Goal: Task Accomplishment & Management: Manage account settings

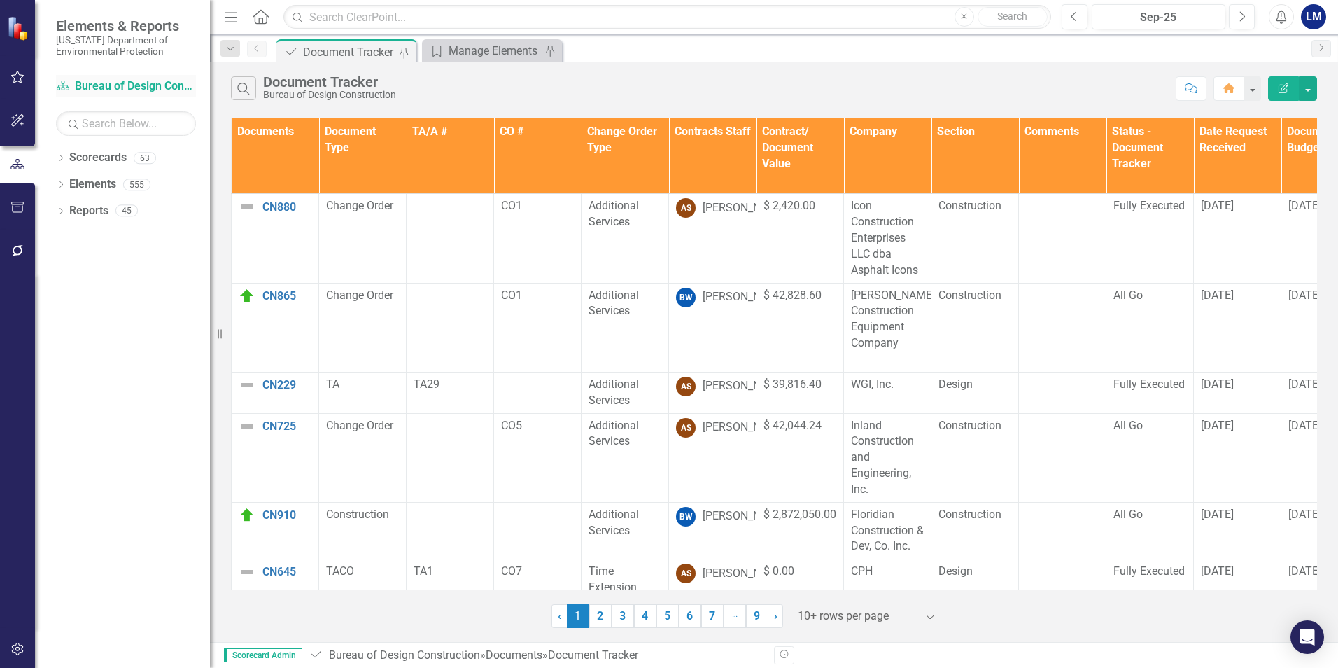
click at [125, 85] on link "Scorecard Bureau of Design Construction" at bounding box center [126, 86] width 140 height 16
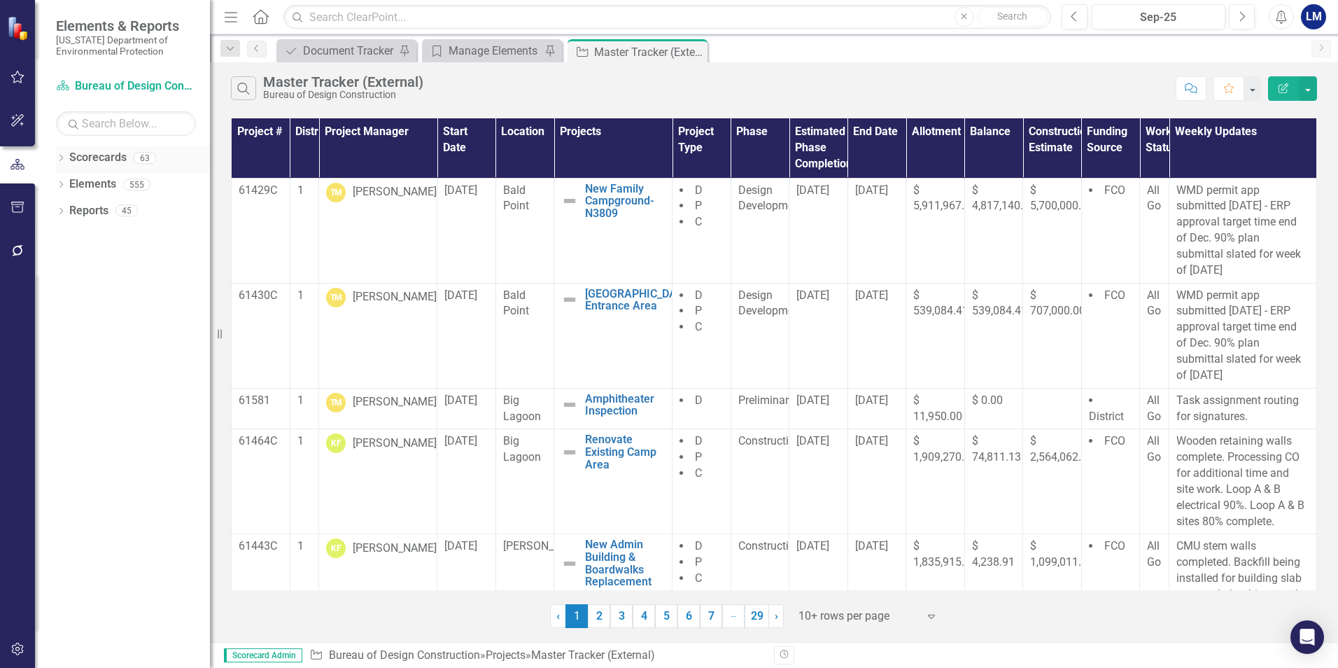
click at [102, 159] on link "Scorecards" at bounding box center [97, 158] width 57 height 16
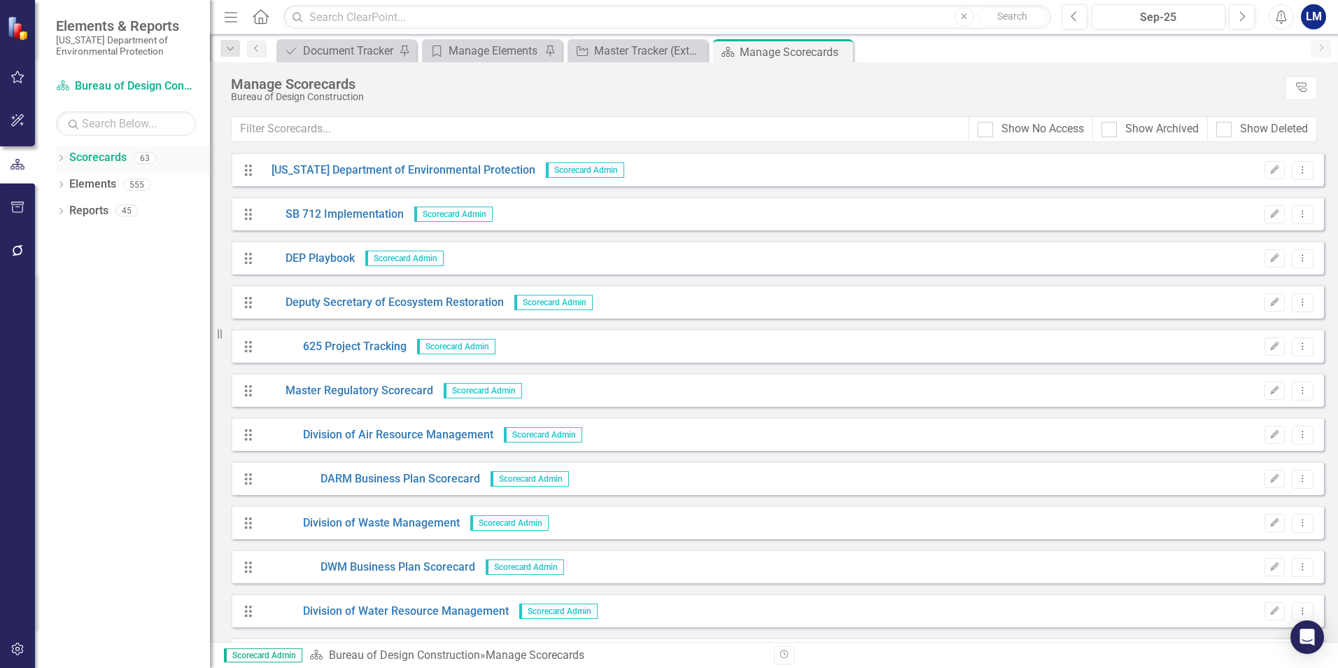
click at [64, 161] on icon "Dropdown" at bounding box center [61, 159] width 10 height 8
click at [57, 157] on icon "Dropdown" at bounding box center [59, 158] width 8 height 10
click at [86, 161] on link "Scorecards" at bounding box center [97, 158] width 57 height 16
click at [64, 161] on icon "Dropdown" at bounding box center [61, 159] width 10 height 8
click at [60, 295] on icon "Dropdown" at bounding box center [61, 292] width 10 height 8
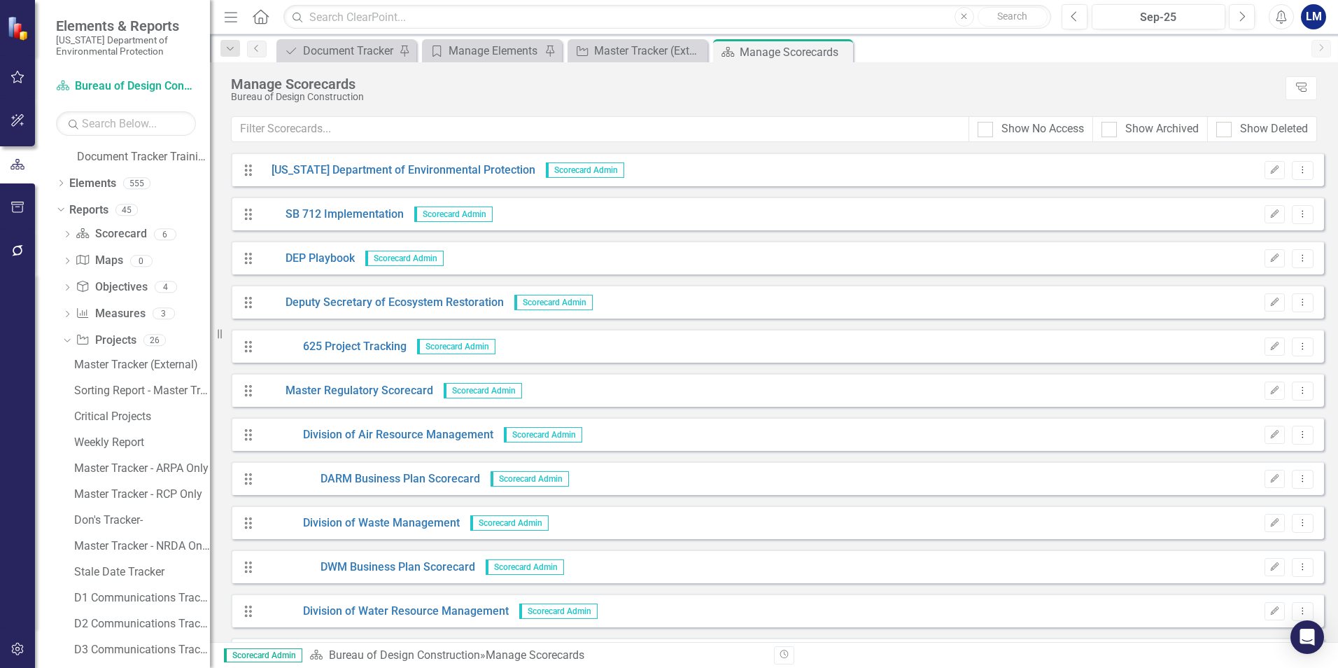
scroll to position [10, 0]
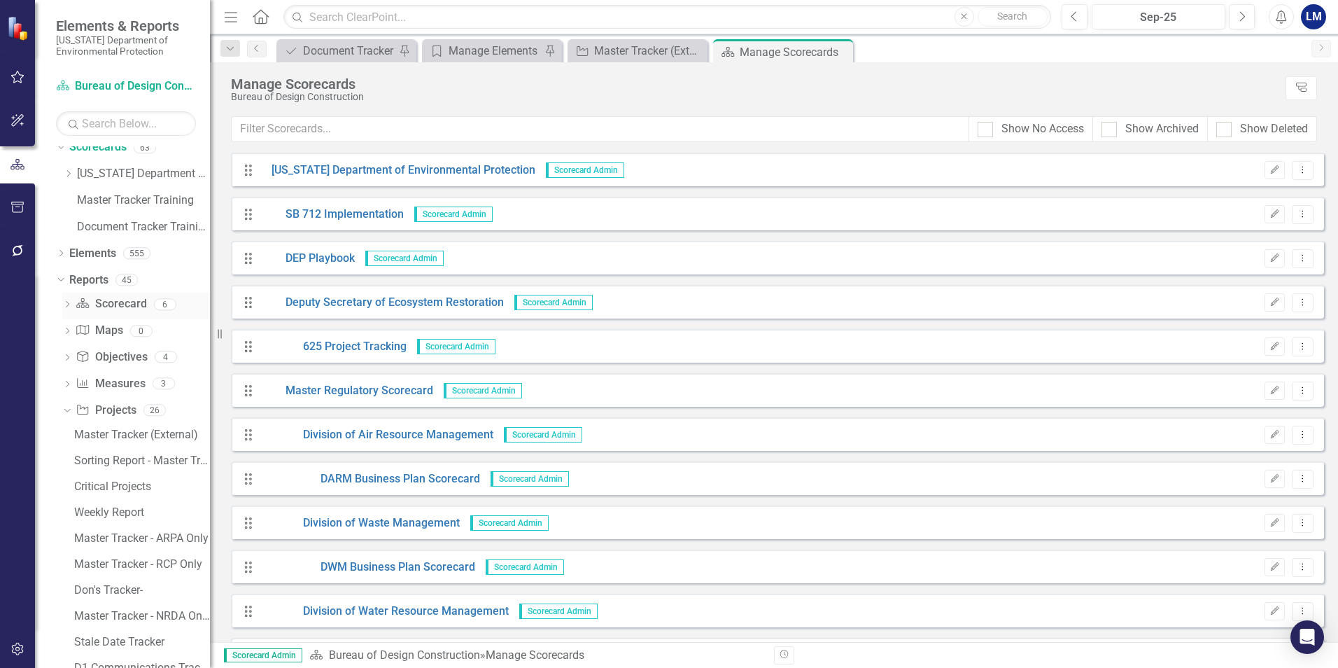
click at [69, 306] on icon "Dropdown" at bounding box center [67, 306] width 10 height 8
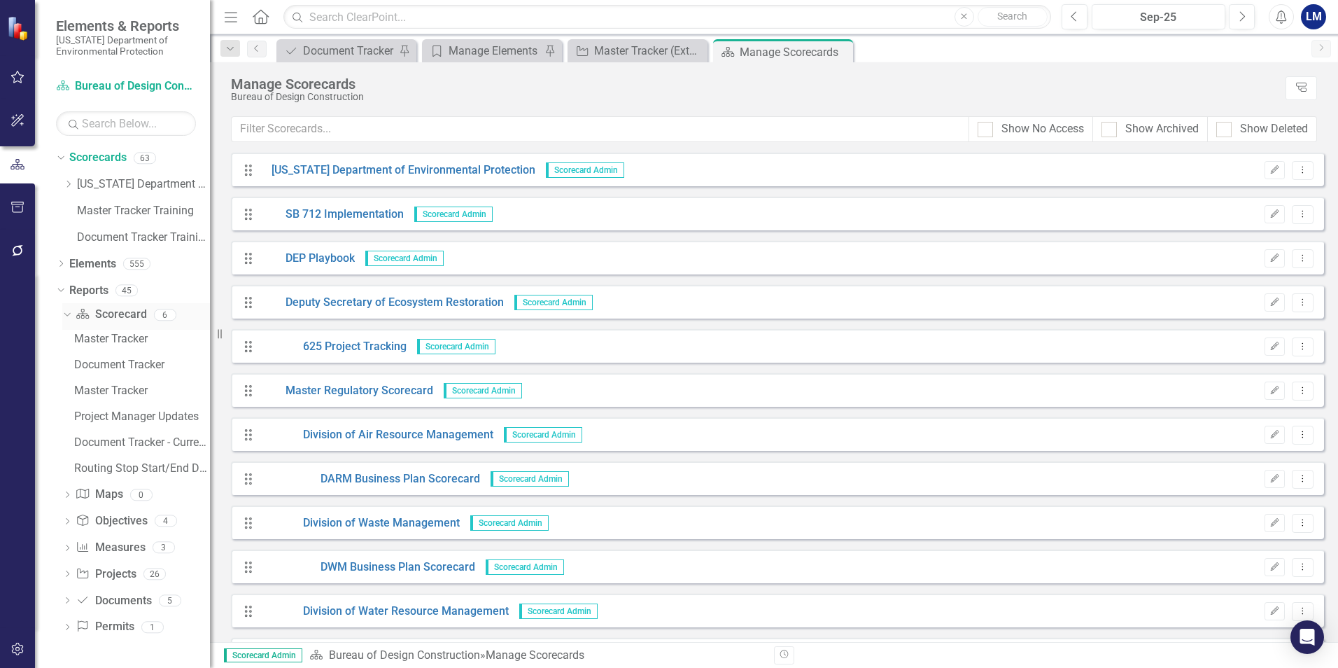
click at [66, 316] on icon "Dropdown" at bounding box center [66, 314] width 8 height 10
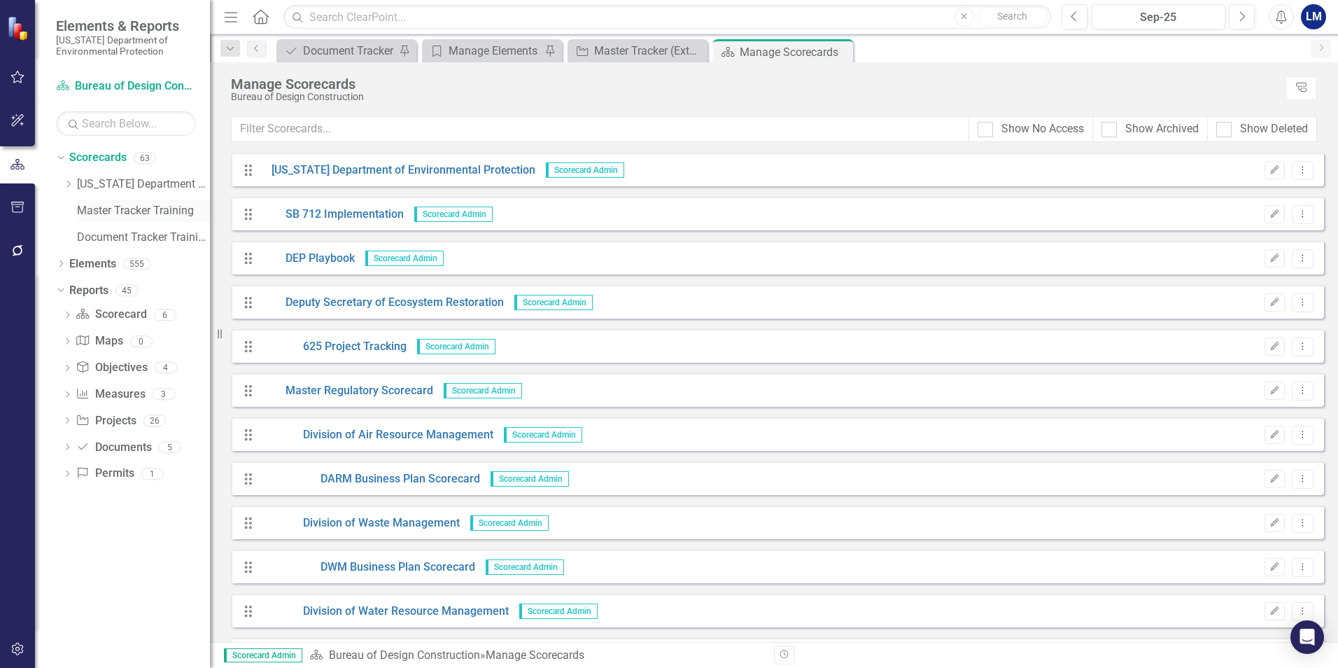
click at [125, 216] on link "Master Tracker Training" at bounding box center [143, 211] width 133 height 16
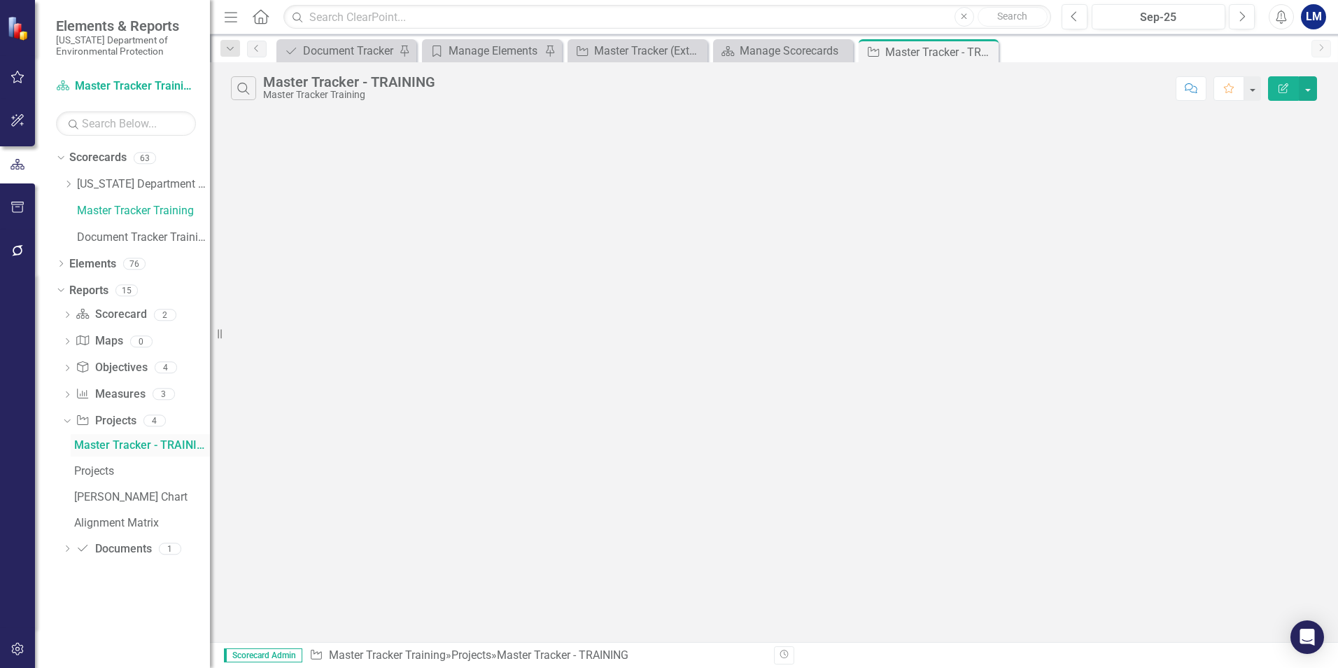
click at [133, 440] on div "Master Tracker - TRAINING" at bounding box center [142, 445] width 136 height 13
click at [133, 442] on div "Master Tracker - TRAINING" at bounding box center [142, 445] width 136 height 13
click at [96, 474] on div "Projects" at bounding box center [142, 471] width 136 height 13
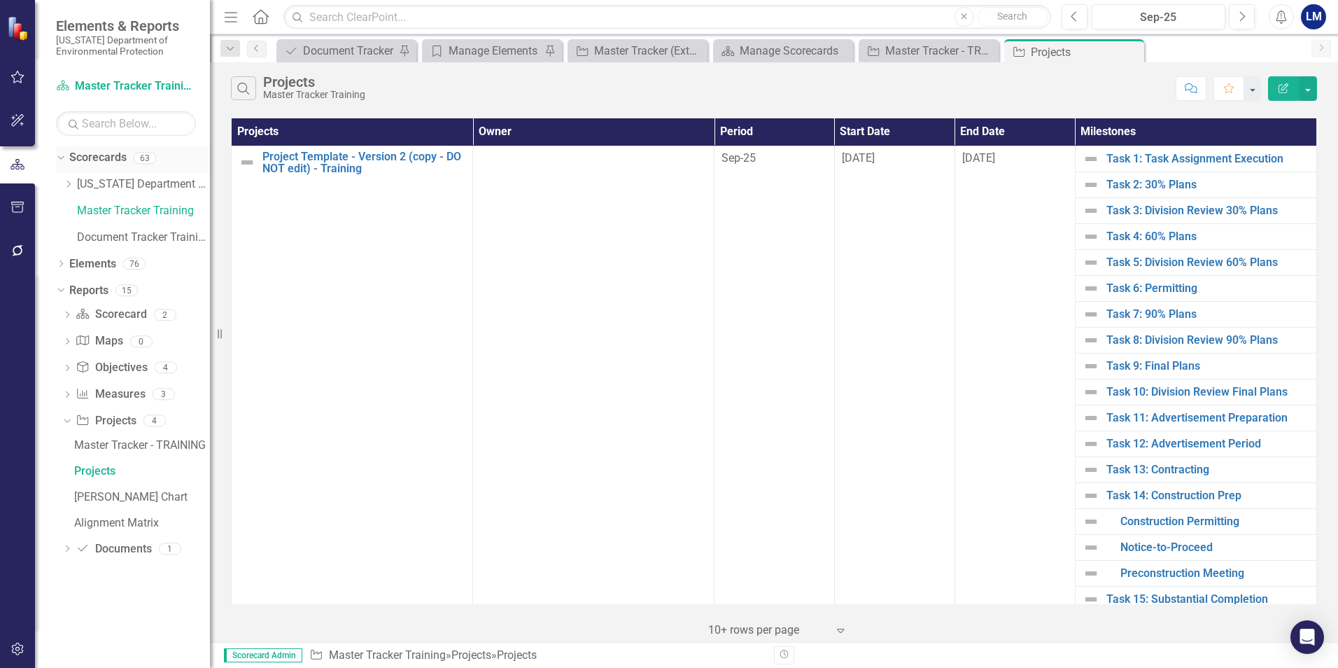
click at [60, 156] on icon "Dropdown" at bounding box center [59, 158] width 8 height 10
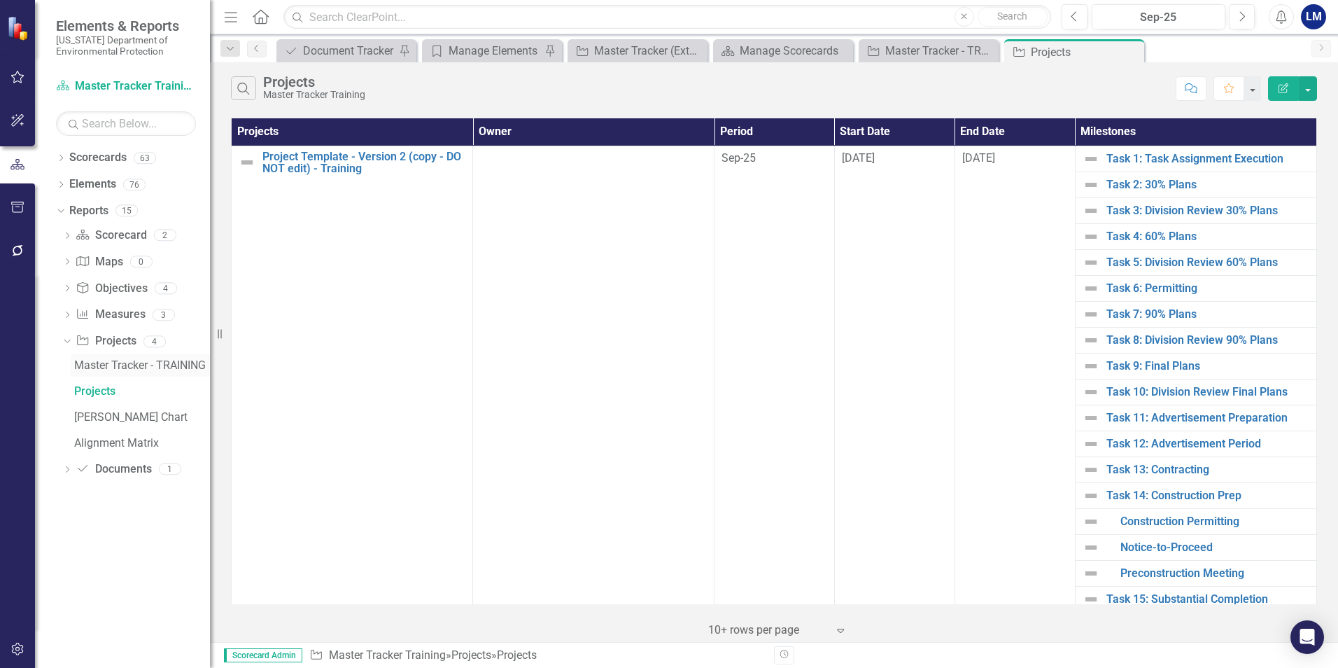
click at [126, 366] on div "Master Tracker - TRAINING" at bounding box center [142, 365] width 136 height 13
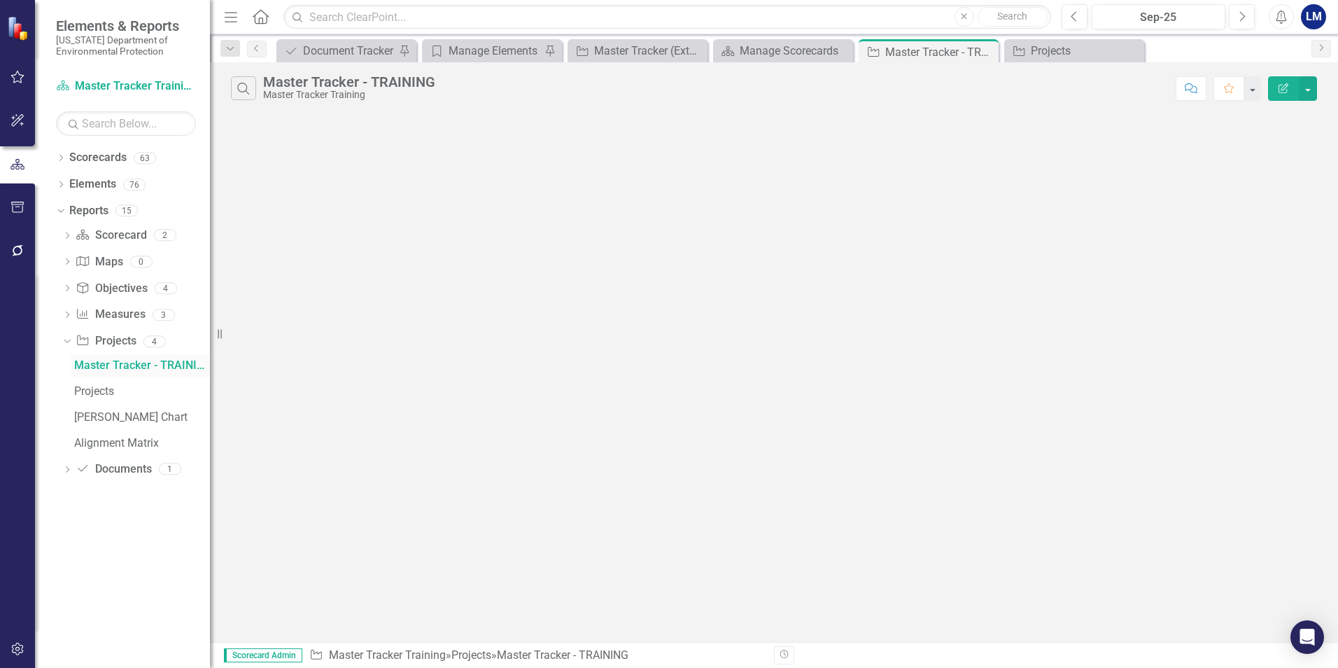
click at [125, 366] on div "Master Tracker - TRAINING" at bounding box center [142, 365] width 136 height 13
click at [64, 185] on icon "Dropdown" at bounding box center [61, 186] width 10 height 8
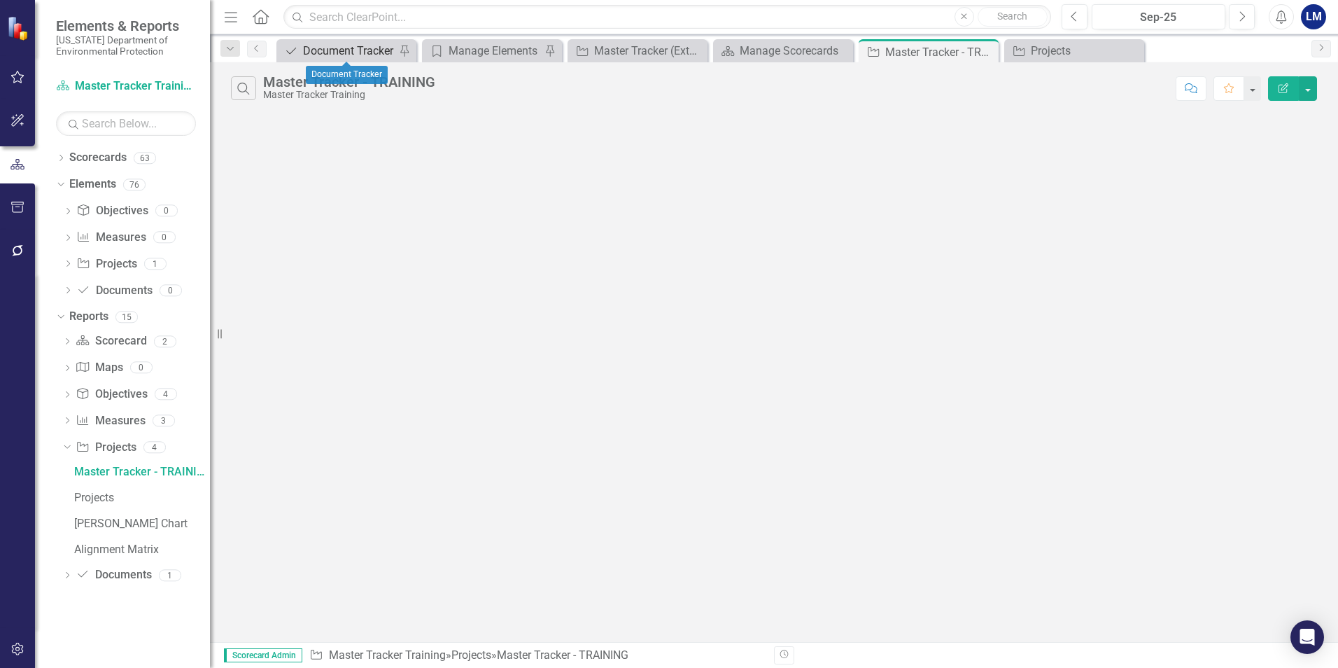
click at [362, 53] on div "Document Tracker" at bounding box center [349, 50] width 92 height 17
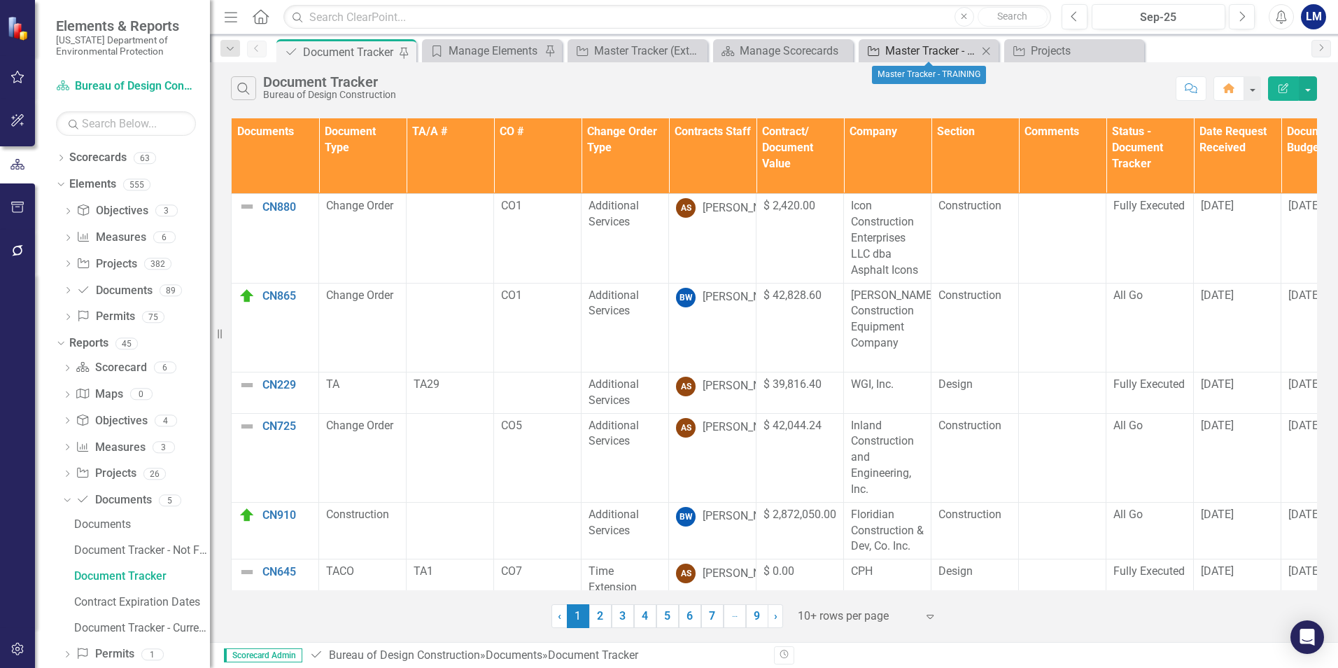
click at [946, 49] on div "Master Tracker - TRAINING" at bounding box center [931, 50] width 92 height 17
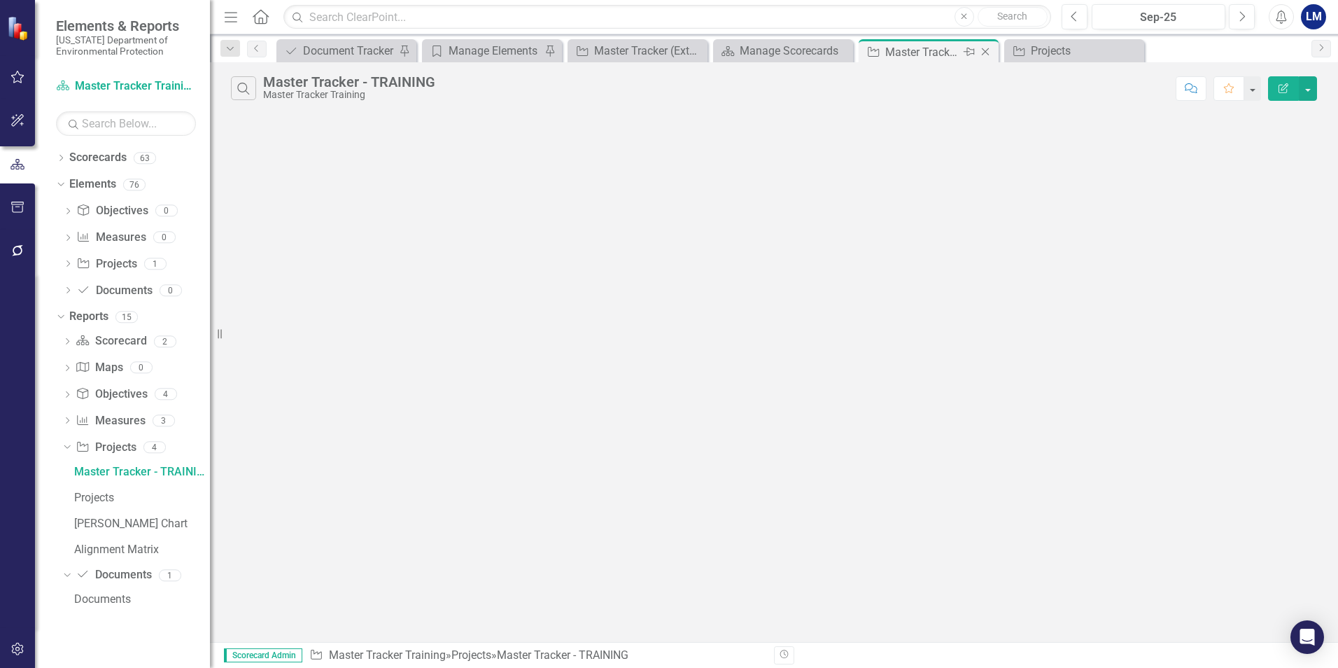
click at [929, 52] on div "Master Tracker - TRAINING" at bounding box center [922, 51] width 75 height 17
click at [491, 52] on div "Manage Elements" at bounding box center [495, 50] width 92 height 17
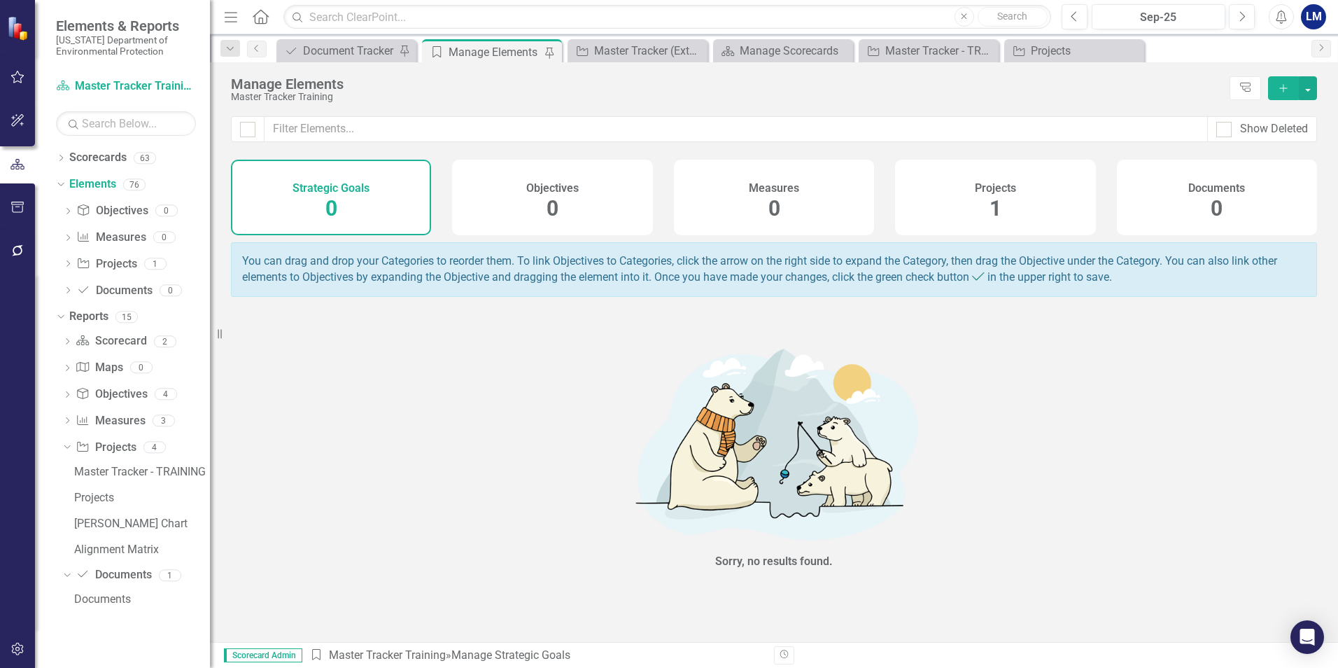
click at [1277, 85] on button "Add" at bounding box center [1283, 88] width 31 height 24
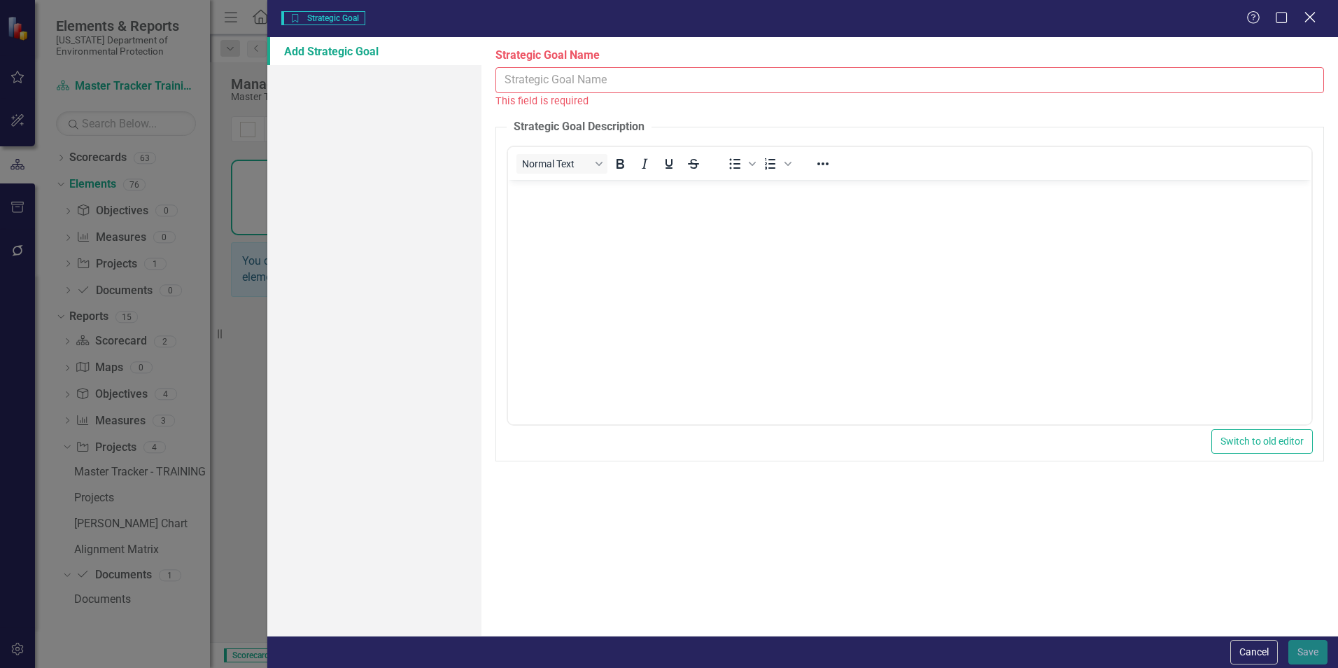
click at [1314, 20] on icon "Close" at bounding box center [1309, 16] width 17 height 13
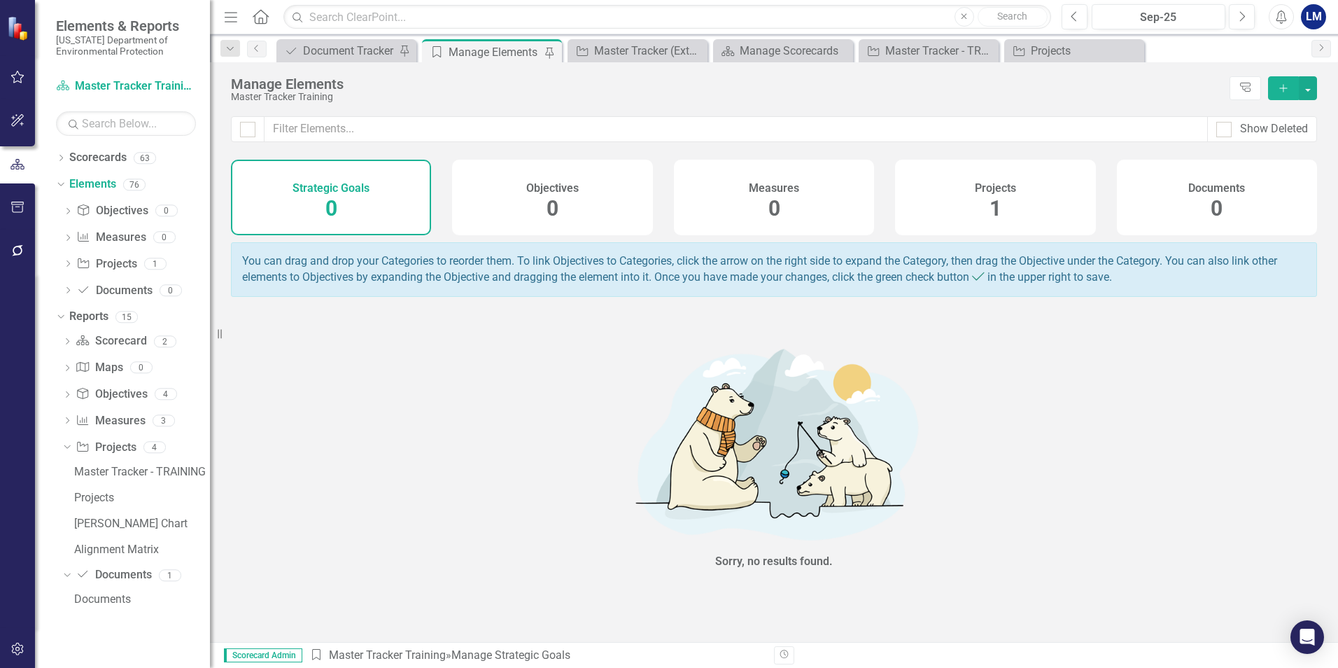
click at [995, 199] on span "1" at bounding box center [996, 208] width 12 height 24
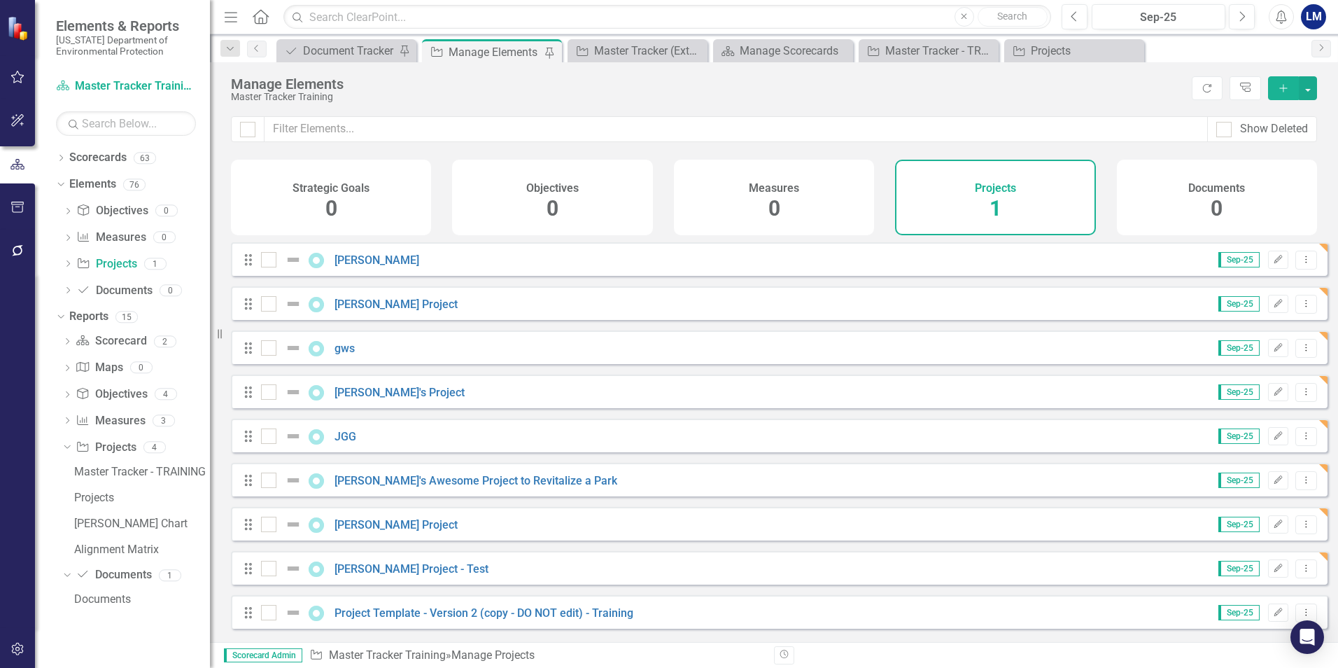
scroll to position [8, 0]
click at [1287, 90] on icon "Add" at bounding box center [1283, 88] width 13 height 10
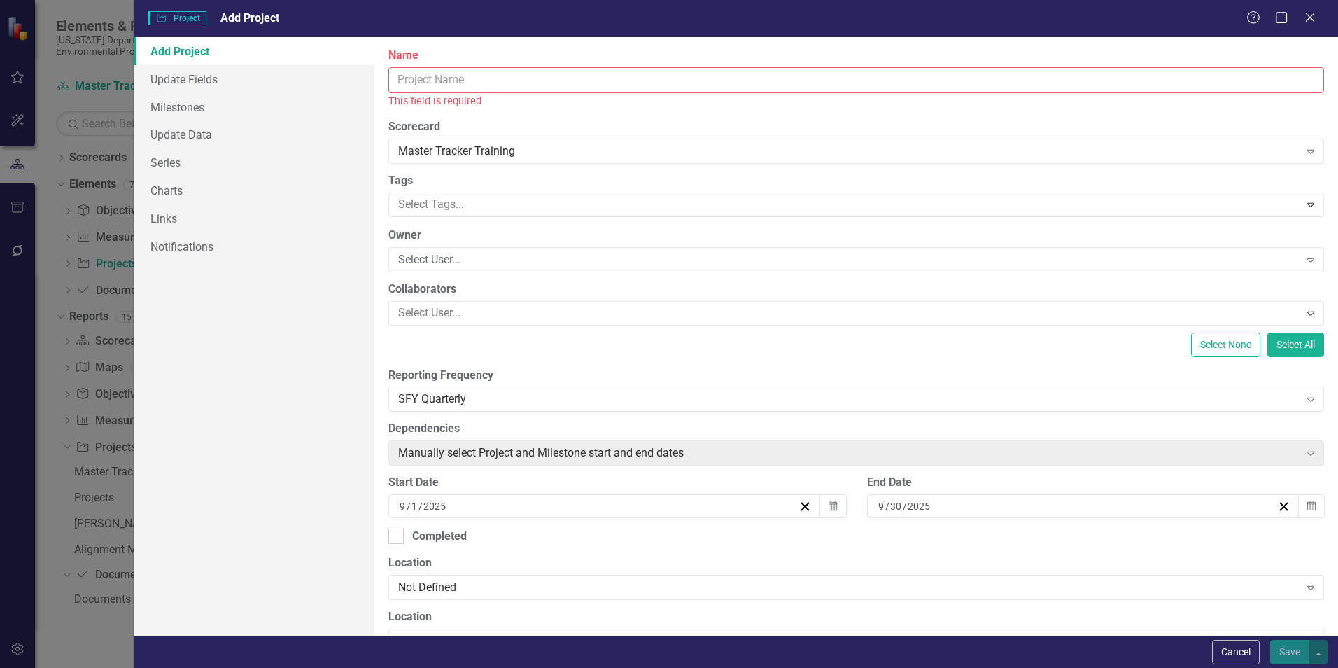
click at [443, 86] on input "Name" at bounding box center [856, 80] width 936 height 26
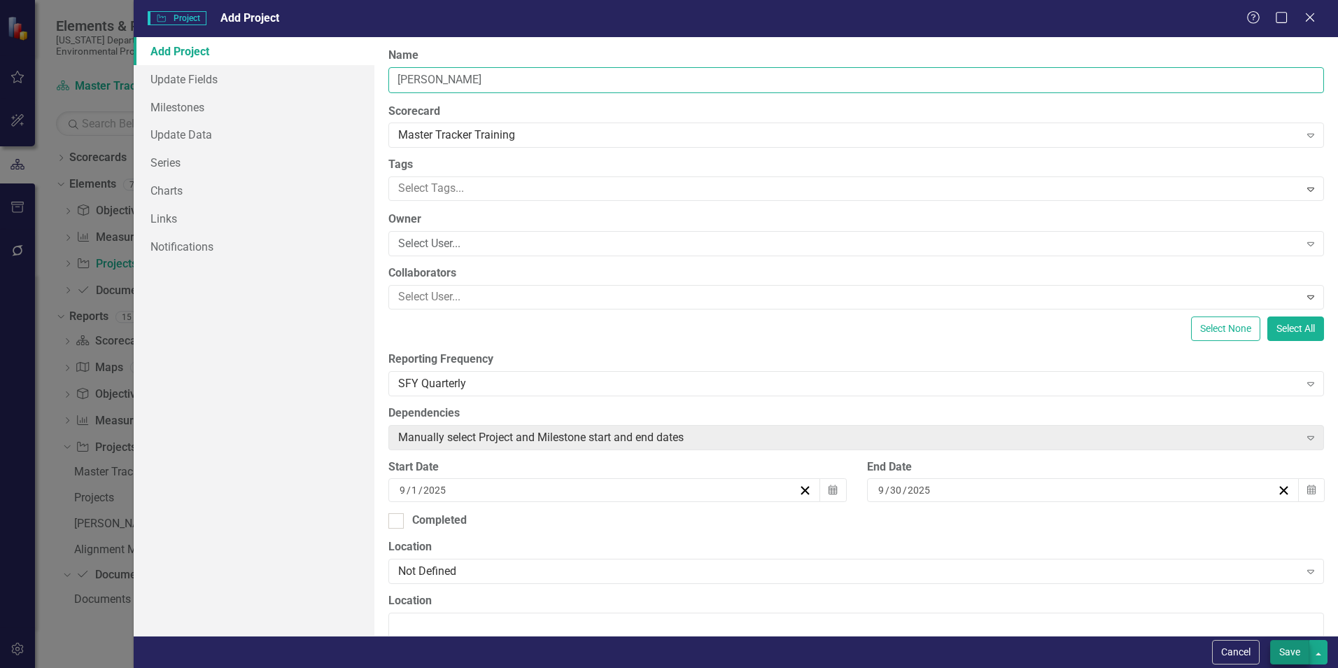
type input "[PERSON_NAME]"
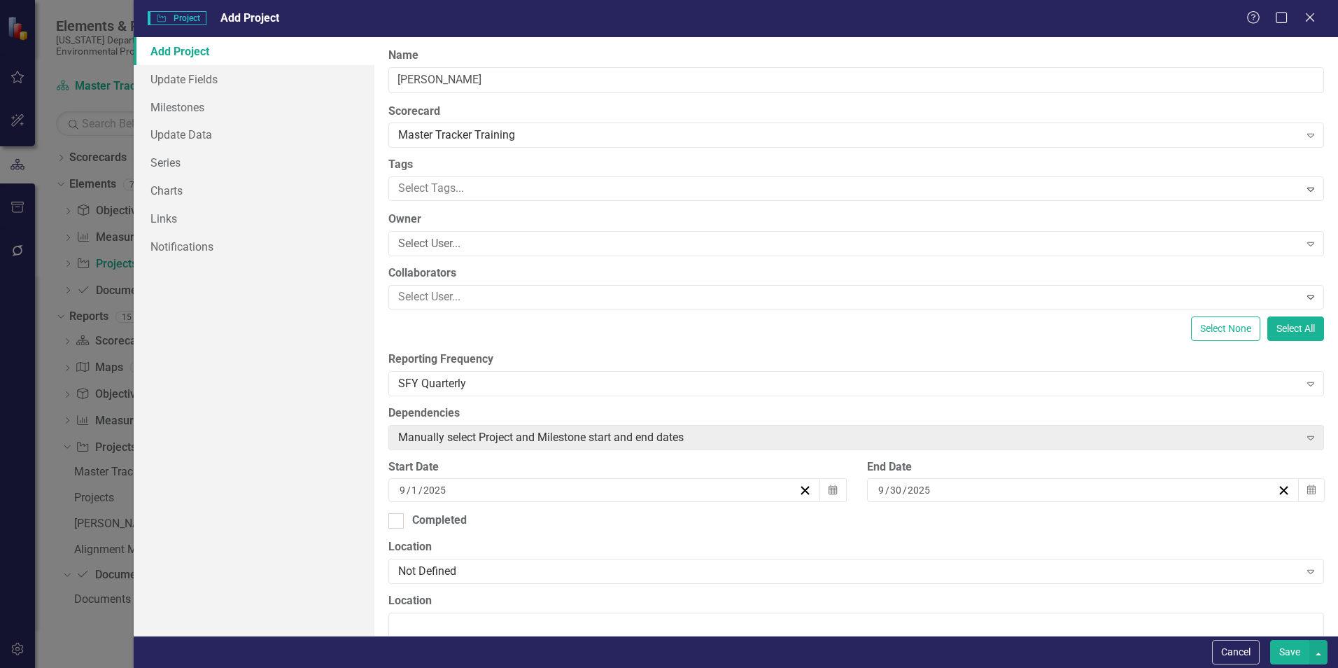
click at [1298, 653] on button "Save" at bounding box center [1289, 652] width 39 height 24
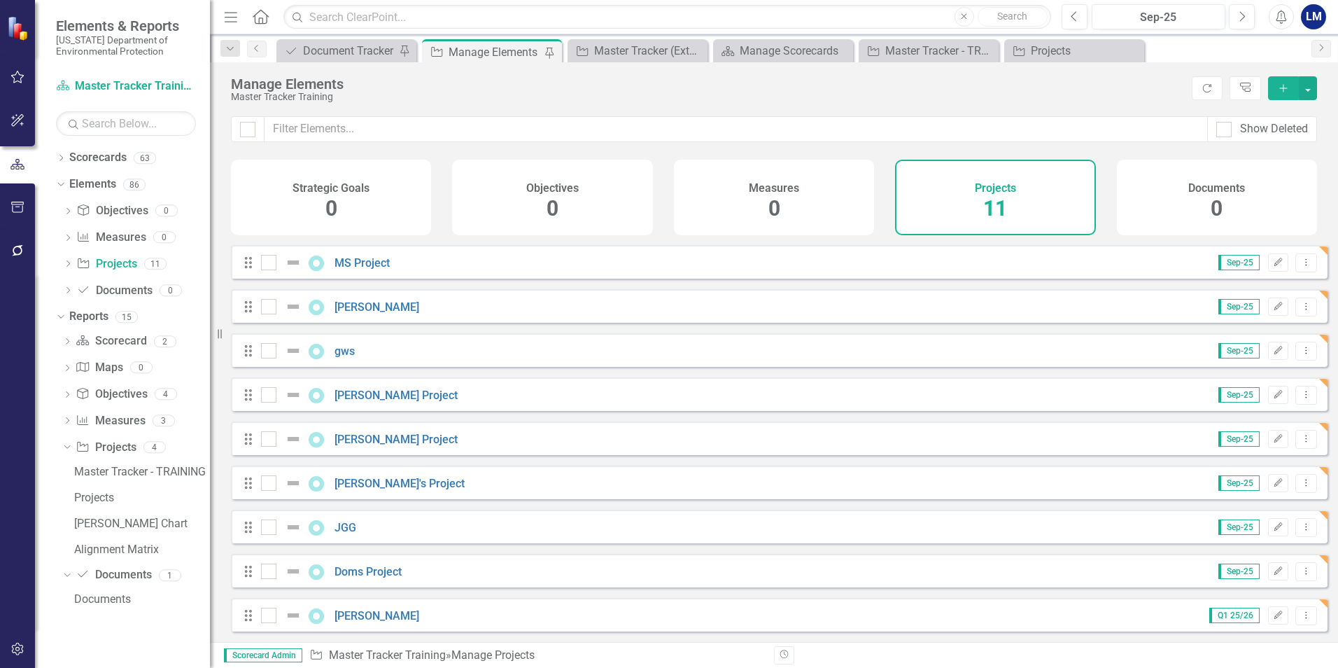
scroll to position [228, 0]
click at [1004, 207] on span "11" at bounding box center [995, 208] width 24 height 24
click at [1300, 262] on icon "Dropdown Menu" at bounding box center [1306, 262] width 12 height 9
click at [1297, 621] on button "Dropdown Menu" at bounding box center [1307, 615] width 22 height 19
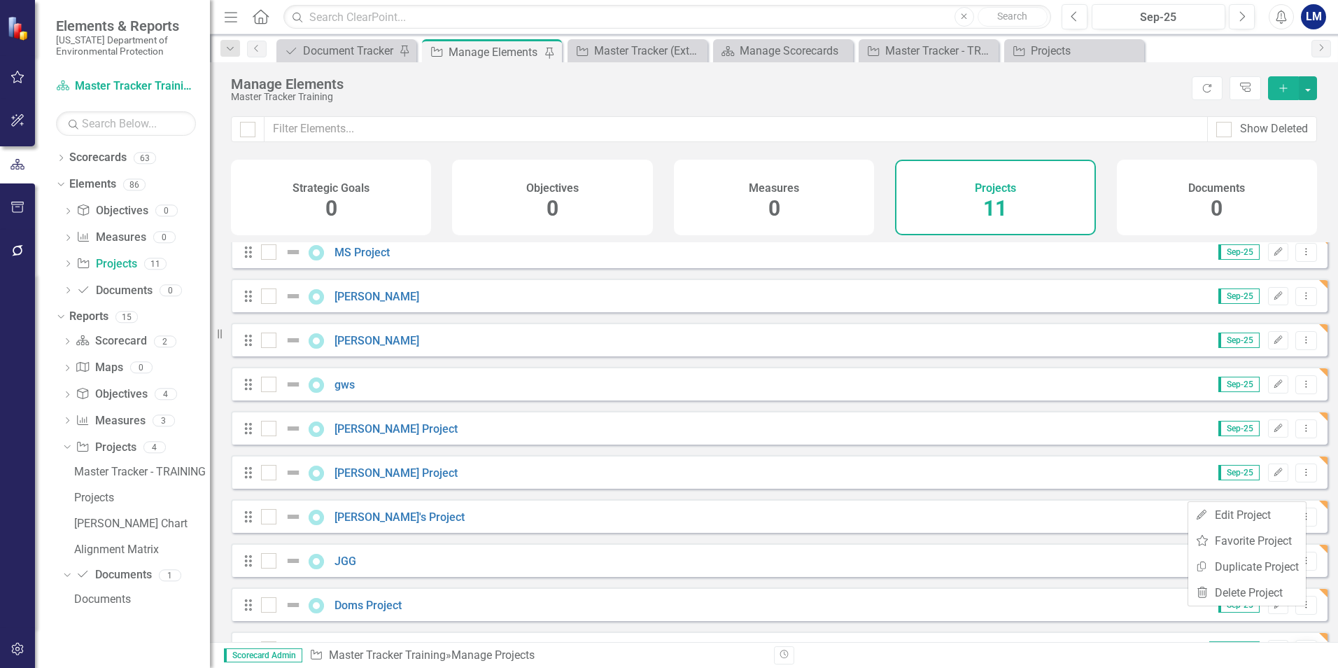
scroll to position [316, 0]
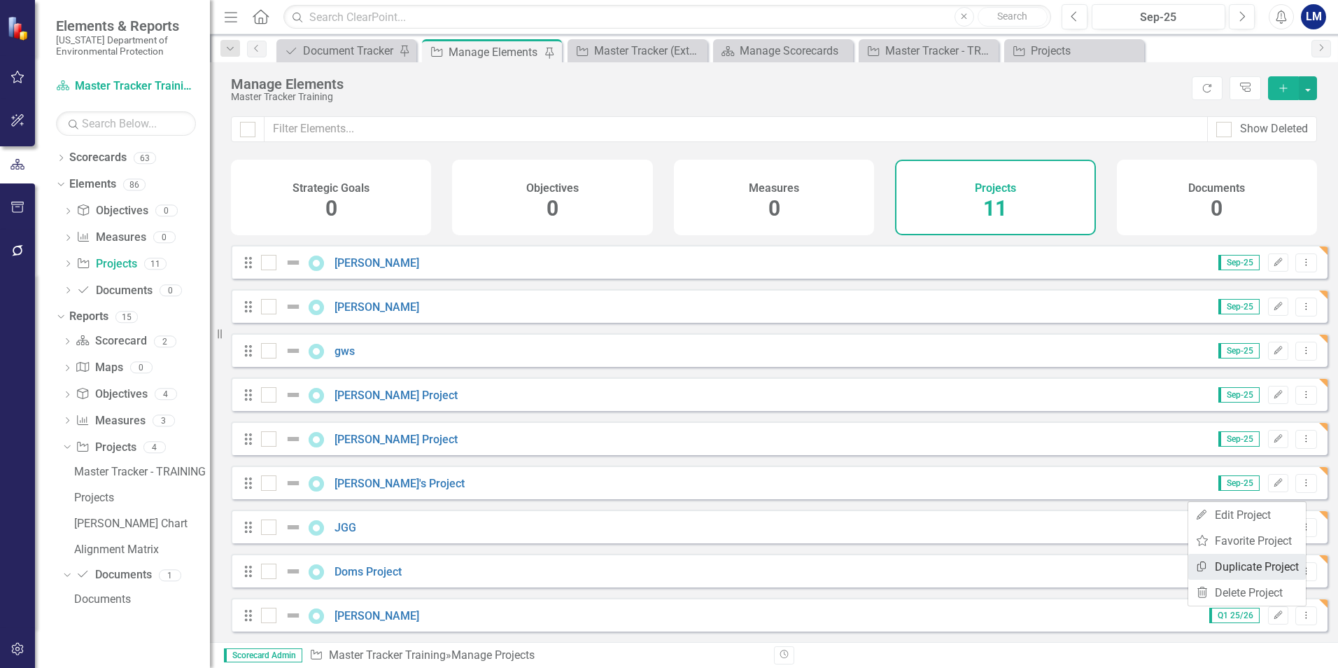
click at [1242, 568] on link "Copy Duplicate Project" at bounding box center [1247, 567] width 118 height 26
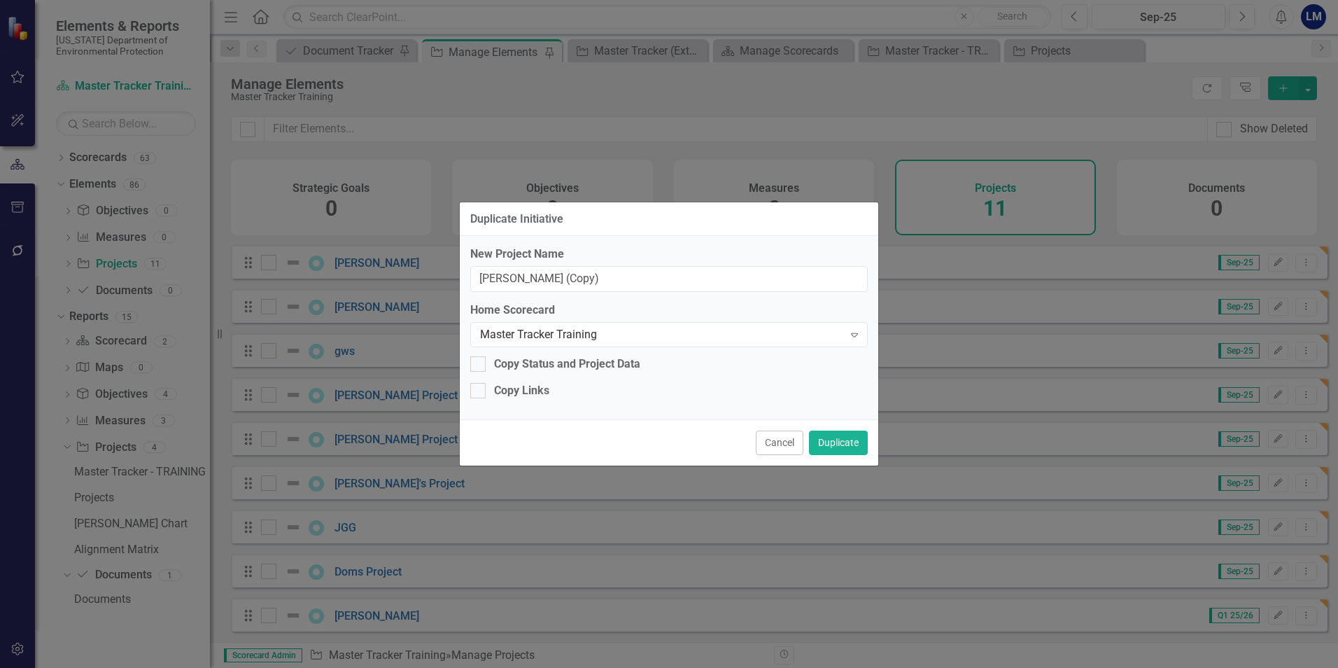
click at [780, 447] on button "Cancel" at bounding box center [780, 442] width 48 height 24
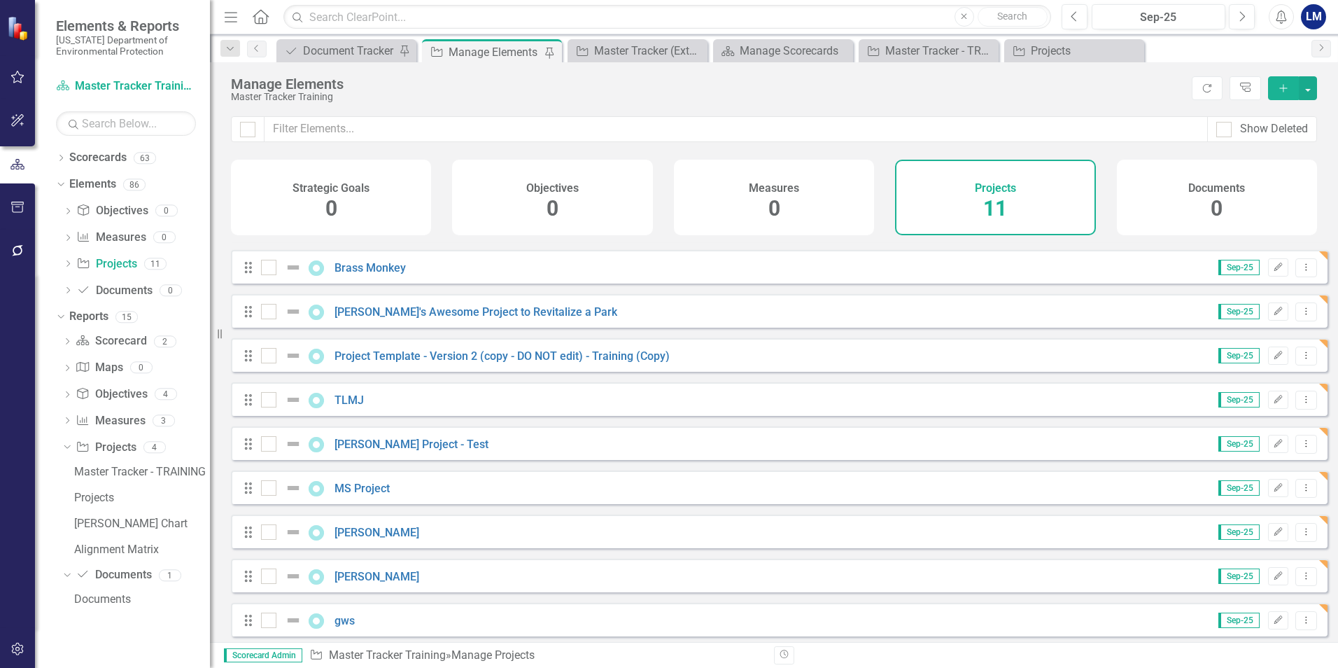
scroll to position [0, 0]
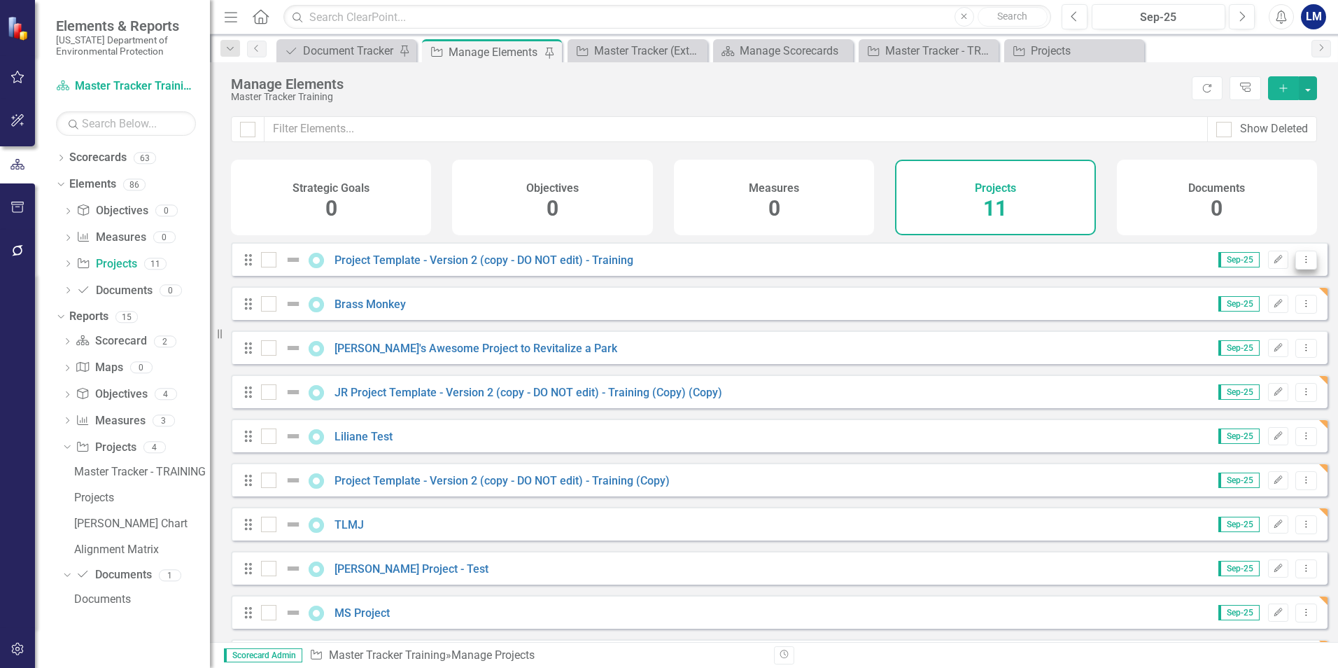
click at [1300, 264] on icon "Dropdown Menu" at bounding box center [1306, 259] width 12 height 9
click at [1260, 343] on link "Copy Duplicate Project" at bounding box center [1247, 345] width 118 height 26
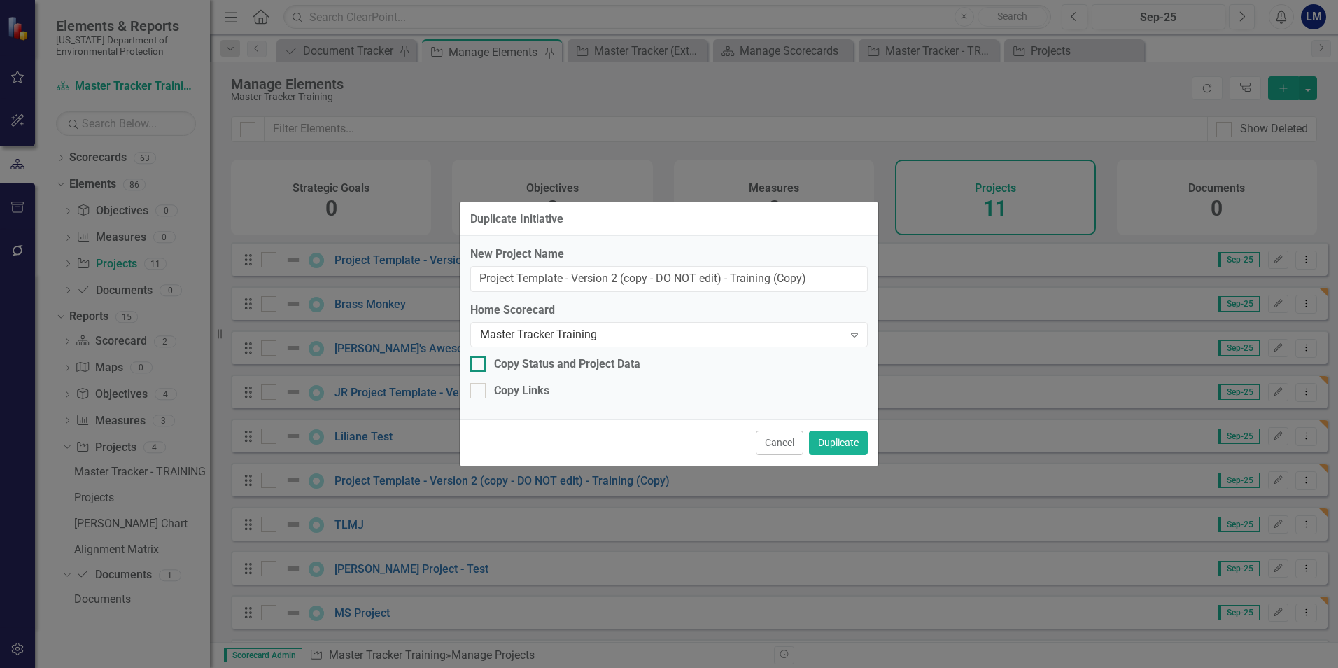
click at [478, 361] on input "Copy Status and Project Data" at bounding box center [474, 360] width 9 height 9
checkbox input "true"
click at [844, 445] on button "Duplicate" at bounding box center [838, 442] width 59 height 24
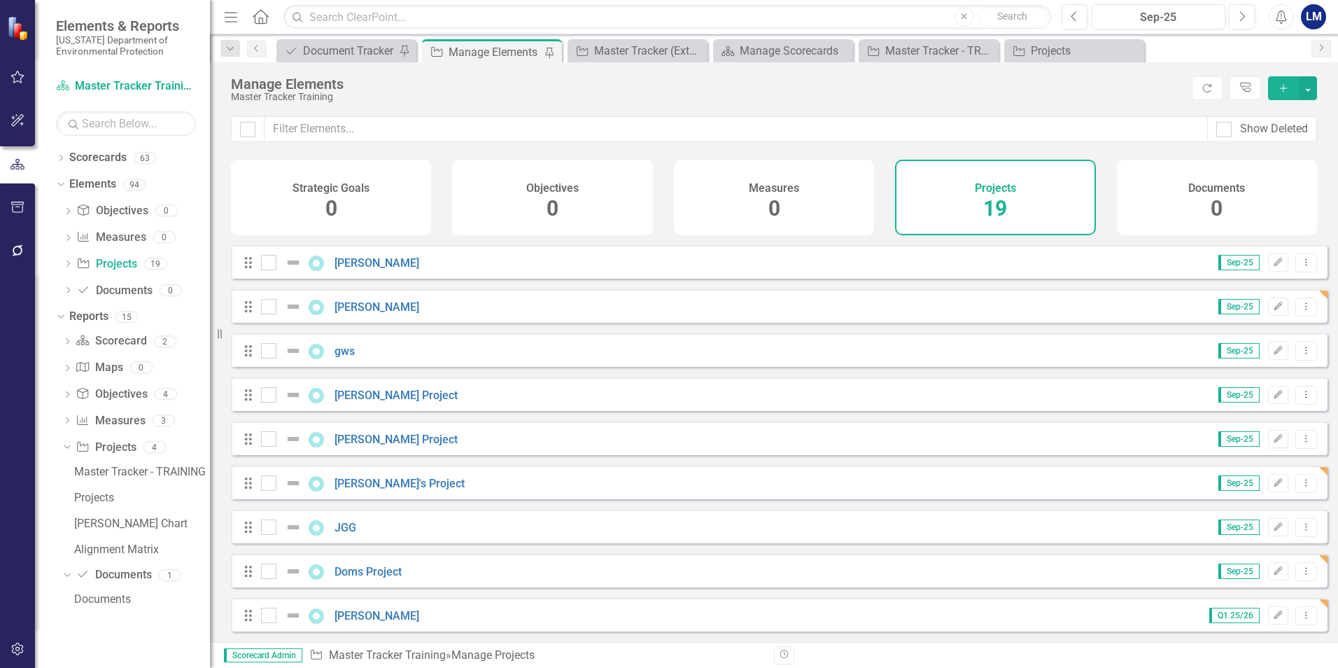
scroll to position [449, 0]
click at [366, 615] on link "[PERSON_NAME]" at bounding box center [377, 615] width 85 height 13
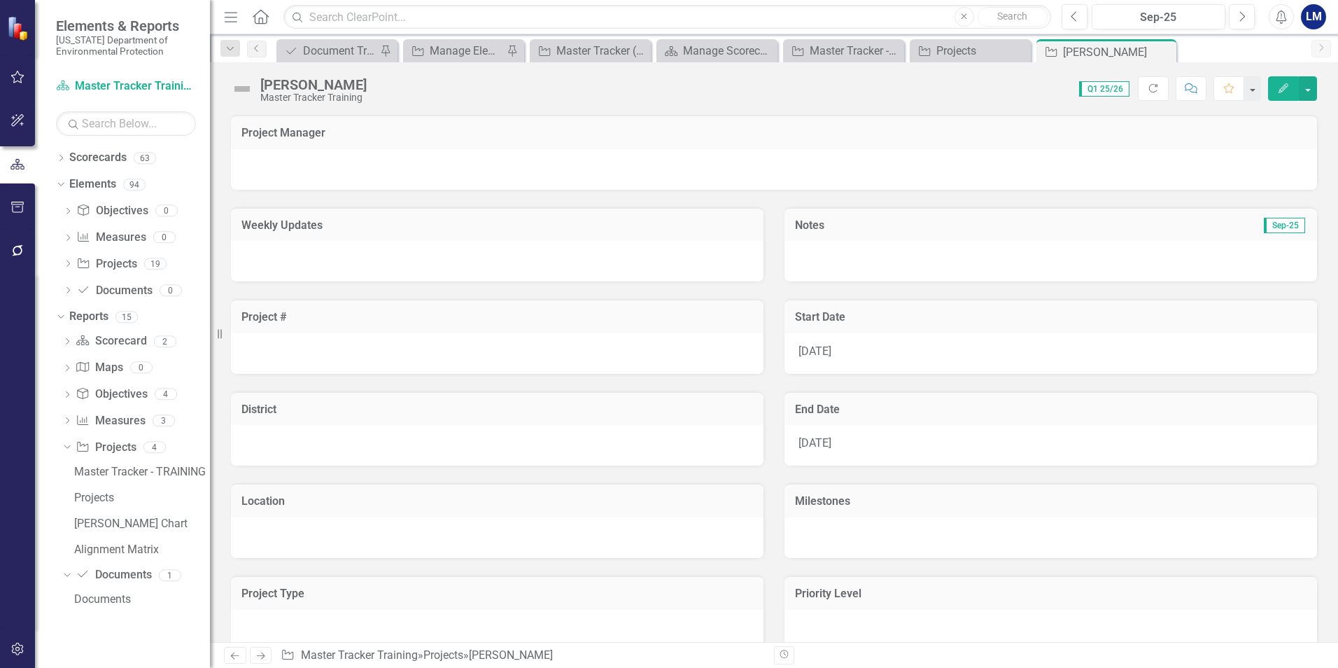
click at [307, 166] on div at bounding box center [774, 169] width 1086 height 41
click at [257, 167] on div at bounding box center [774, 169] width 1086 height 41
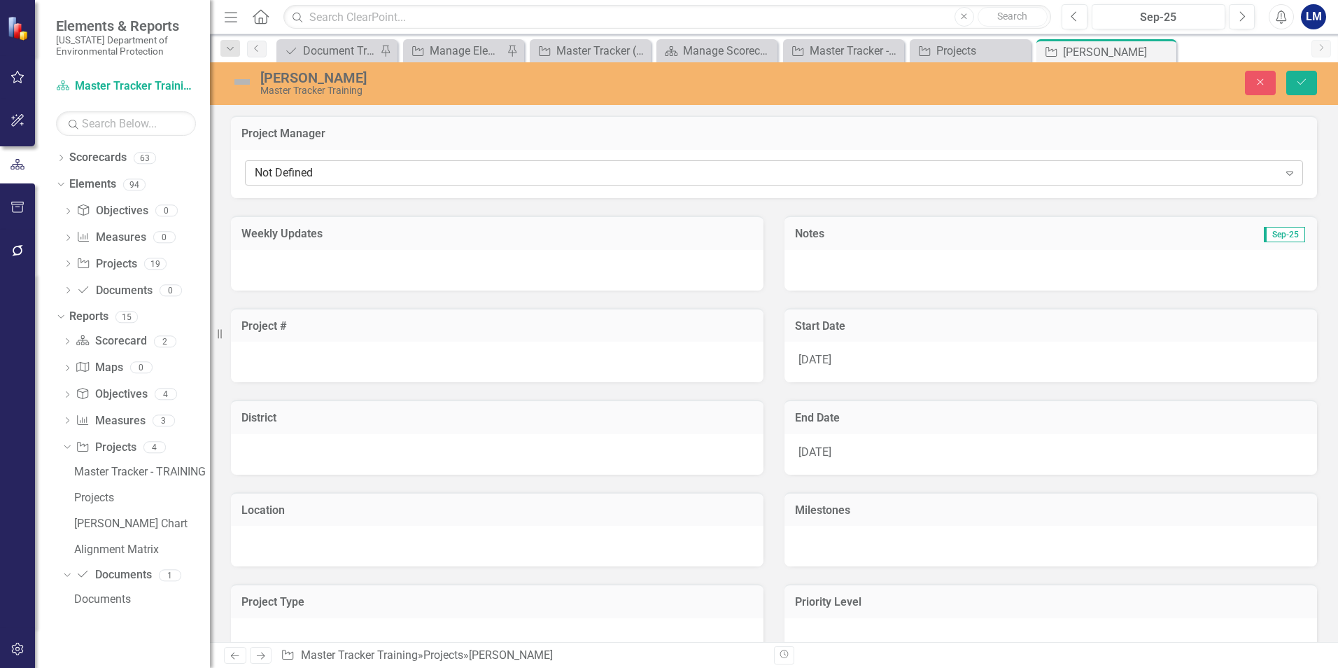
click at [322, 170] on div "Not Defined" at bounding box center [767, 173] width 1024 height 16
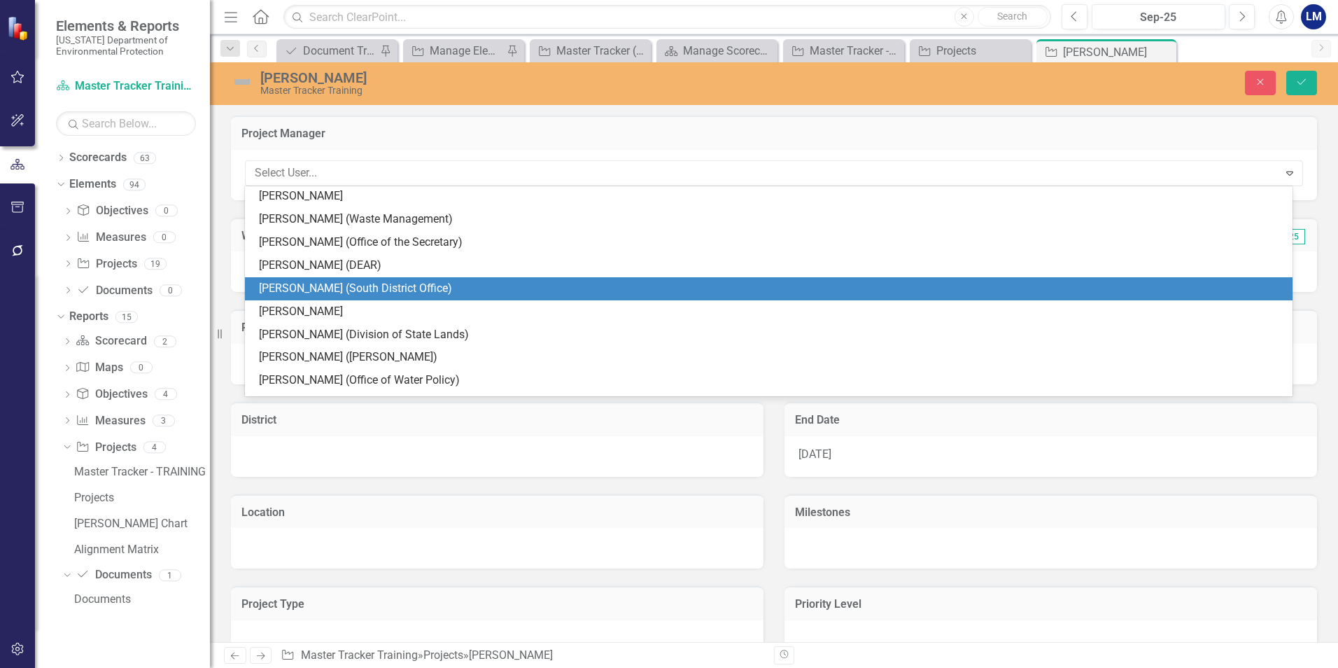
scroll to position [4690, 0]
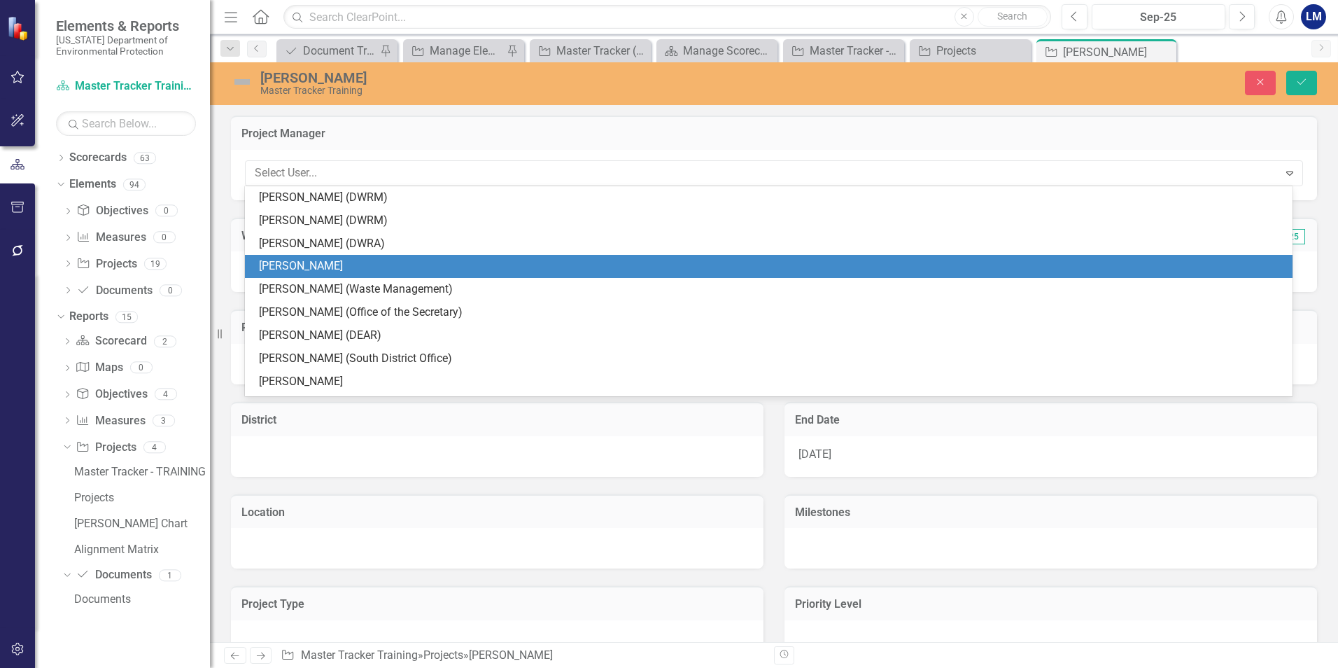
click at [360, 267] on div "[PERSON_NAME]" at bounding box center [771, 266] width 1025 height 16
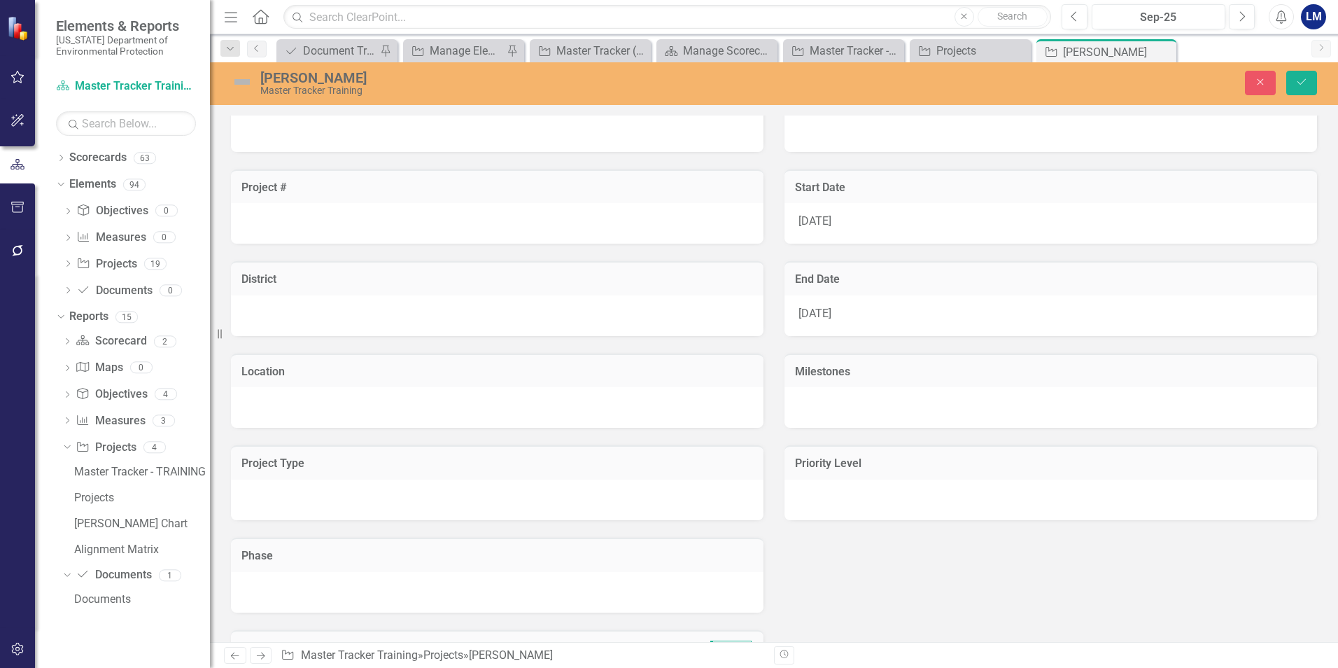
scroll to position [140, 0]
click at [269, 397] on div at bounding box center [497, 406] width 533 height 41
click at [732, 412] on icon "Expand" at bounding box center [736, 408] width 14 height 11
click at [1284, 221] on div "[DATE]" at bounding box center [1051, 222] width 533 height 41
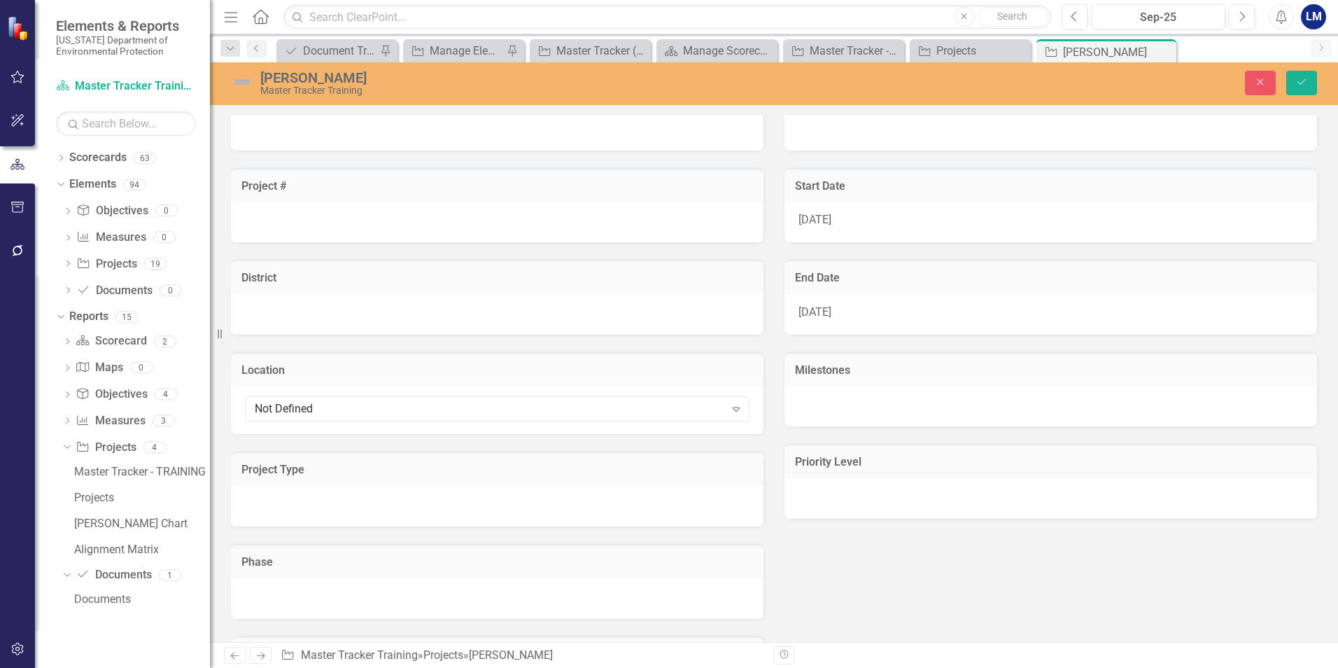
click at [1284, 221] on div "[DATE]" at bounding box center [1051, 222] width 533 height 41
click at [1286, 222] on icon "button" at bounding box center [1290, 223] width 8 height 10
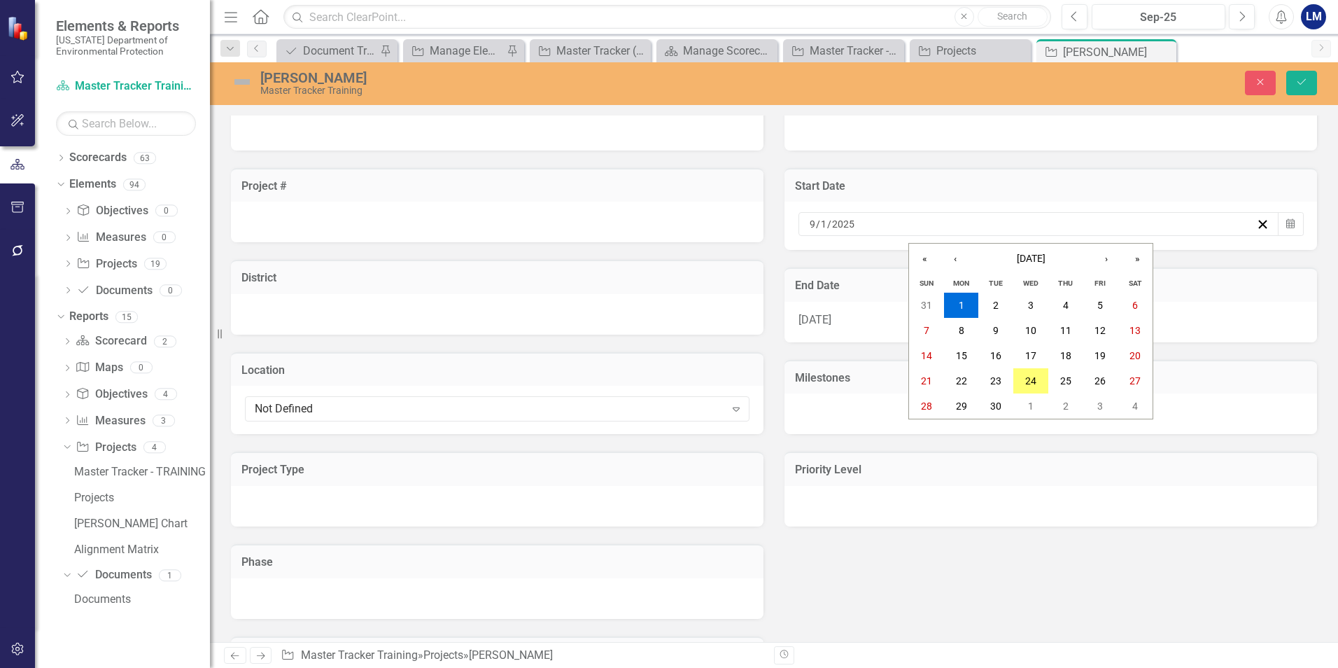
click at [1091, 220] on div "[DATE] [DATE]" at bounding box center [1032, 224] width 449 height 14
click at [868, 402] on div at bounding box center [1051, 413] width 533 height 41
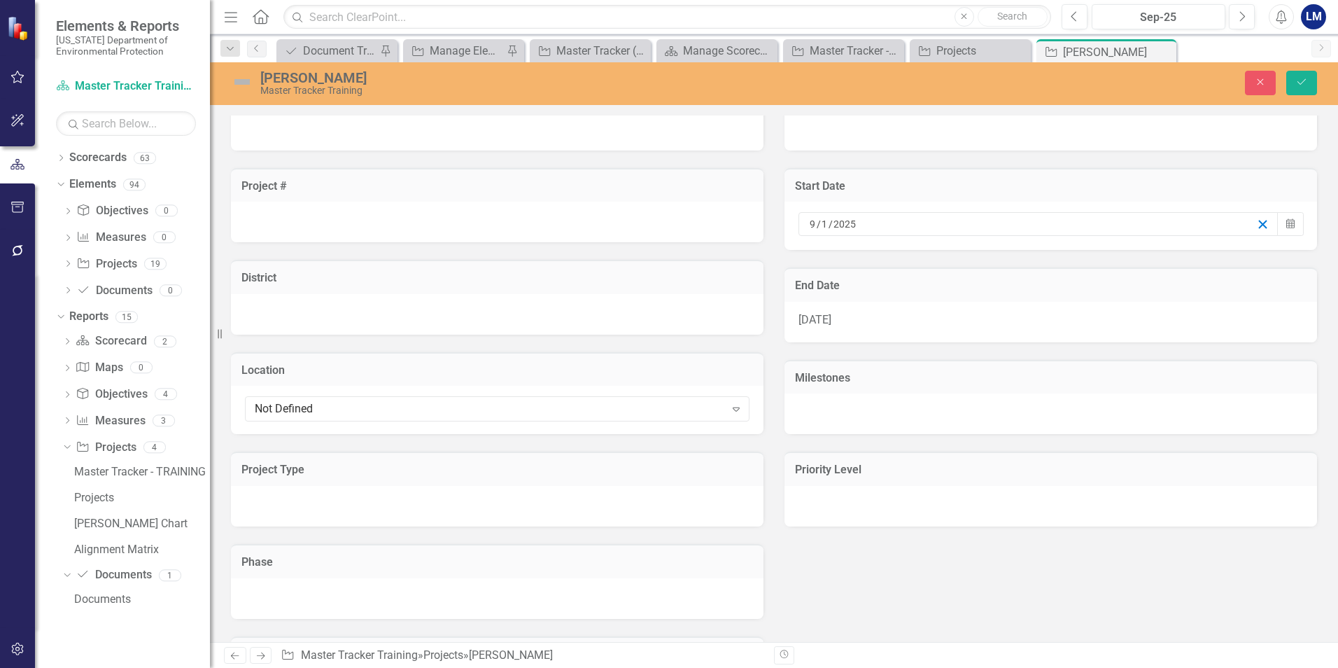
click at [1256, 222] on icon "button" at bounding box center [1262, 224] width 13 height 13
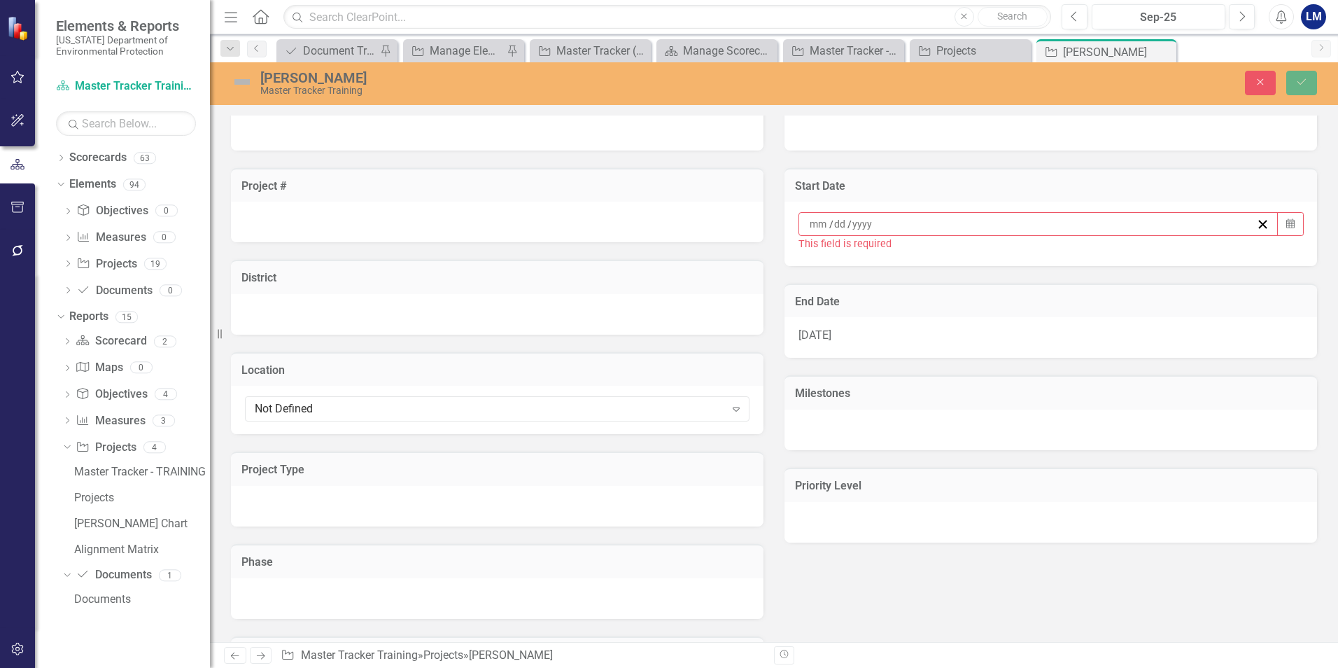
click at [1246, 331] on div "[DATE]" at bounding box center [1051, 337] width 533 height 41
click at [1247, 331] on div "[DATE]" at bounding box center [1051, 337] width 533 height 41
click at [1200, 412] on div at bounding box center [1051, 429] width 533 height 41
click at [1195, 430] on div at bounding box center [1051, 430] width 505 height 21
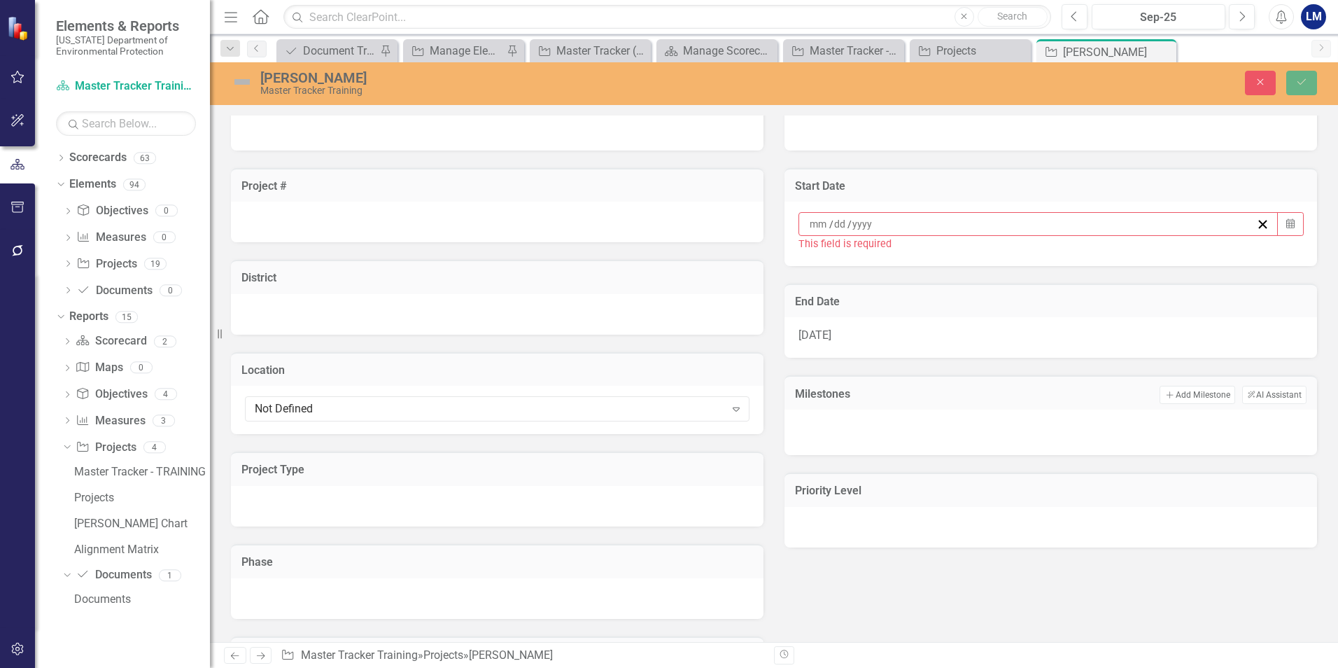
click at [1195, 430] on div at bounding box center [1051, 430] width 505 height 21
click at [292, 601] on div at bounding box center [497, 598] width 533 height 41
click at [291, 602] on div at bounding box center [497, 598] width 533 height 41
click at [734, 610] on div "Expand" at bounding box center [736, 601] width 25 height 22
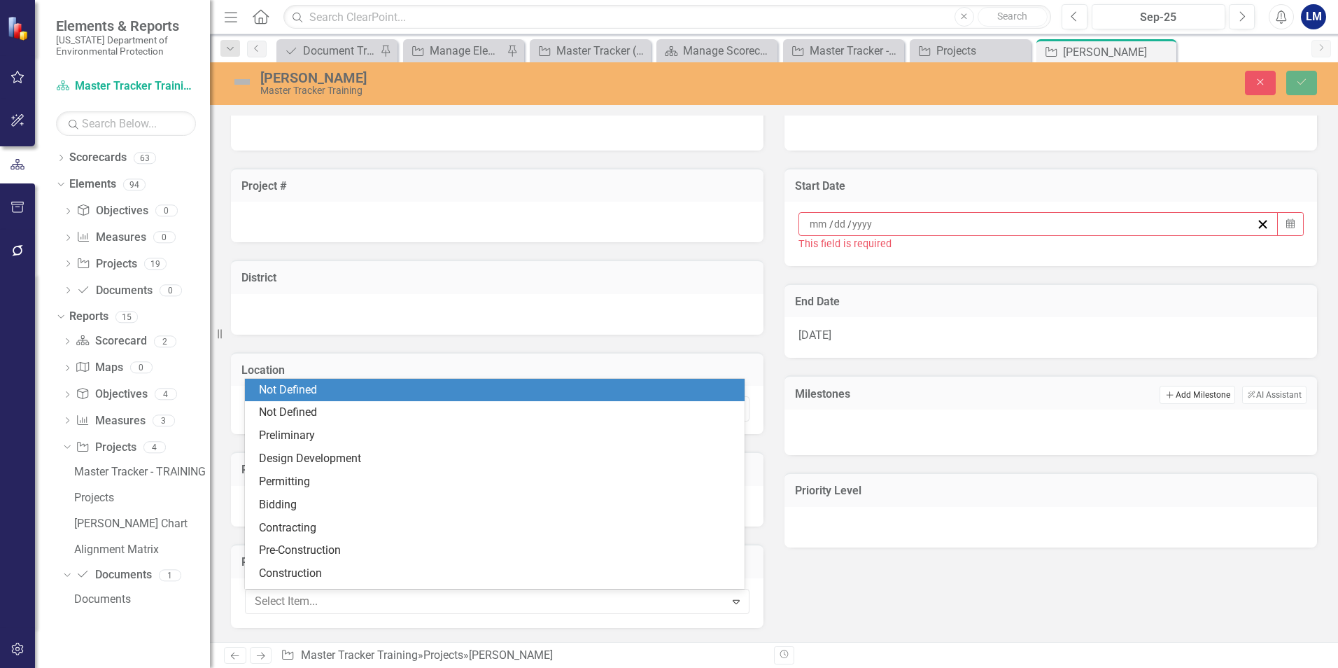
click at [1206, 396] on button "Add Add Milestone" at bounding box center [1197, 395] width 75 height 18
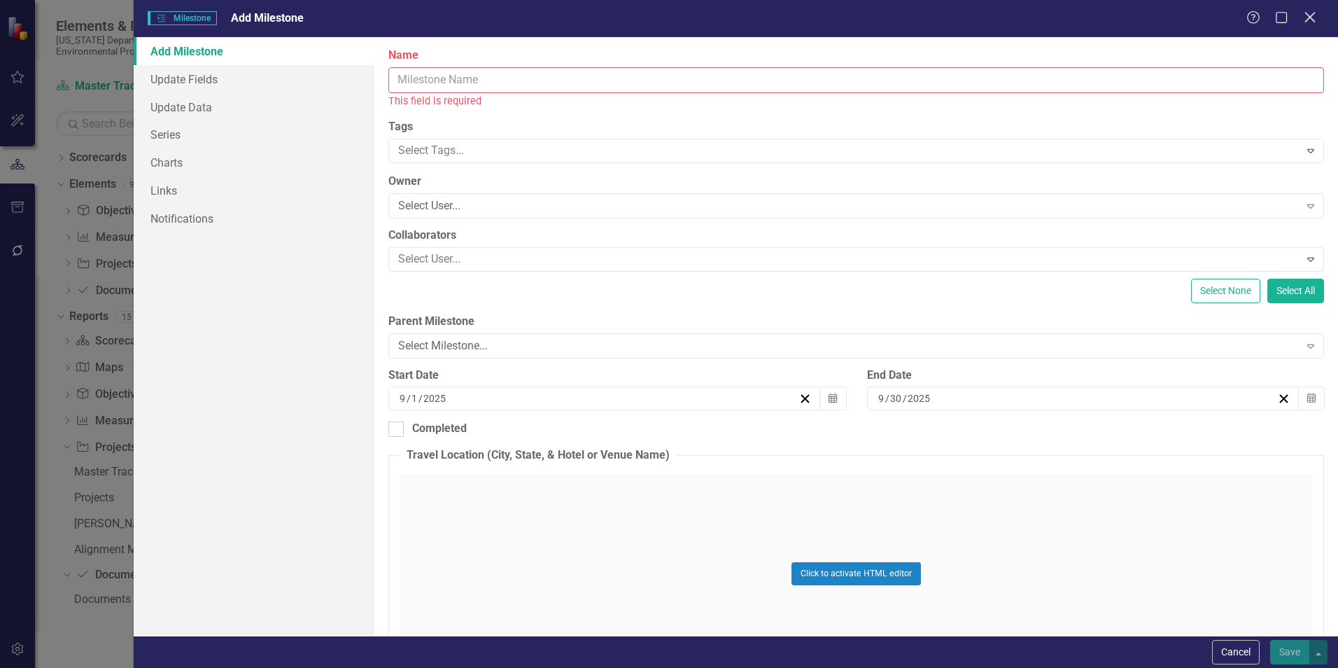
click at [1311, 20] on icon "Close" at bounding box center [1309, 16] width 17 height 13
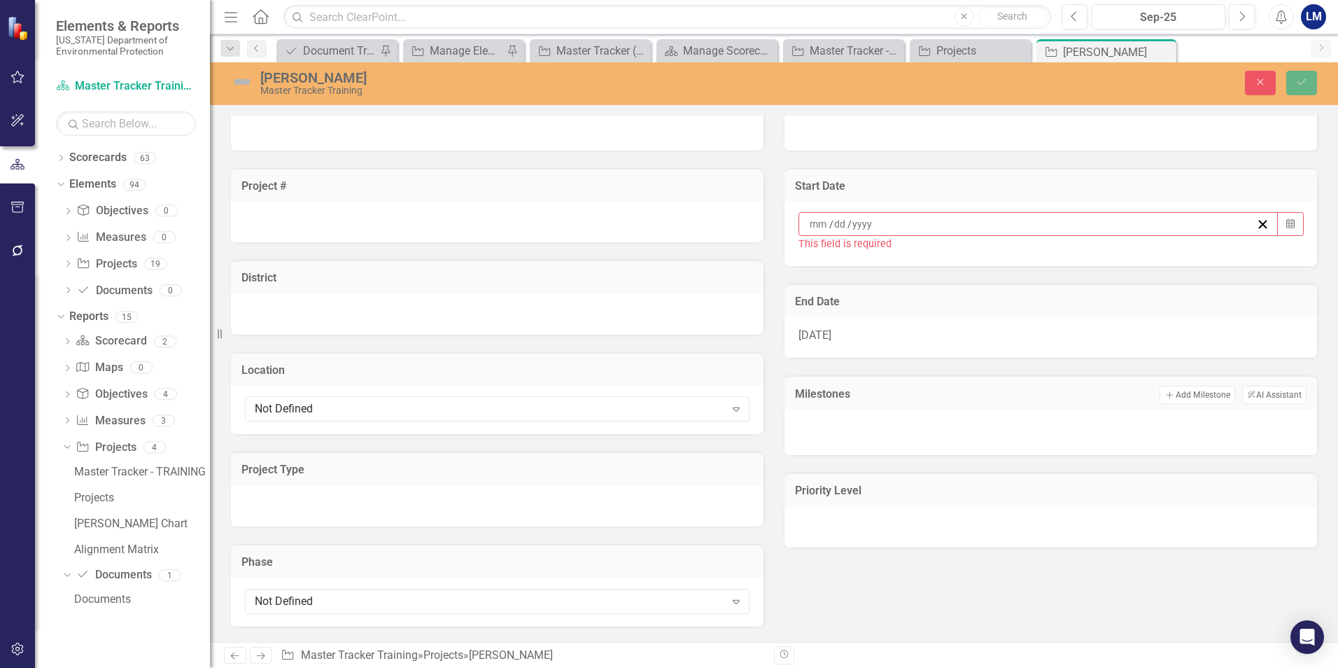
click at [822, 442] on div at bounding box center [1051, 431] width 533 height 45
click at [811, 432] on div at bounding box center [1051, 430] width 505 height 21
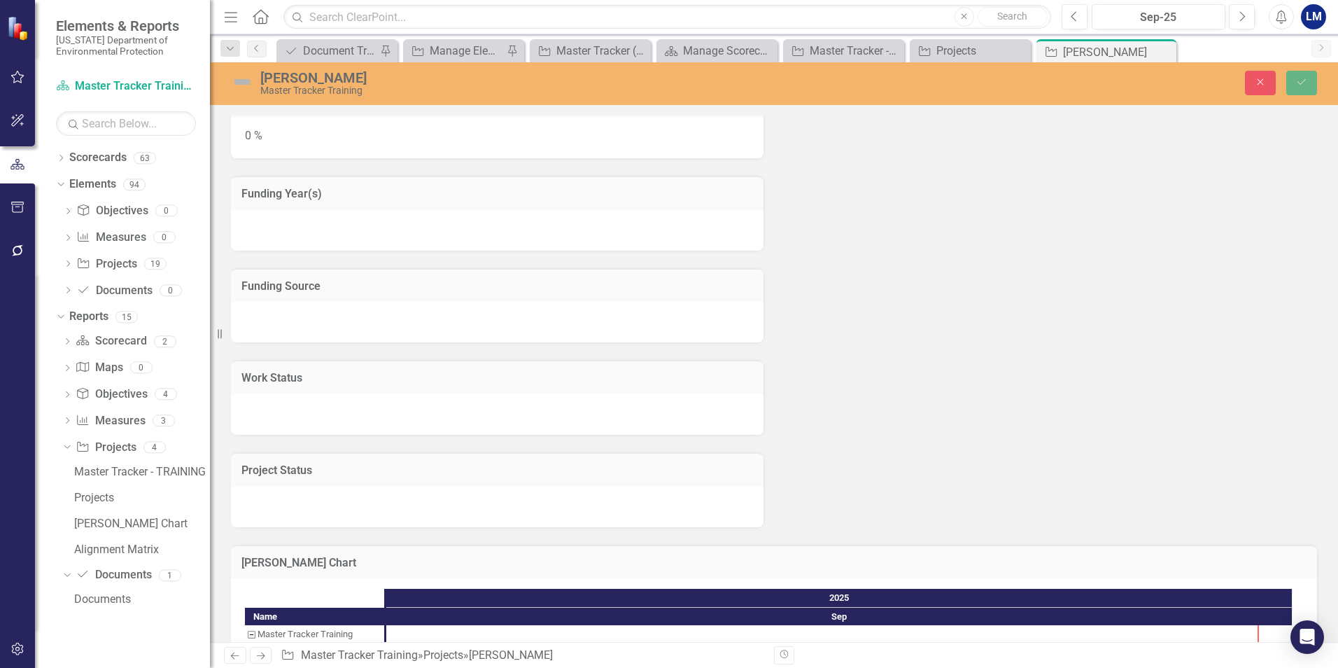
scroll to position [748, 0]
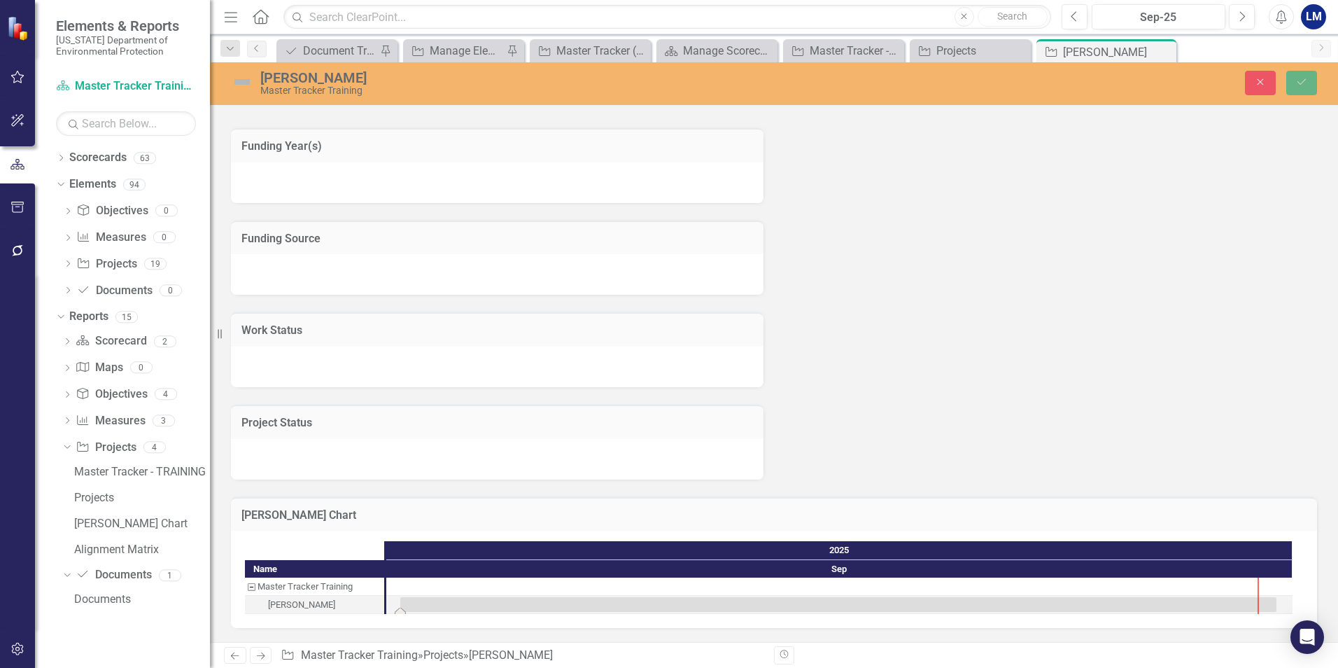
click at [407, 611] on div "Task: Start date: 2025-09-01 End date: 2025-09-30" at bounding box center [838, 604] width 876 height 15
drag, startPoint x: 401, startPoint y: 611, endPoint x: 402, endPoint y: 621, distance: 9.9
type input "9"
type input "1"
type input "2025"
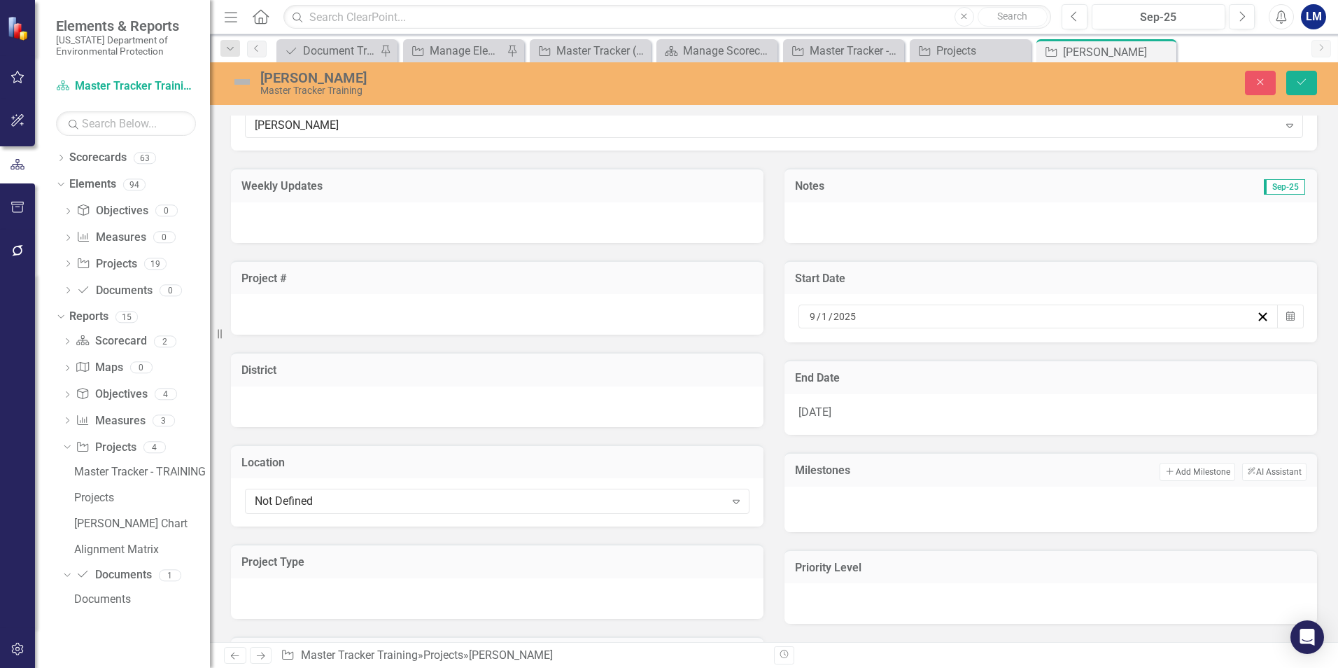
scroll to position [0, 0]
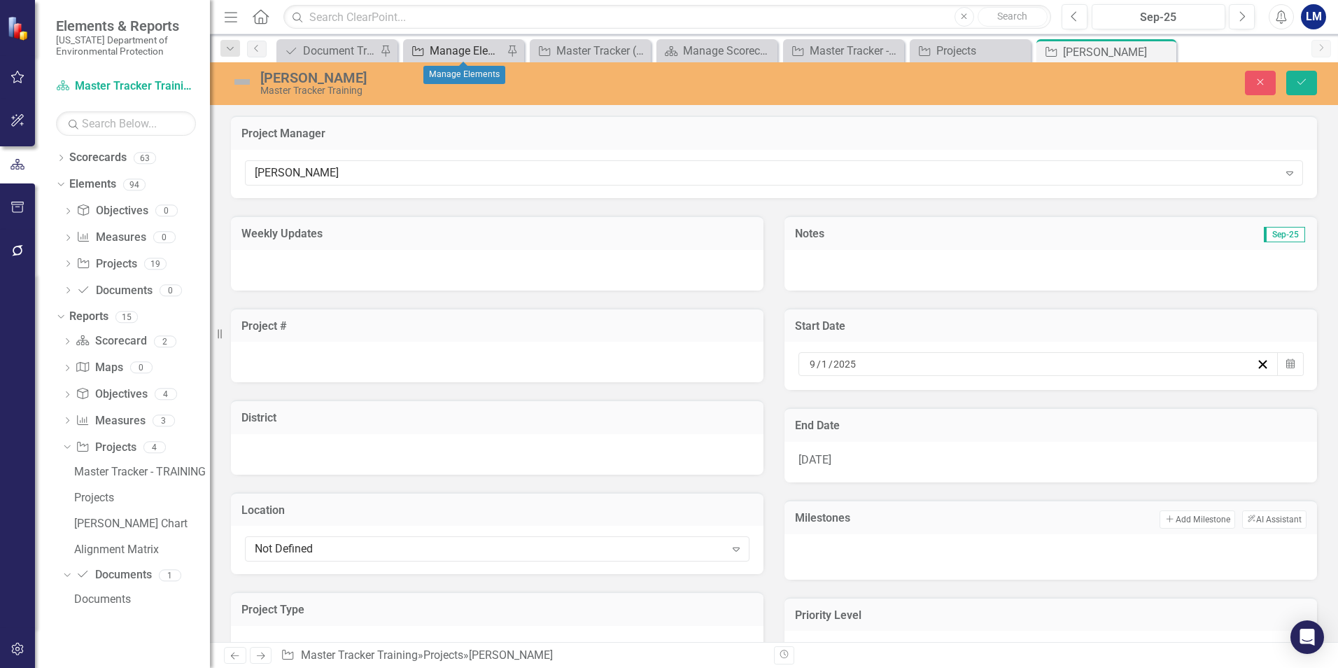
click at [467, 56] on div "Manage Elements" at bounding box center [466, 50] width 73 height 17
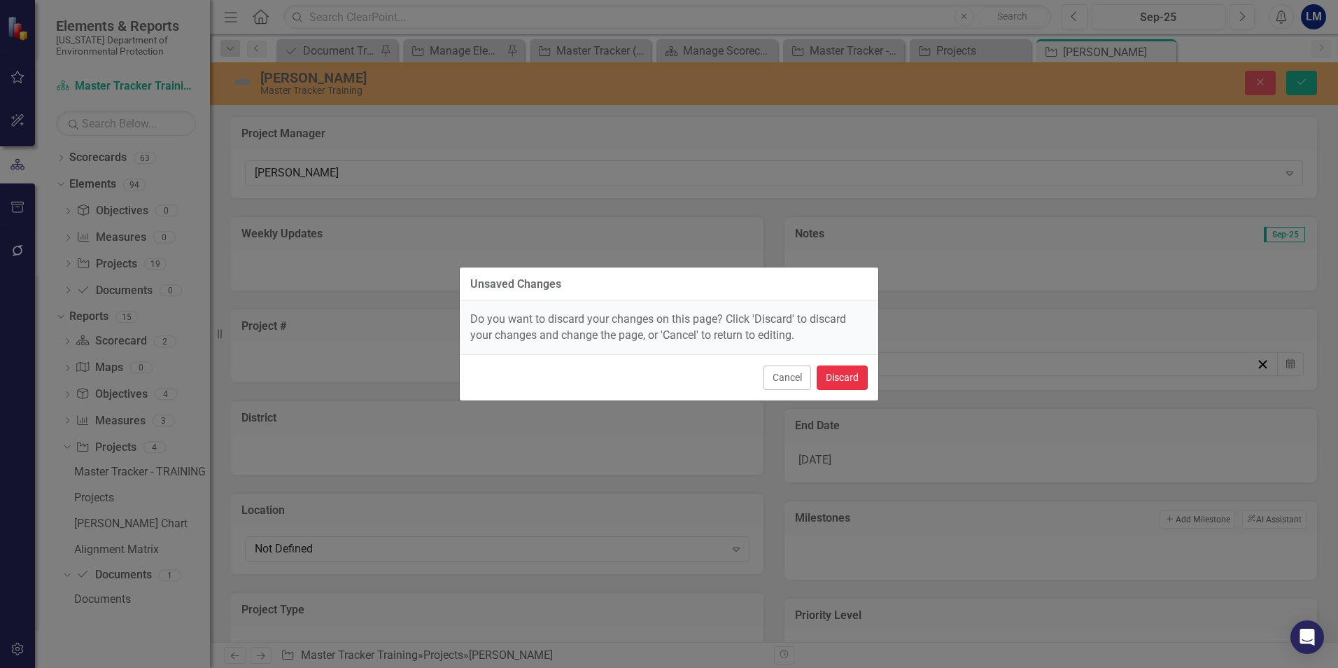
click at [843, 382] on button "Discard" at bounding box center [842, 377] width 51 height 24
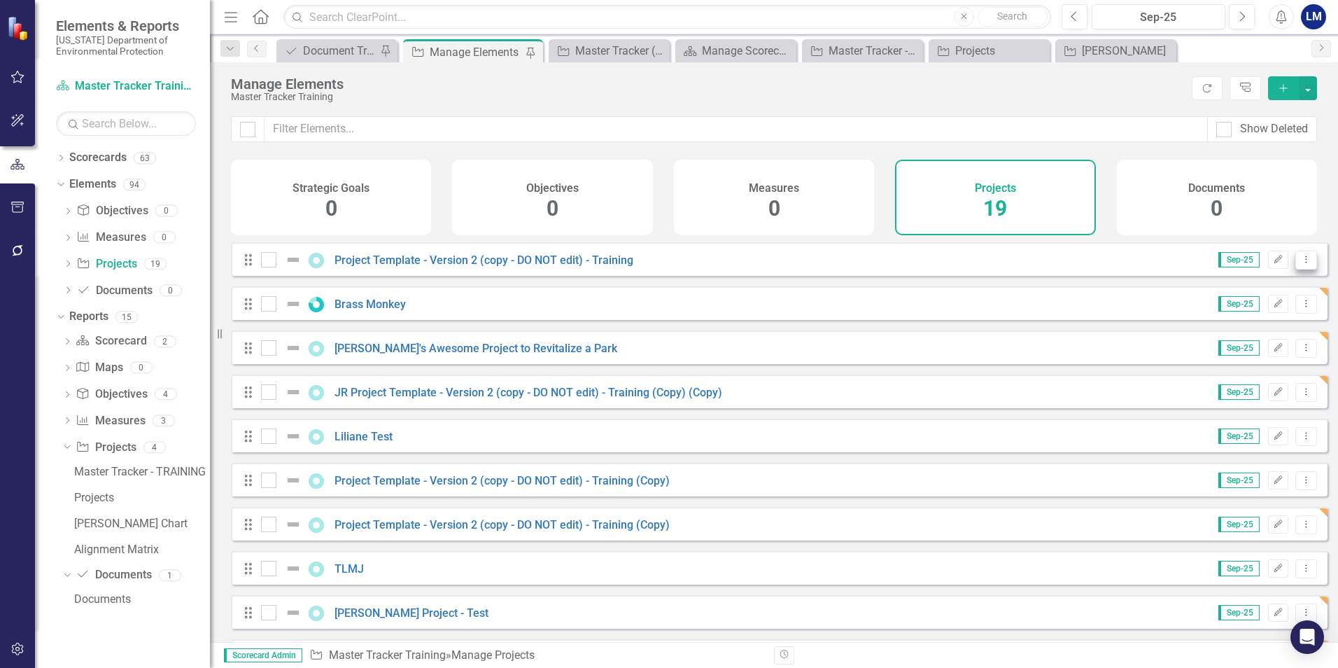
drag, startPoint x: 602, startPoint y: 267, endPoint x: 1298, endPoint y: 274, distance: 695.8
click at [1298, 269] on button "Dropdown Menu" at bounding box center [1307, 260] width 22 height 19
click at [1249, 349] on link "Copy Duplicate Project" at bounding box center [1247, 345] width 118 height 26
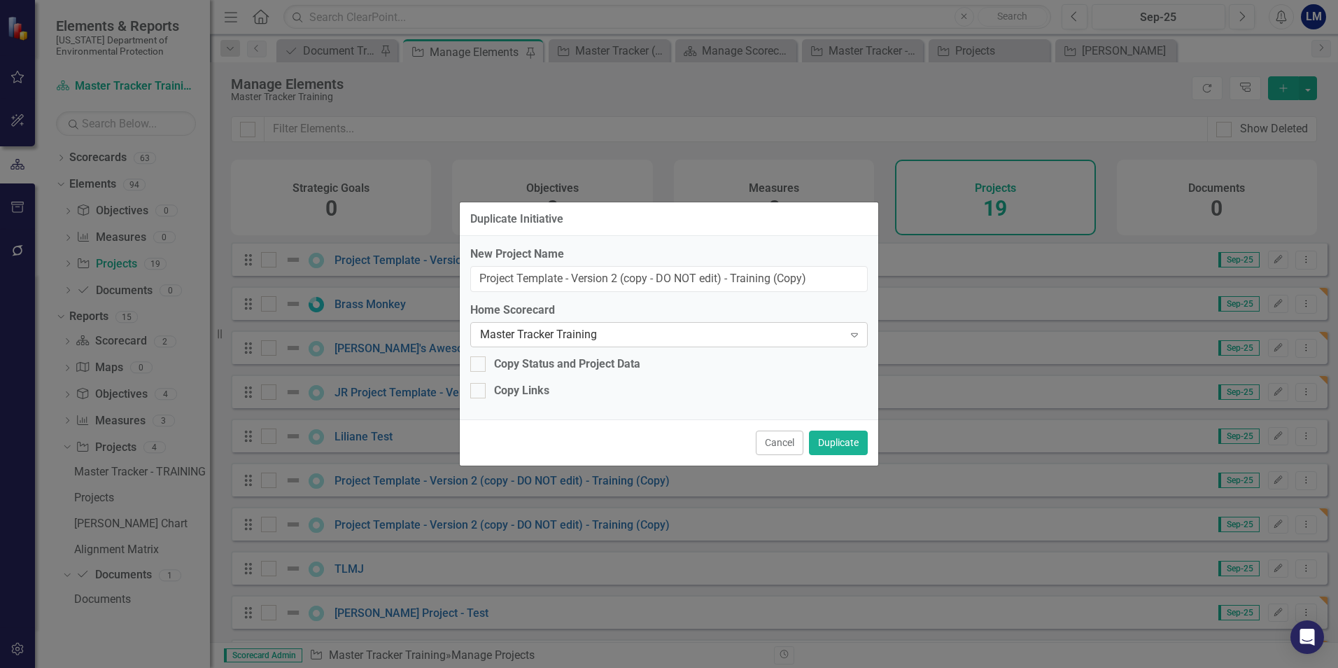
click at [854, 337] on icon "Expand" at bounding box center [855, 334] width 14 height 11
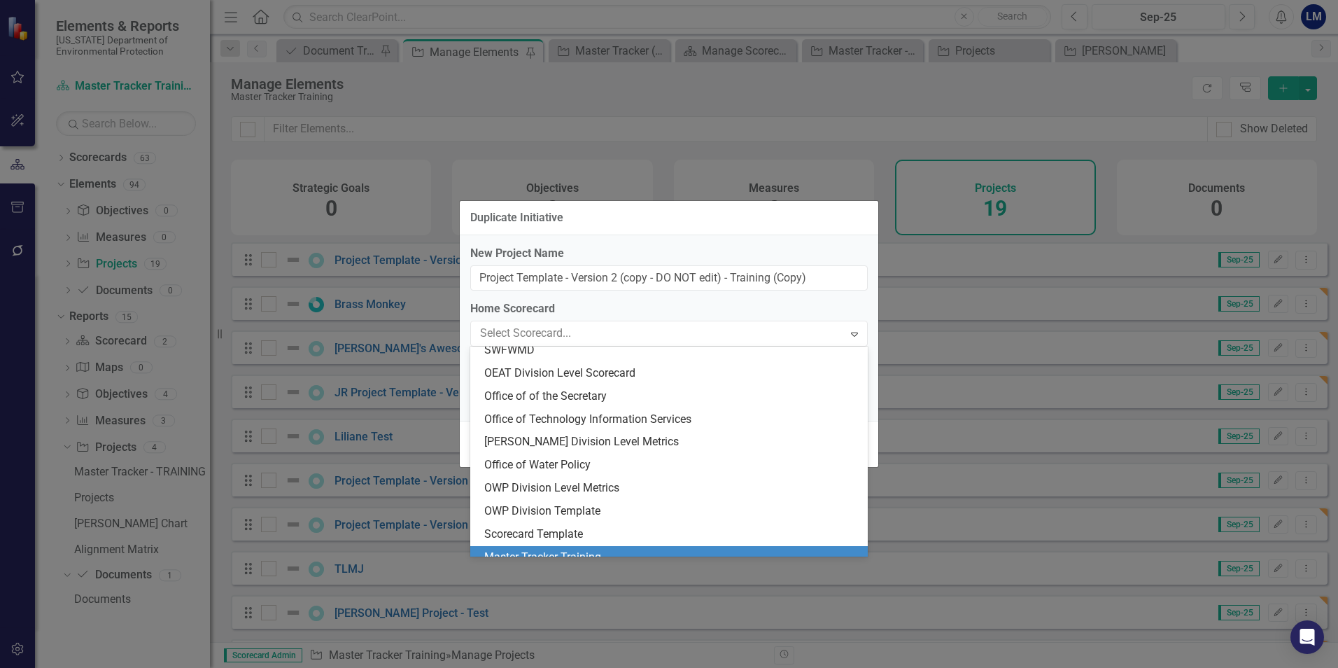
scroll to position [1238, 0]
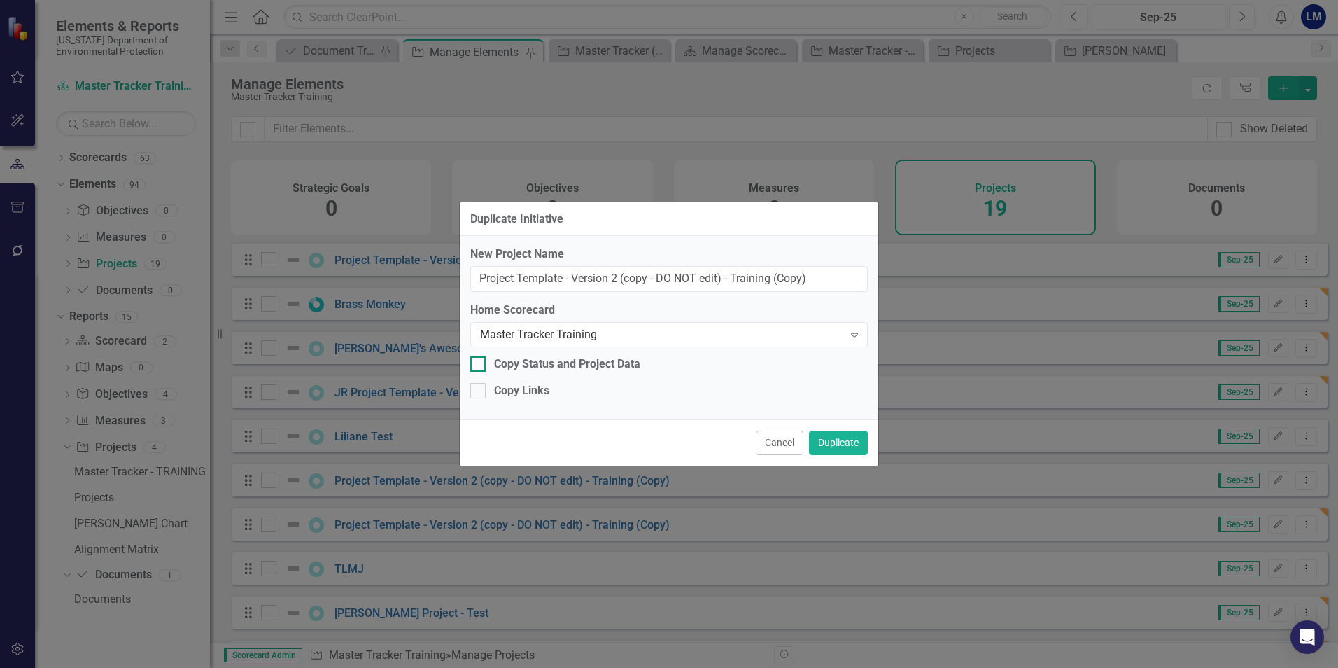
click at [480, 364] on div at bounding box center [477, 363] width 15 height 15
click at [479, 364] on input "Copy Status and Project Data" at bounding box center [474, 360] width 9 height 9
checkbox input "true"
click at [845, 444] on button "Duplicate" at bounding box center [838, 442] width 59 height 24
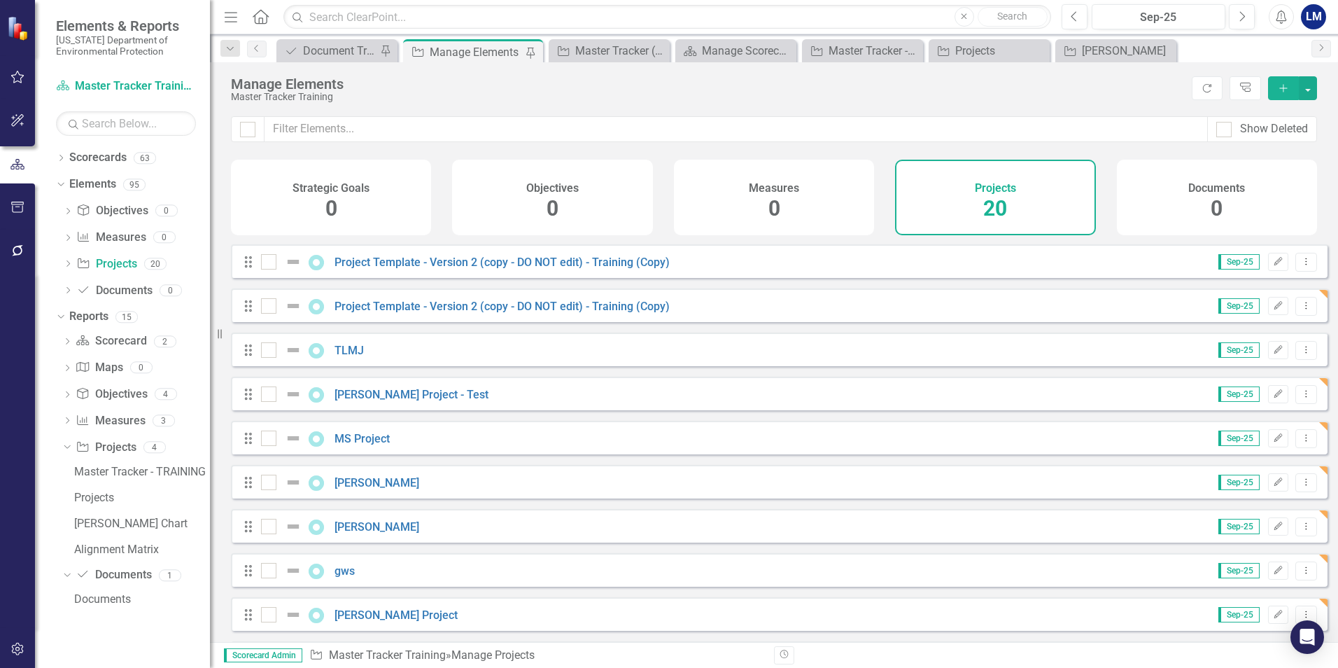
scroll to position [213, 0]
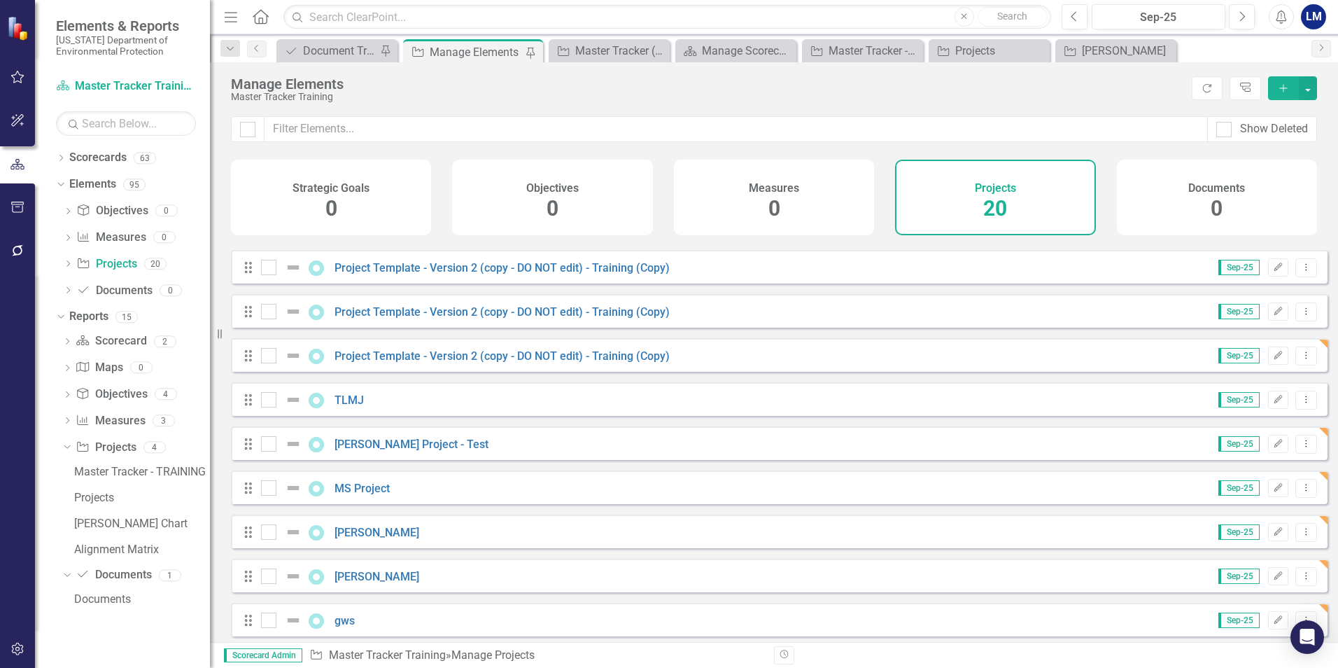
click at [500, 358] on div "Project Template - Version 2 (copy - DO NOT edit) - Training (Copy)" at bounding box center [467, 355] width 412 height 17
click at [503, 363] on link "Project Template - Version 2 (copy - DO NOT edit) - Training (Copy)" at bounding box center [502, 355] width 335 height 13
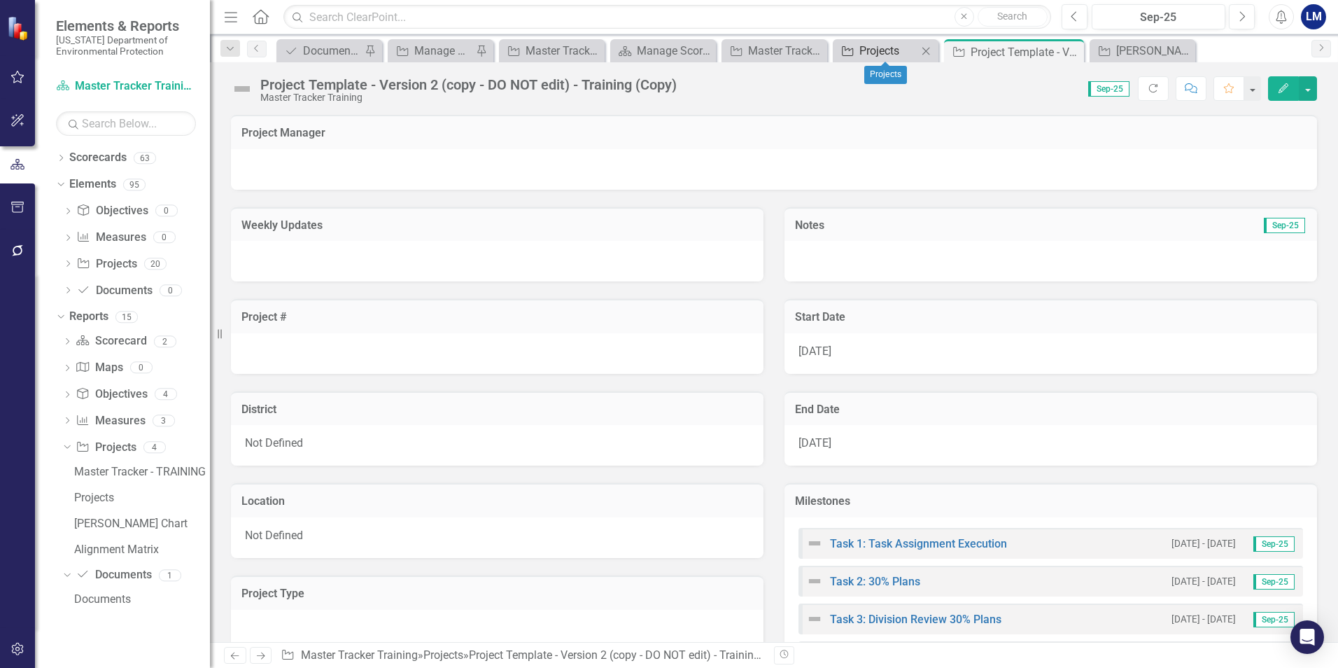
click at [871, 56] on div "Projects" at bounding box center [889, 50] width 58 height 17
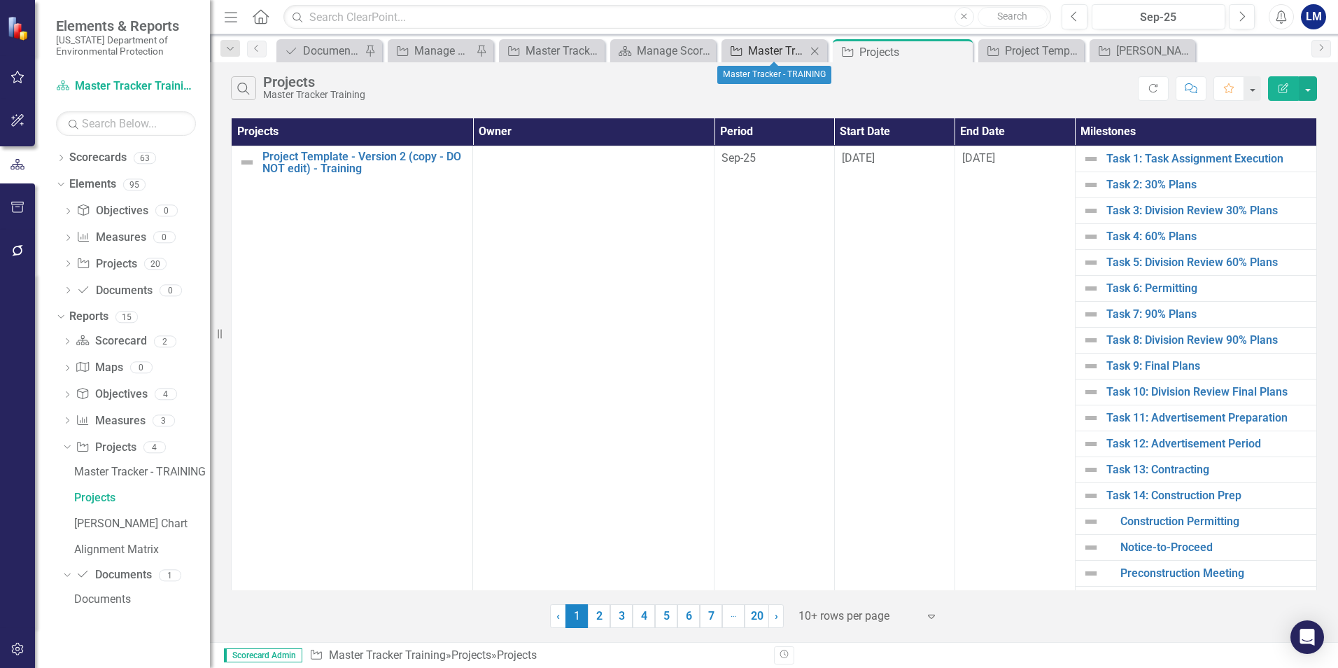
click at [783, 51] on div "Master Tracker - TRAINING" at bounding box center [777, 50] width 58 height 17
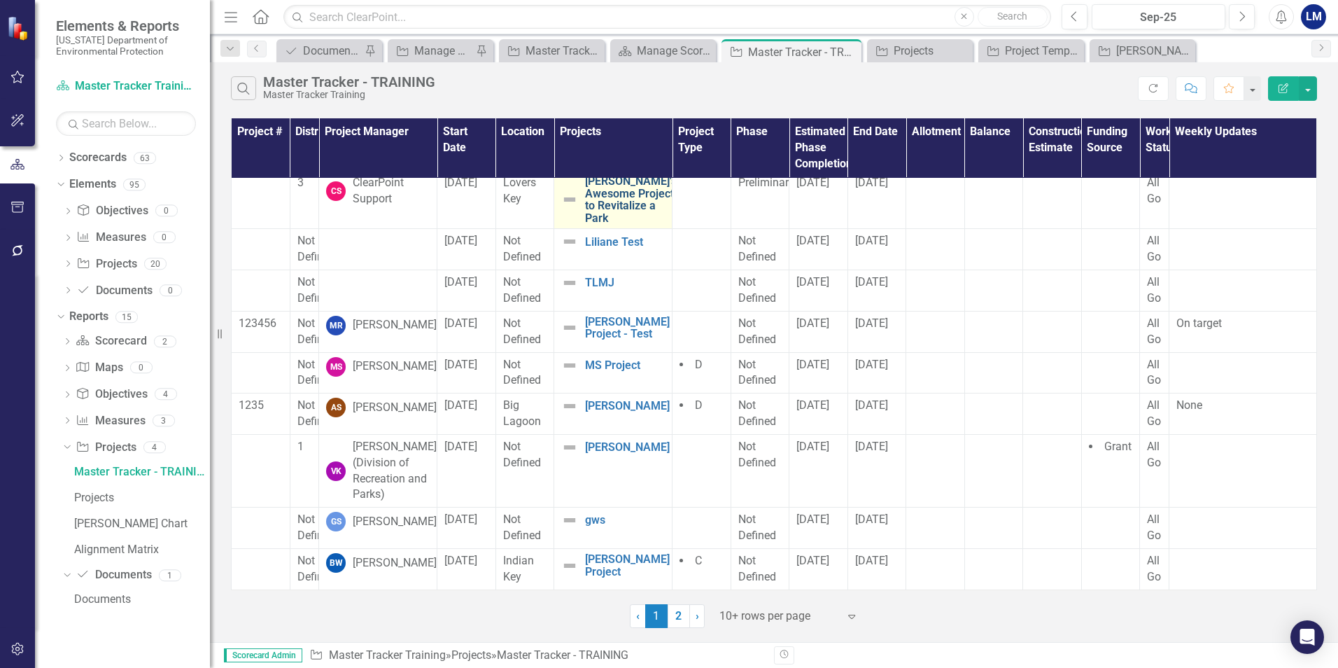
scroll to position [76, 0]
click at [679, 620] on link "2" at bounding box center [679, 616] width 22 height 24
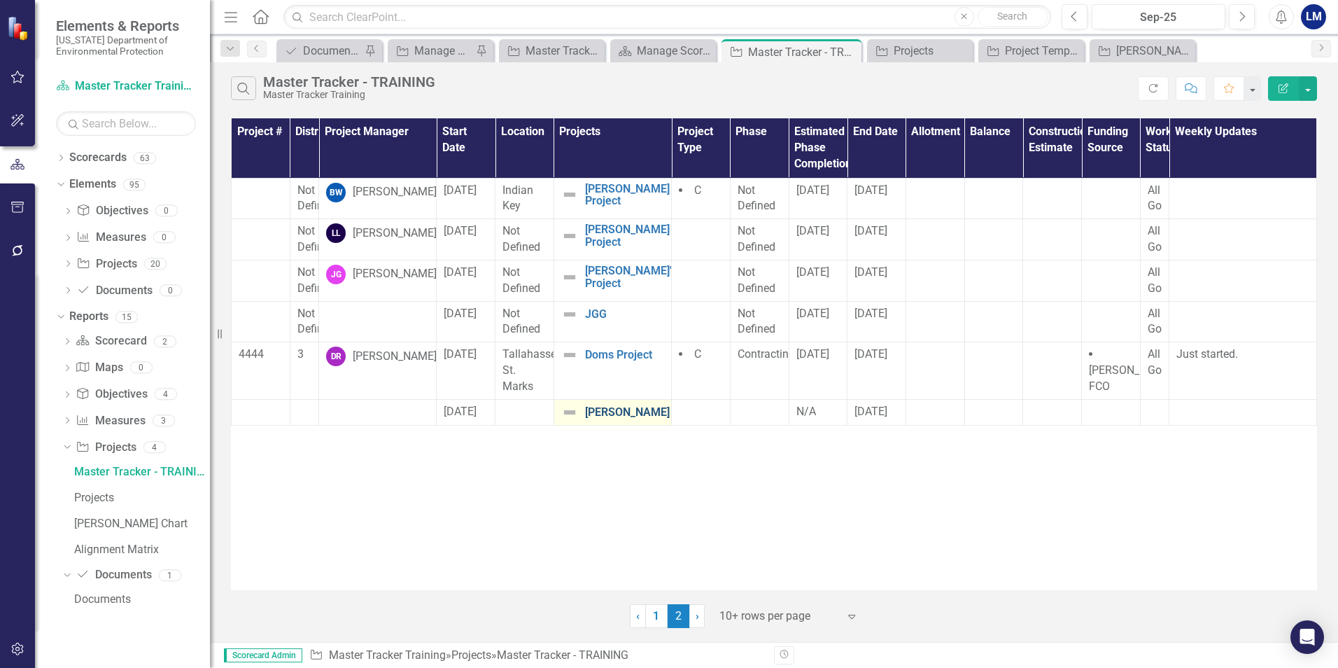
click at [606, 414] on link "[PERSON_NAME]" at bounding box center [627, 412] width 85 height 13
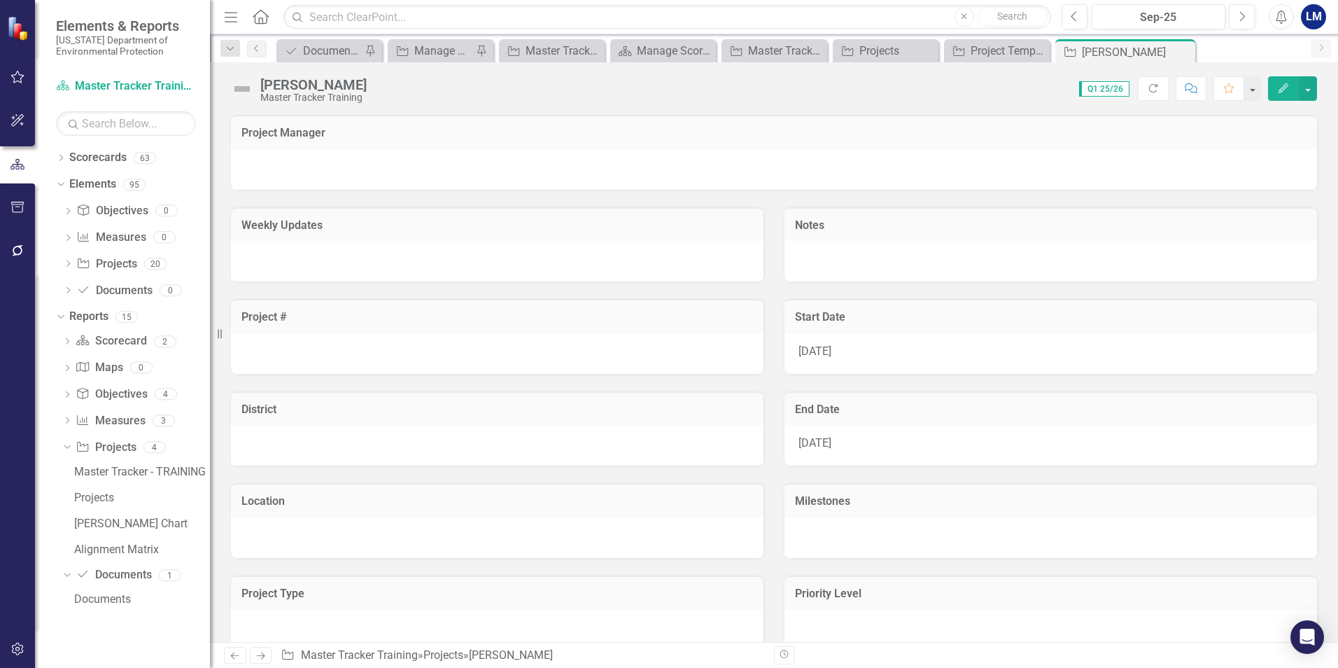
click at [606, 414] on h3 "District" at bounding box center [497, 409] width 512 height 13
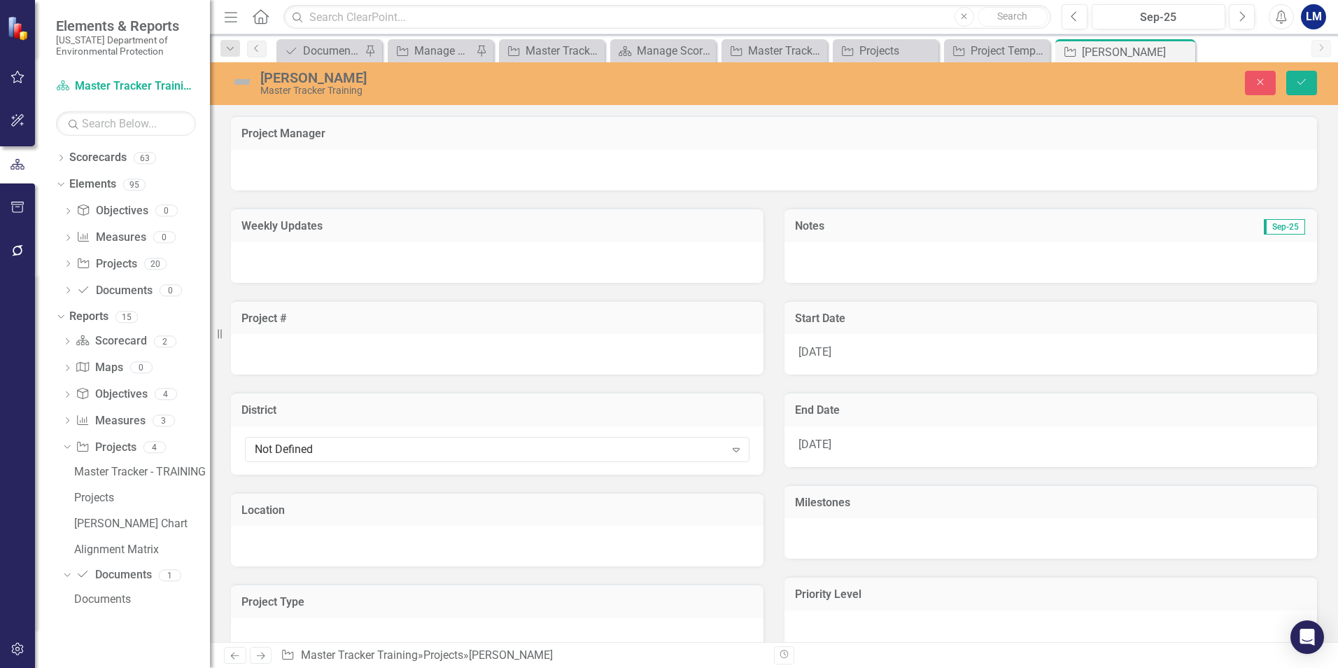
click at [328, 160] on div at bounding box center [774, 170] width 1086 height 41
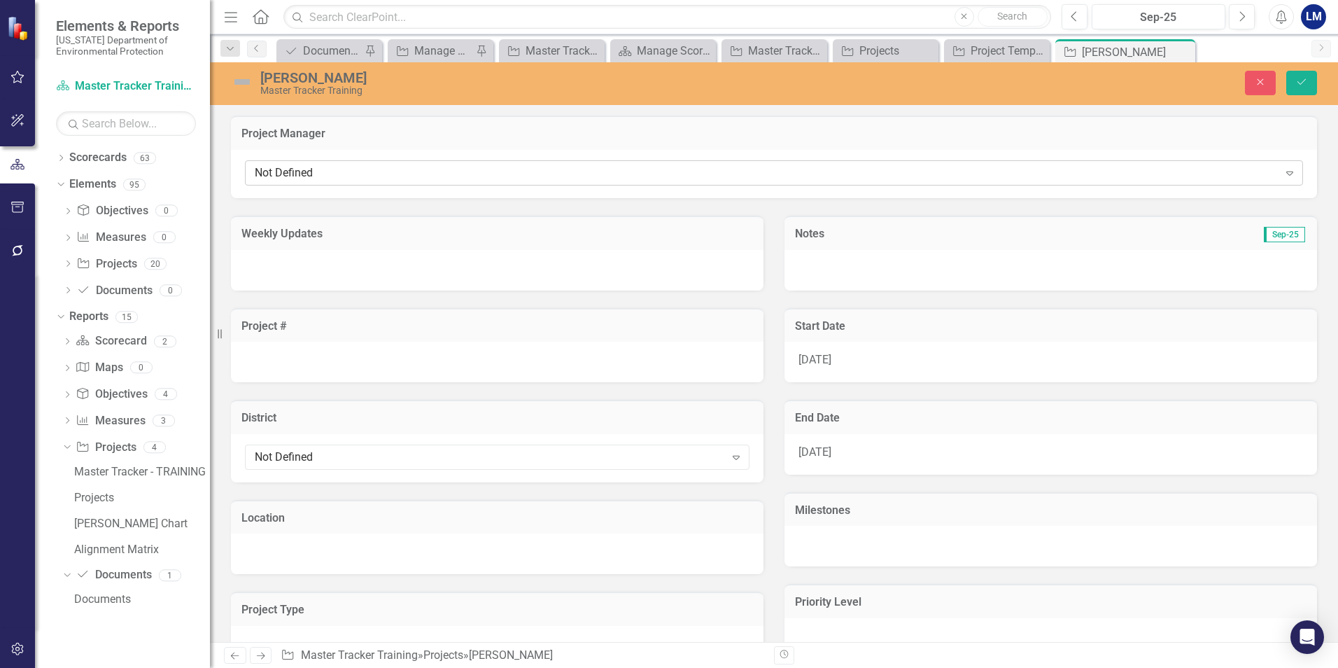
click at [324, 169] on div "Not Defined" at bounding box center [767, 173] width 1024 height 16
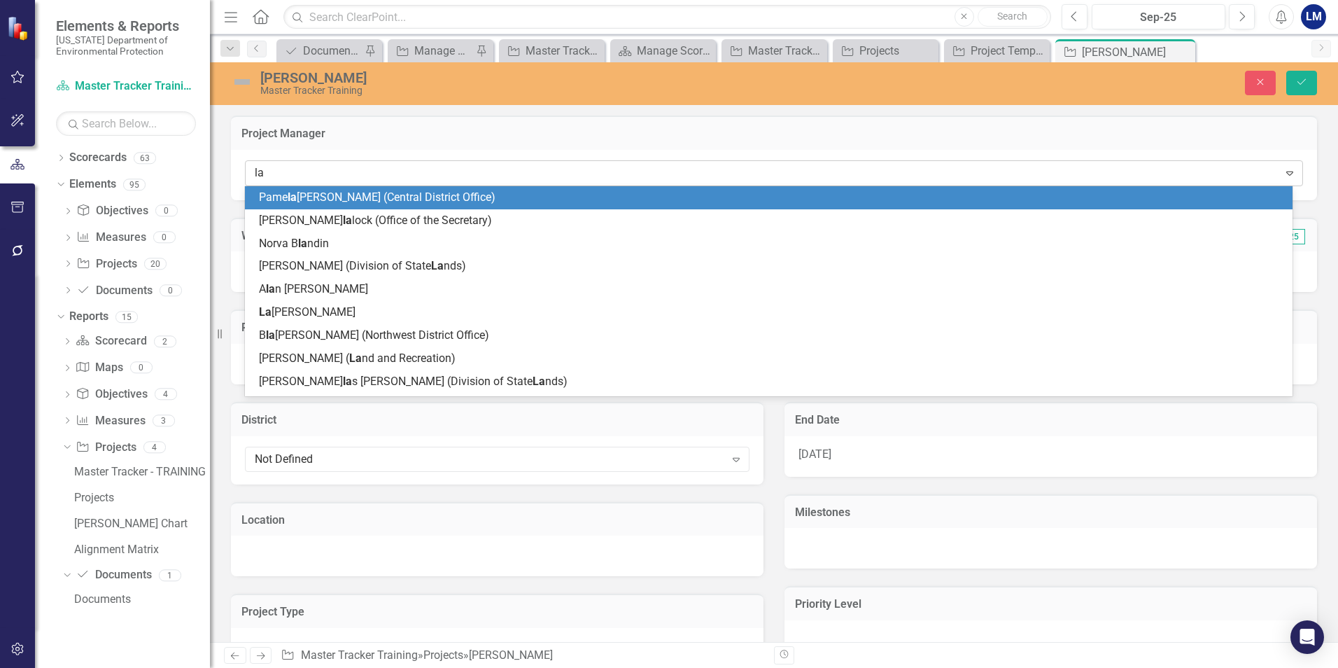
type input "lau"
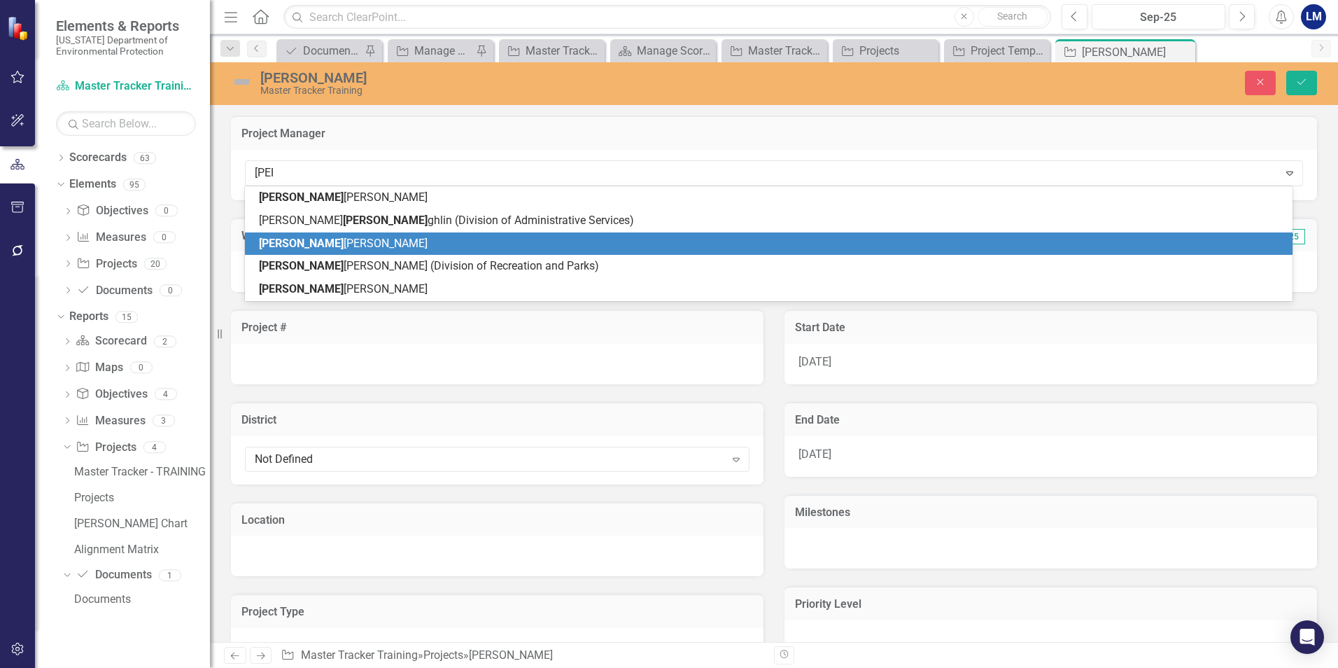
click at [327, 248] on span "Lau rinda Micheels" at bounding box center [343, 243] width 169 height 13
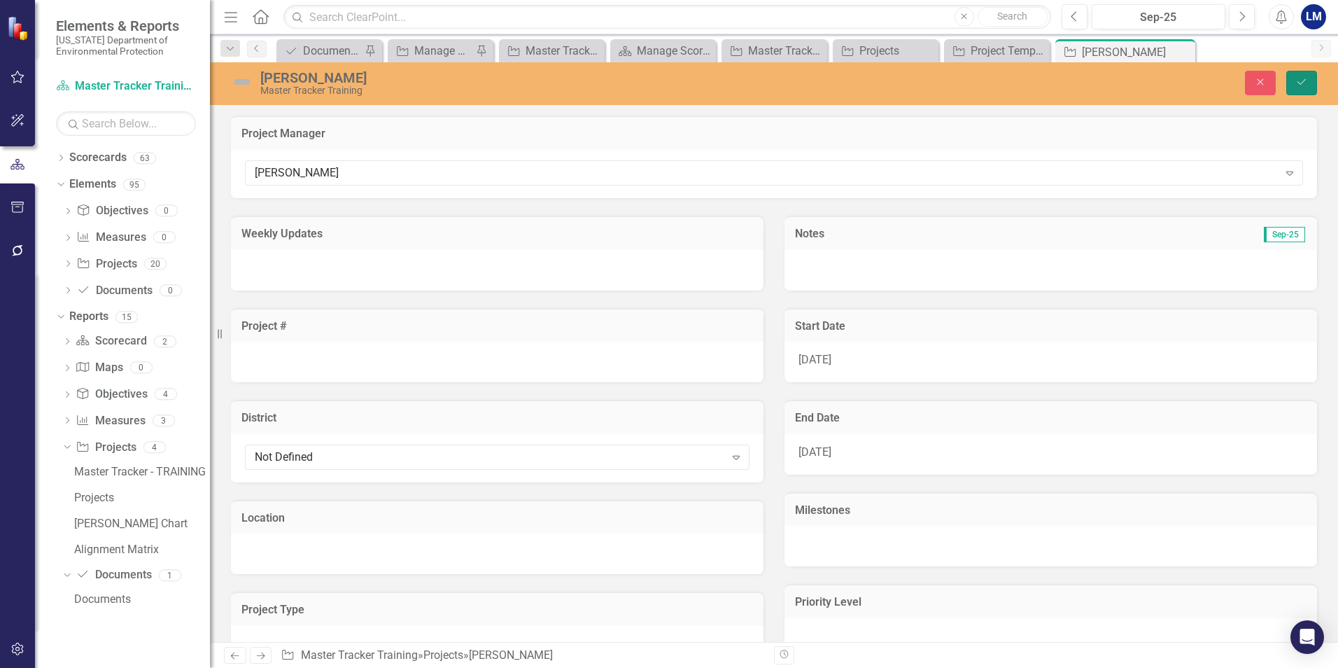
click at [1299, 80] on icon "Save" at bounding box center [1302, 82] width 13 height 10
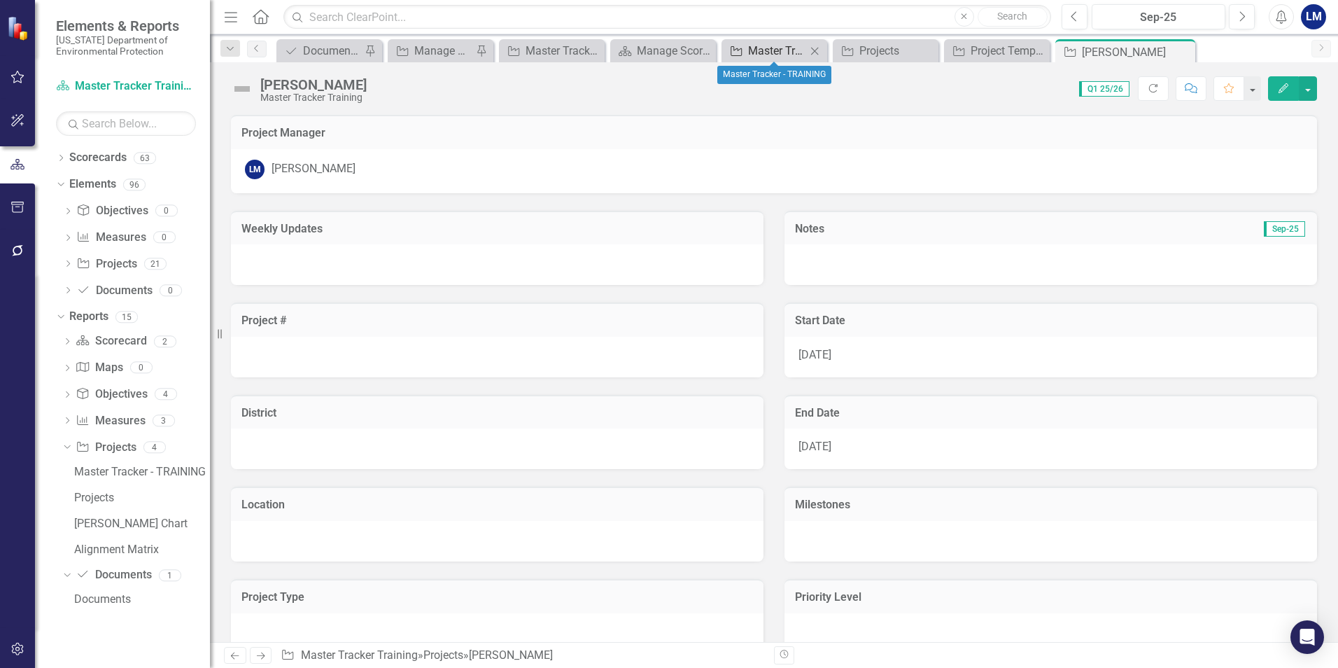
click at [776, 50] on div "Master Tracker - TRAINING" at bounding box center [777, 50] width 58 height 17
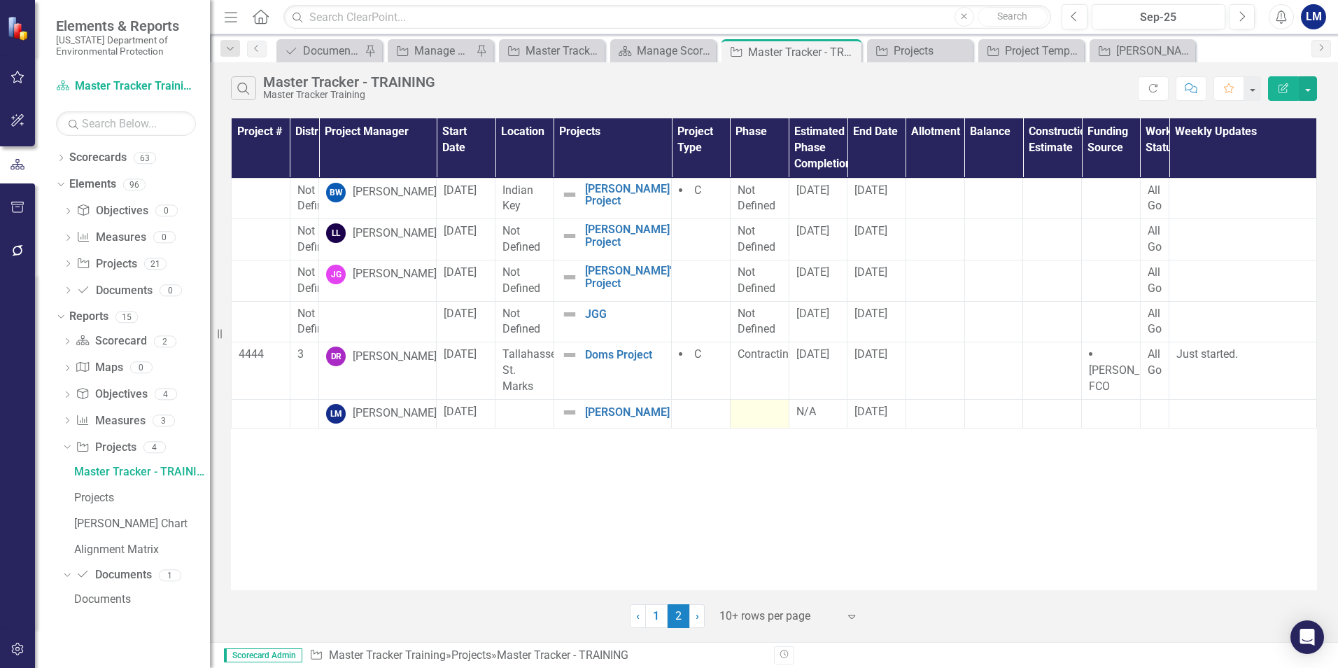
click at [773, 421] on td at bounding box center [759, 413] width 59 height 29
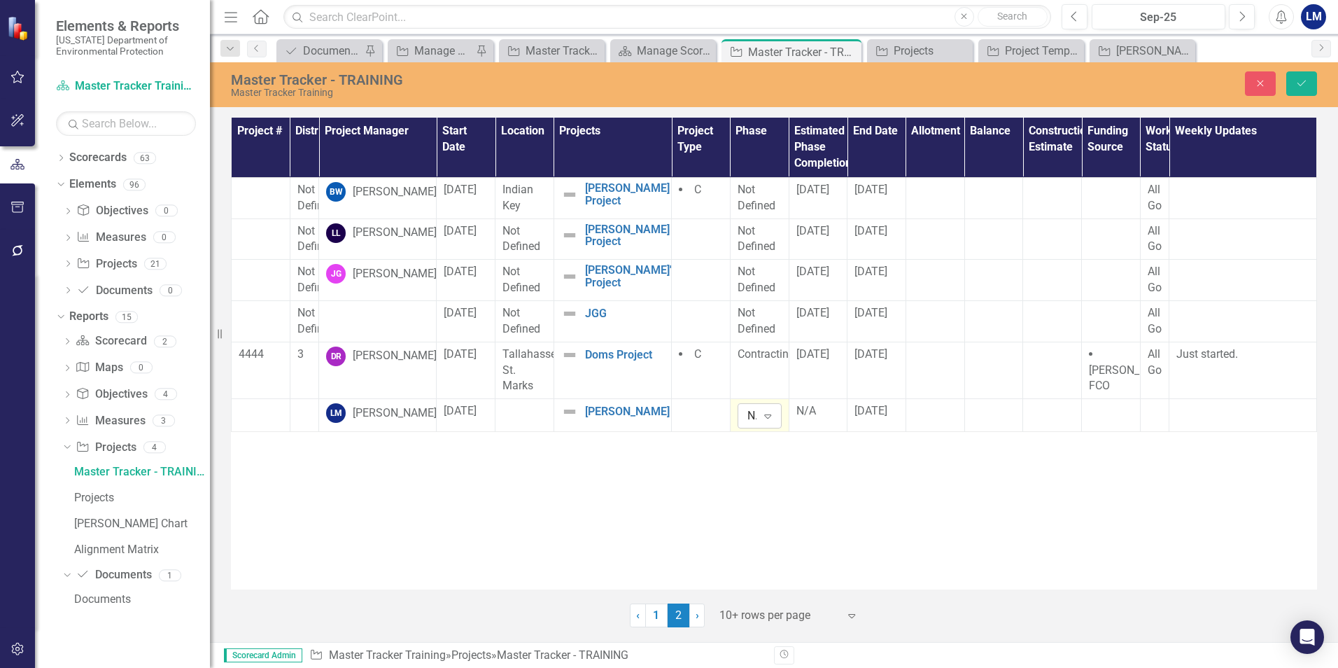
click at [773, 421] on icon "Expand" at bounding box center [768, 415] width 14 height 11
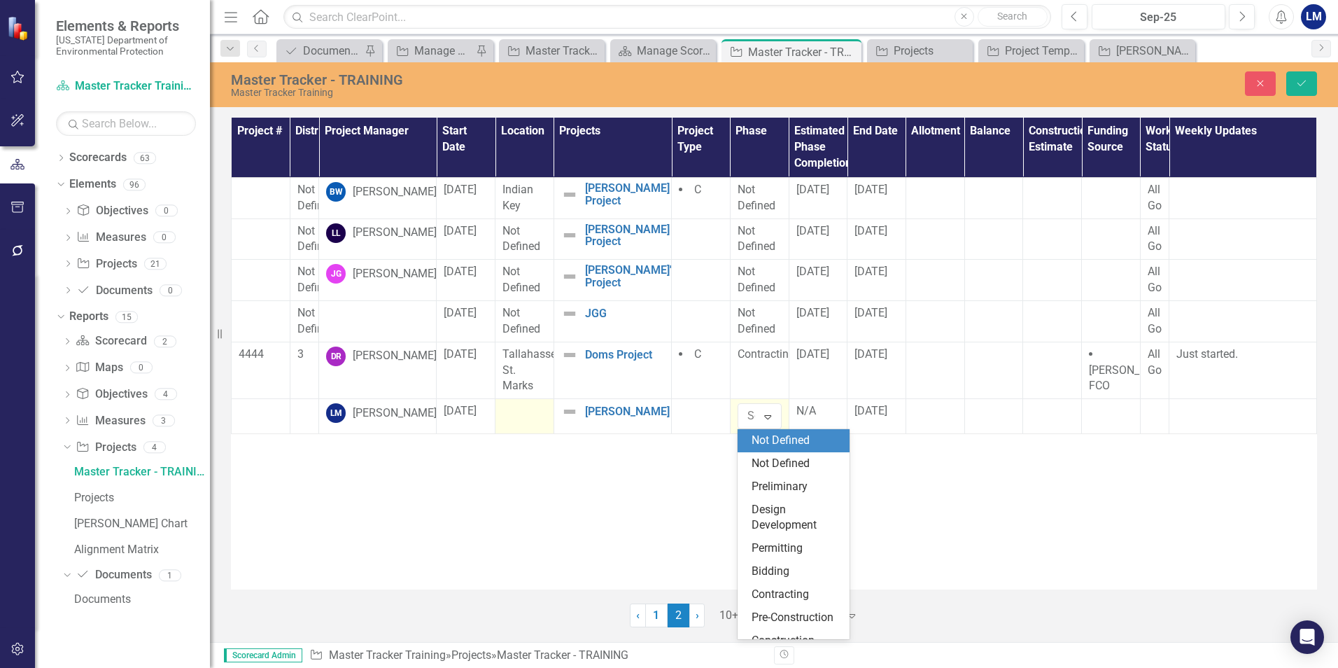
click at [520, 417] on div at bounding box center [525, 411] width 44 height 17
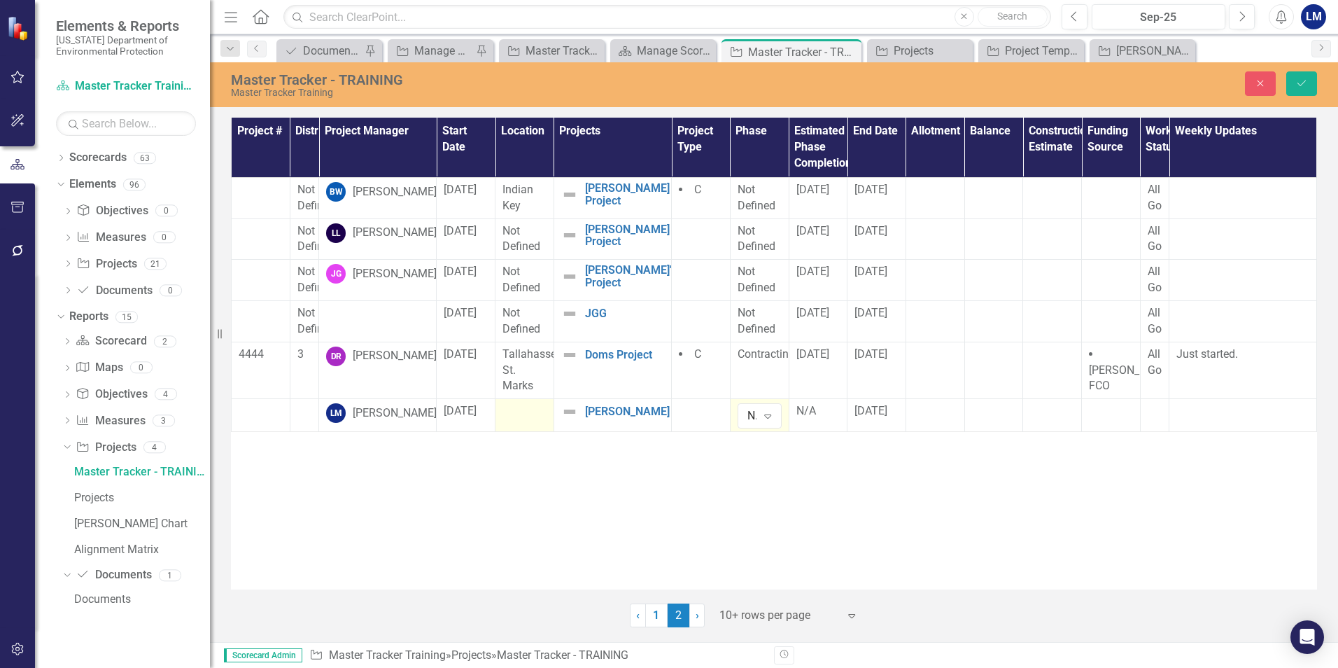
click at [537, 425] on td at bounding box center [525, 415] width 59 height 33
click at [542, 415] on div "Expand" at bounding box center [532, 416] width 25 height 22
click at [376, 472] on div "Project # District Project Manager Start Date Location Projects Project Type Ph…" at bounding box center [774, 354] width 1086 height 472
click at [769, 419] on icon "Expand" at bounding box center [768, 415] width 14 height 11
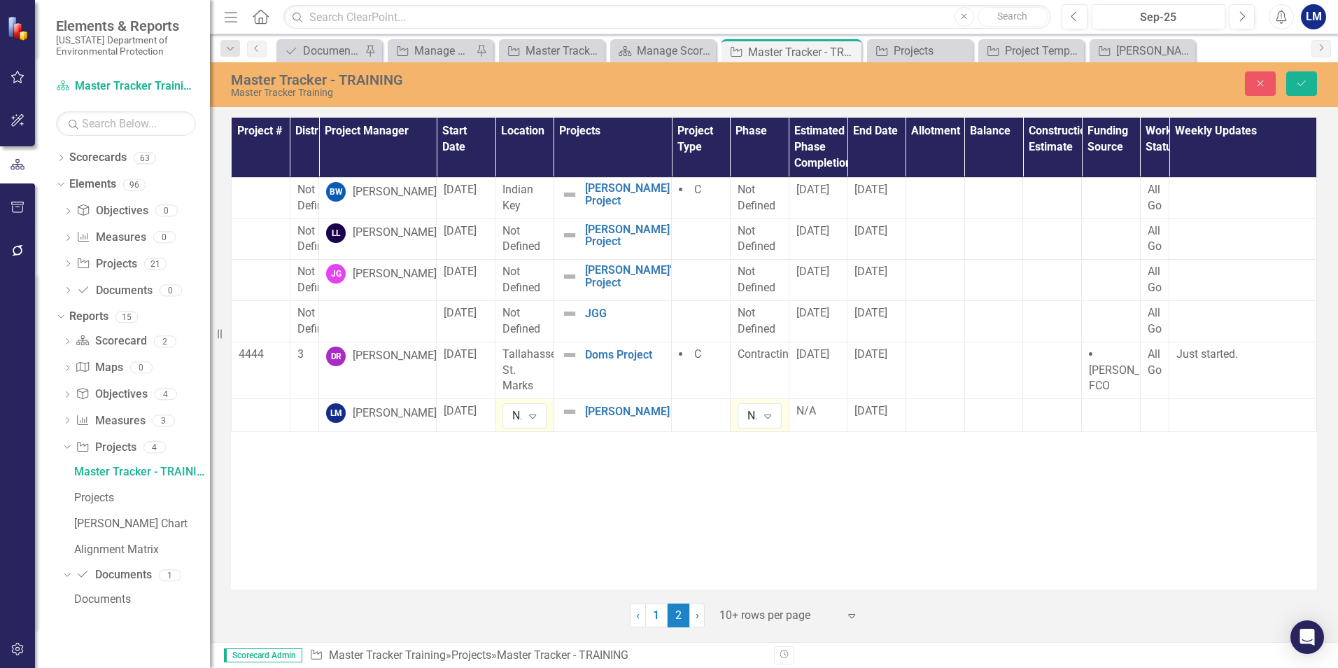
click at [670, 472] on div "Project # District Project Manager Start Date Location Projects Project Type Ph…" at bounding box center [774, 354] width 1086 height 472
click at [537, 416] on icon "Expand" at bounding box center [533, 415] width 14 height 11
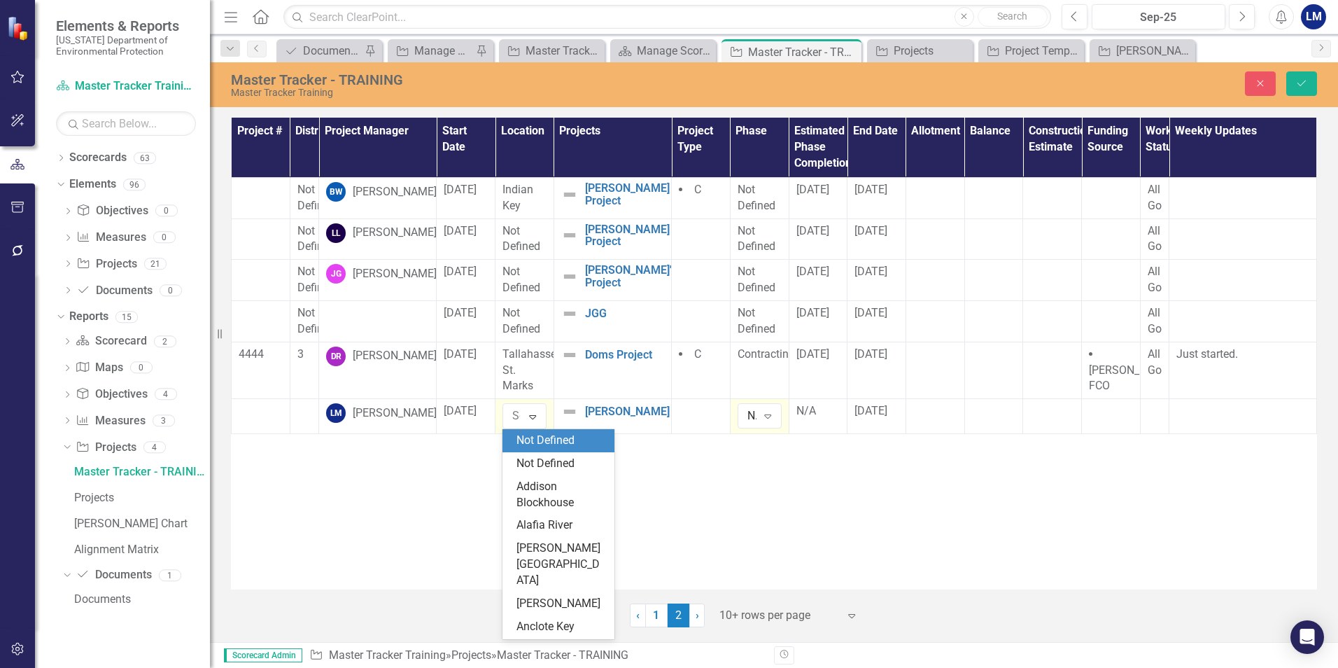
click at [534, 437] on div "Not Defined" at bounding box center [562, 441] width 90 height 16
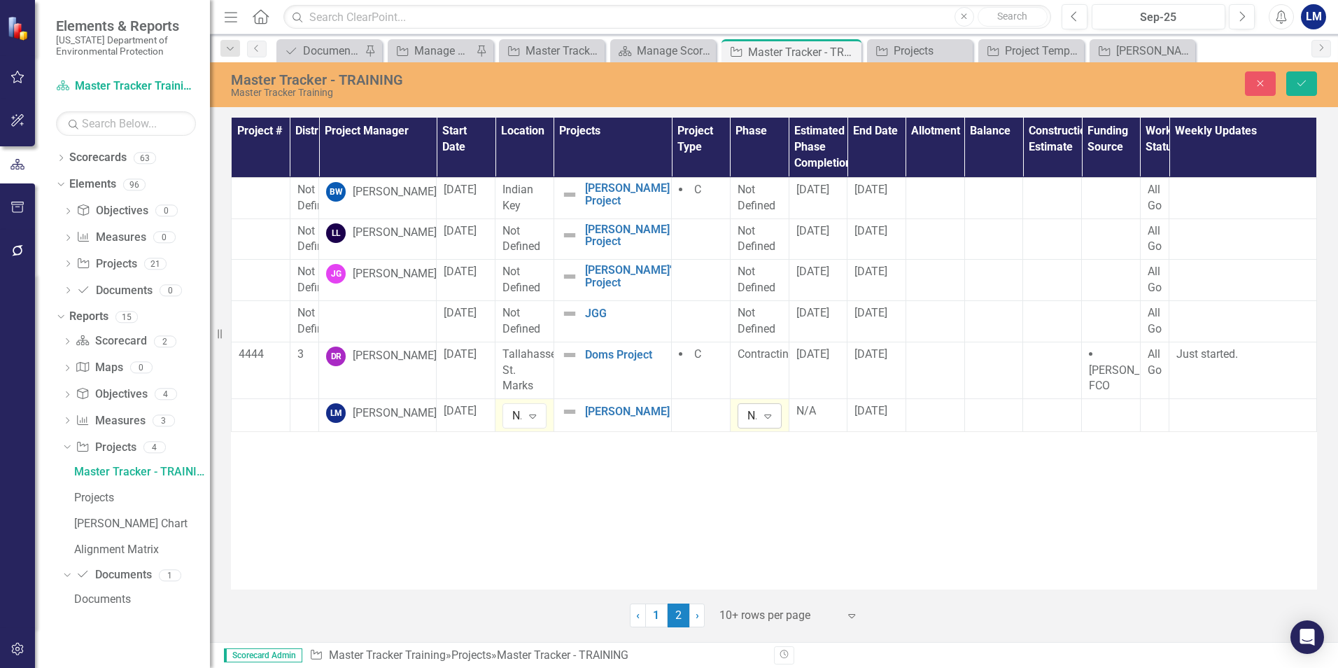
click at [766, 418] on icon "Expand" at bounding box center [768, 415] width 14 height 11
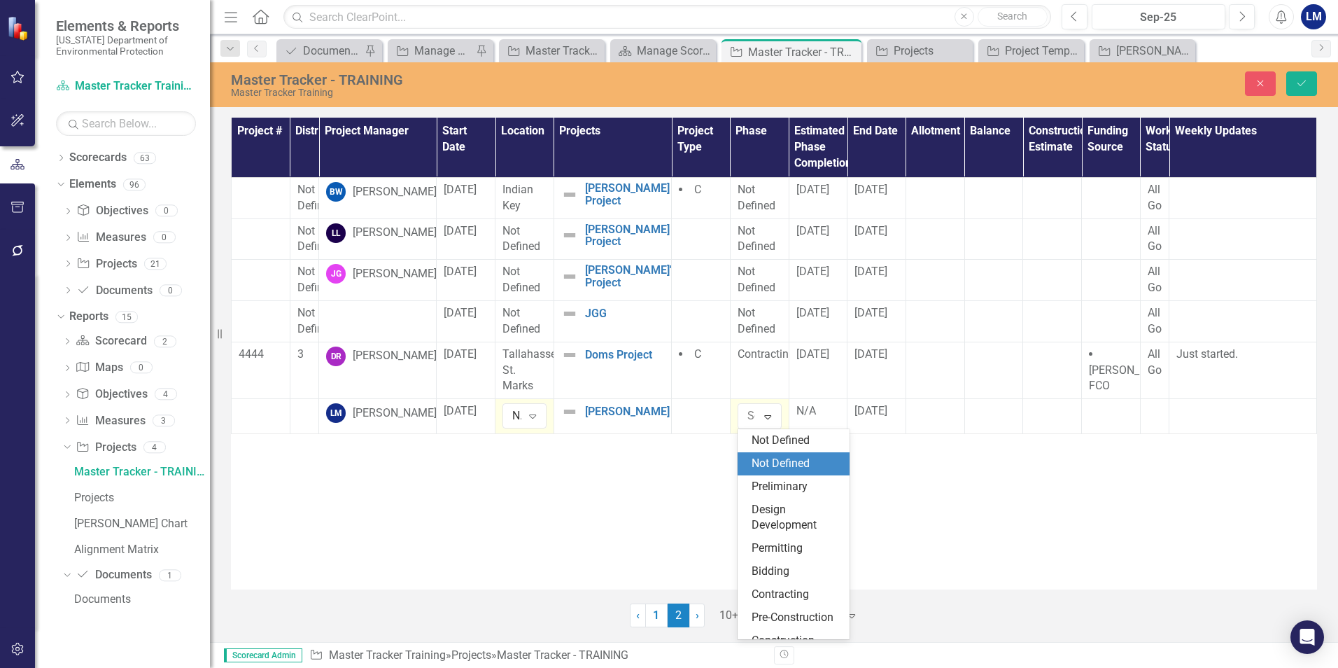
click at [773, 458] on div "Not Defined" at bounding box center [797, 464] width 90 height 16
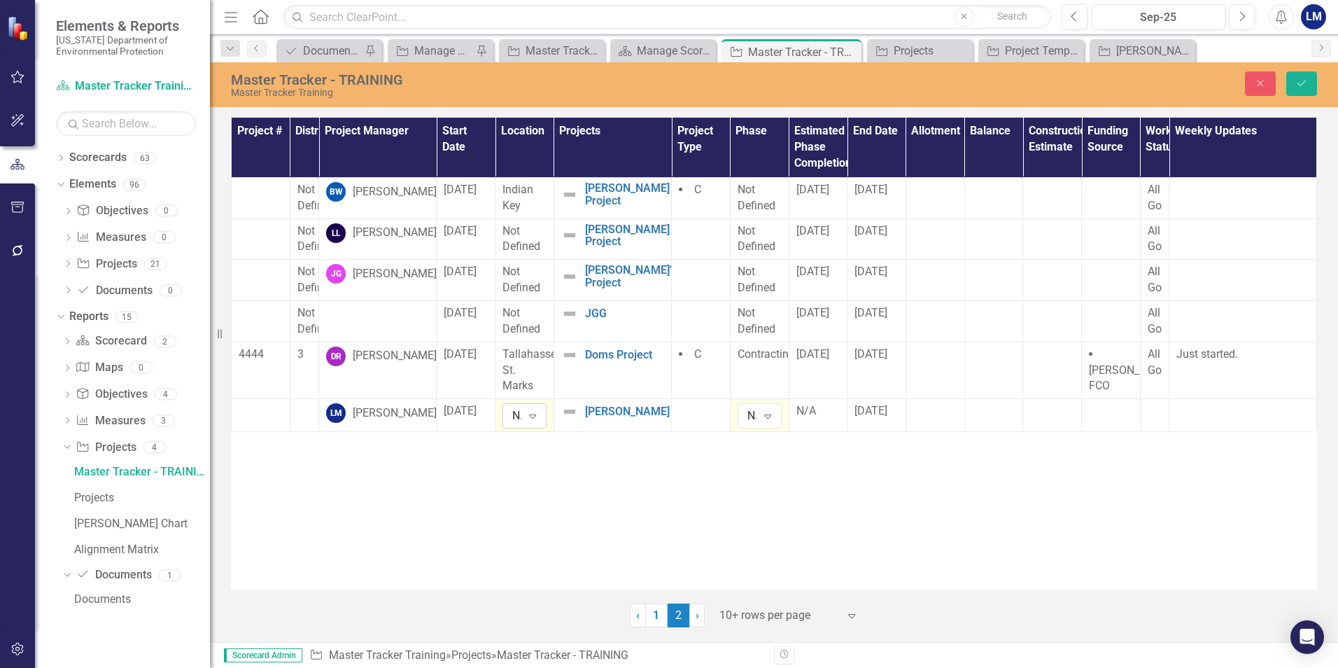
click at [533, 419] on icon "Expand" at bounding box center [533, 415] width 14 height 11
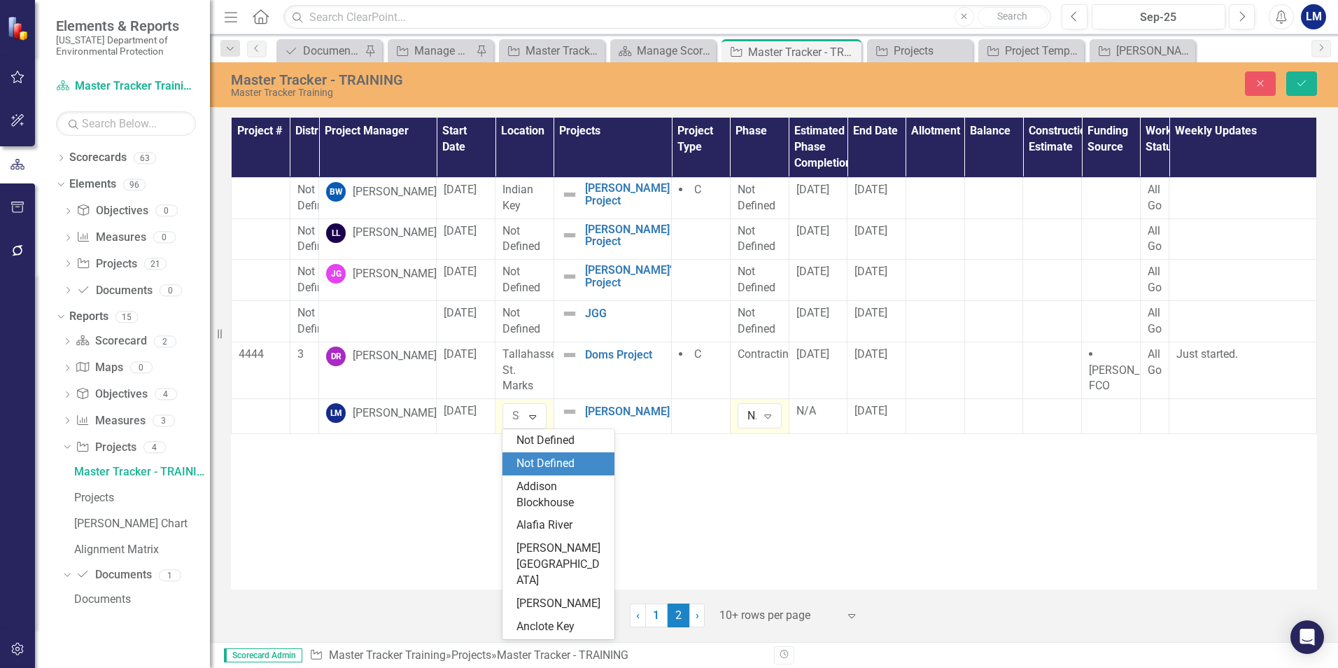
click at [533, 457] on div "Not Defined" at bounding box center [562, 464] width 90 height 16
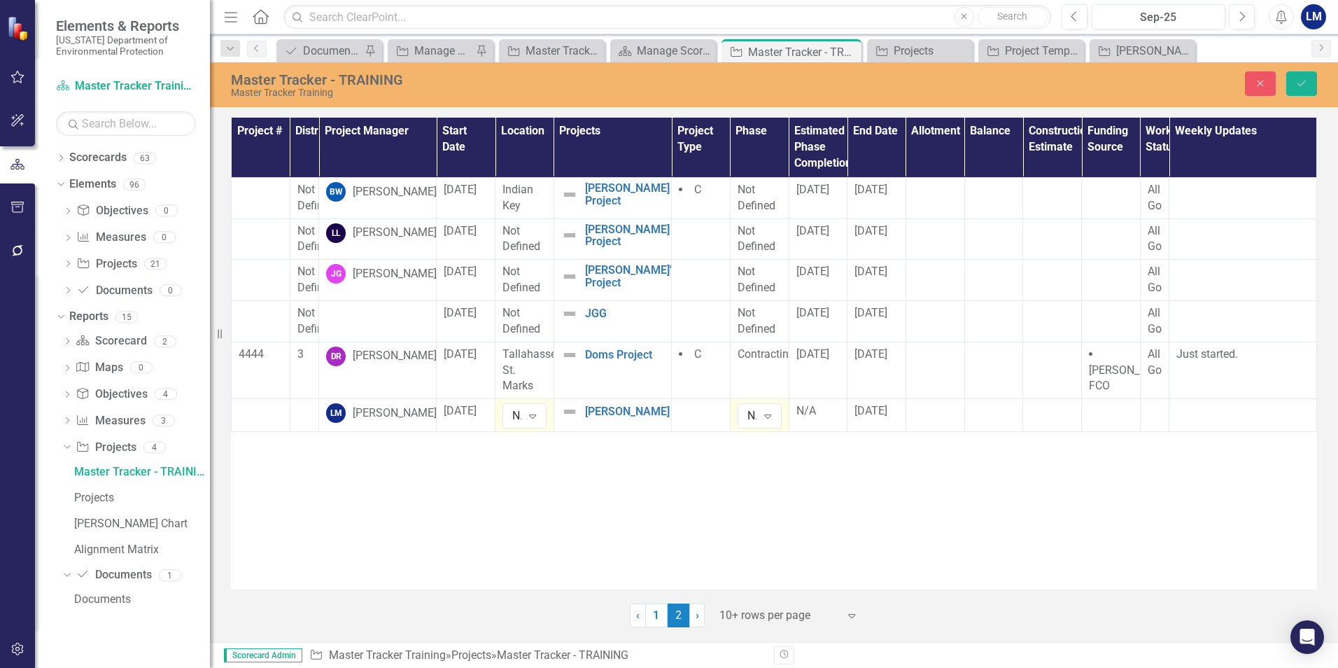
click at [533, 457] on div "Project # District Project Manager Start Date Location Projects Project Type Ph…" at bounding box center [774, 354] width 1086 height 472
click at [63, 162] on icon "Dropdown" at bounding box center [61, 159] width 10 height 8
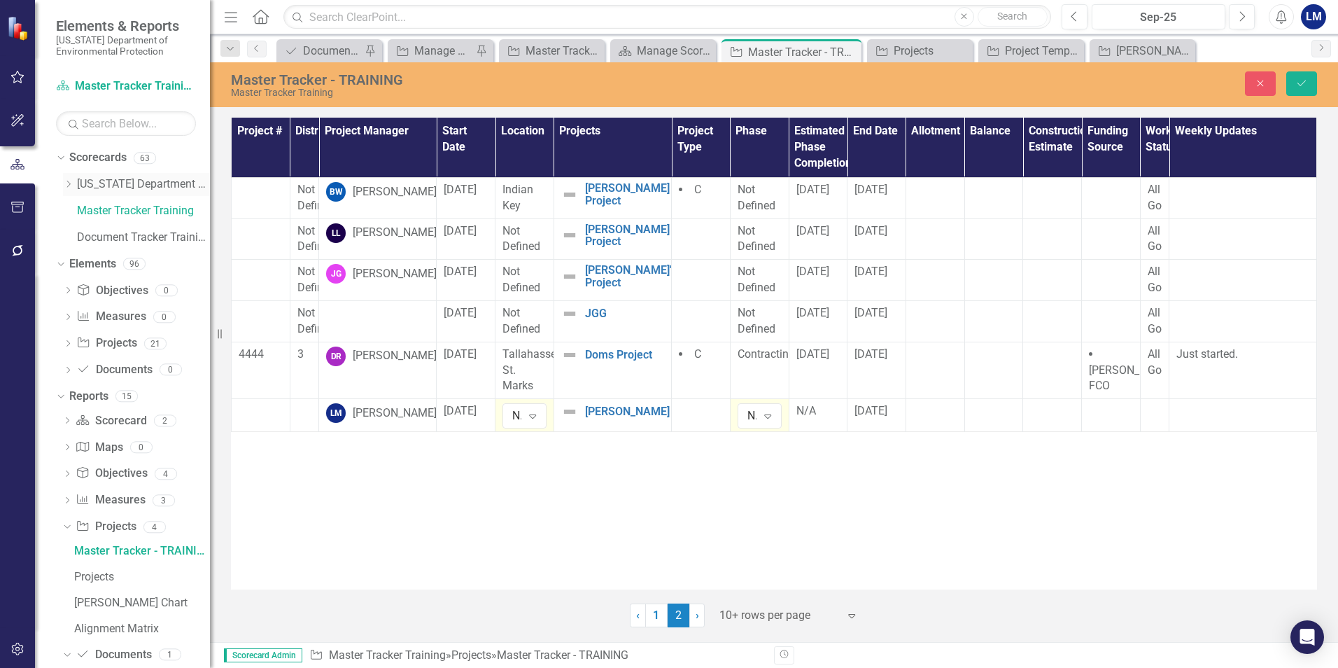
click at [94, 184] on link "[US_STATE] Department of Environmental Protection" at bounding box center [143, 184] width 133 height 16
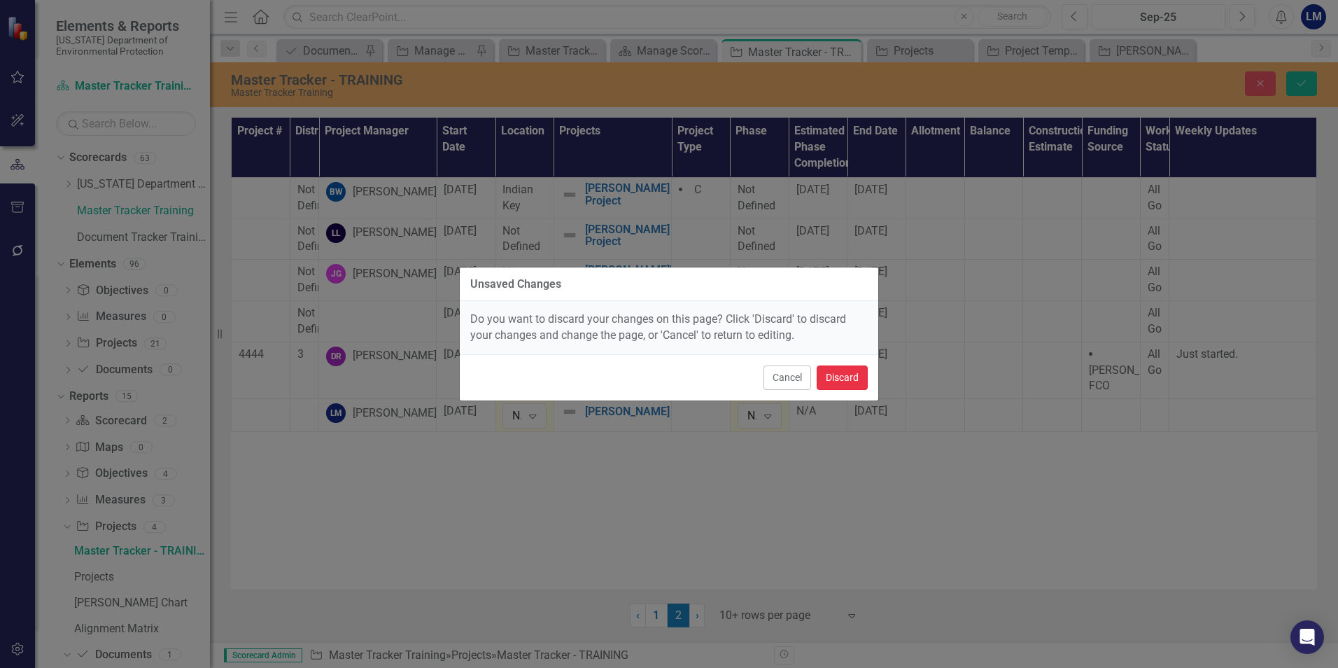
click at [824, 380] on button "Discard" at bounding box center [842, 377] width 51 height 24
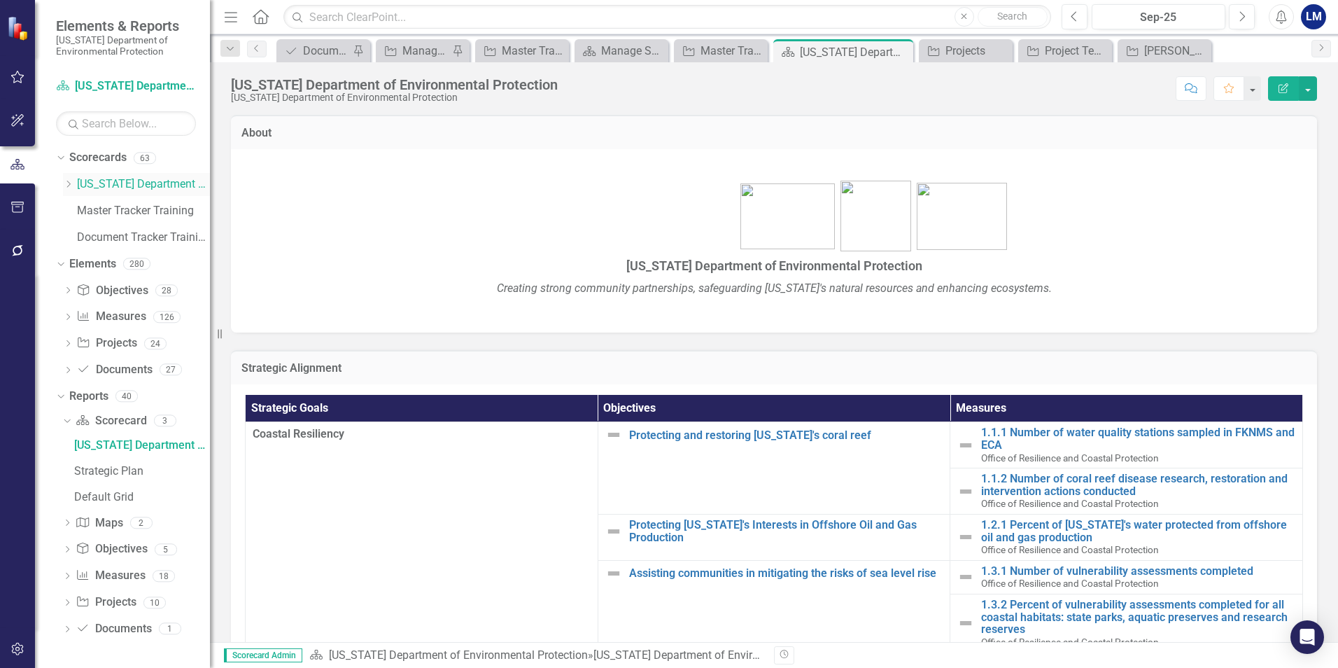
click at [69, 188] on icon "Dropdown" at bounding box center [68, 184] width 10 height 8
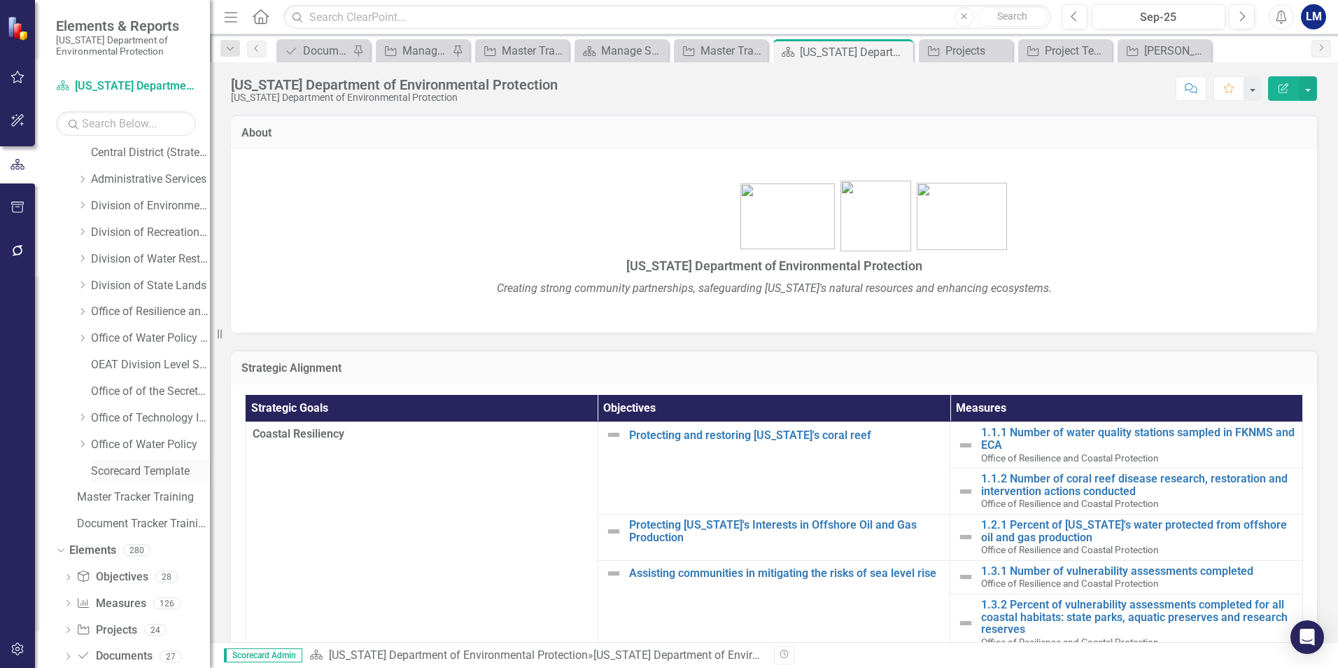
scroll to position [140, 0]
click at [135, 258] on link "Division of Recreation and Parks" at bounding box center [150, 256] width 119 height 16
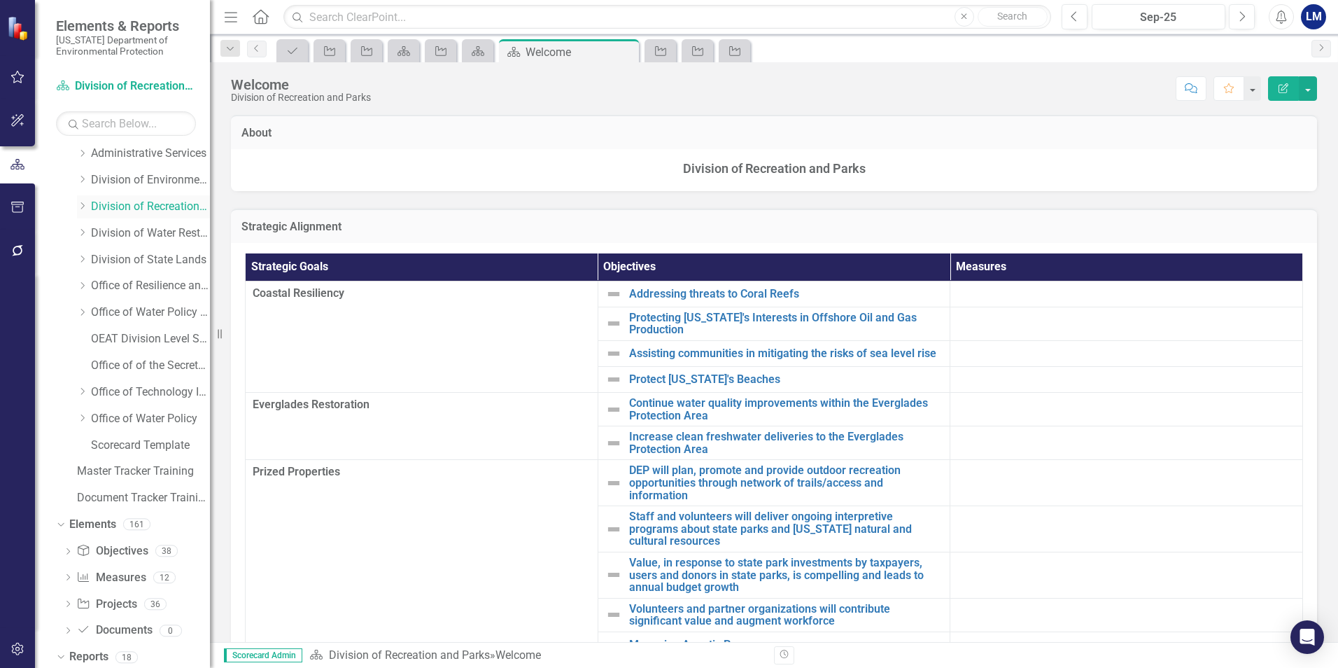
scroll to position [169, 0]
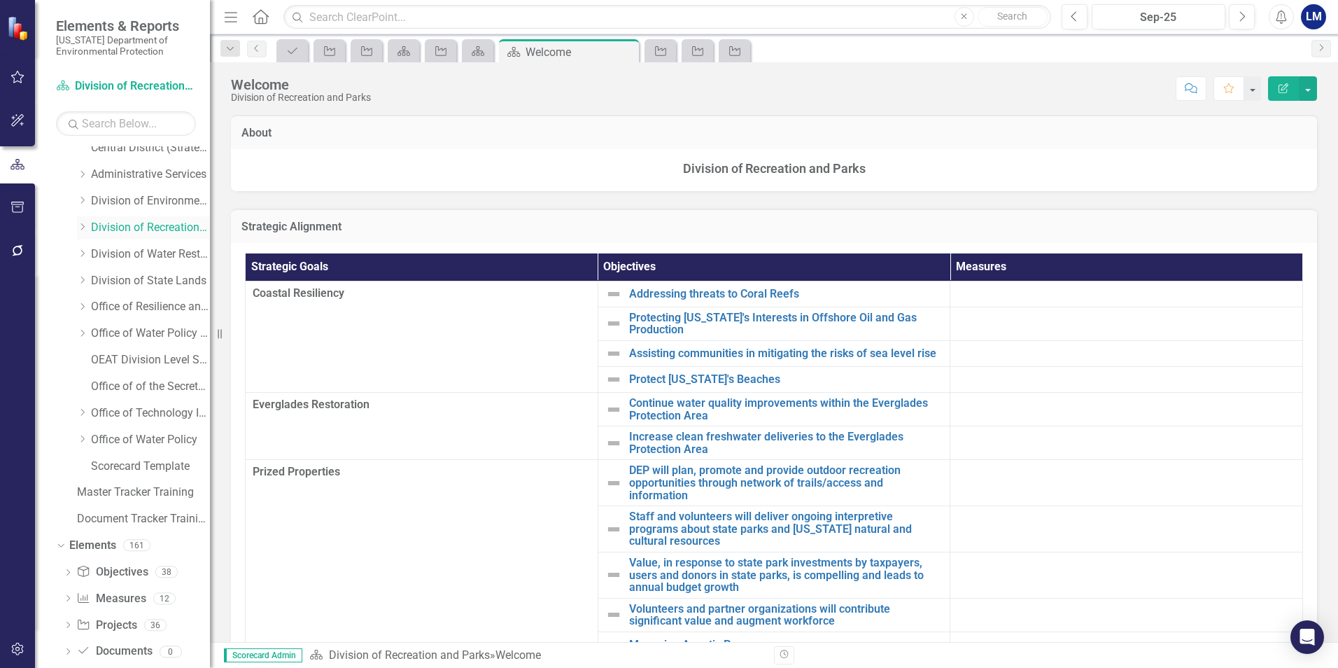
click at [80, 230] on icon "Dropdown" at bounding box center [82, 227] width 10 height 8
click at [113, 286] on link "Completed Projects - Bureau of Design Construction" at bounding box center [157, 281] width 105 height 16
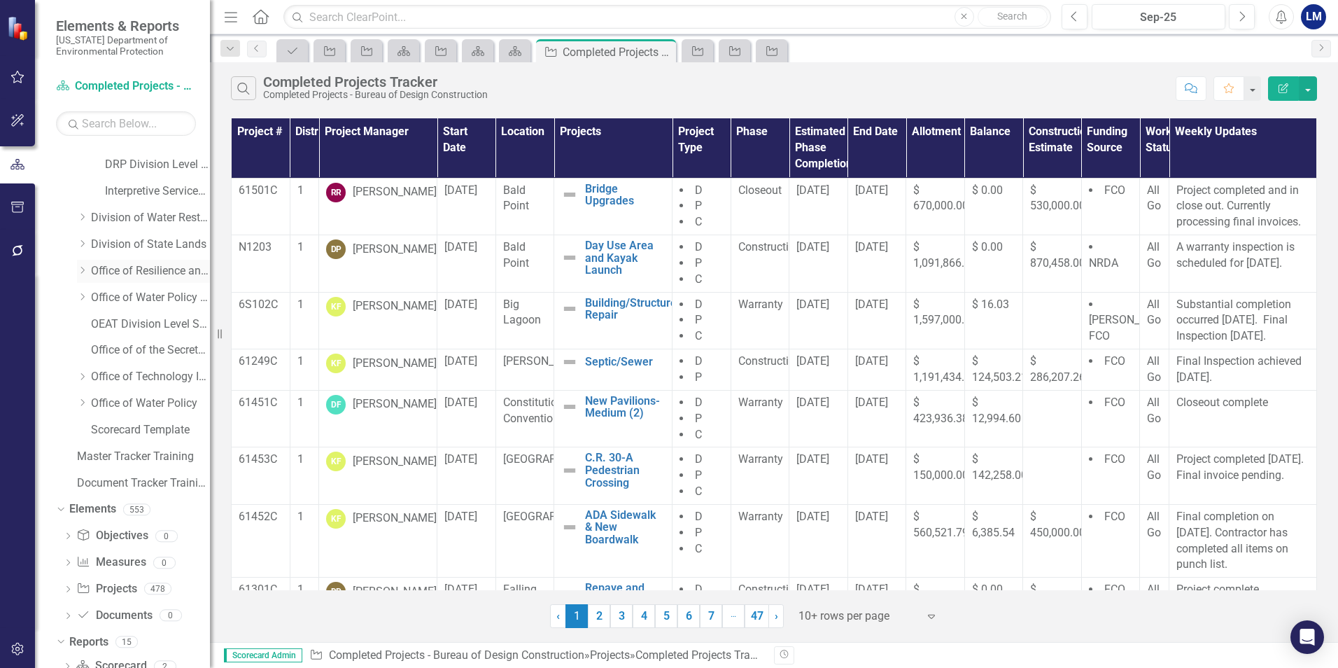
scroll to position [241, 0]
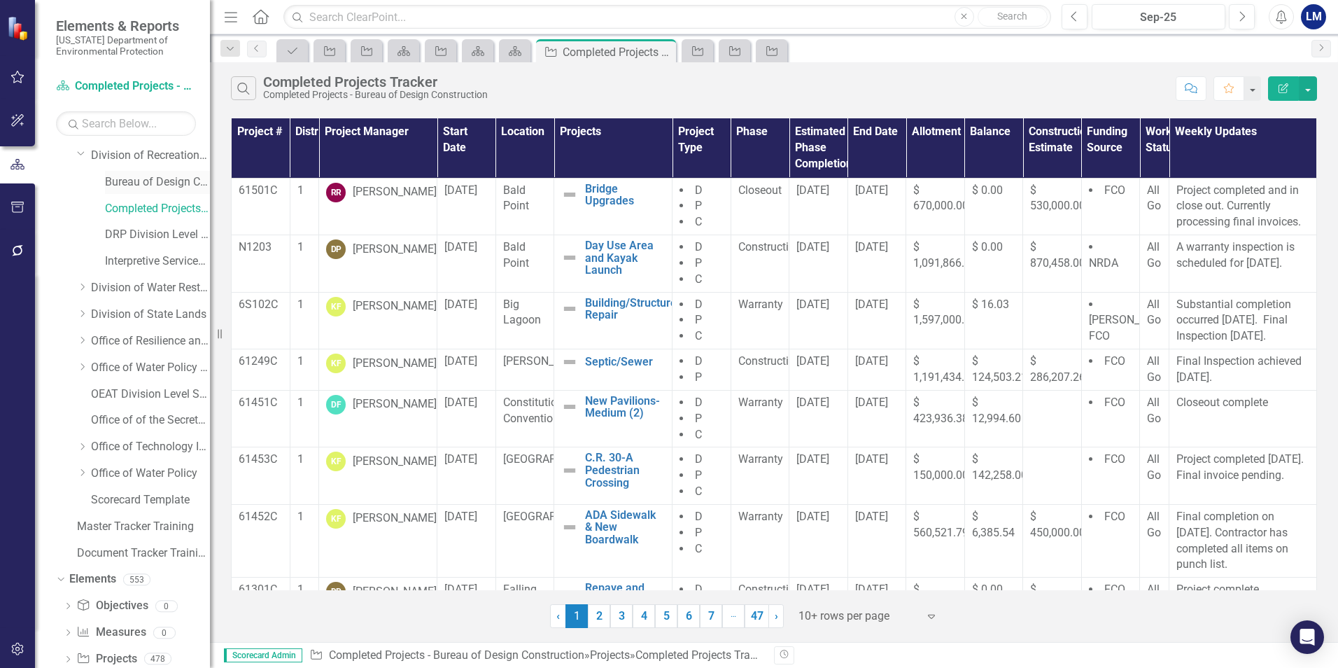
click at [141, 183] on link "Bureau of Design Construction" at bounding box center [157, 182] width 105 height 16
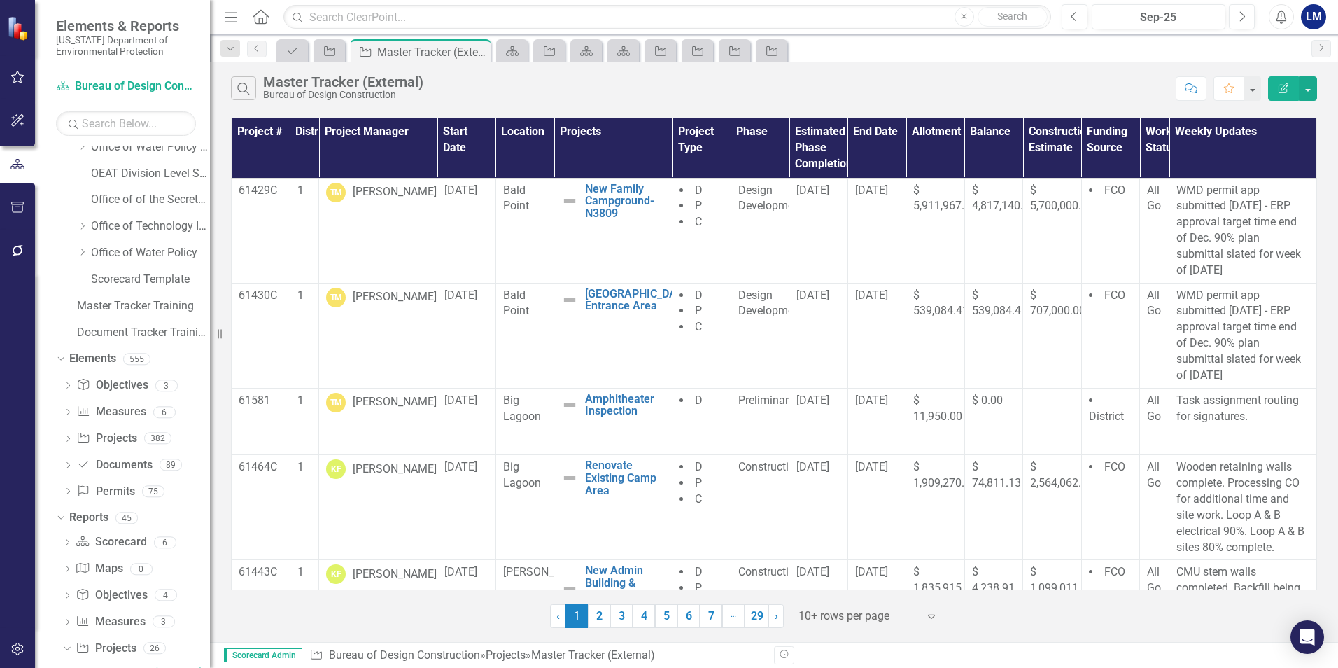
scroll to position [477, 0]
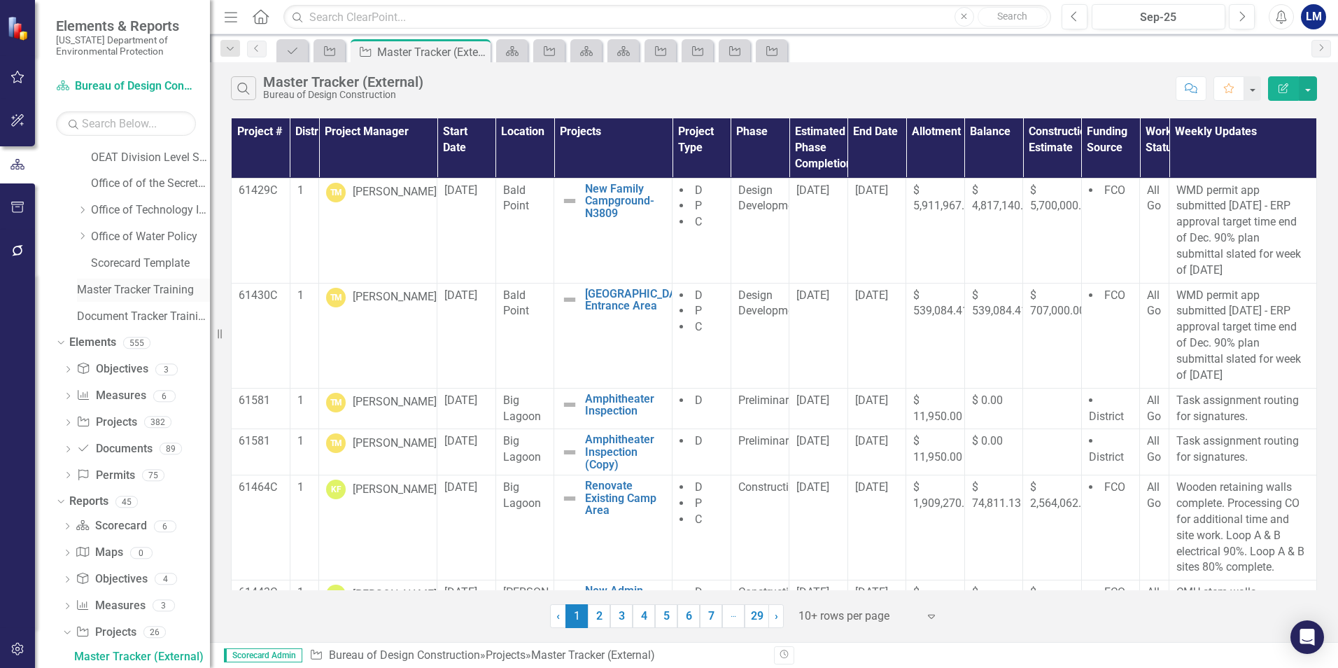
click at [116, 299] on div "Master Tracker Training" at bounding box center [143, 290] width 133 height 23
click at [129, 293] on link "Master Tracker Training" at bounding box center [143, 290] width 133 height 16
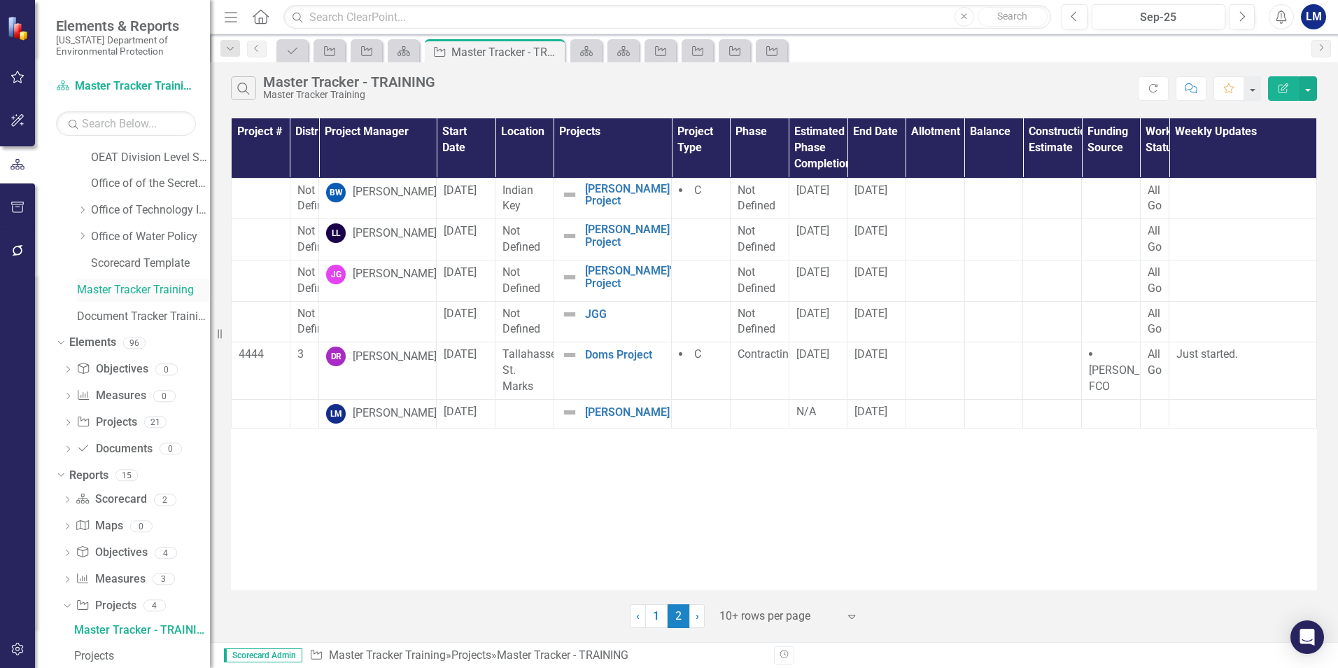
scroll to position [451, 0]
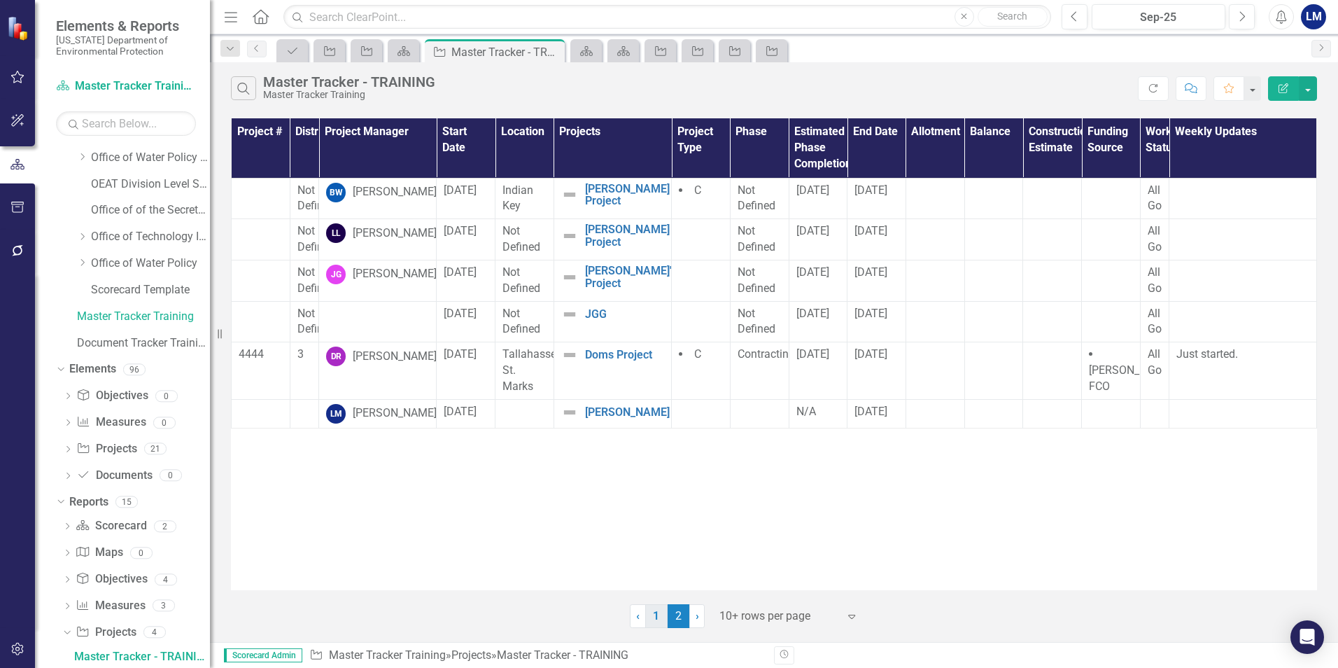
click at [652, 617] on link "1" at bounding box center [656, 616] width 22 height 24
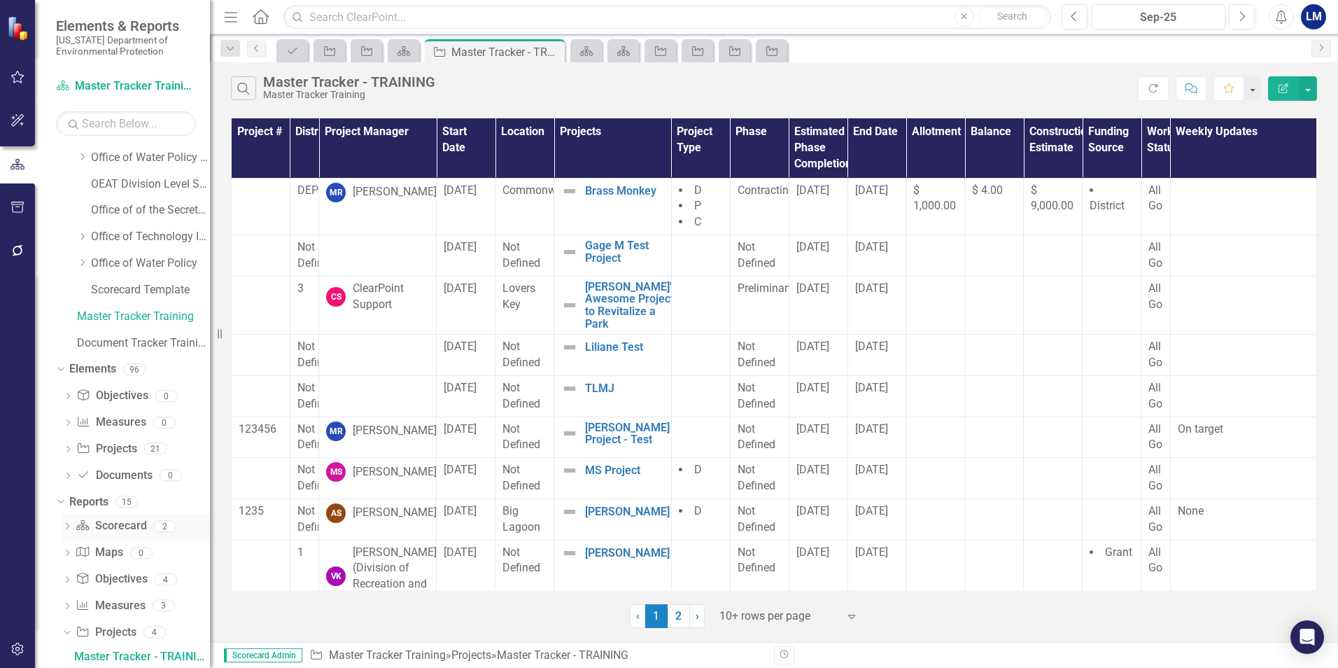
click at [66, 531] on icon "Dropdown" at bounding box center [67, 528] width 10 height 8
click at [65, 526] on icon "Dropdown" at bounding box center [66, 526] width 8 height 10
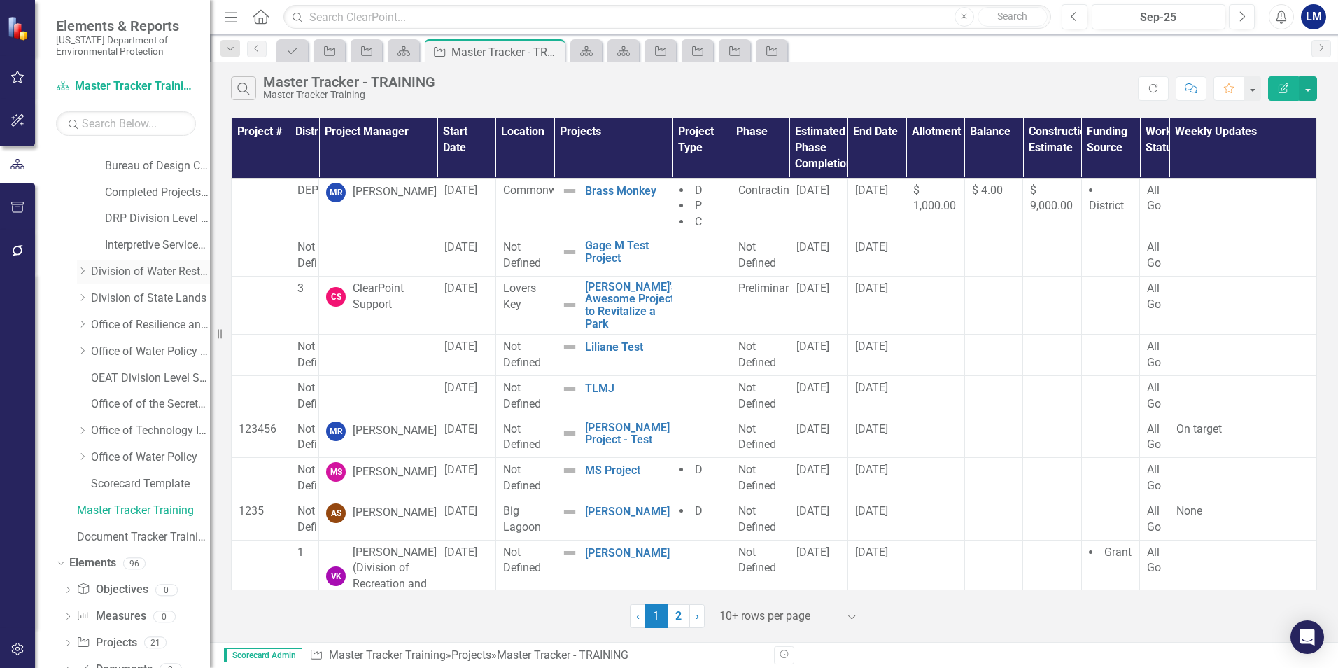
scroll to position [241, 0]
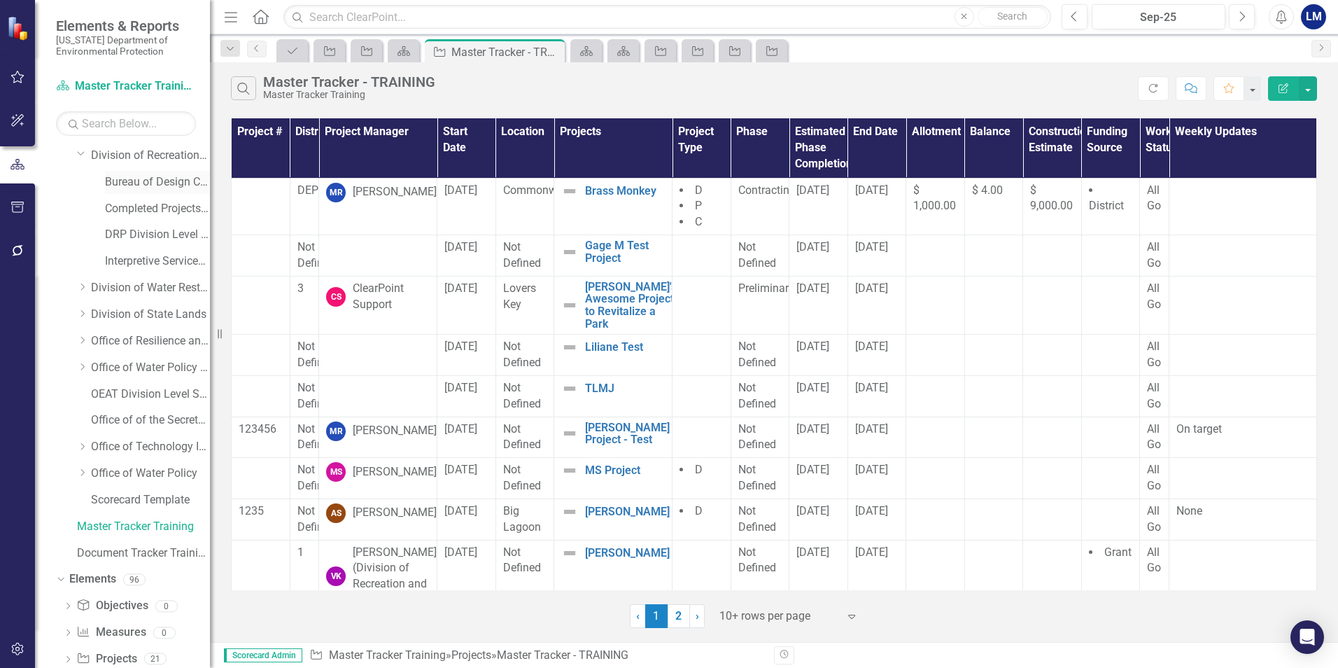
click at [142, 185] on link "Bureau of Design Construction" at bounding box center [157, 182] width 105 height 16
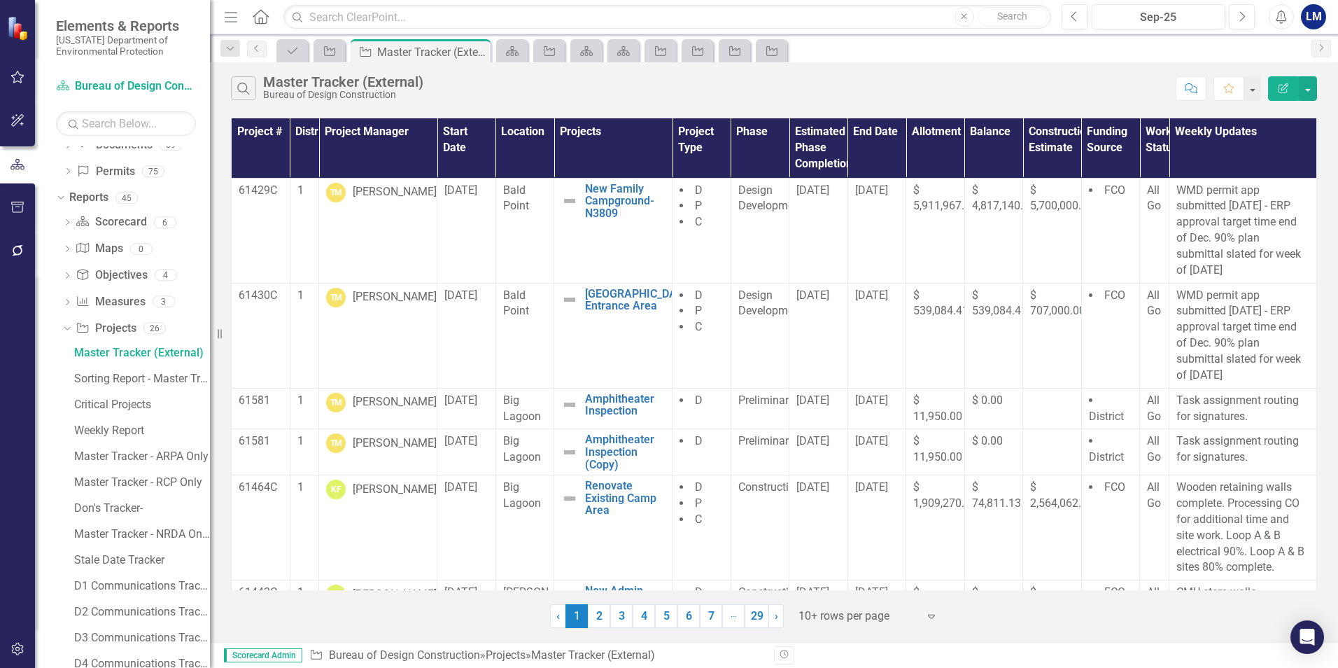
scroll to position [757, 0]
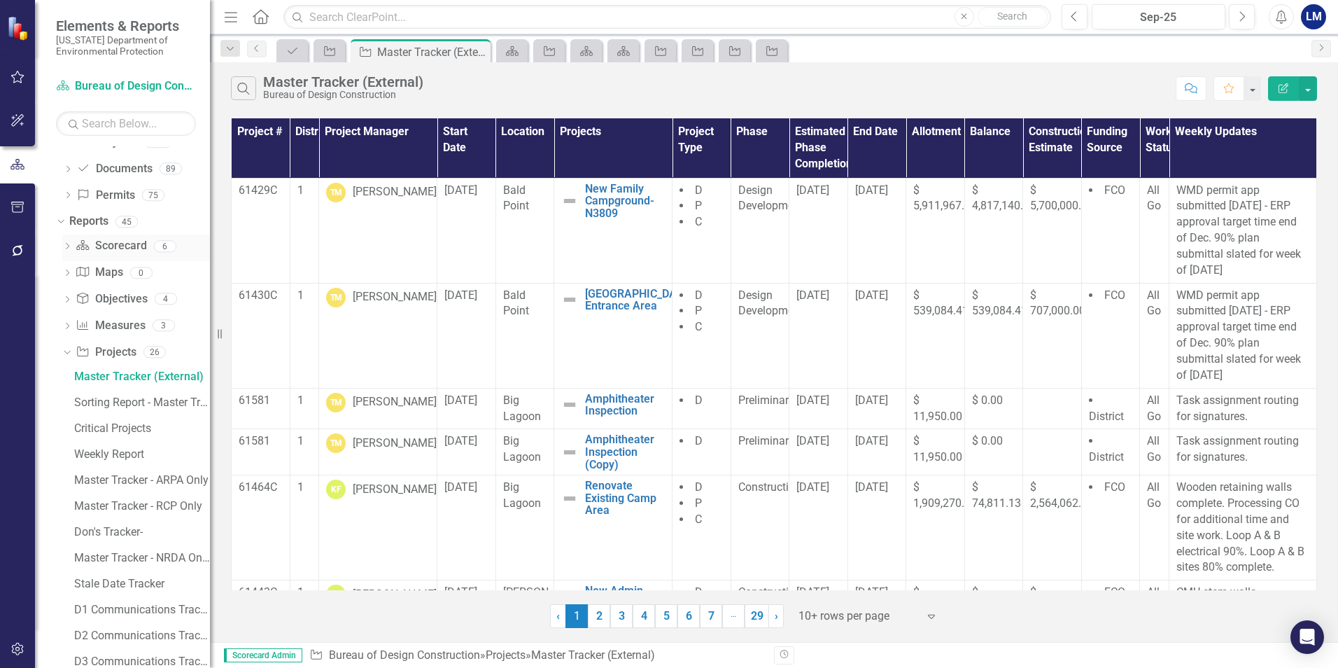
click at [66, 247] on icon "Dropdown" at bounding box center [67, 248] width 10 height 8
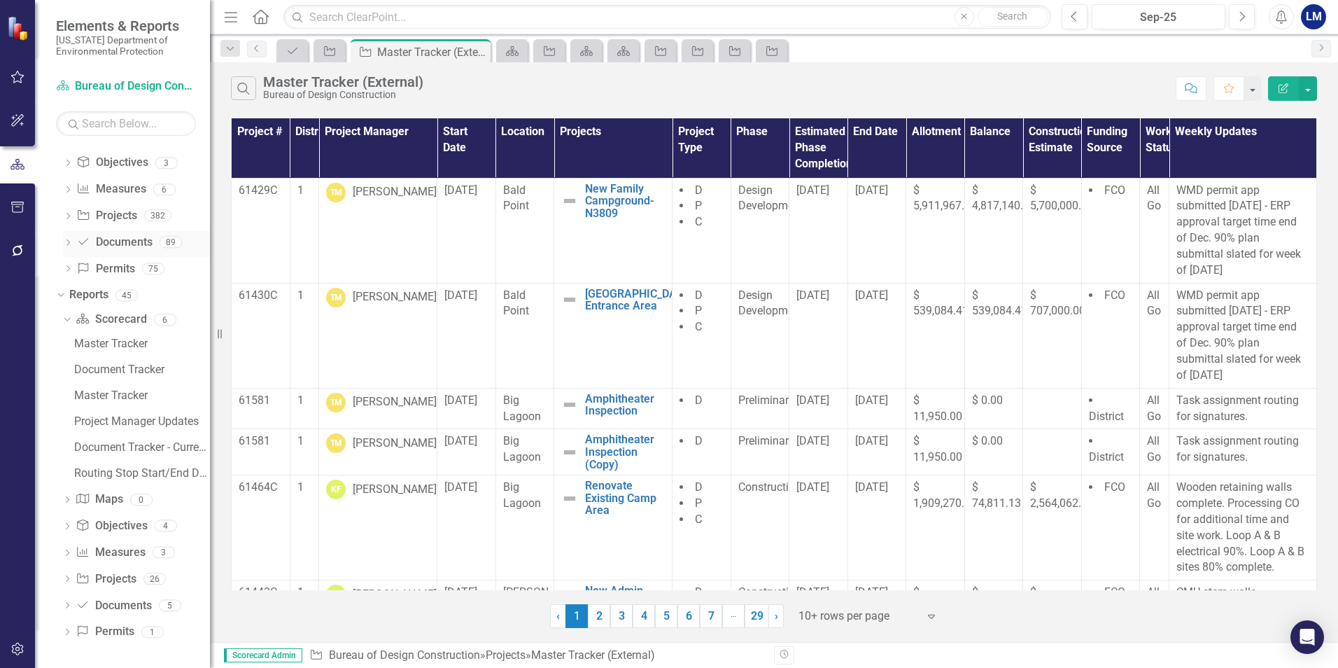
scroll to position [684, 0]
click at [108, 419] on div "Project Manager Updates" at bounding box center [142, 421] width 136 height 13
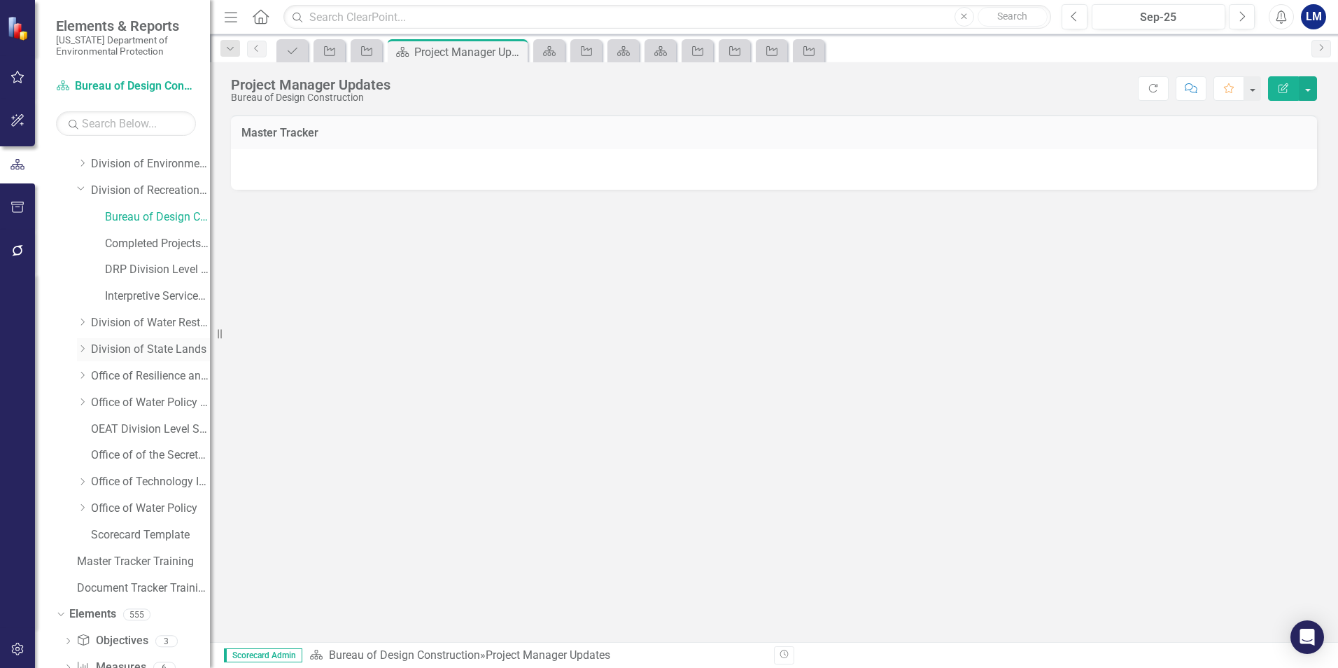
scroll to position [194, 0]
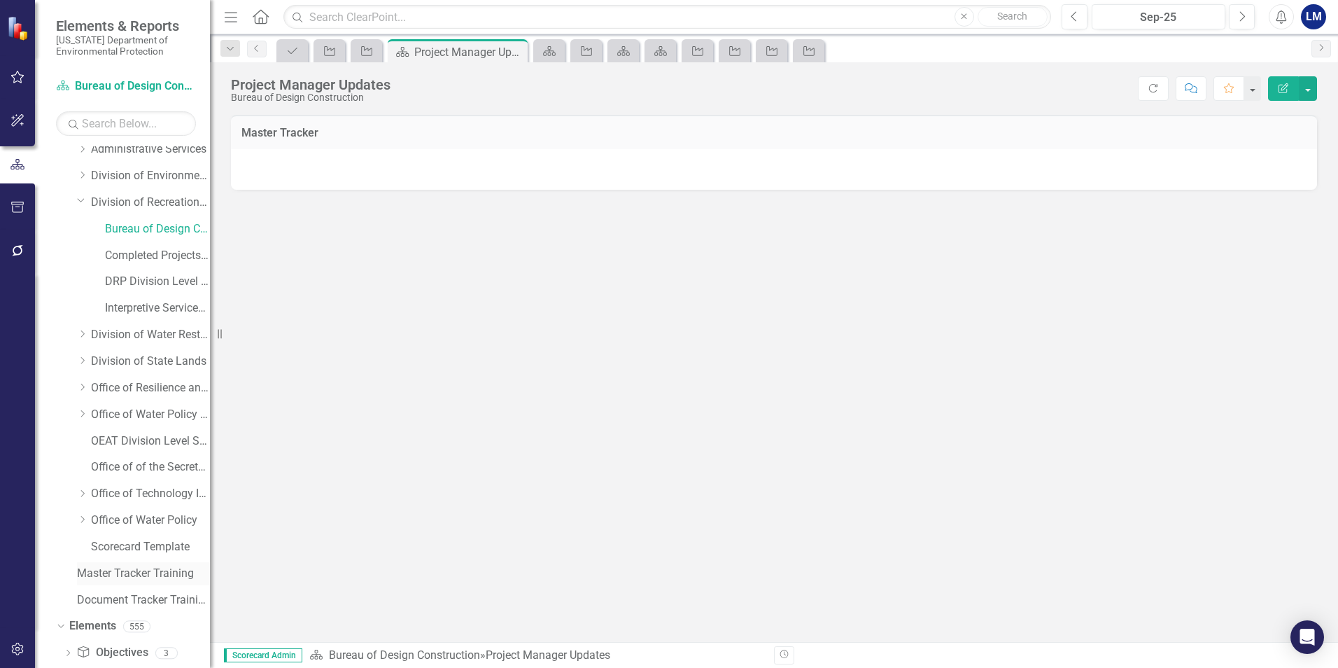
click at [127, 575] on link "Master Tracker Training" at bounding box center [143, 574] width 133 height 16
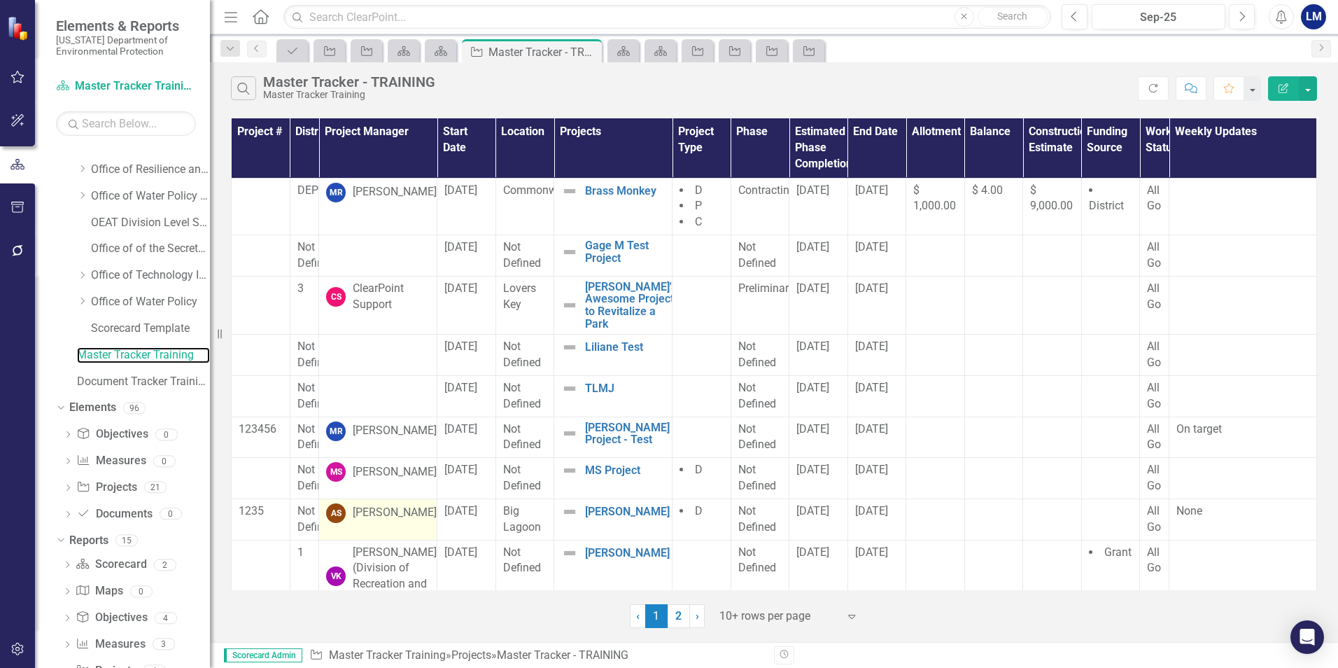
scroll to position [451, 0]
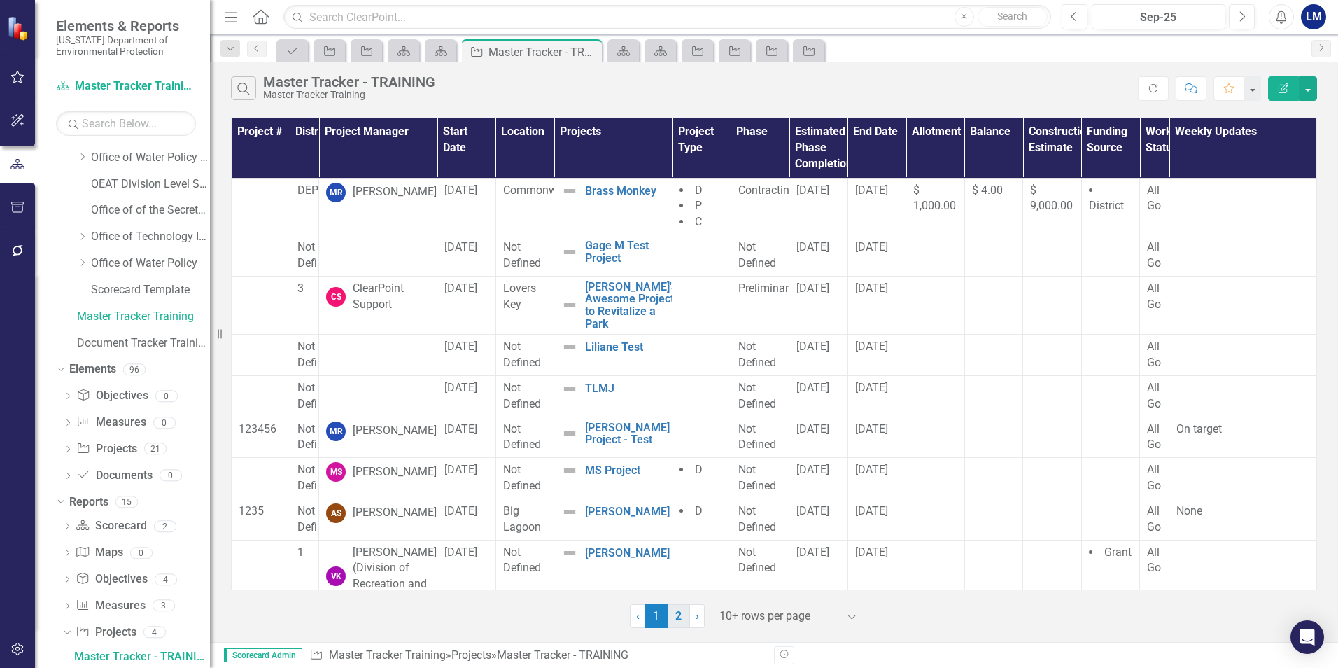
click at [672, 612] on link "2" at bounding box center [679, 616] width 22 height 24
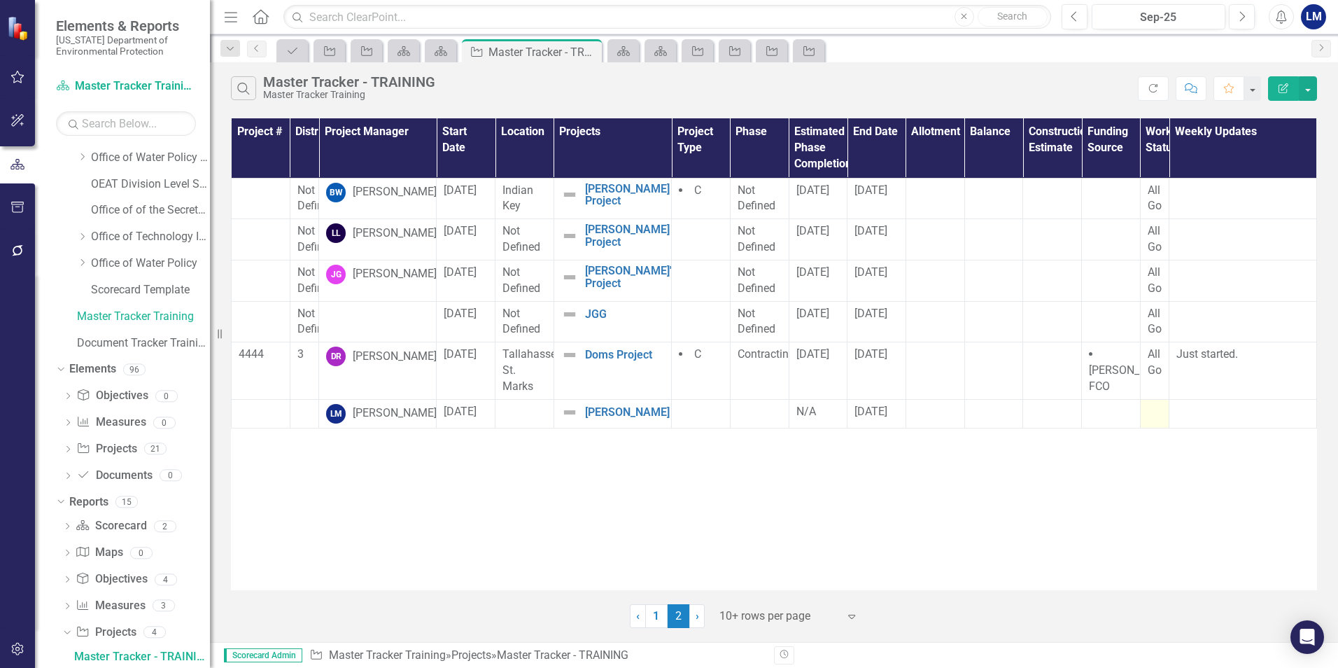
click at [1160, 428] on td at bounding box center [1154, 413] width 29 height 29
click at [1161, 423] on td at bounding box center [1154, 413] width 29 height 29
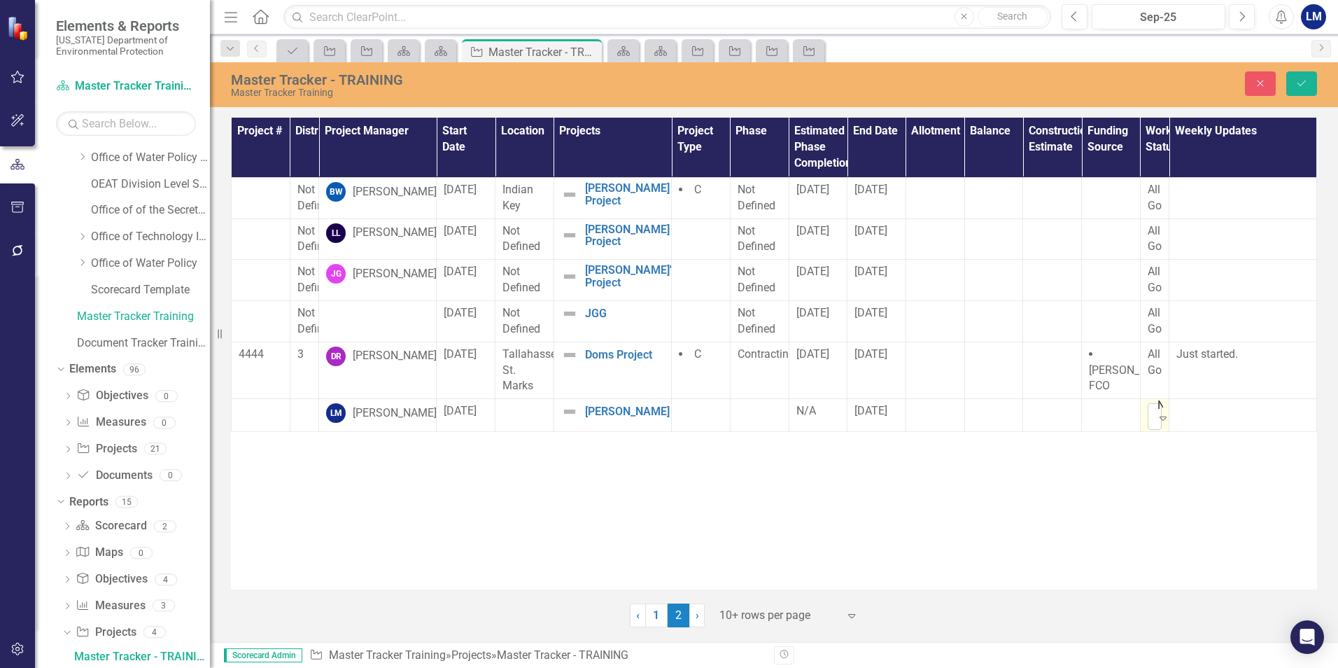
click at [1165, 417] on icon at bounding box center [1163, 418] width 7 height 4
click at [1155, 491] on div "All Go" at bounding box center [1204, 486] width 112 height 23
click at [1158, 416] on icon "Expand" at bounding box center [1163, 417] width 14 height 11
click at [1176, 491] on div "All Go" at bounding box center [1207, 486] width 90 height 16
click at [755, 426] on td at bounding box center [759, 415] width 59 height 33
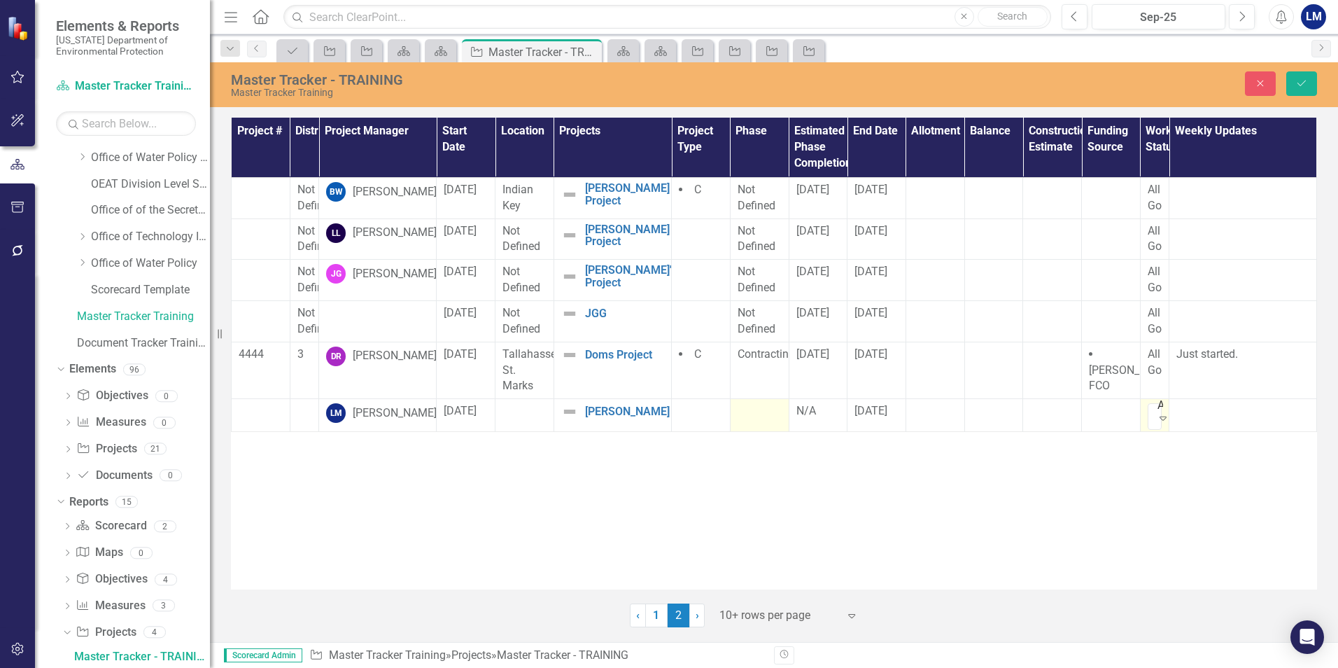
click at [757, 428] on td at bounding box center [759, 415] width 59 height 33
click at [771, 415] on icon at bounding box center [767, 416] width 7 height 4
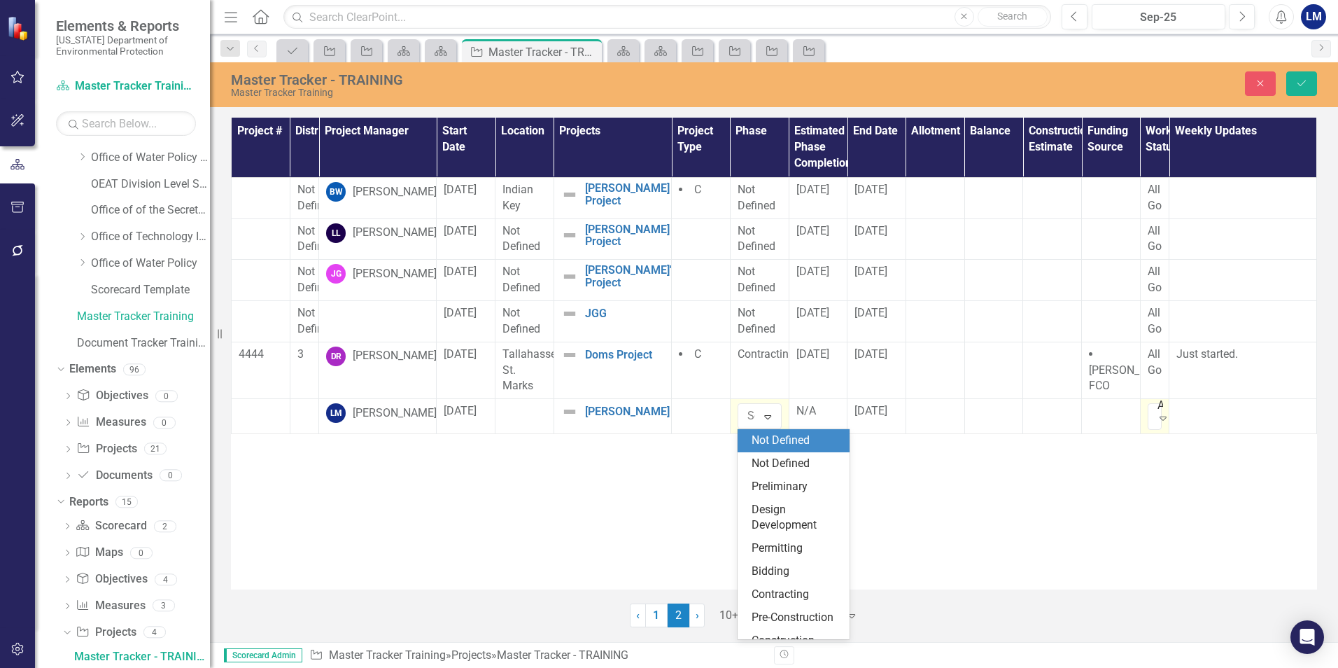
click at [766, 441] on div "Not Defined" at bounding box center [797, 441] width 90 height 16
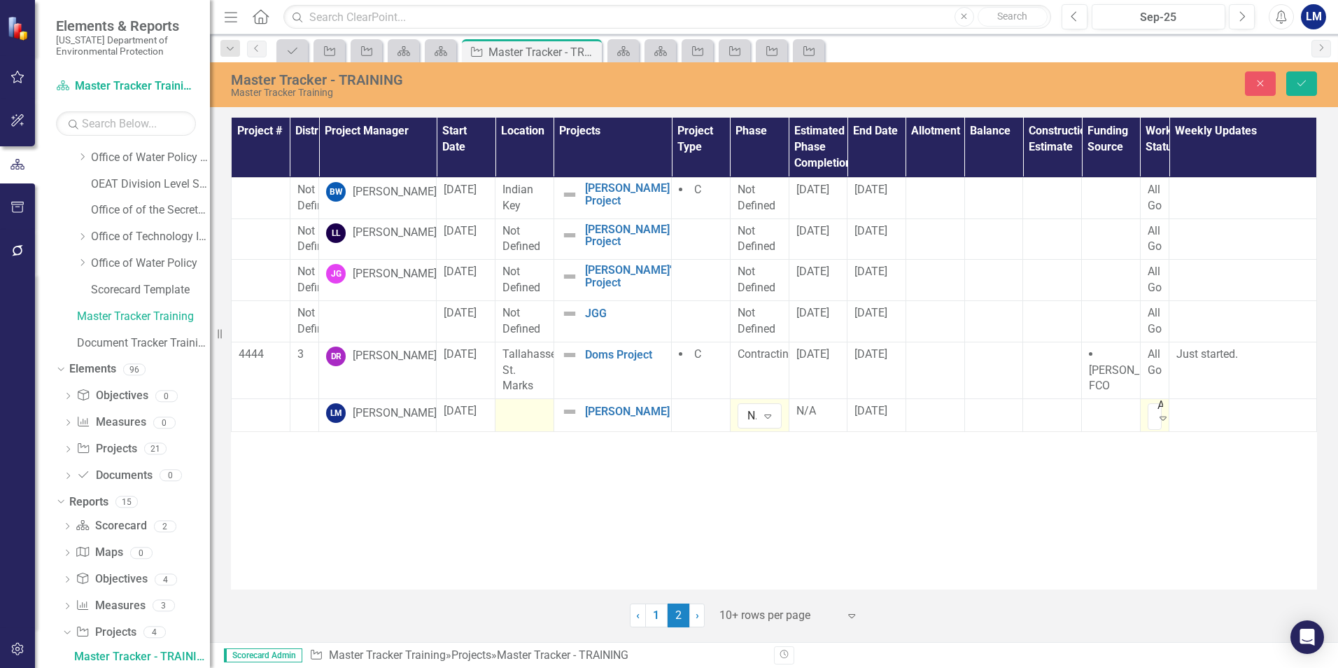
click at [542, 423] on td at bounding box center [525, 415] width 59 height 33
click at [540, 421] on icon "Expand" at bounding box center [533, 415] width 14 height 11
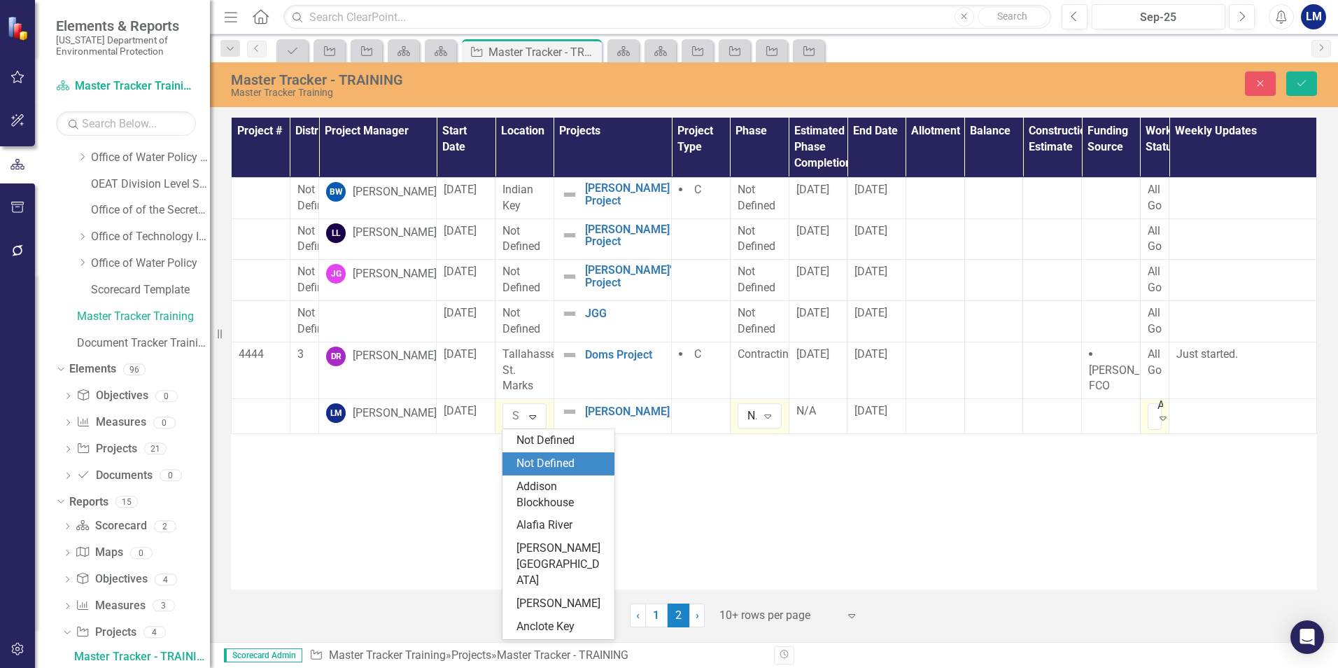
click at [545, 464] on div "Not Defined" at bounding box center [562, 464] width 90 height 16
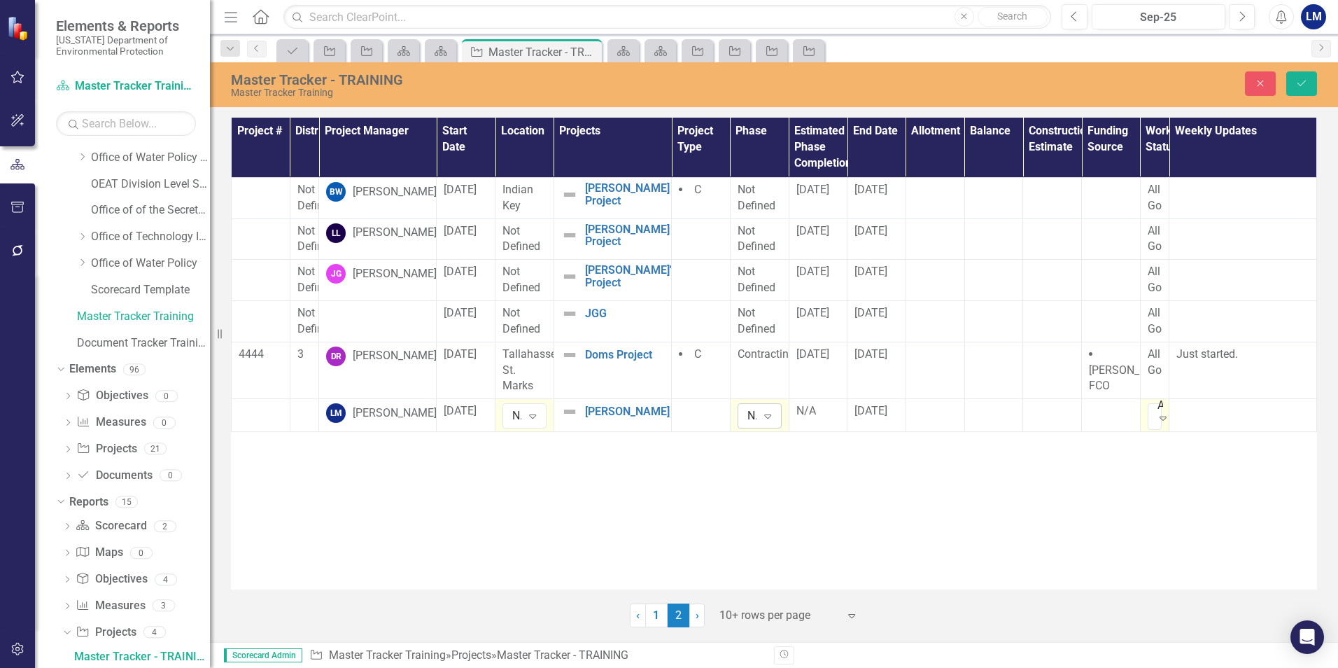
click at [773, 418] on icon "Expand" at bounding box center [768, 415] width 14 height 11
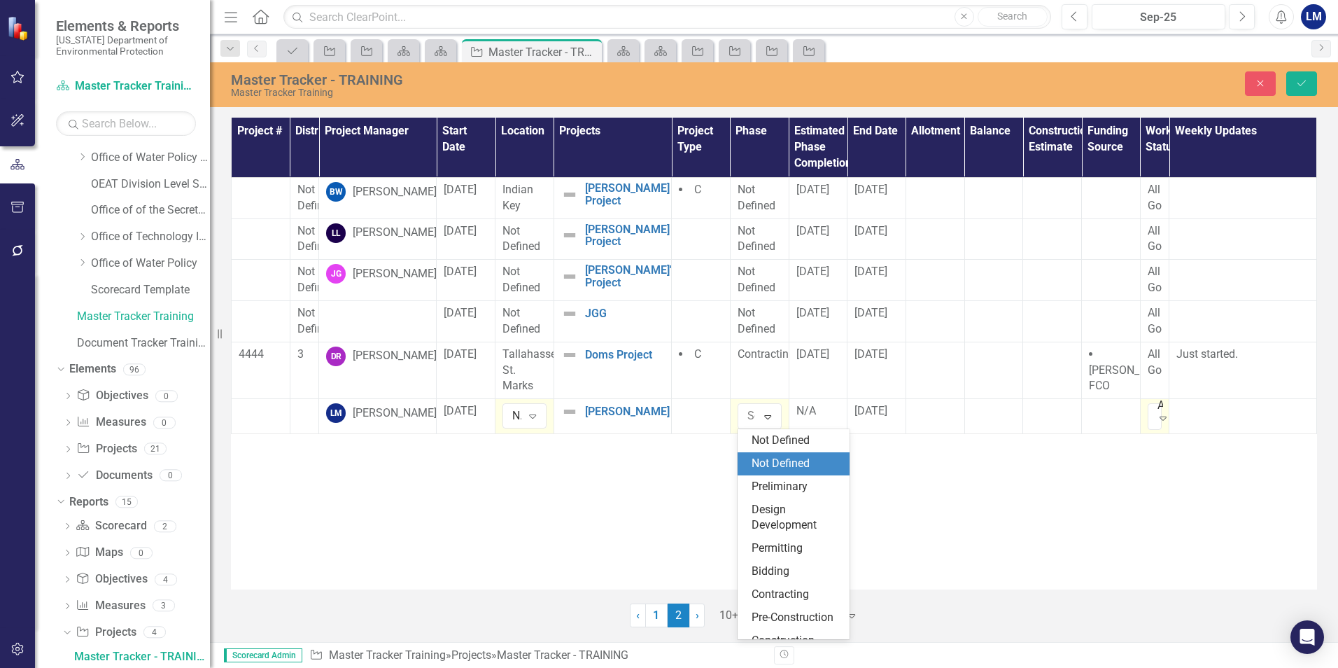
click at [780, 459] on div "Not Defined" at bounding box center [797, 464] width 90 height 16
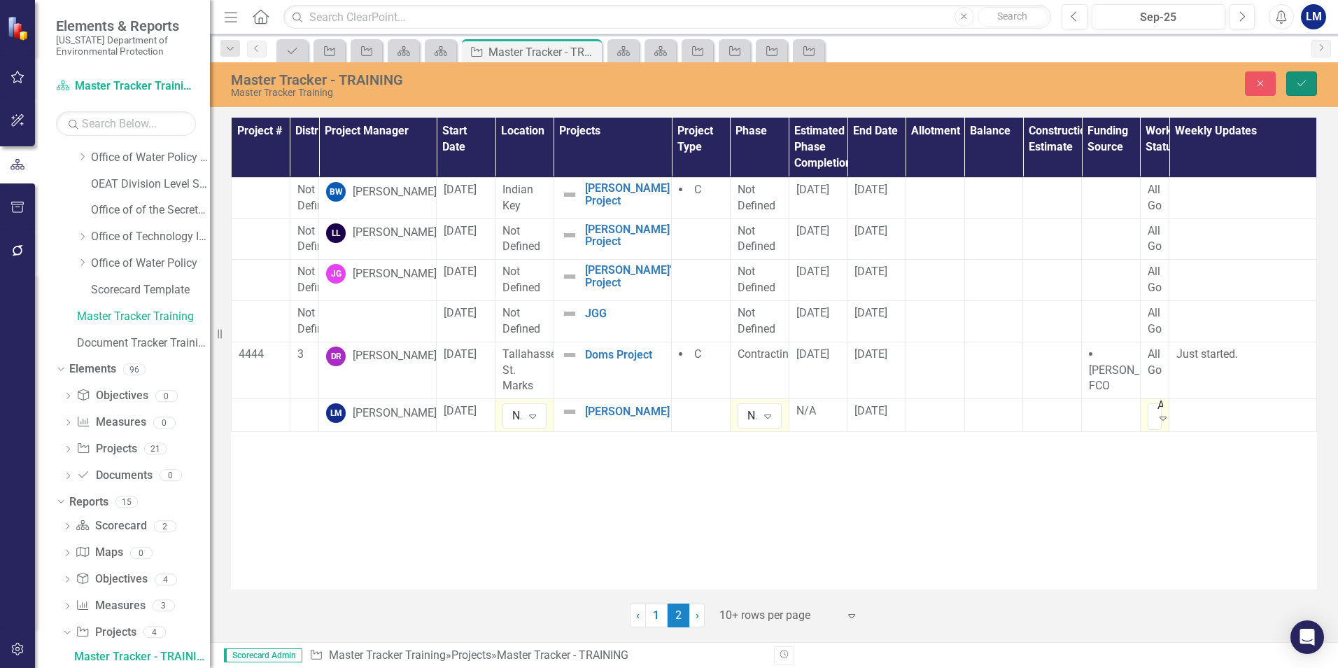
click at [1305, 82] on icon "submit" at bounding box center [1302, 83] width 8 height 6
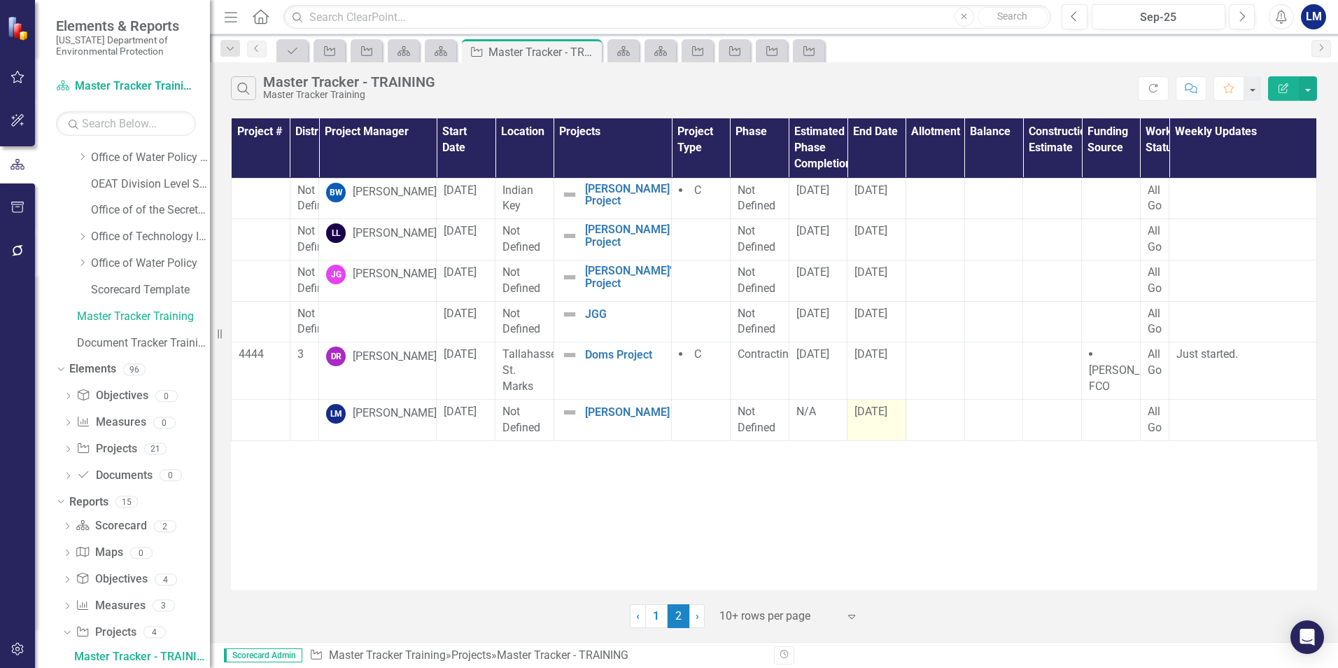
click at [888, 409] on span "[DATE]" at bounding box center [871, 411] width 33 height 13
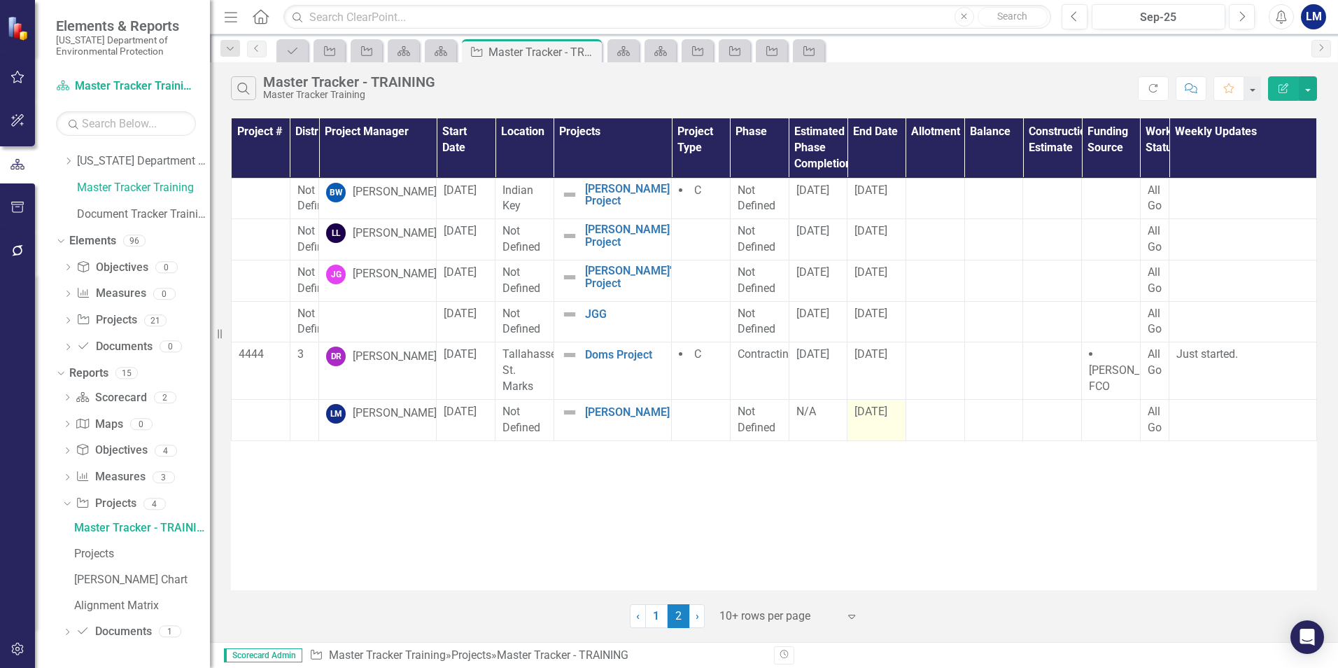
scroll to position [23, 0]
click at [888, 409] on span "[DATE]" at bounding box center [871, 411] width 33 height 13
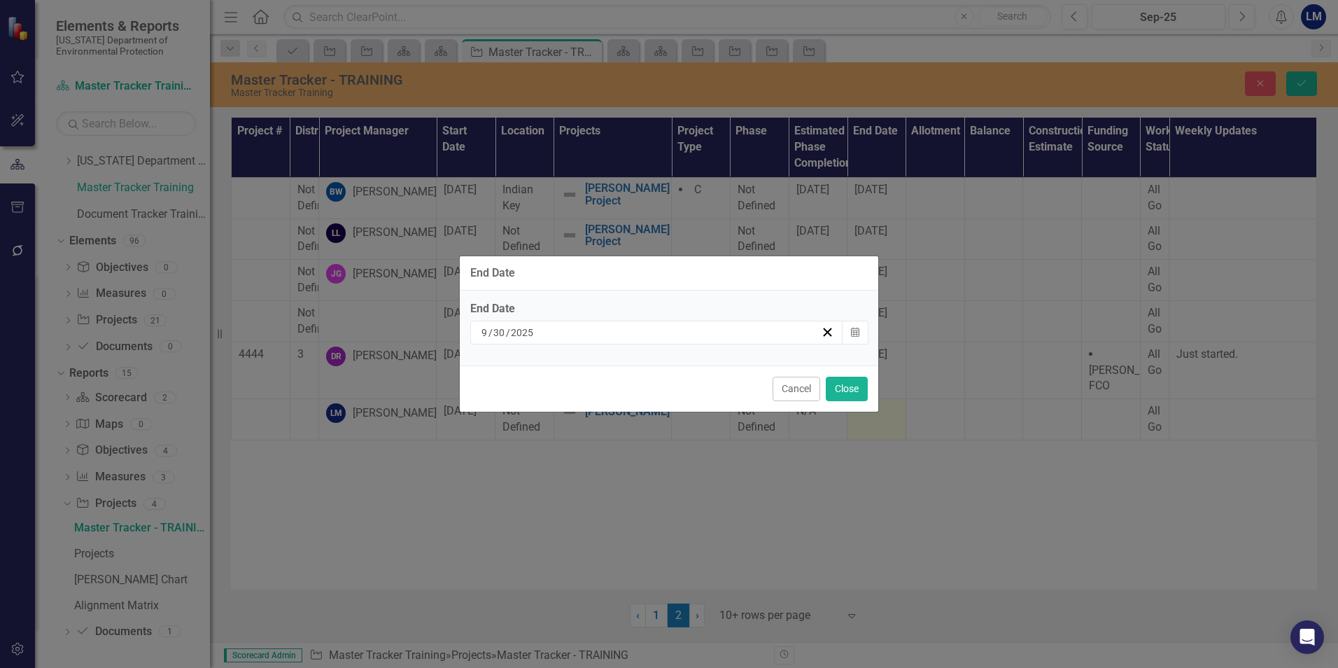
click at [549, 332] on div "9 / 30 / 2025" at bounding box center [650, 332] width 342 height 14
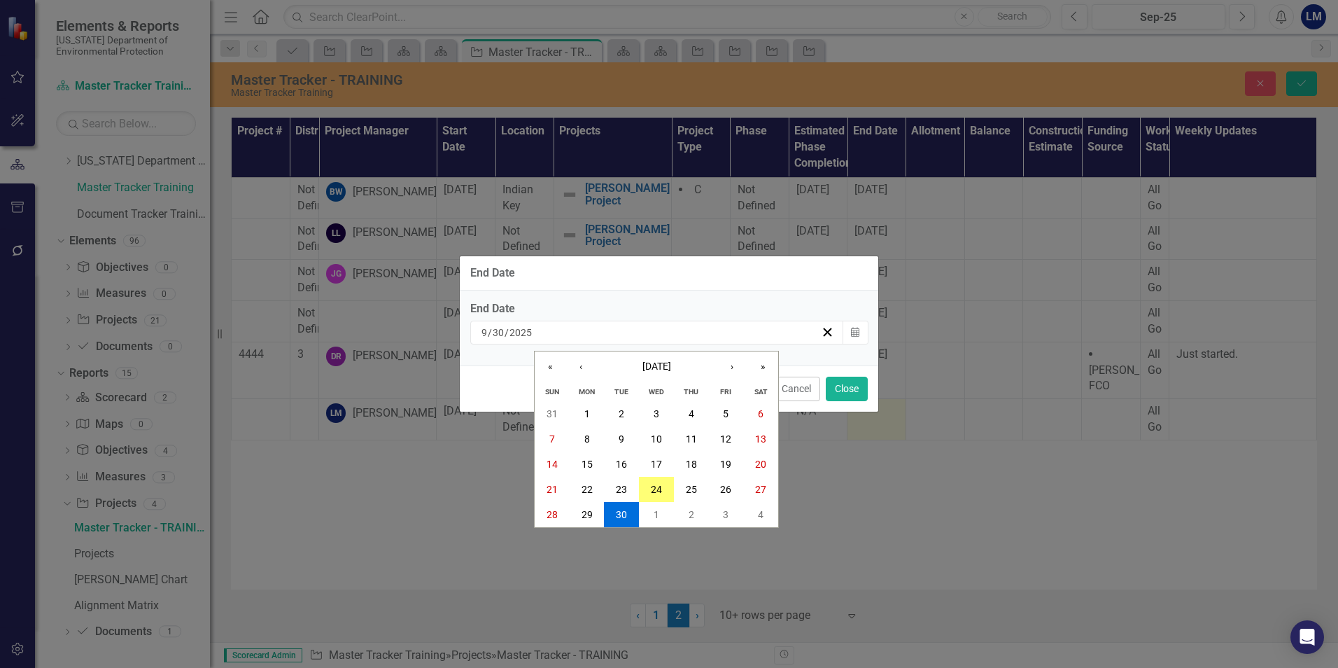
click at [533, 330] on div "2025-09-30 9 / 30 / 2025" at bounding box center [650, 332] width 342 height 14
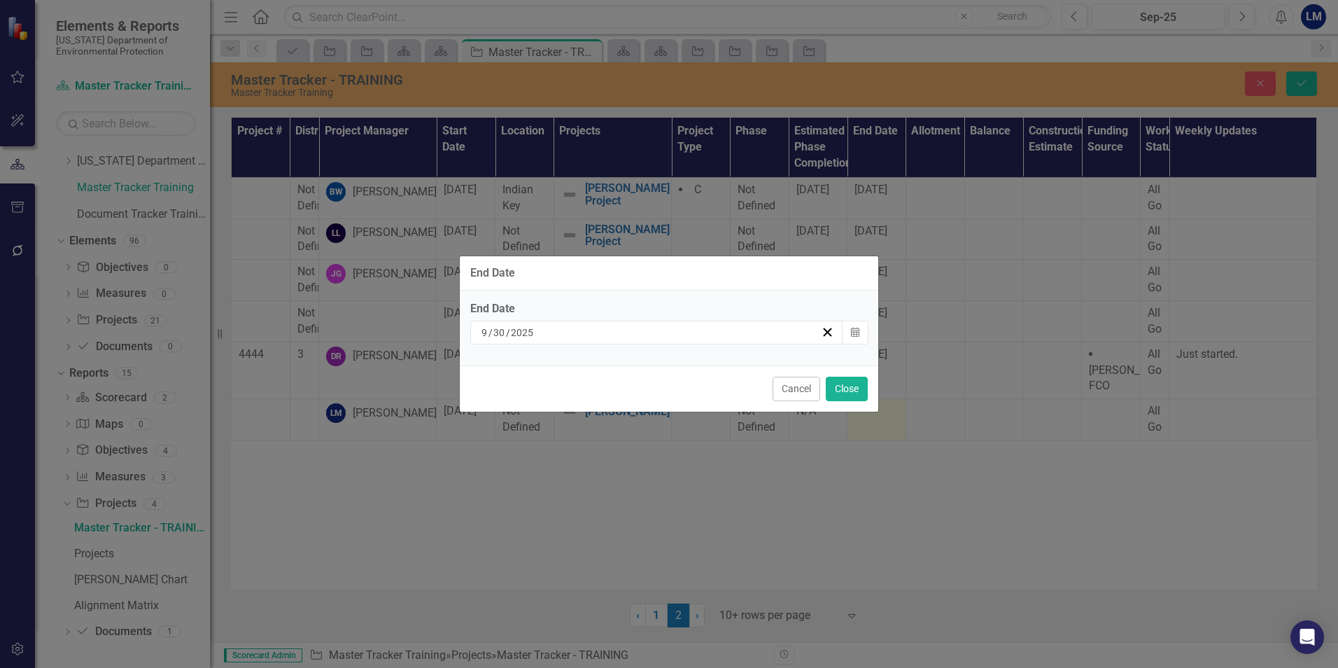
drag, startPoint x: 533, startPoint y: 330, endPoint x: 480, endPoint y: 321, distance: 53.3
click at [482, 332] on input "9" at bounding box center [485, 332] width 8 height 14
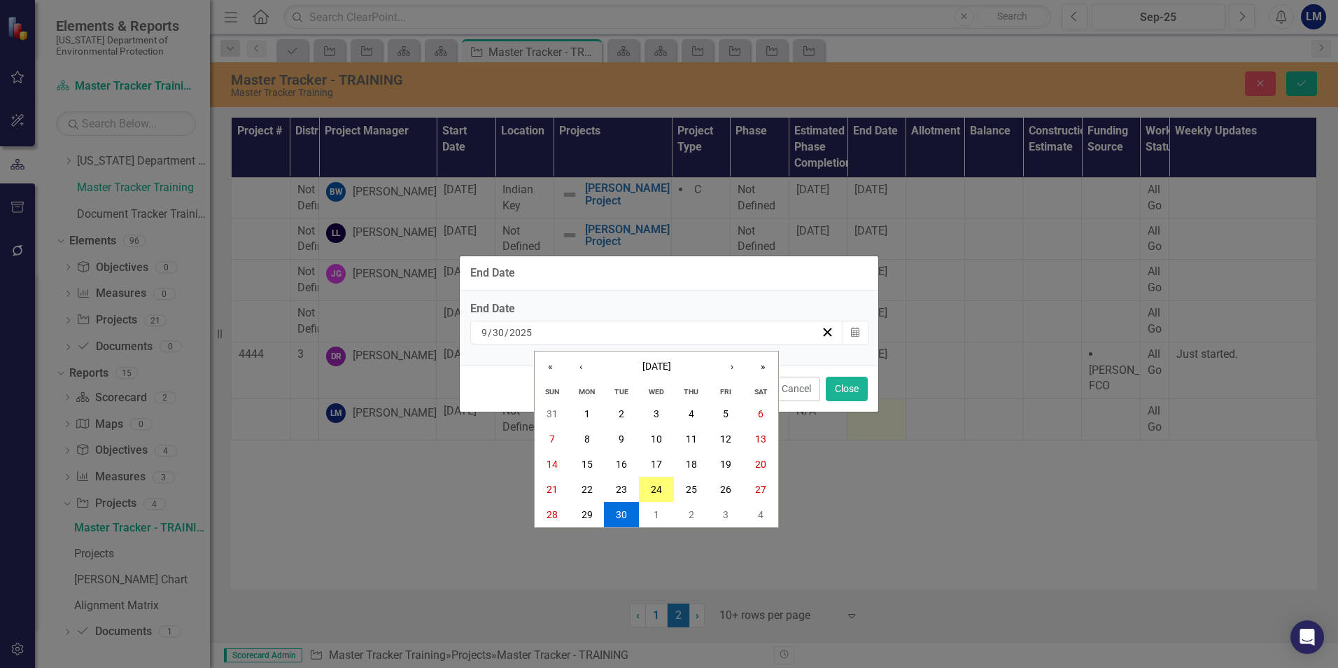
click at [482, 325] on input "9" at bounding box center [484, 332] width 7 height 14
type input "8"
click at [831, 332] on icon "button" at bounding box center [827, 331] width 13 height 13
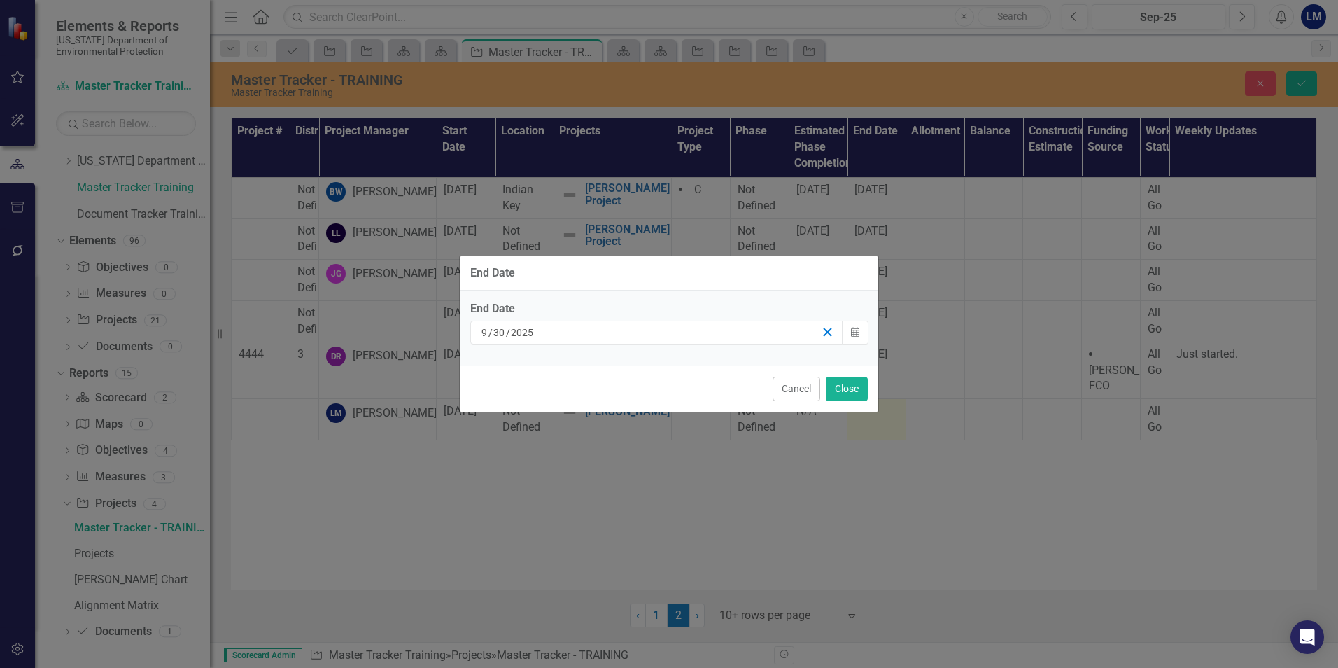
click at [829, 330] on line "button" at bounding box center [828, 332] width 8 height 8
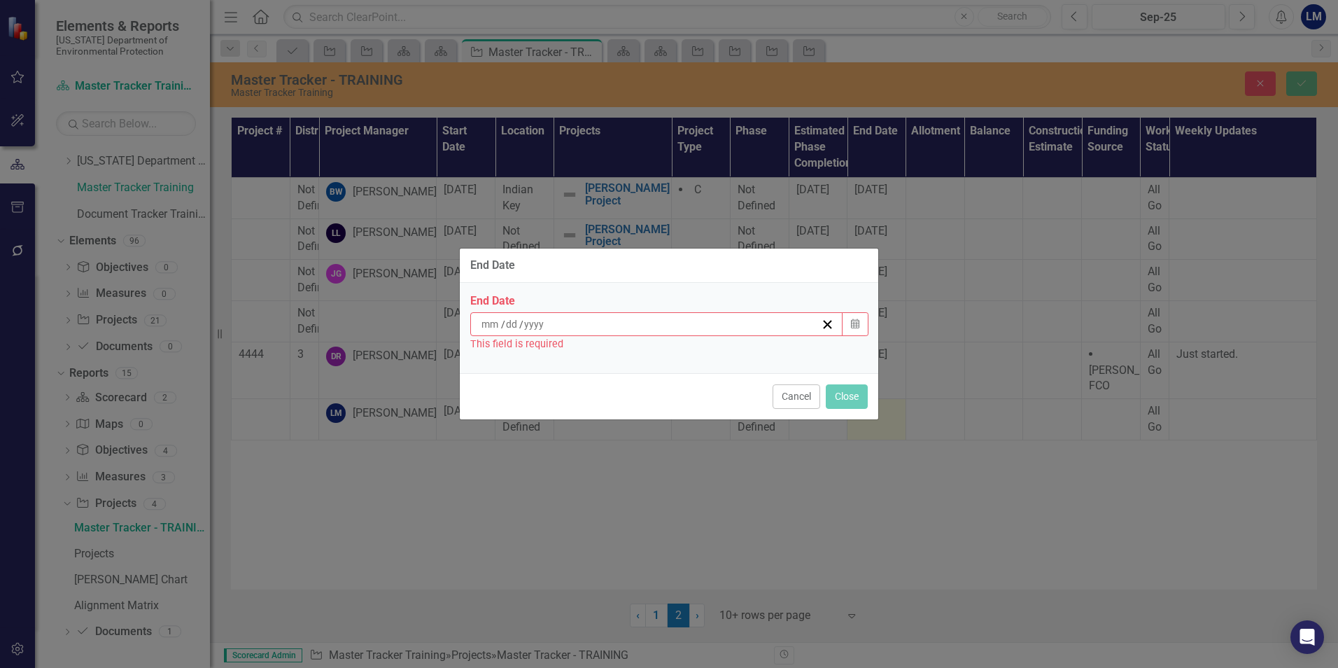
click at [485, 316] on div "/ /" at bounding box center [656, 324] width 373 height 24
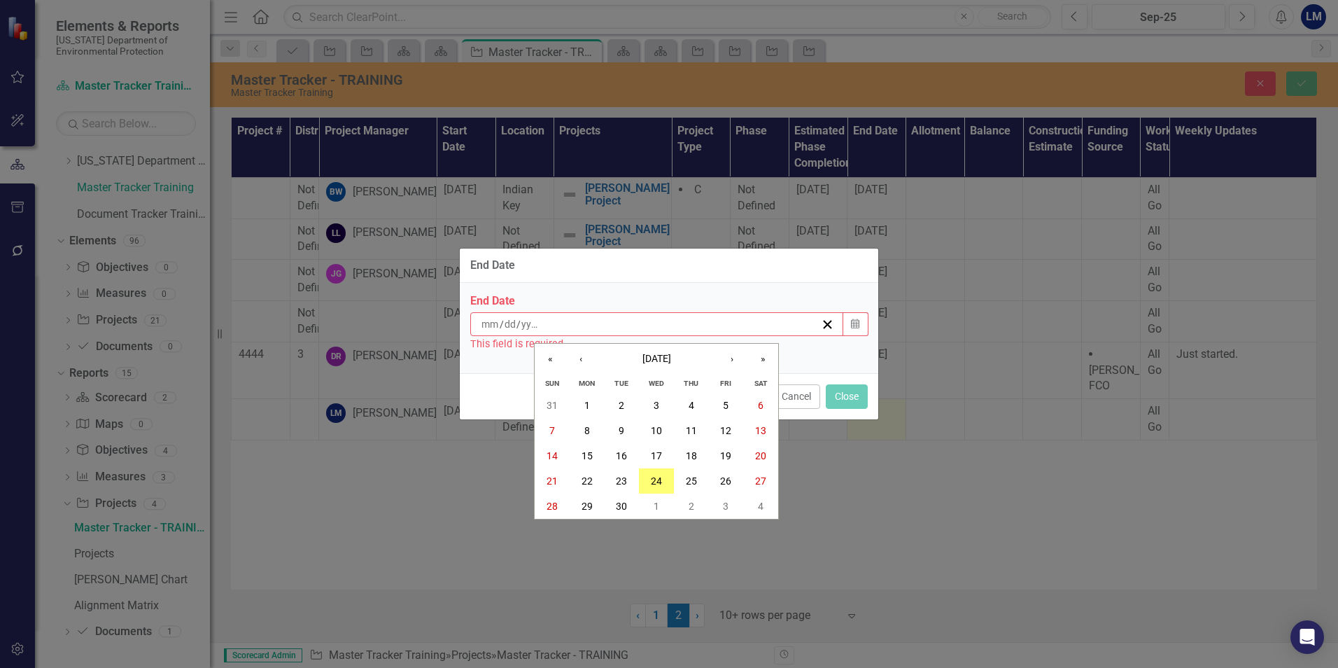
click at [484, 322] on input "number" at bounding box center [490, 324] width 19 height 14
click at [481, 323] on input "number" at bounding box center [490, 324] width 19 height 14
click at [761, 360] on button "»" at bounding box center [763, 359] width 31 height 31
click at [724, 360] on button "›" at bounding box center [732, 359] width 31 height 31
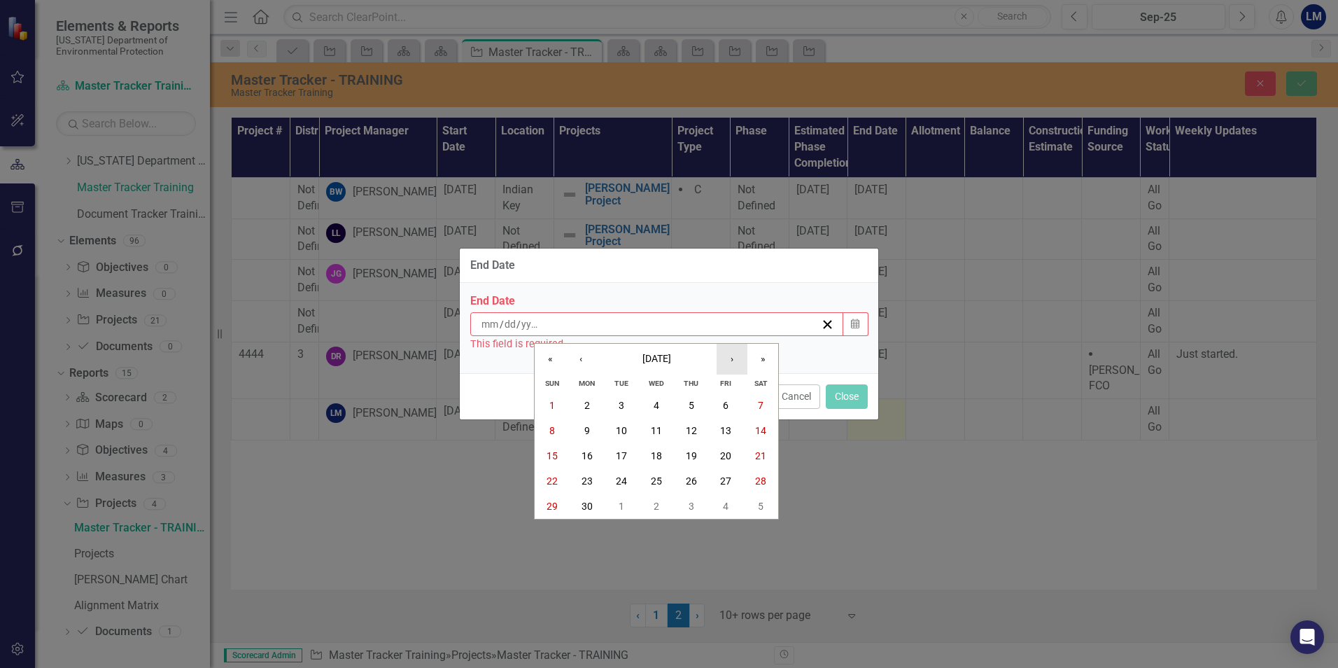
click at [724, 360] on button "›" at bounding box center [732, 359] width 31 height 31
click at [696, 395] on button "3" at bounding box center [691, 405] width 35 height 25
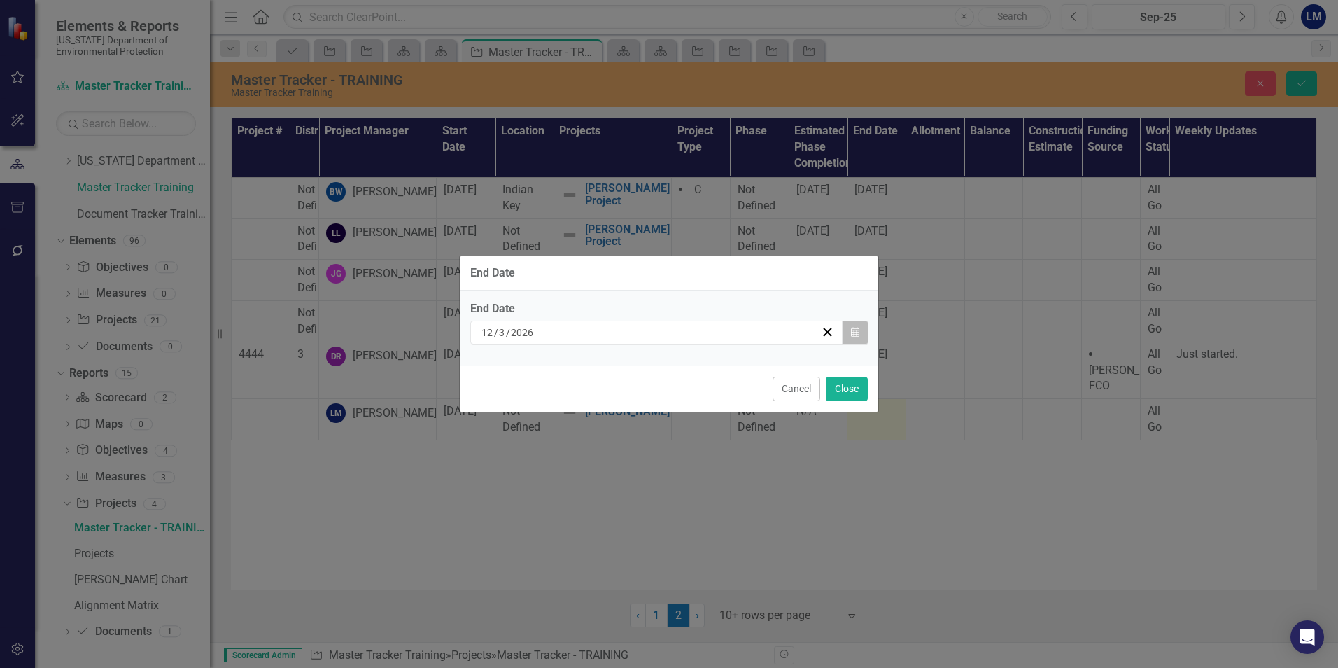
click at [851, 330] on icon "Calendar" at bounding box center [855, 333] width 8 height 10
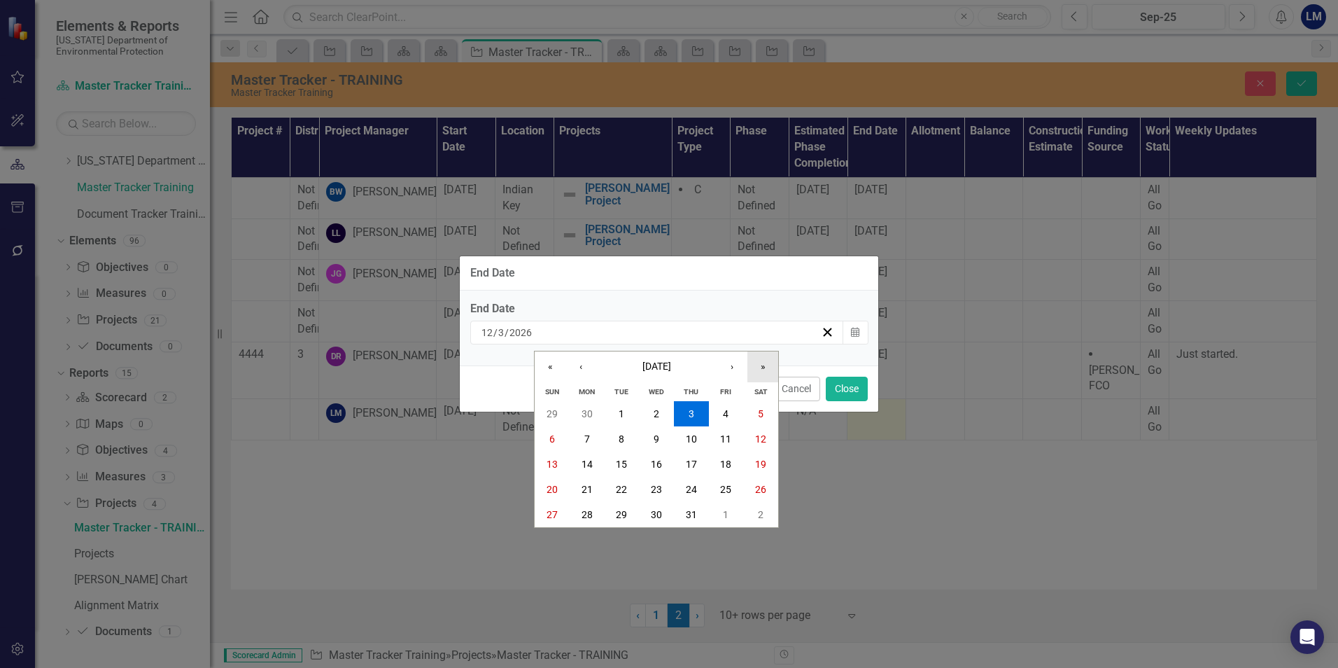
click at [760, 366] on button "»" at bounding box center [763, 366] width 31 height 31
click at [724, 413] on abbr "3" at bounding box center [726, 413] width 6 height 11
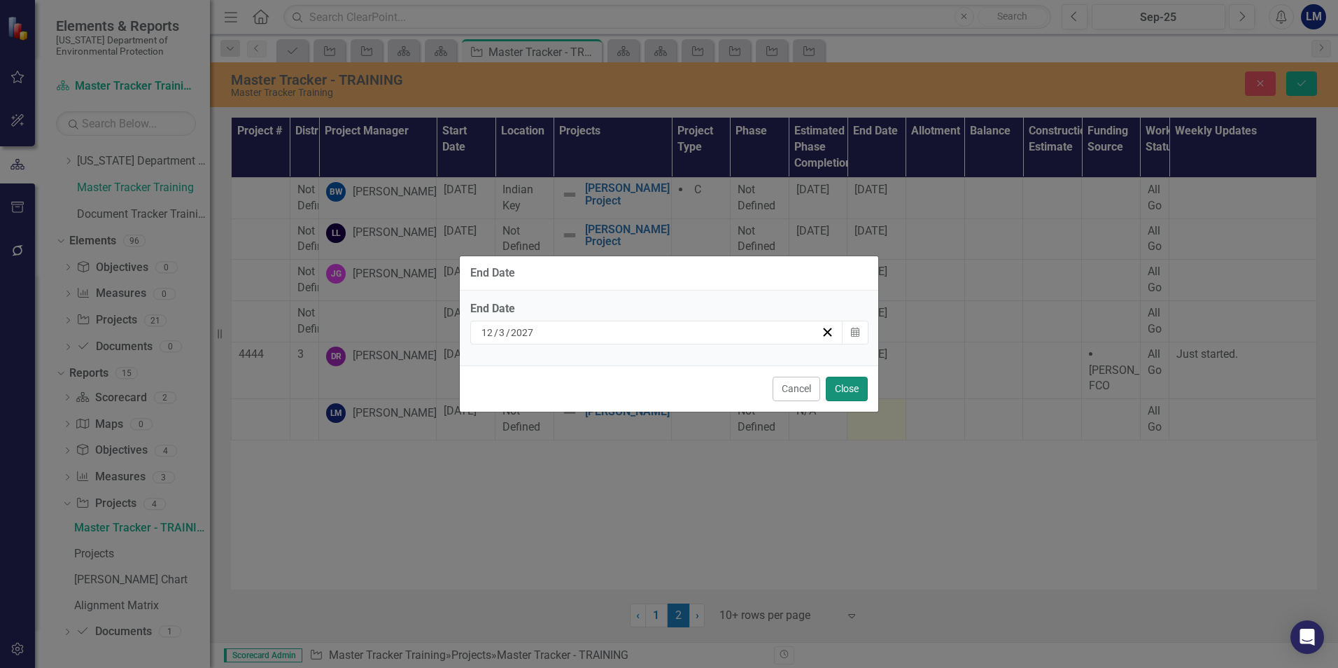
click at [846, 391] on button "Close" at bounding box center [847, 389] width 42 height 24
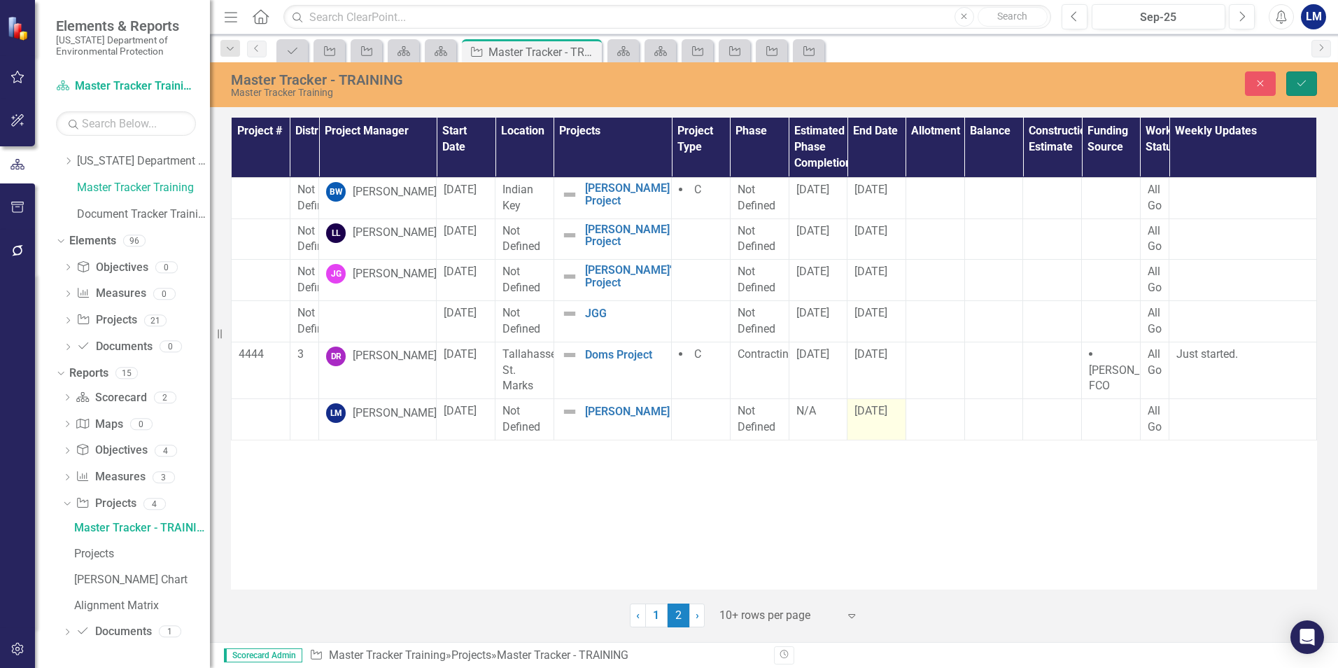
click at [1296, 83] on icon "Save" at bounding box center [1302, 83] width 13 height 10
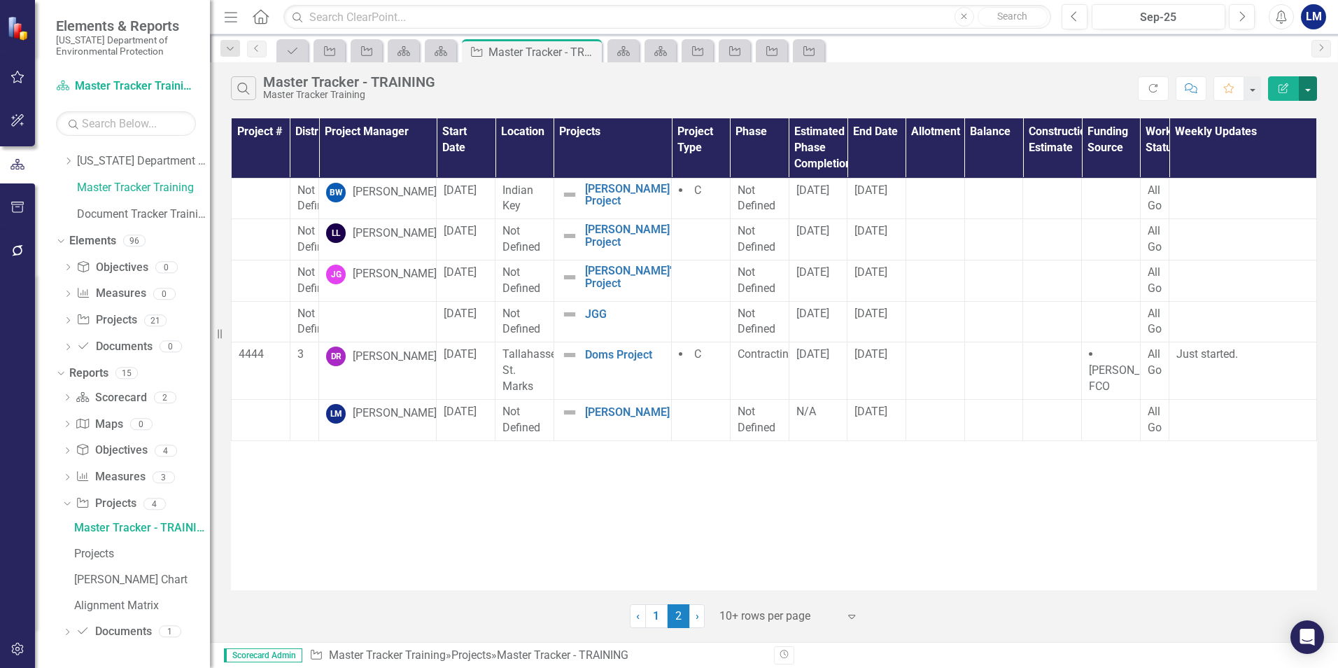
click at [1313, 92] on button "button" at bounding box center [1308, 88] width 18 height 24
click at [1089, 85] on div "Search Master Tracker - TRAINING Master Tracker Training" at bounding box center [684, 88] width 907 height 24
click at [1254, 97] on button "button" at bounding box center [1252, 88] width 18 height 24
click at [132, 187] on link "Master Tracker Training" at bounding box center [143, 188] width 133 height 16
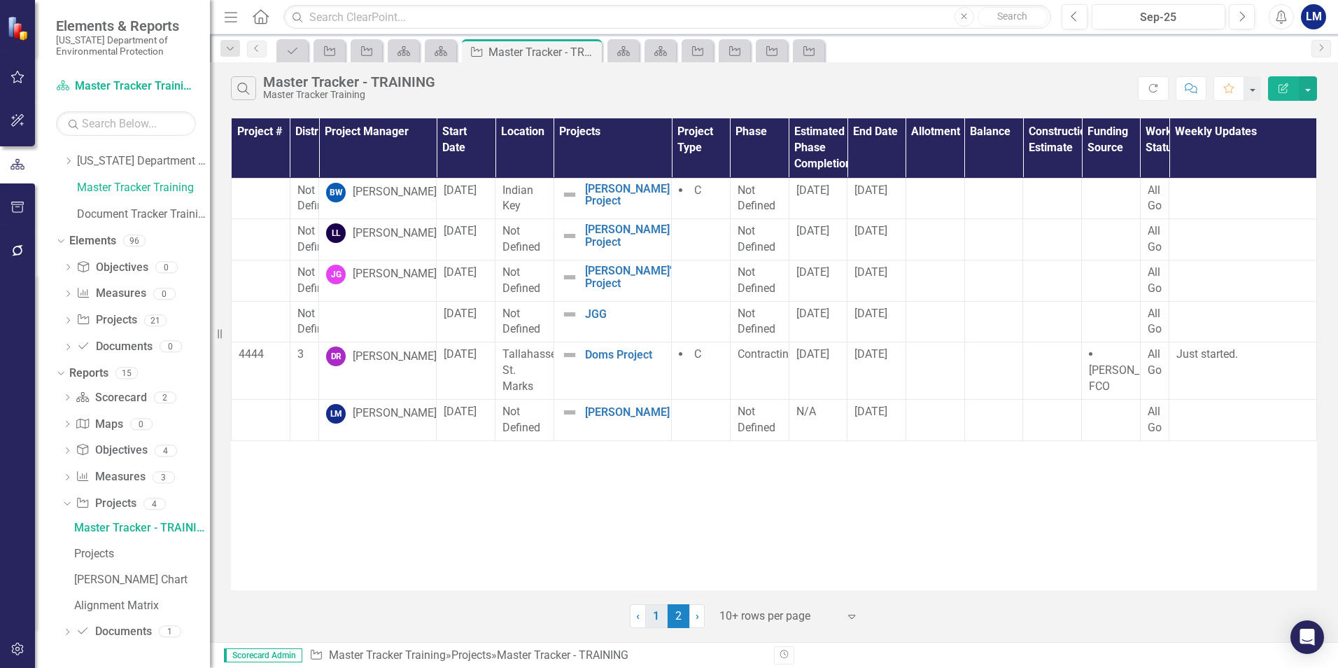
click at [663, 608] on link "1" at bounding box center [656, 616] width 22 height 24
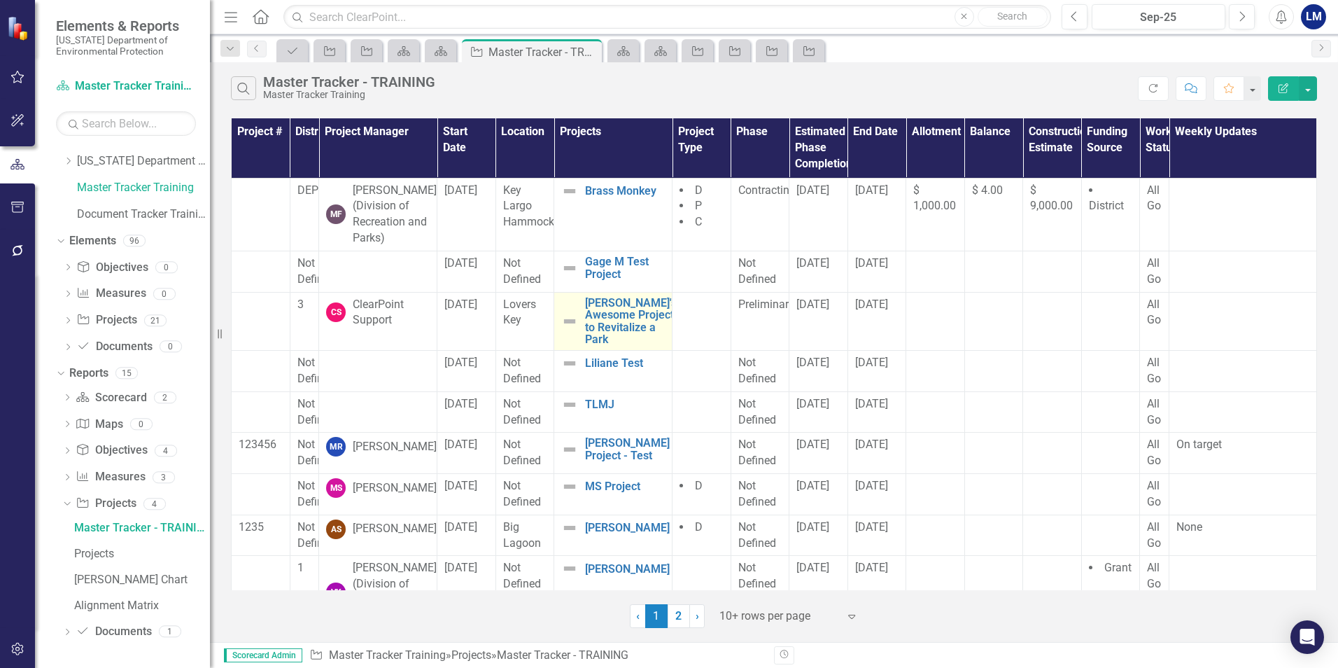
click at [568, 318] on div "[PERSON_NAME]'s Awesome Project to Revitalize a Park" at bounding box center [613, 321] width 104 height 49
click at [605, 328] on link "[PERSON_NAME]'s Awesome Project to Revitalize a Park" at bounding box center [631, 321] width 92 height 49
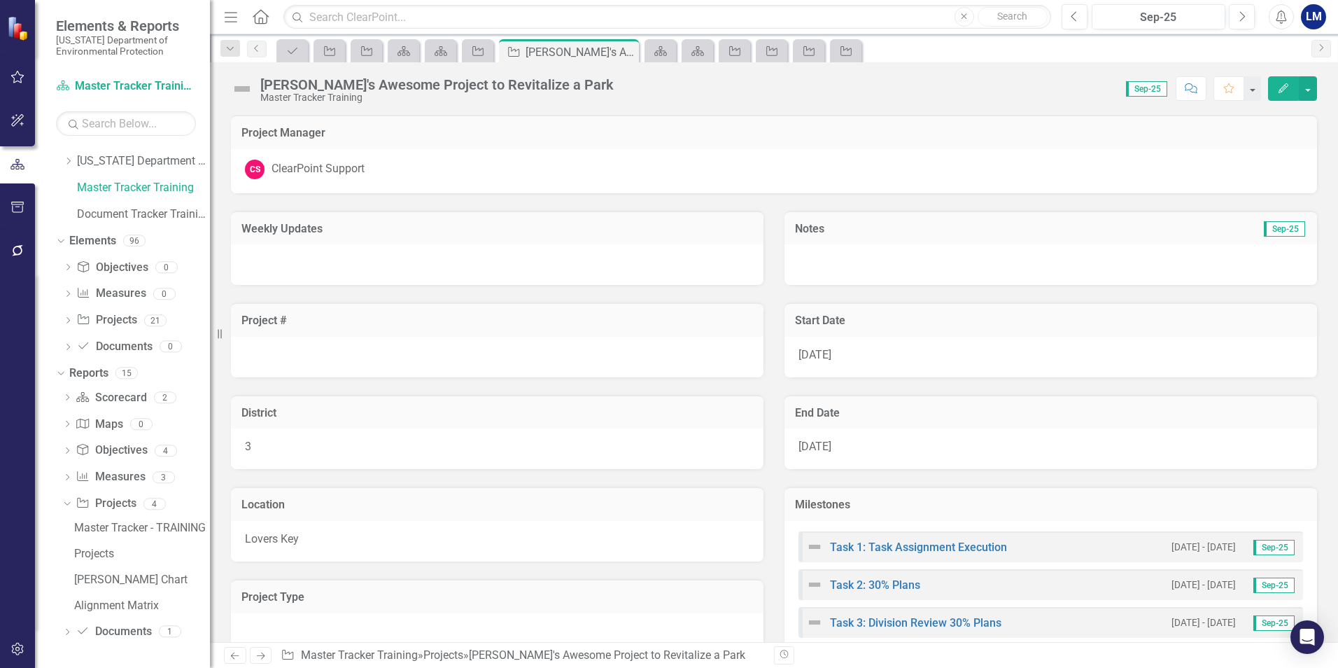
click at [875, 265] on div at bounding box center [1051, 264] width 533 height 41
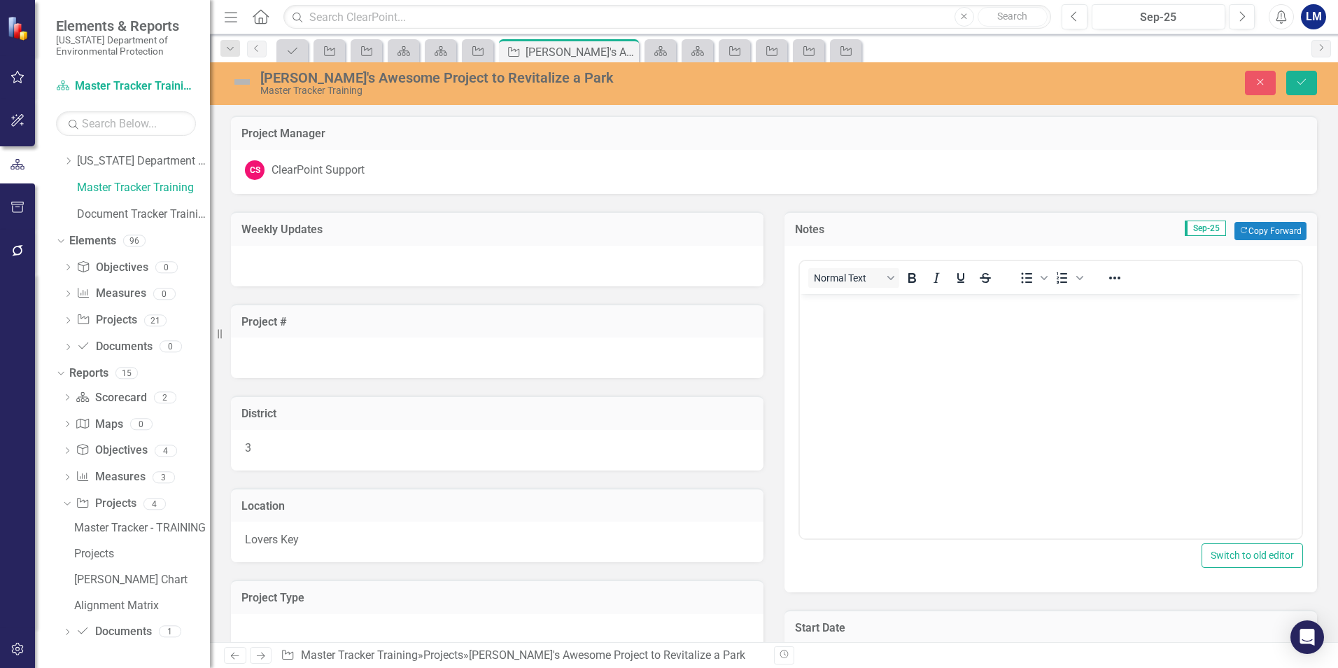
click at [859, 223] on h3 "Notes" at bounding box center [844, 229] width 99 height 13
click at [763, 264] on div "Weekly Updates" at bounding box center [497, 240] width 554 height 92
click at [768, 282] on div "Weekly Updates" at bounding box center [497, 240] width 554 height 92
click at [767, 297] on div "Project #" at bounding box center [497, 332] width 554 height 92
click at [808, 344] on body "Rich Text Area. Press ALT-0 for help." at bounding box center [1051, 399] width 502 height 210
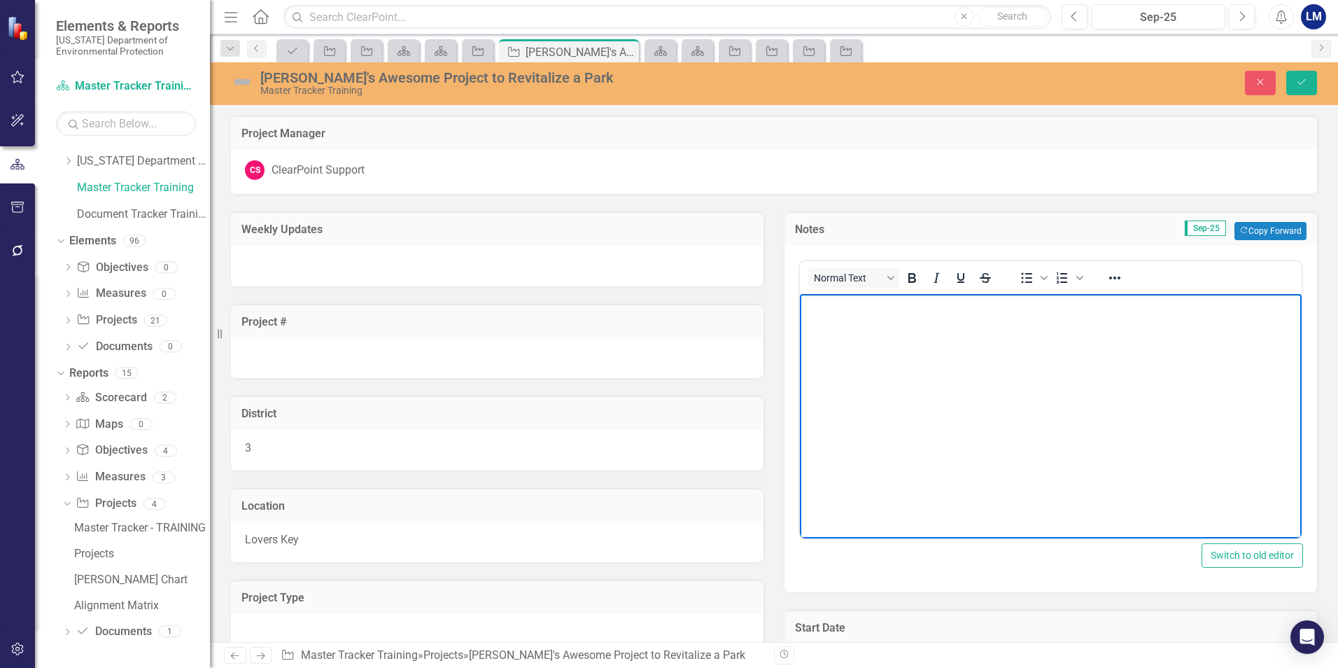
click at [808, 344] on body "Rich Text Area. Press ALT-0 for help." at bounding box center [1051, 399] width 502 height 210
click at [888, 234] on h3 "Notes" at bounding box center [844, 229] width 99 height 13
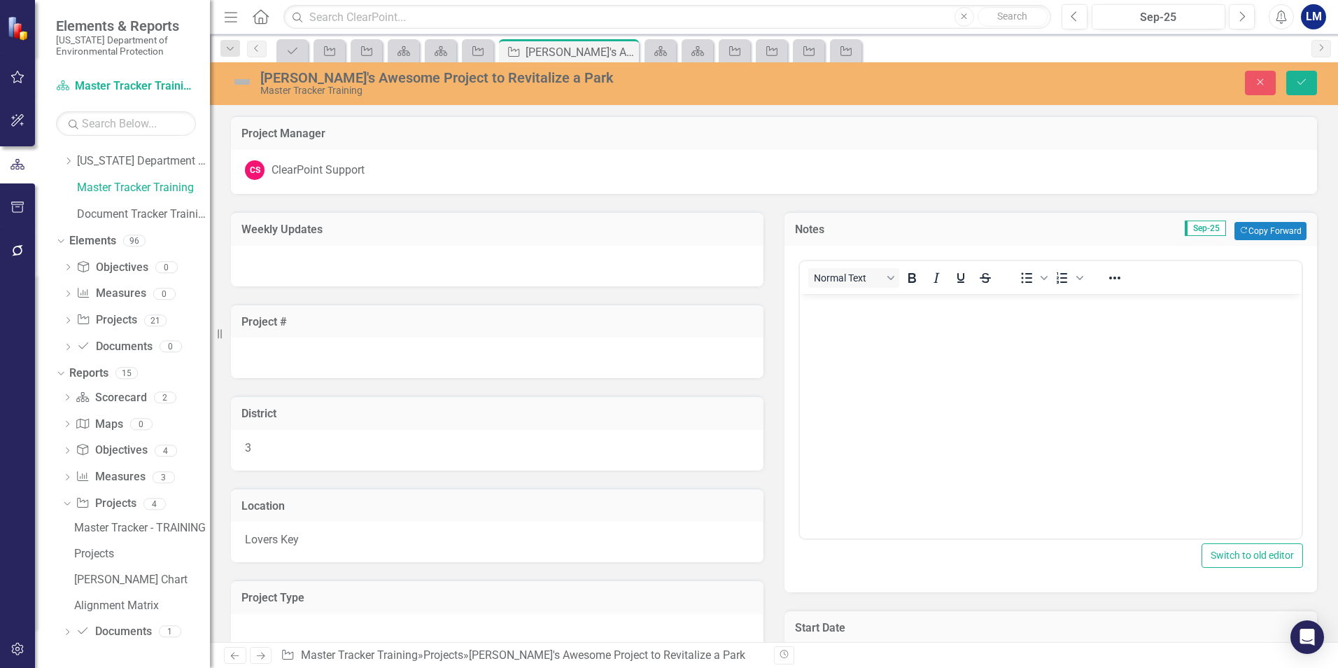
click at [888, 234] on h3 "Notes" at bounding box center [844, 229] width 99 height 13
click at [895, 233] on td "Sep-25 Copy Forward Copy Forward" at bounding box center [1101, 231] width 412 height 18
click at [1258, 85] on icon "Close" at bounding box center [1260, 82] width 13 height 10
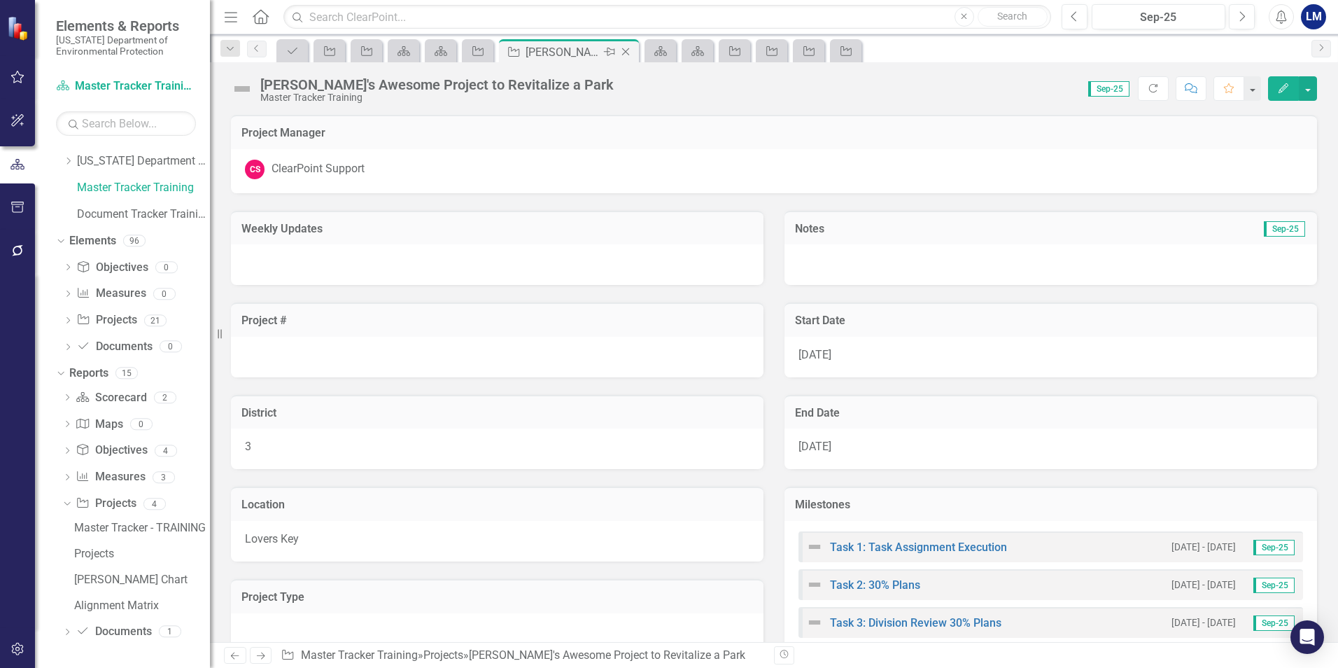
click at [630, 52] on icon "Close" at bounding box center [626, 51] width 14 height 11
click at [626, 52] on icon at bounding box center [626, 52] width 8 height 8
click at [155, 190] on link "Master Tracker Training" at bounding box center [143, 188] width 133 height 16
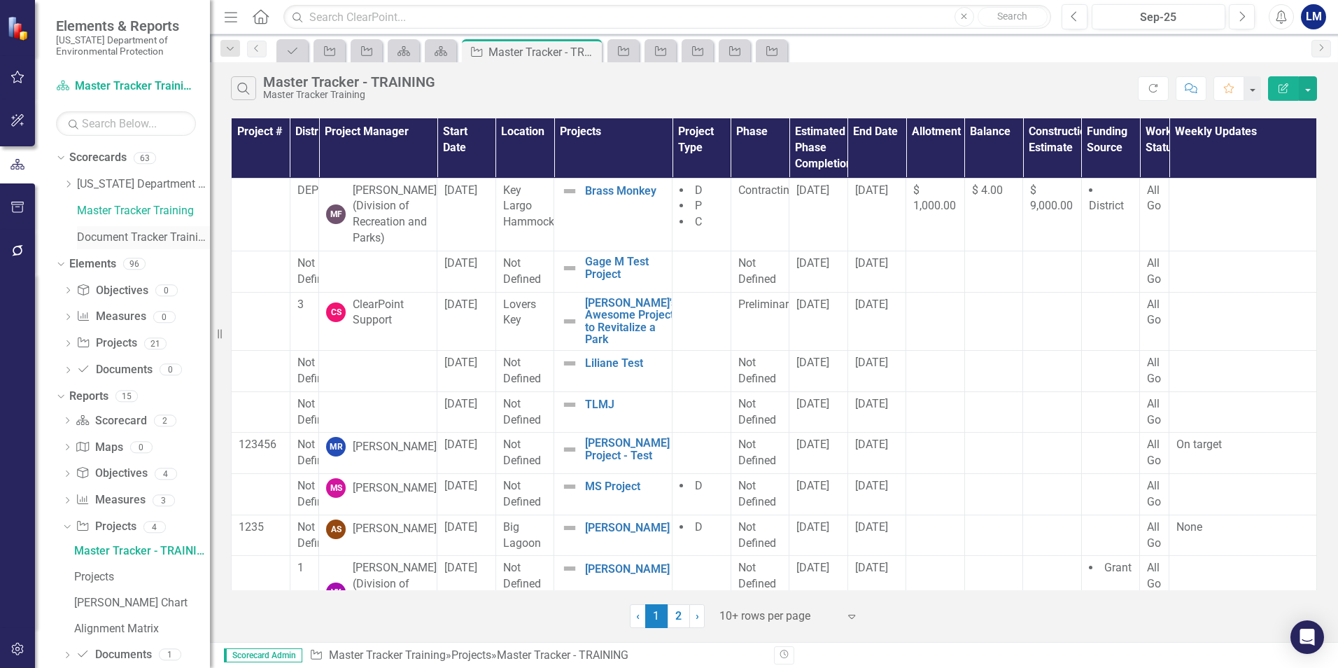
click at [109, 244] on link "Document Tracker Training" at bounding box center [143, 238] width 133 height 16
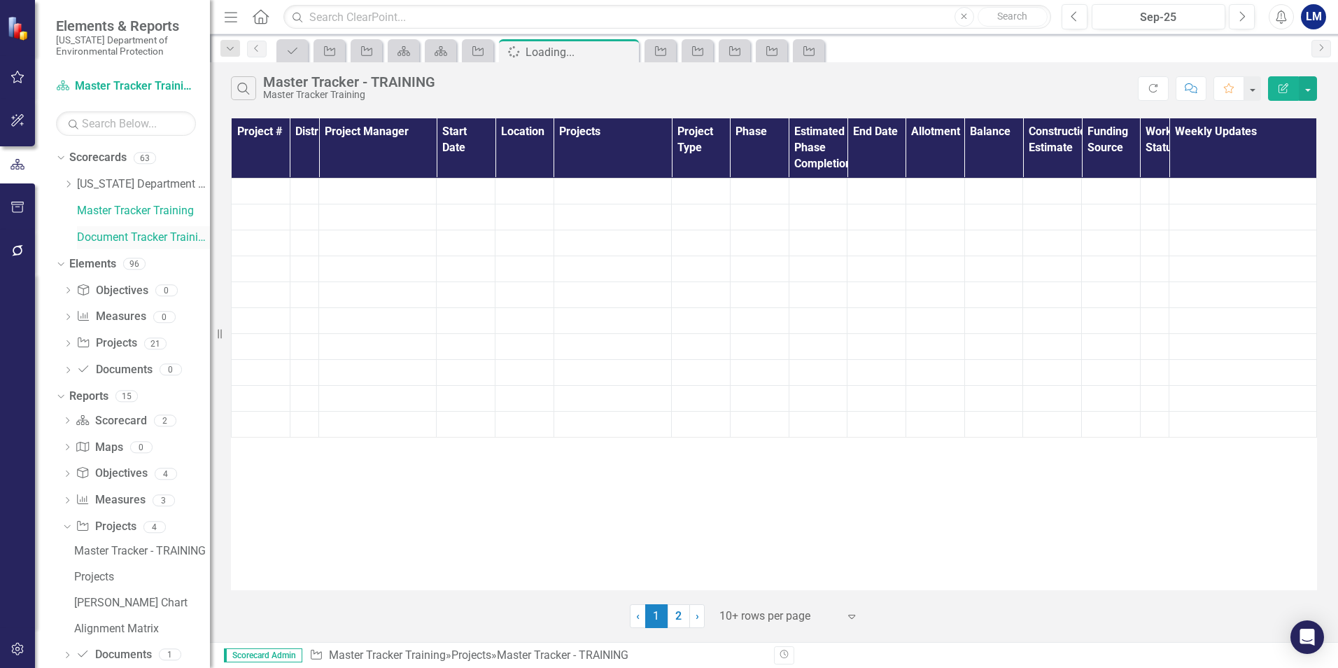
click at [109, 244] on link "Document Tracker Training" at bounding box center [143, 238] width 133 height 16
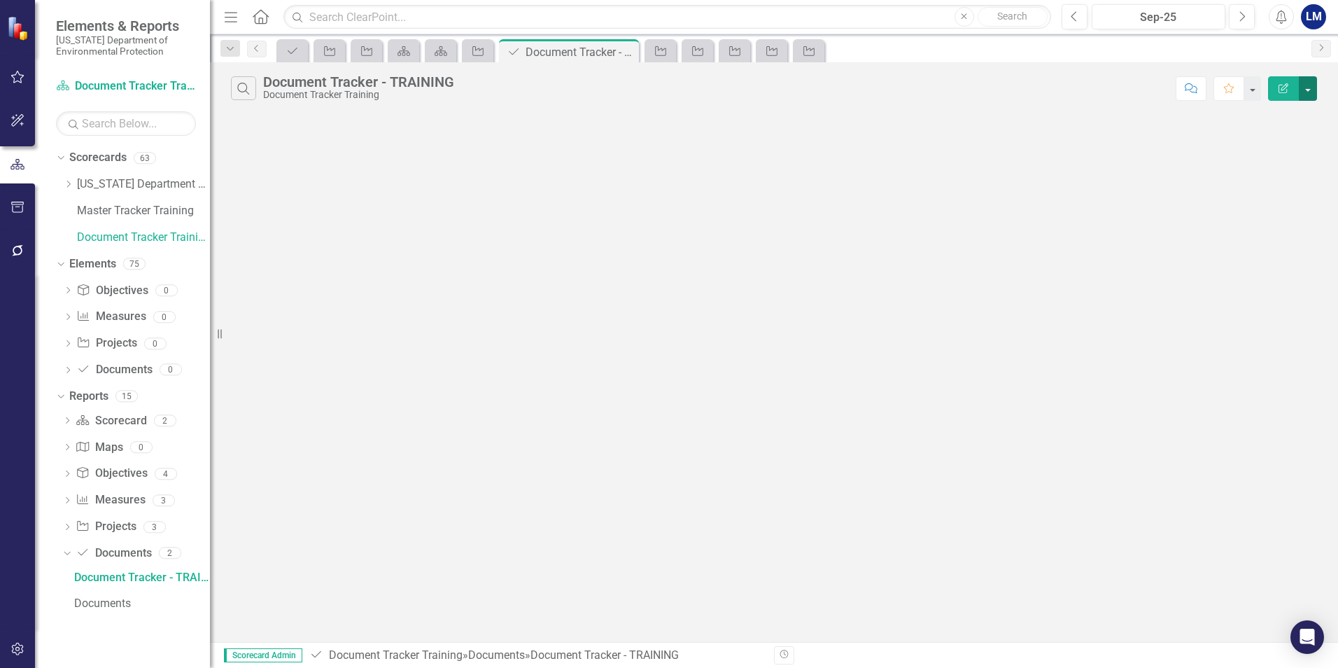
click at [1306, 91] on button "button" at bounding box center [1308, 88] width 18 height 24
click at [1279, 94] on button "Edit Report" at bounding box center [1283, 88] width 31 height 24
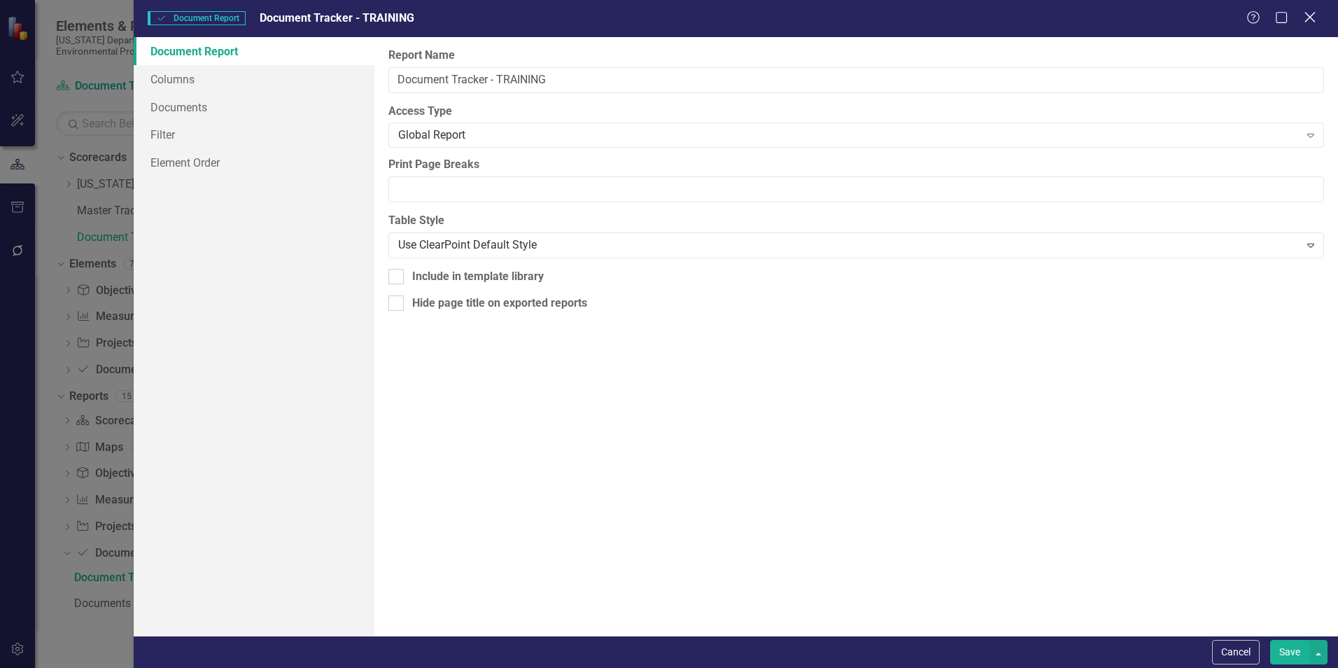
click at [1309, 21] on icon "Close" at bounding box center [1309, 16] width 17 height 13
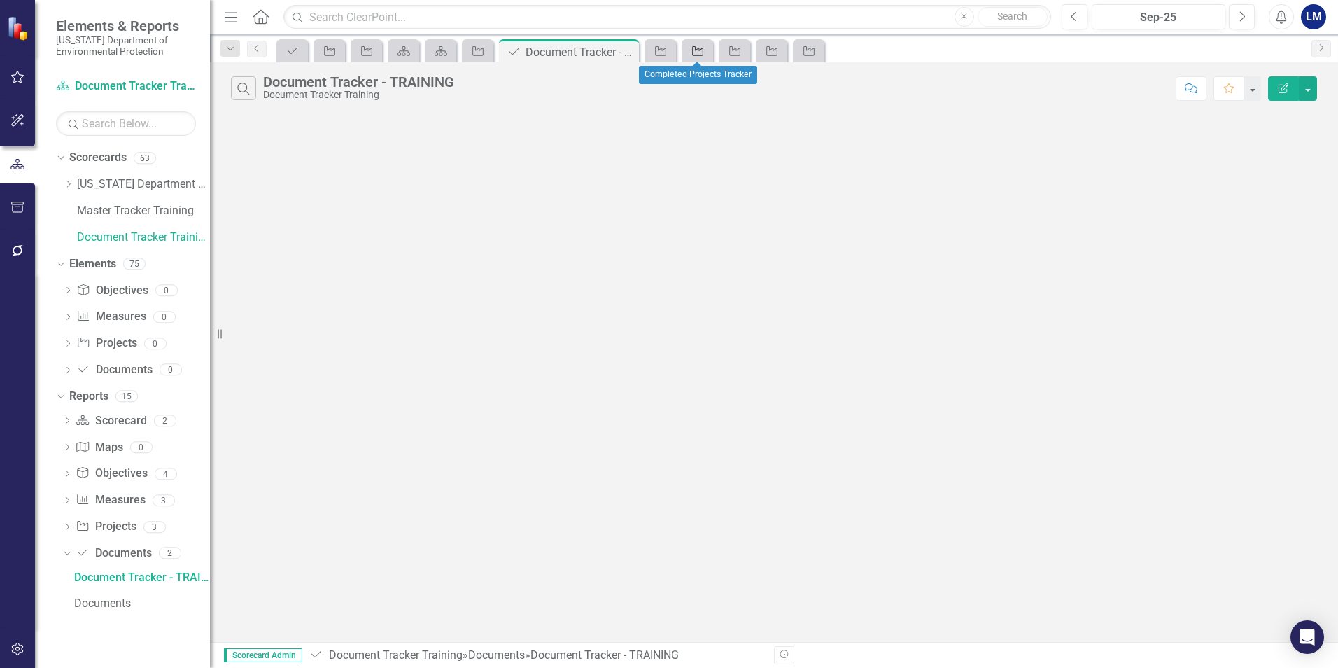
click at [705, 48] on icon "Project" at bounding box center [698, 50] width 14 height 11
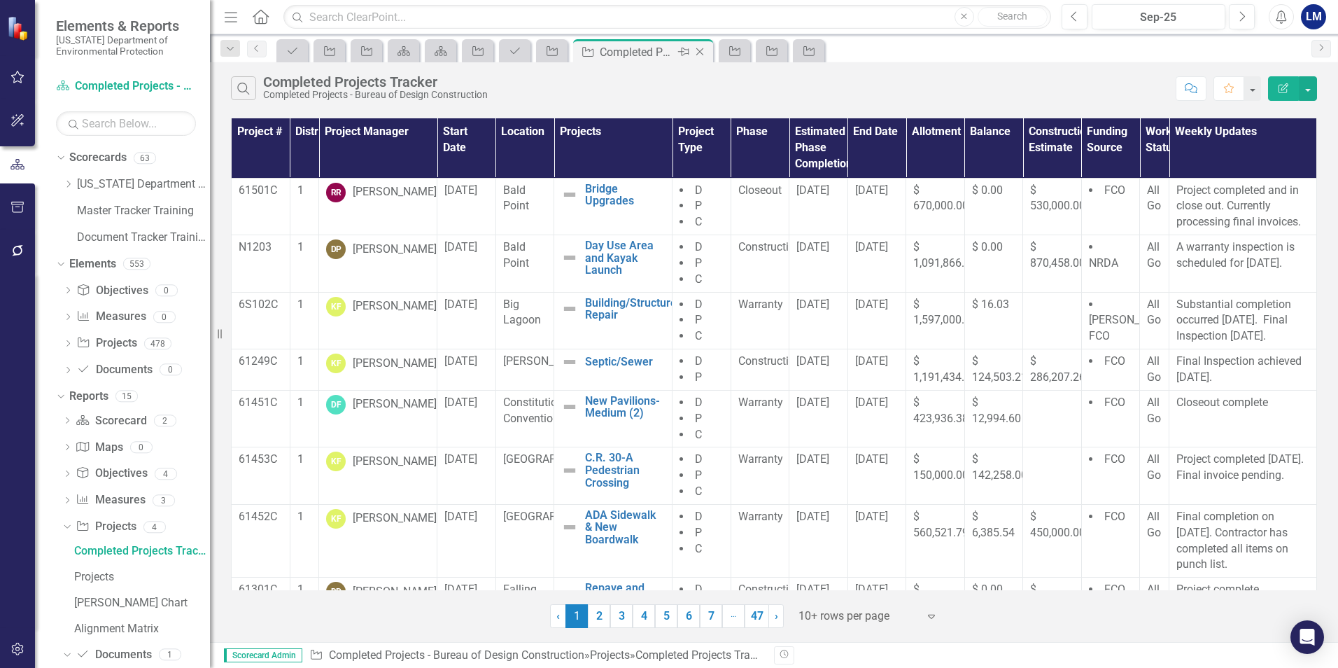
click at [705, 48] on icon "Close" at bounding box center [700, 51] width 14 height 11
click at [704, 48] on icon "Close" at bounding box center [700, 51] width 14 height 11
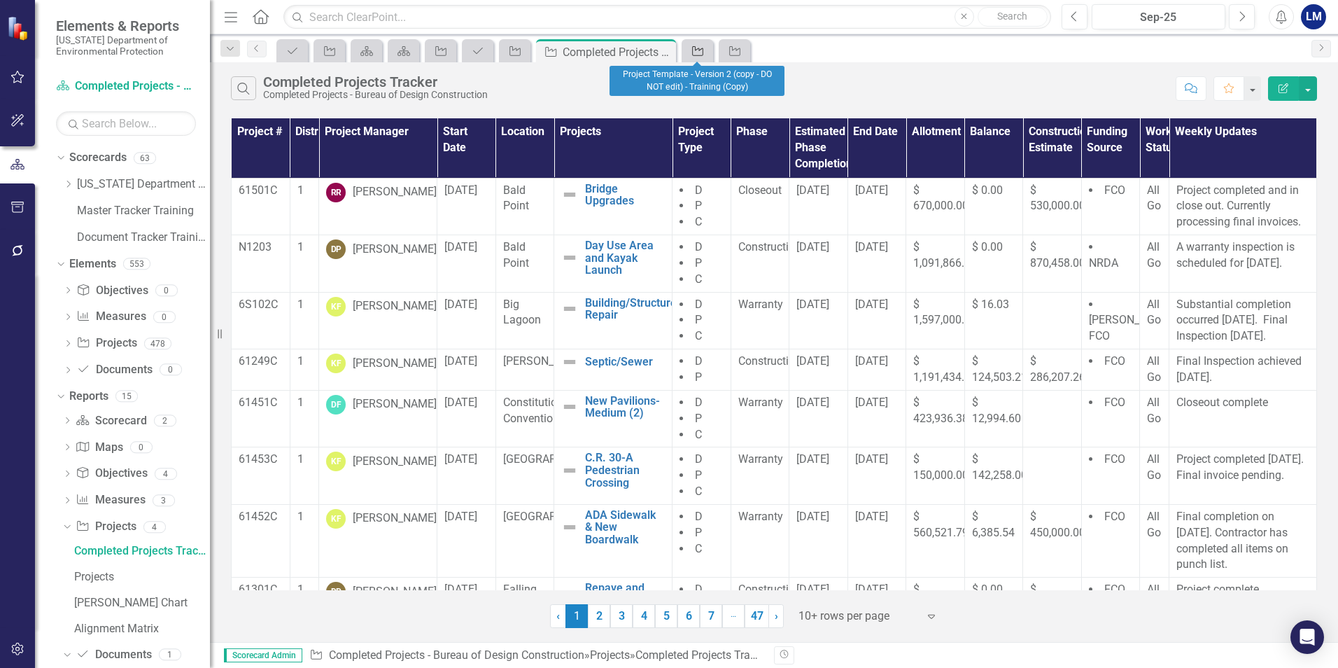
click at [704, 48] on icon "Project" at bounding box center [698, 50] width 14 height 11
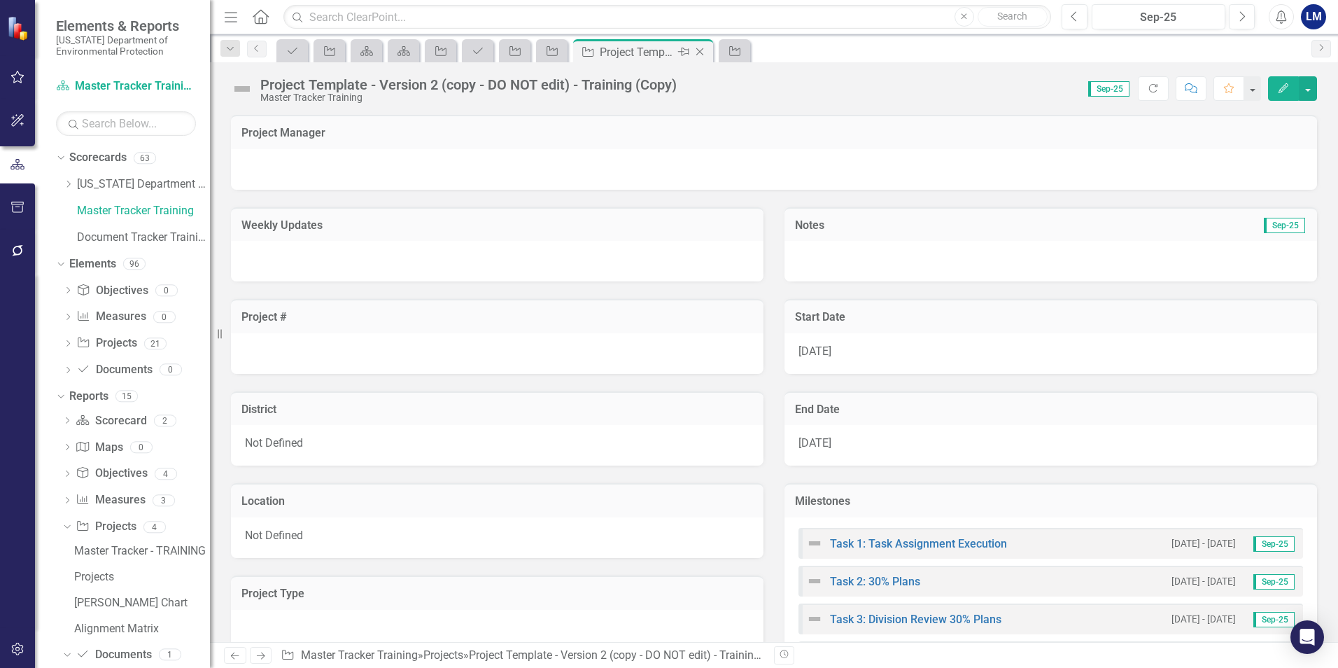
click at [704, 48] on icon "Close" at bounding box center [700, 51] width 14 height 11
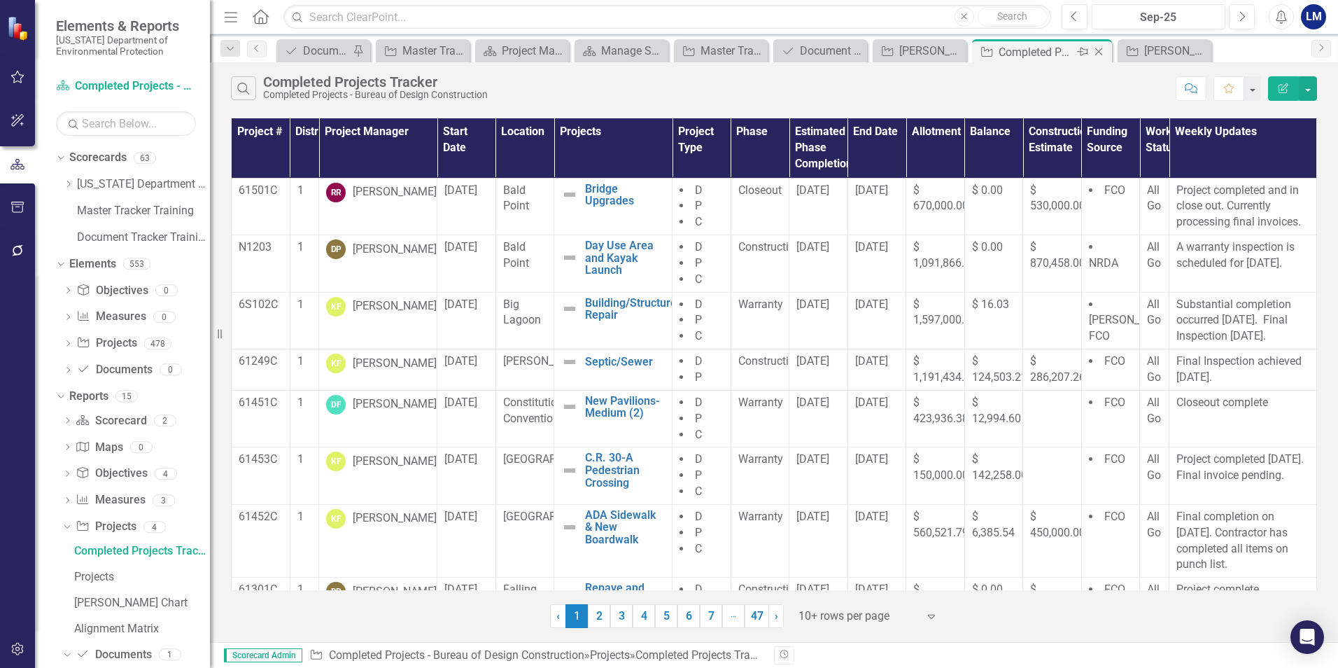
click at [1101, 53] on icon "Close" at bounding box center [1099, 51] width 14 height 11
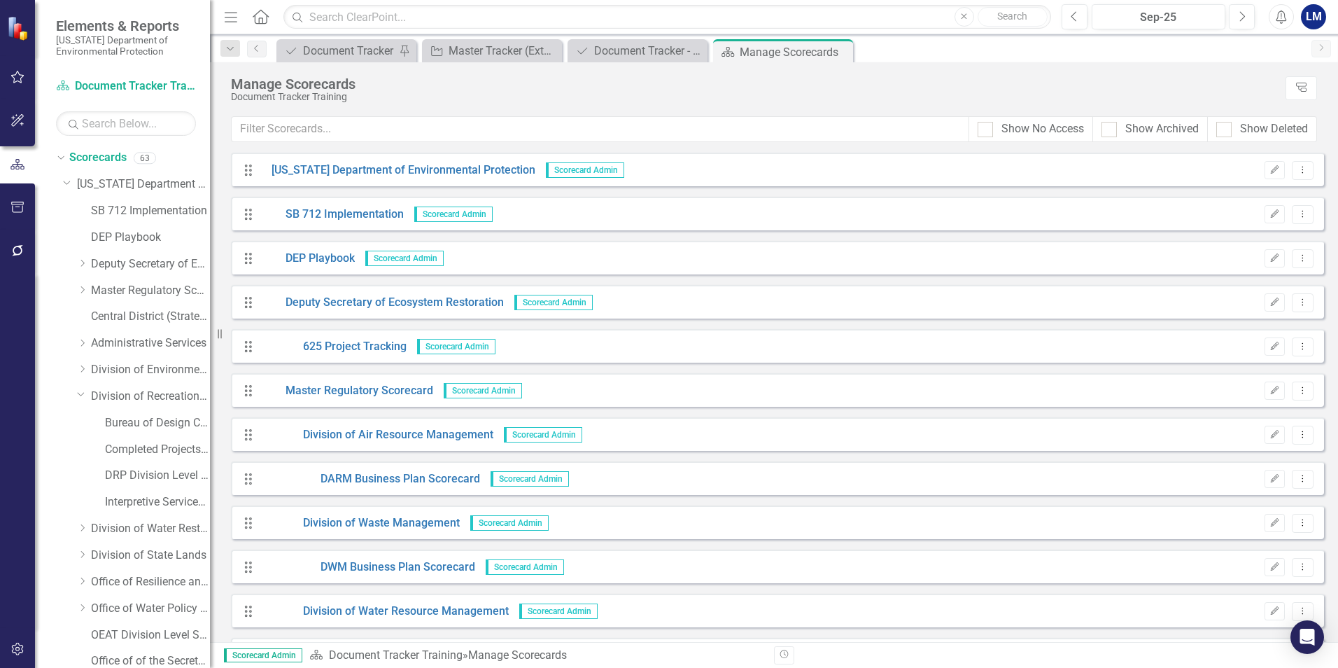
scroll to position [477, 0]
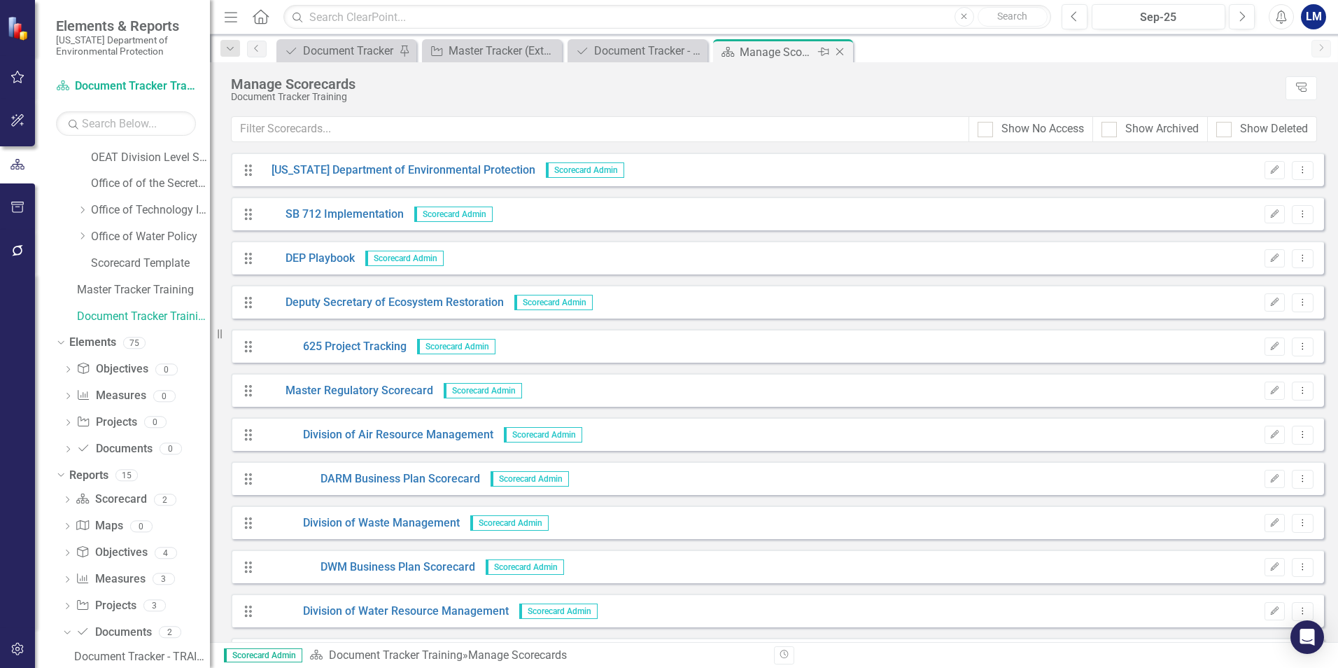
click at [836, 48] on icon "Close" at bounding box center [840, 51] width 14 height 11
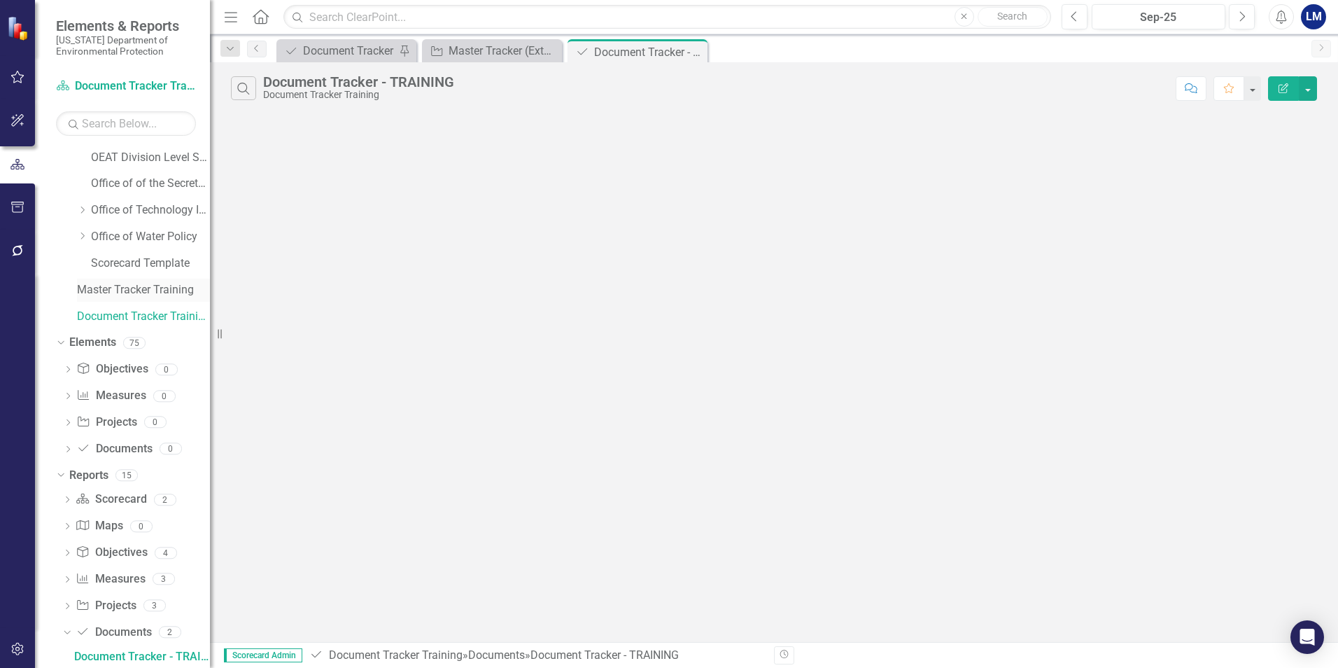
click at [106, 294] on link "Master Tracker Training" at bounding box center [143, 290] width 133 height 16
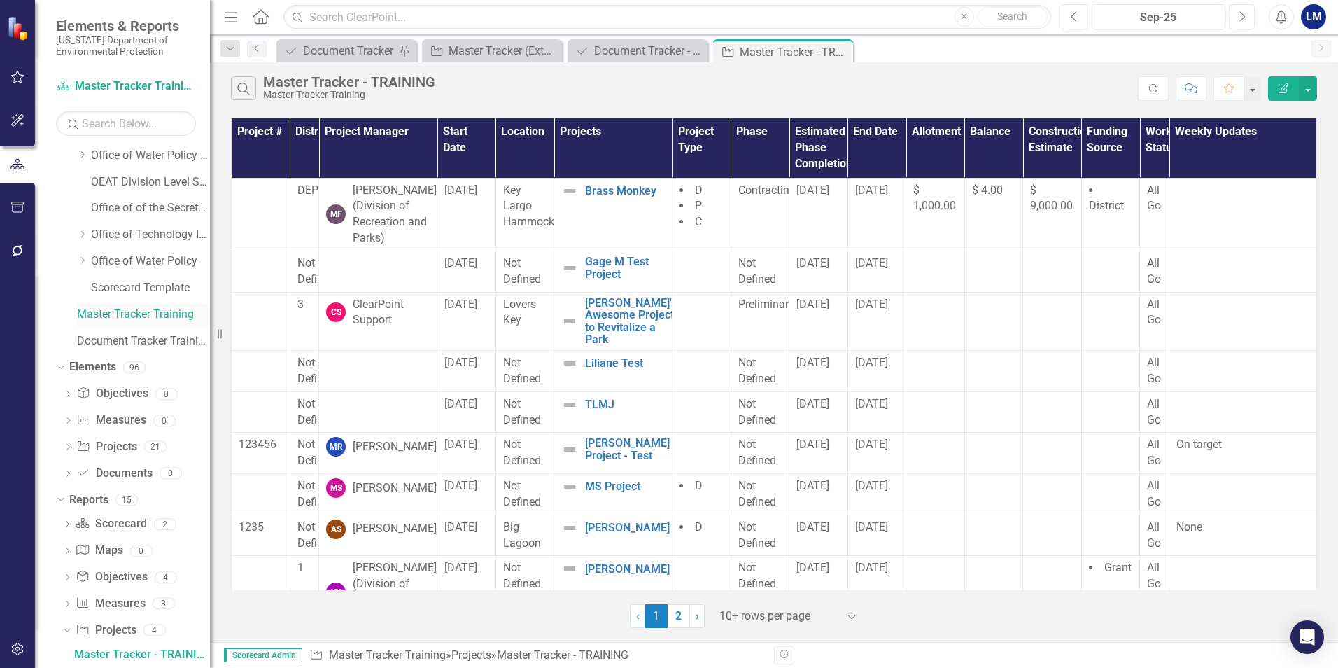
scroll to position [451, 0]
click at [101, 345] on link "Document Tracker Training" at bounding box center [143, 343] width 133 height 16
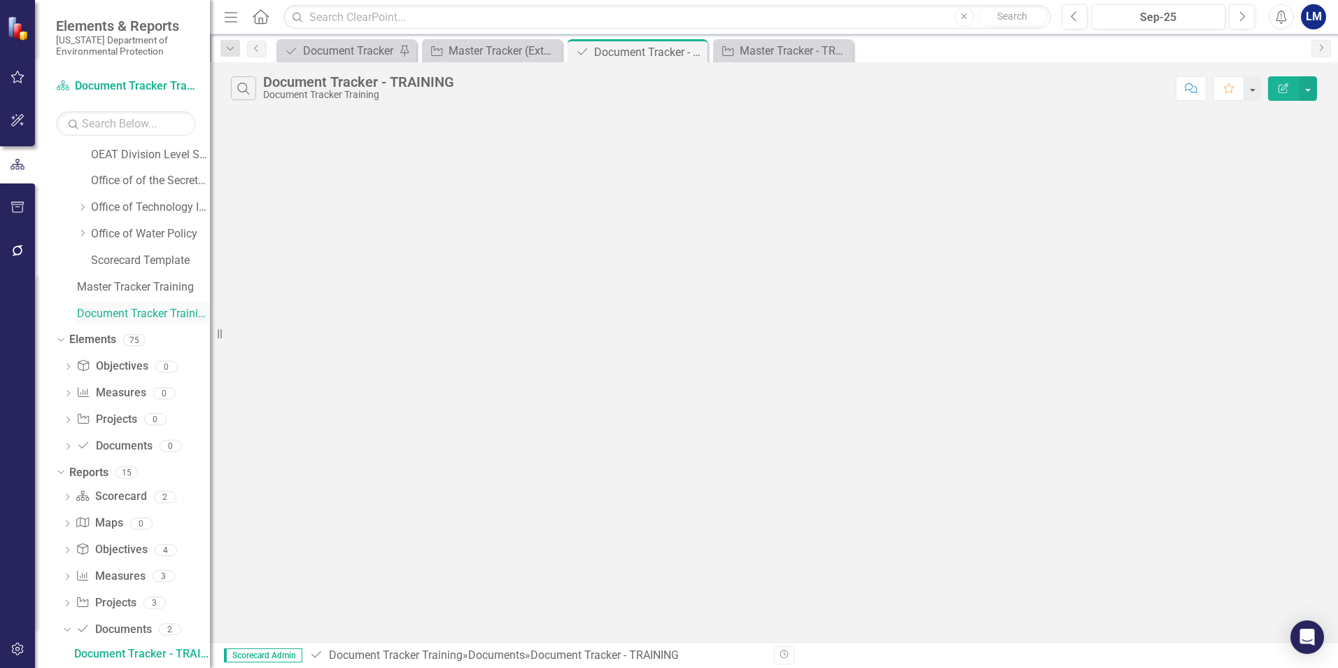
scroll to position [477, 0]
click at [96, 447] on link "Document Documents" at bounding box center [114, 449] width 76 height 16
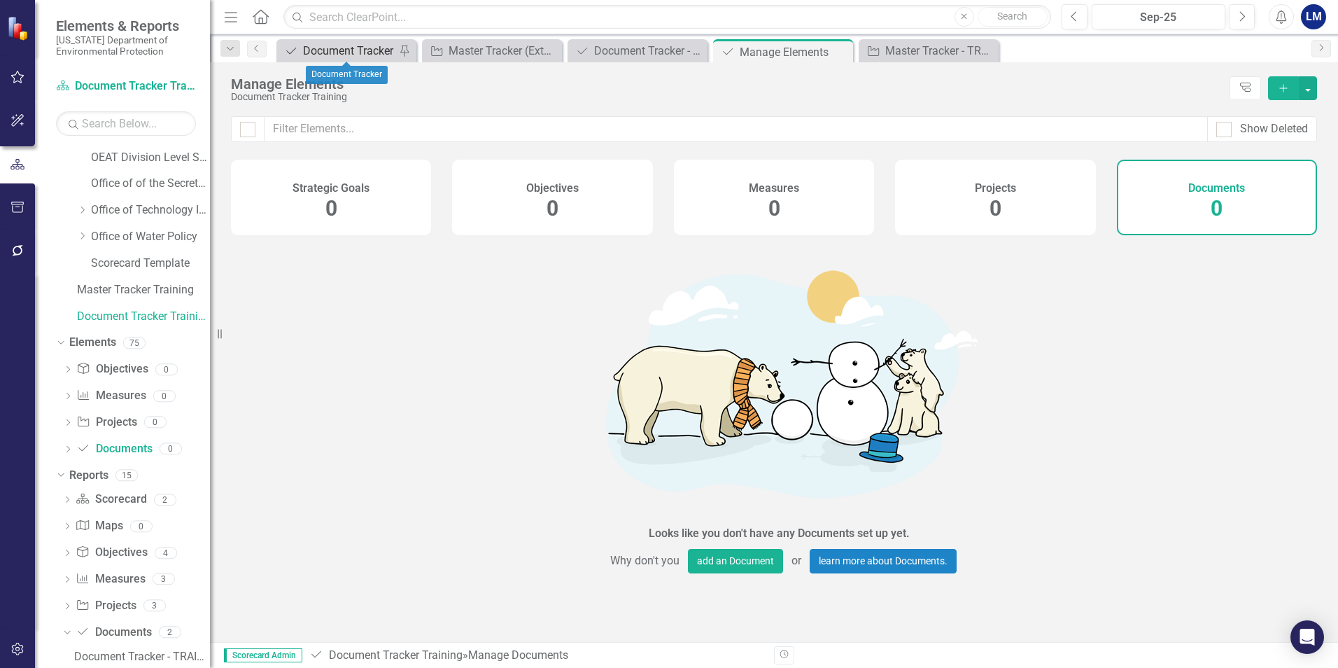
click at [355, 50] on div "Document Tracker" at bounding box center [349, 50] width 92 height 17
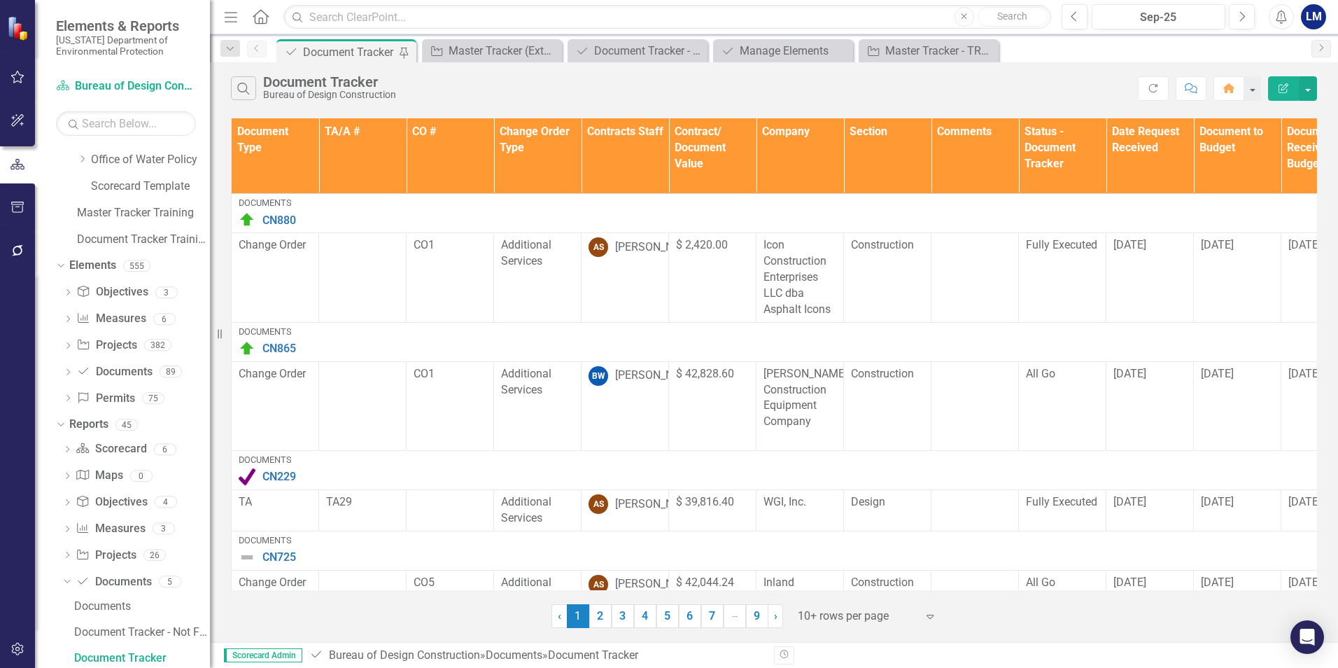
scroll to position [555, 0]
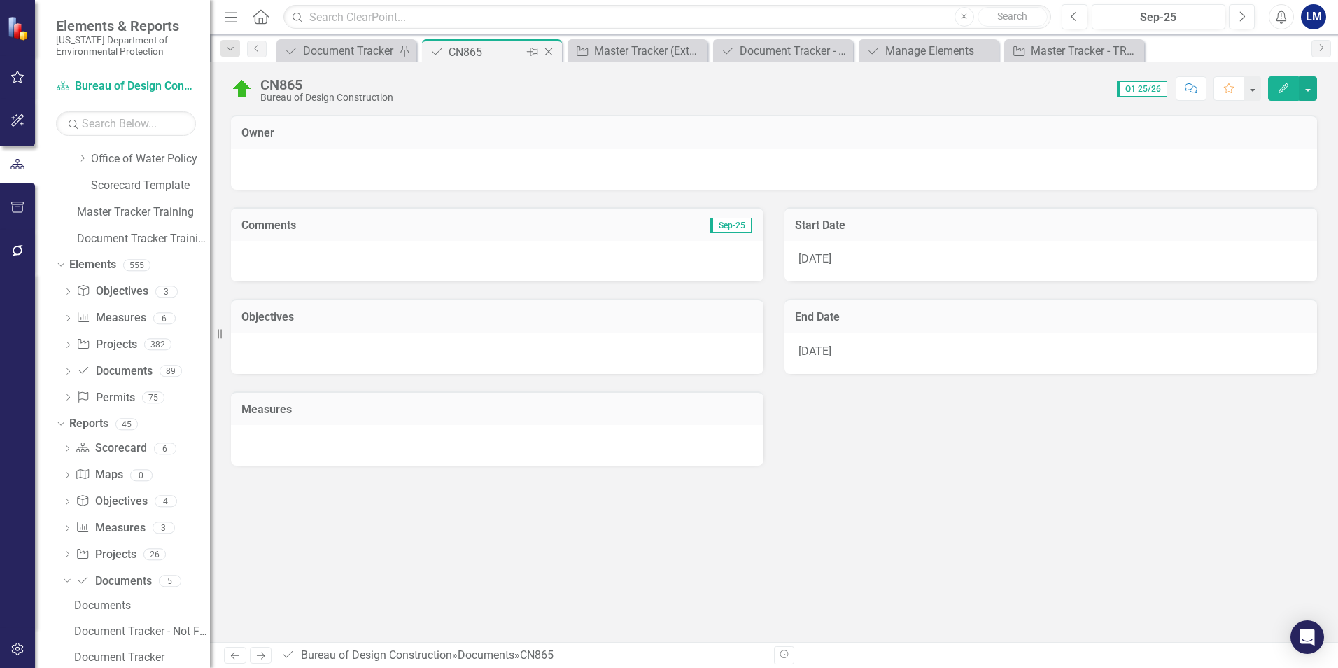
click at [548, 50] on icon "Close" at bounding box center [549, 51] width 14 height 11
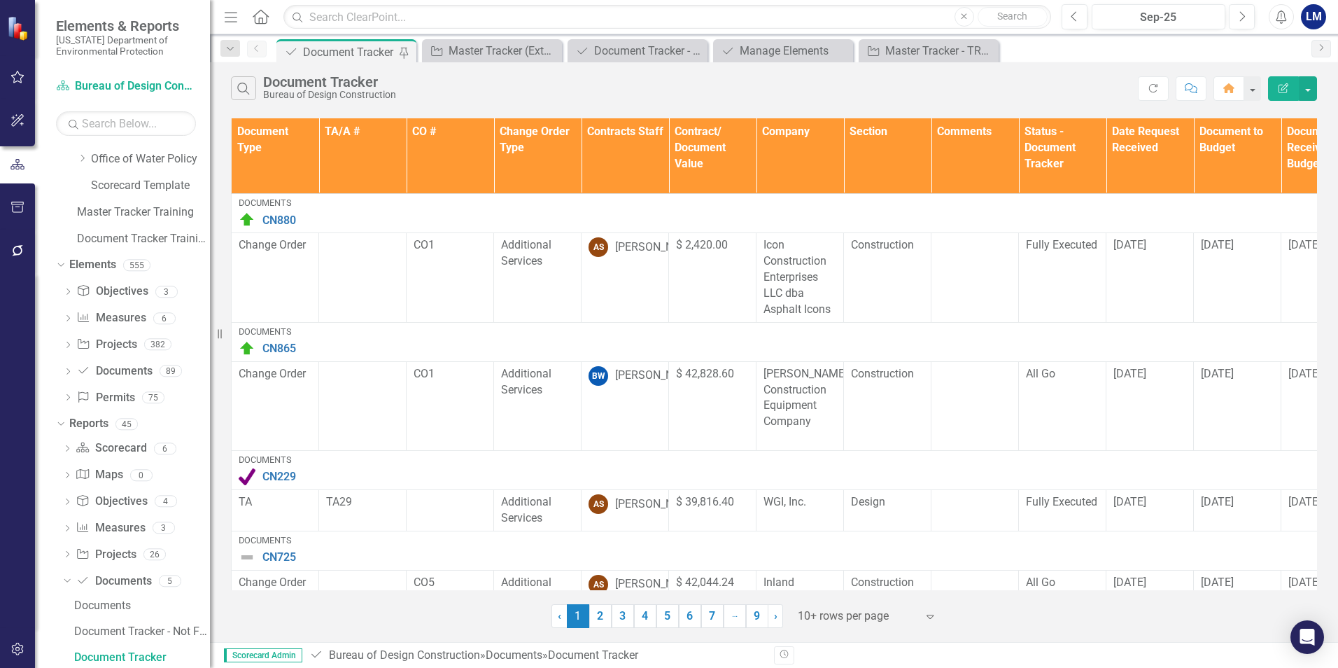
click at [599, 619] on link "2" at bounding box center [600, 616] width 22 height 24
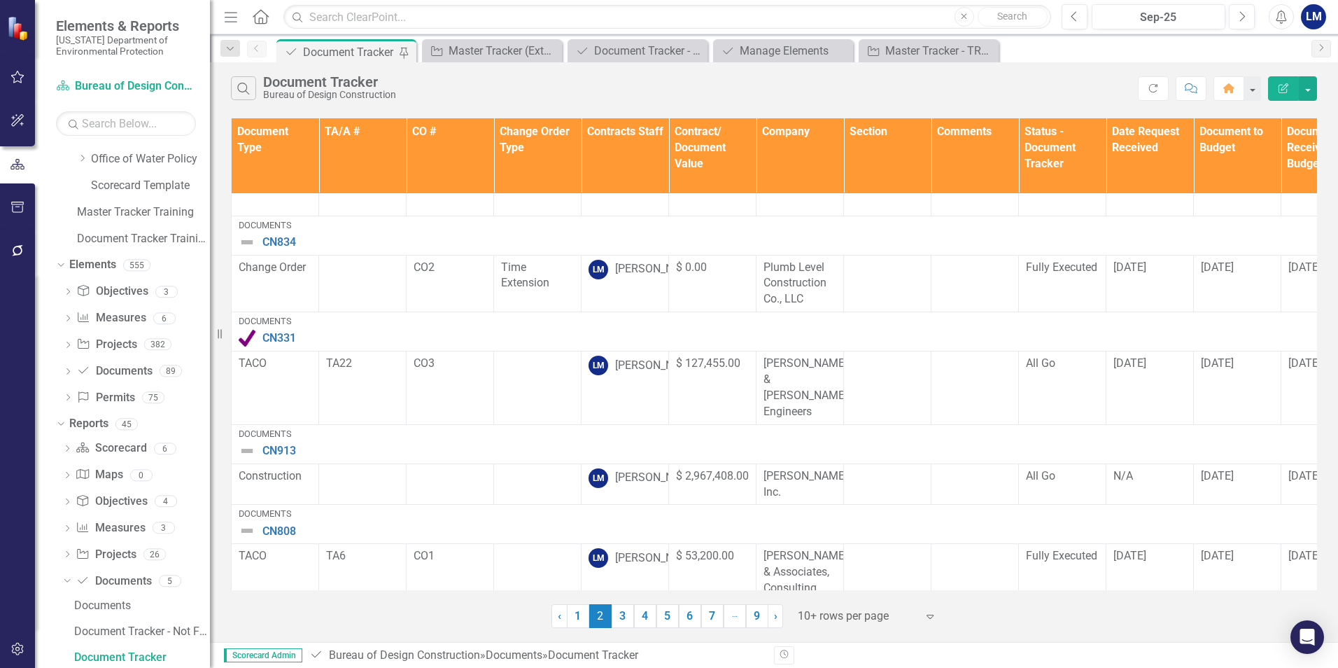
scroll to position [514, 0]
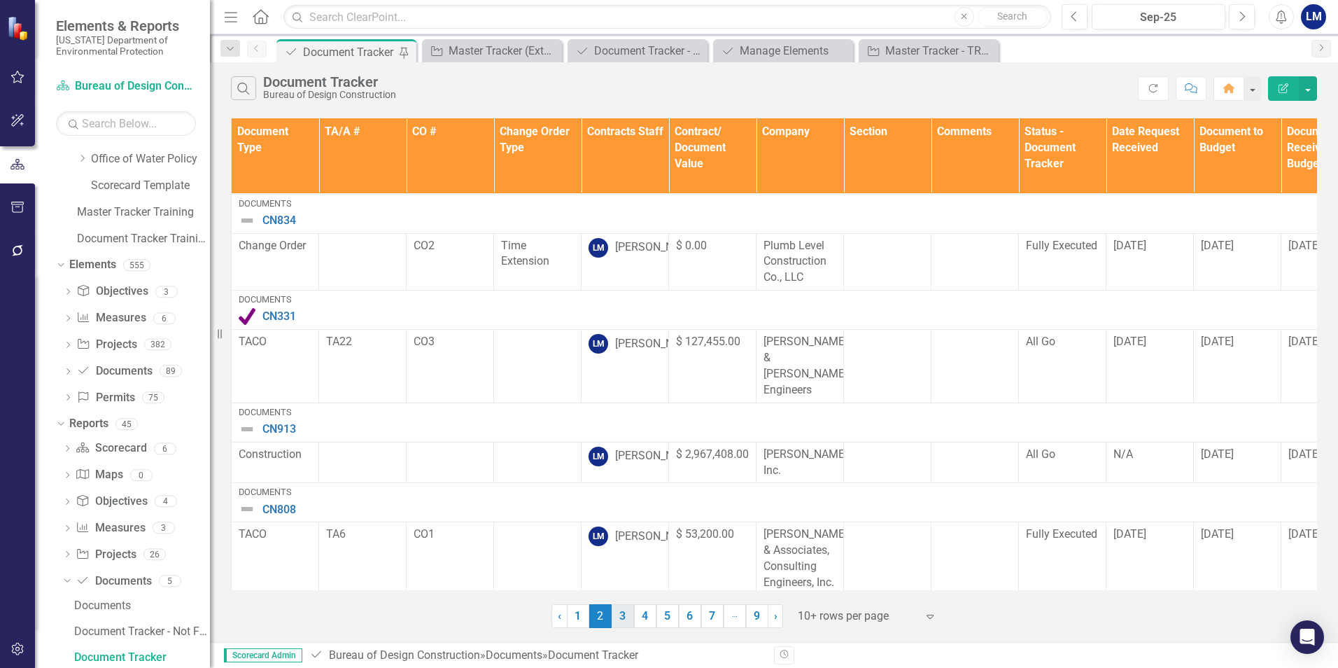
click at [622, 618] on link "3" at bounding box center [623, 616] width 22 height 24
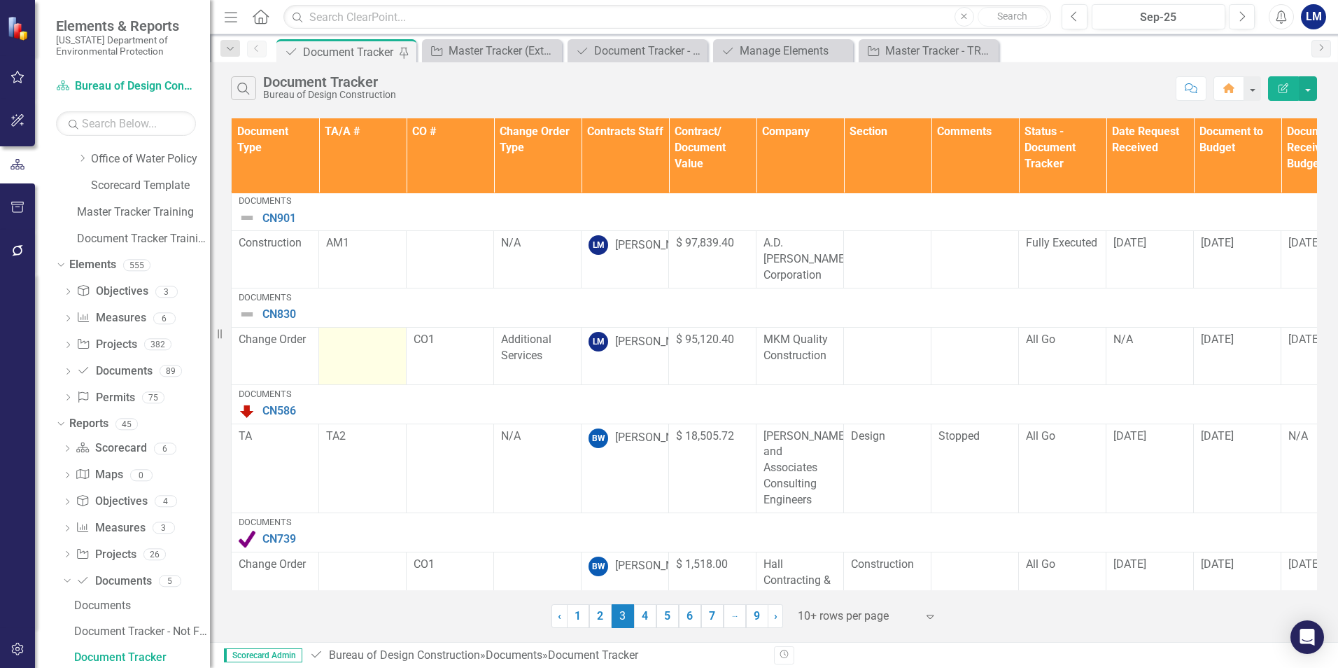
scroll to position [0, 0]
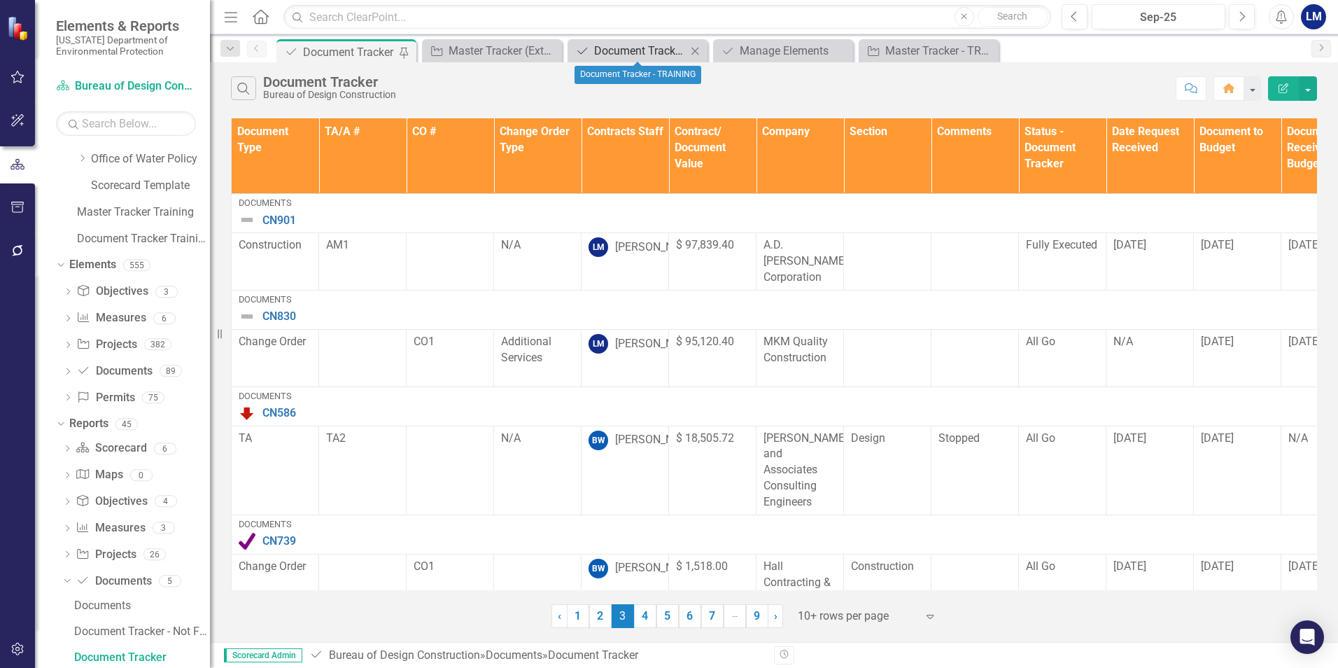
click at [616, 55] on div "Document Tracker - TRAINING" at bounding box center [640, 50] width 92 height 17
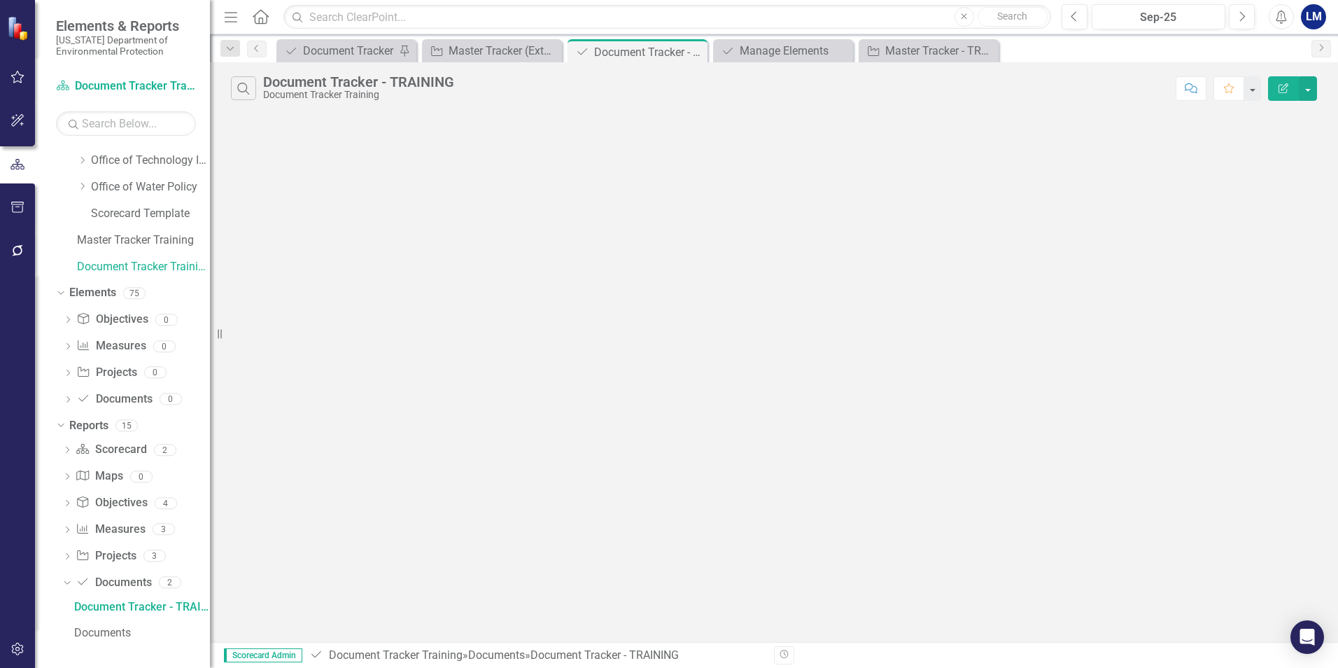
scroll to position [477, 0]
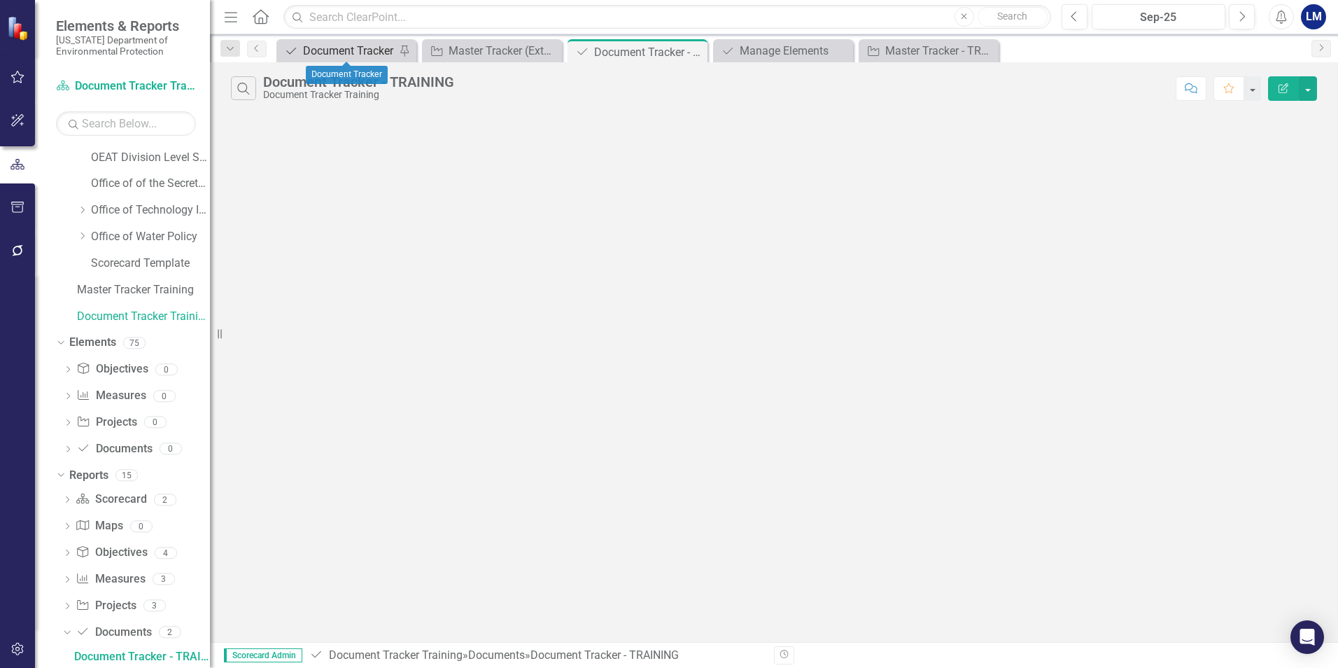
click at [343, 51] on div "Document Tracker" at bounding box center [349, 50] width 92 height 17
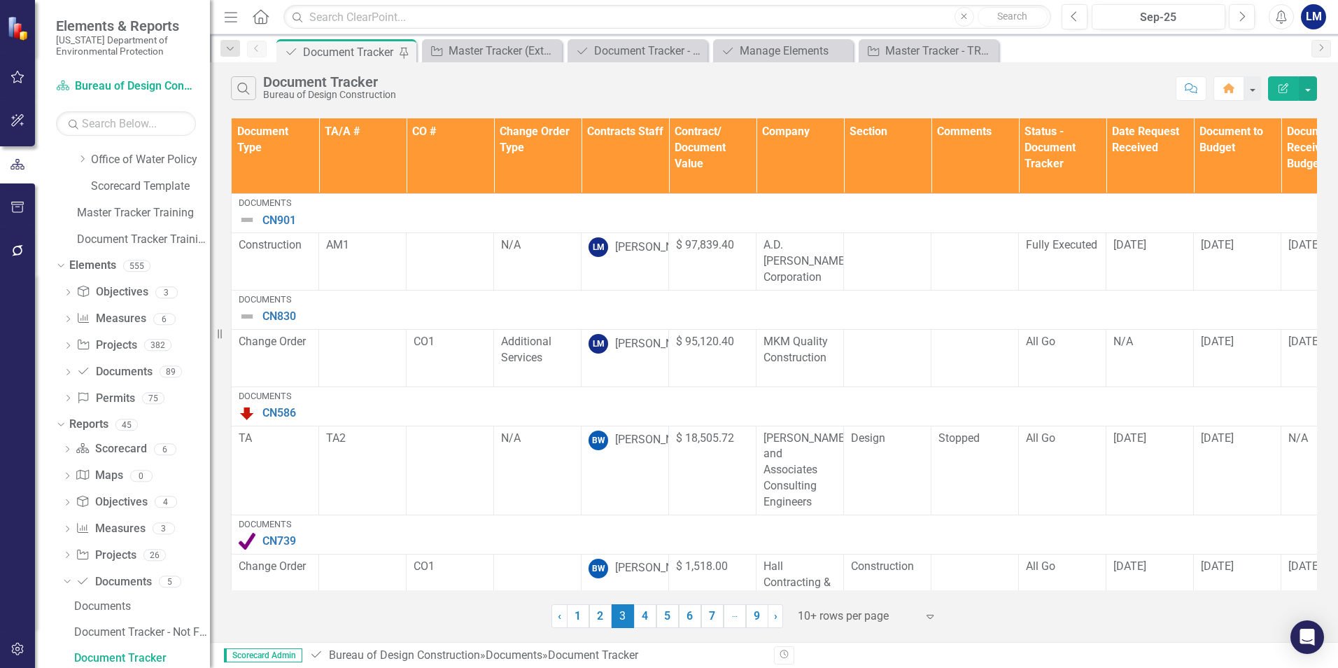
scroll to position [555, 0]
click at [67, 451] on icon "Dropdown" at bounding box center [67, 450] width 10 height 8
click at [122, 603] on div "Routing Stop Start/End Dates" at bounding box center [142, 602] width 136 height 13
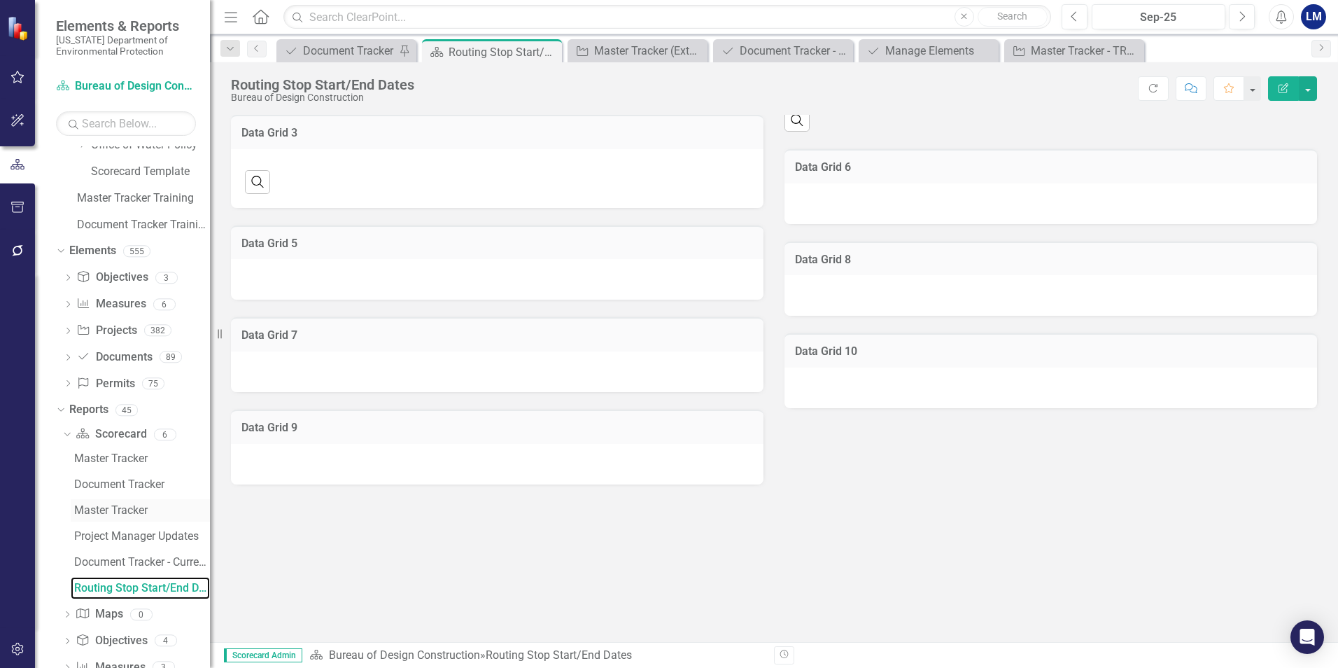
scroll to position [544, 0]
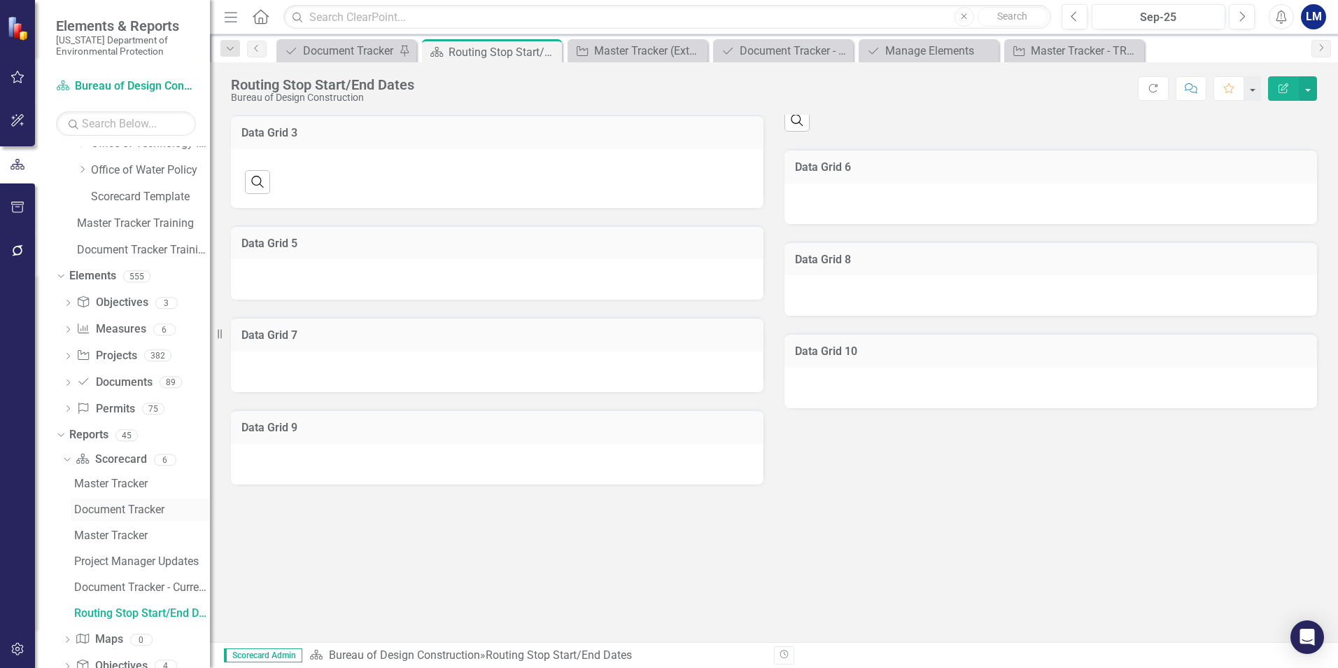
click at [102, 508] on div "Document Tracker" at bounding box center [142, 509] width 136 height 13
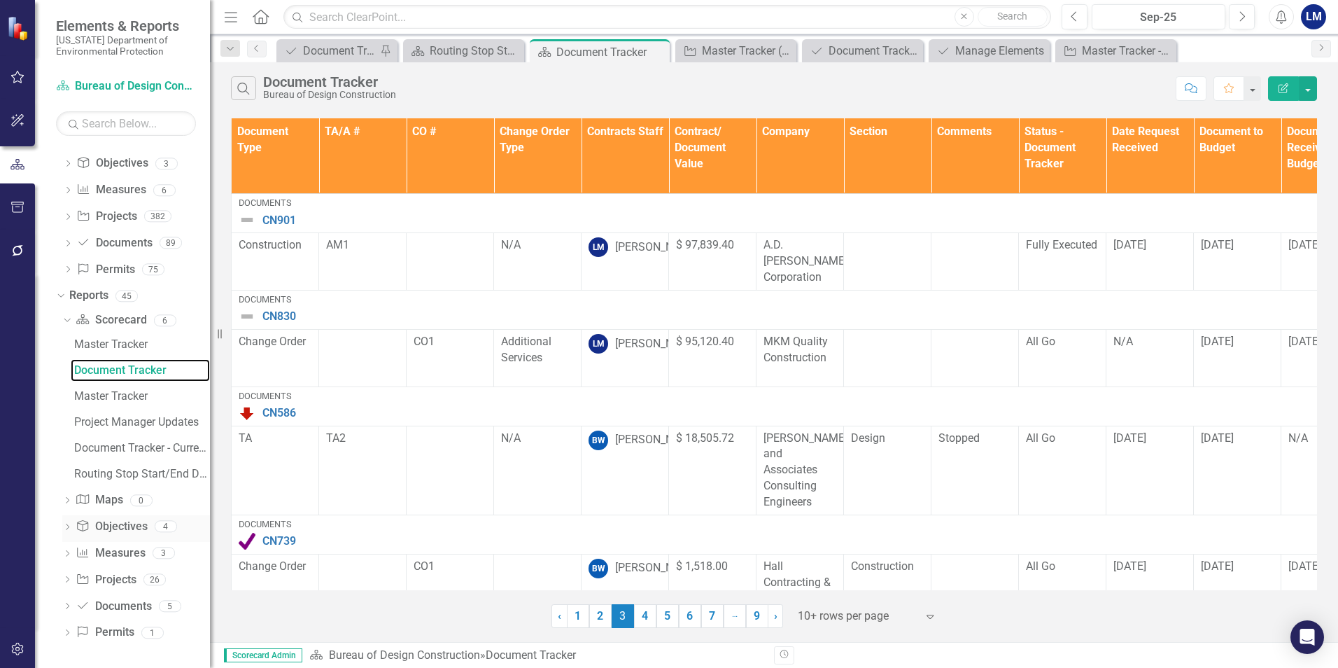
scroll to position [684, 0]
click at [92, 370] on div "Document Tracker" at bounding box center [142, 369] width 136 height 13
click at [656, 55] on icon "Close" at bounding box center [657, 51] width 14 height 11
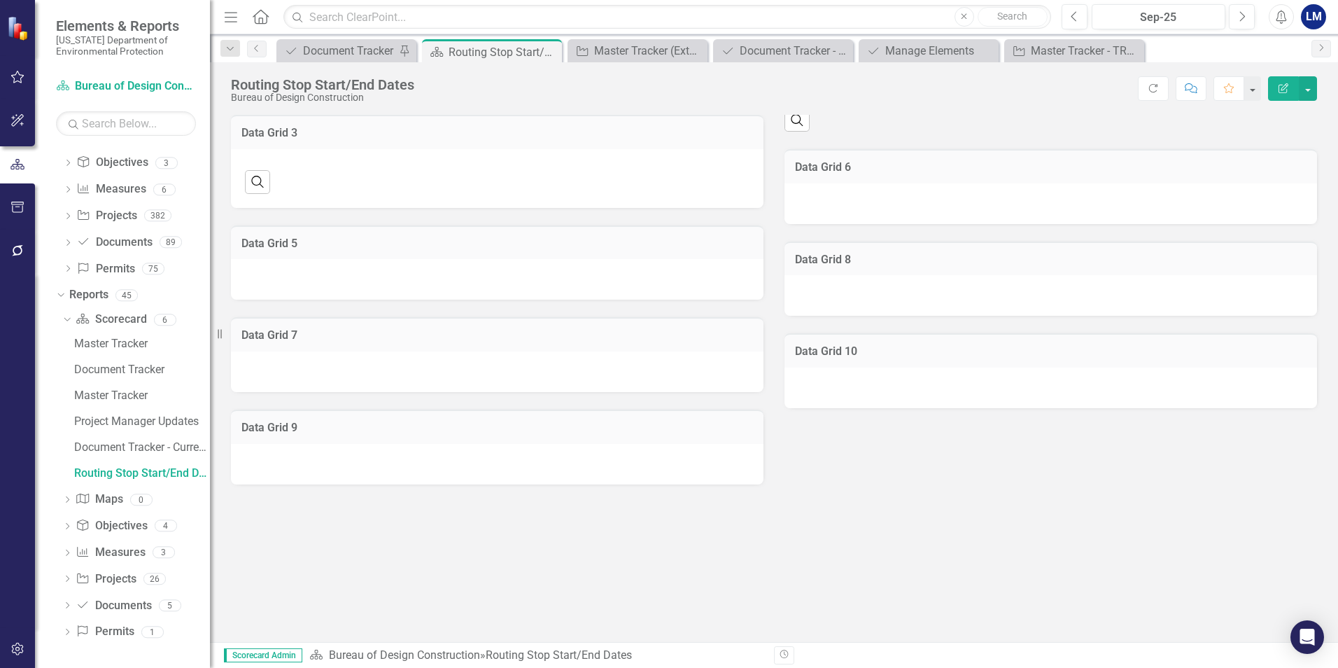
scroll to position [500, 0]
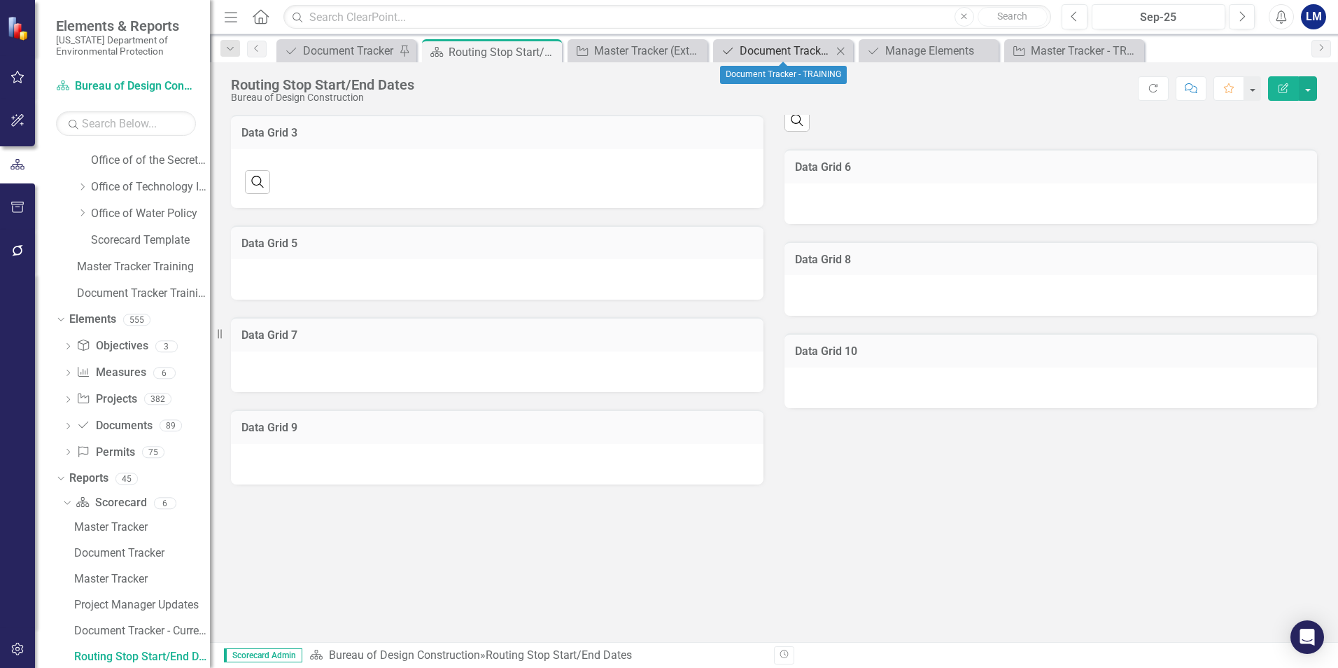
click at [776, 53] on div "Document Tracker - TRAINING" at bounding box center [786, 50] width 92 height 17
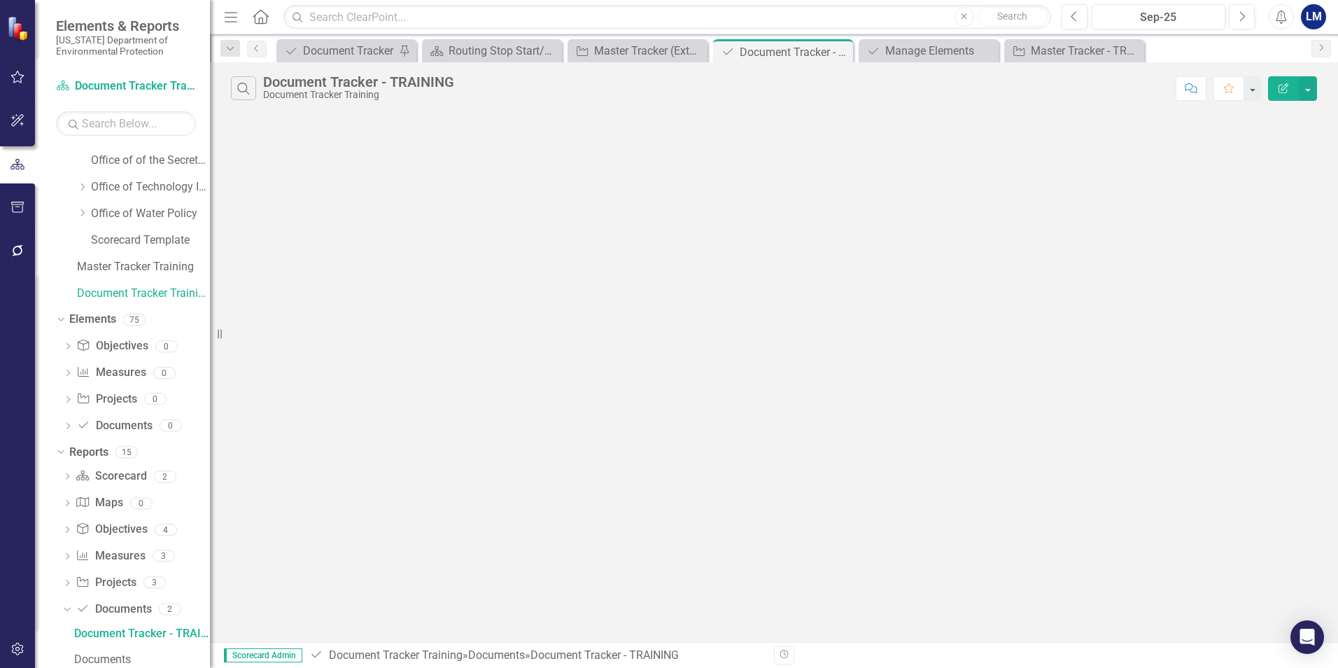
scroll to position [477, 0]
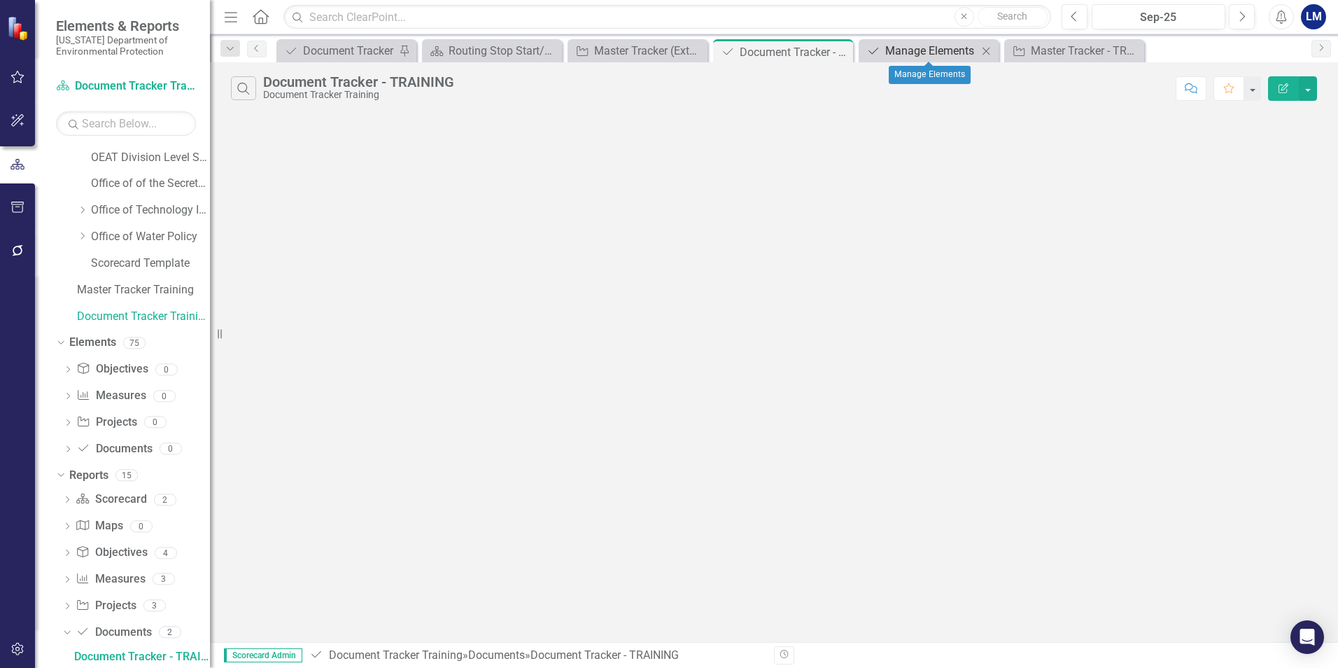
click at [955, 55] on div "Manage Elements" at bounding box center [931, 50] width 92 height 17
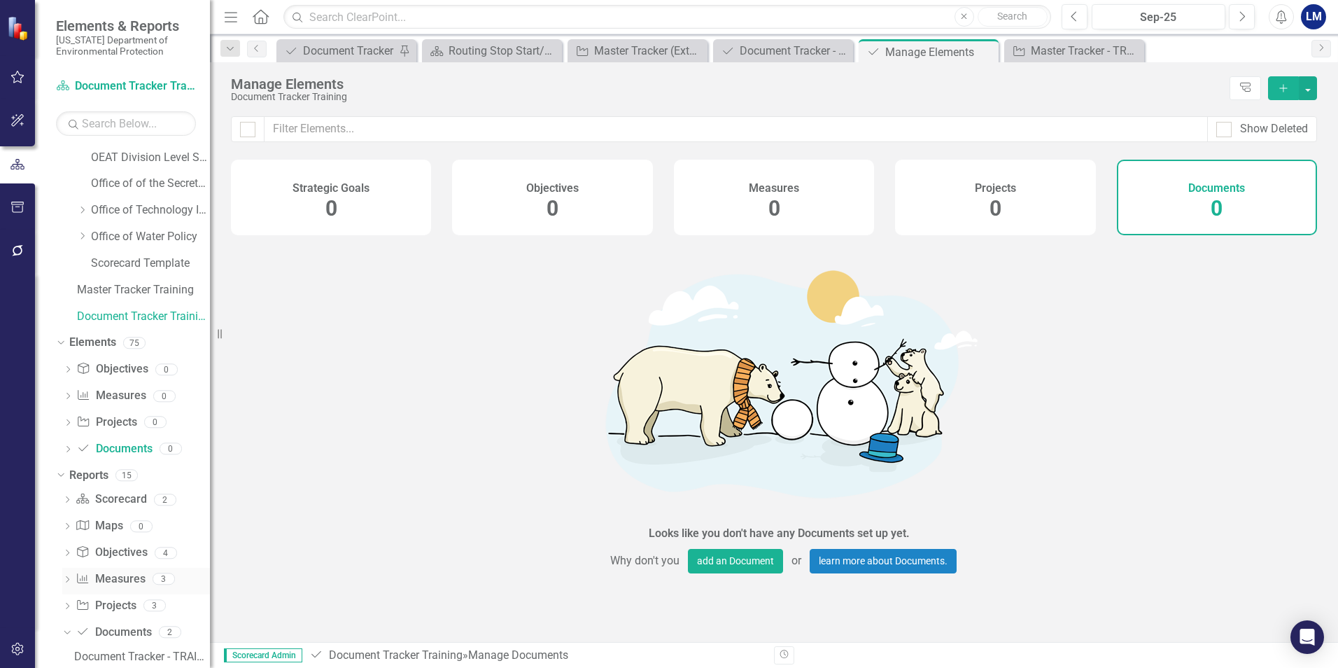
scroll to position [527, 0]
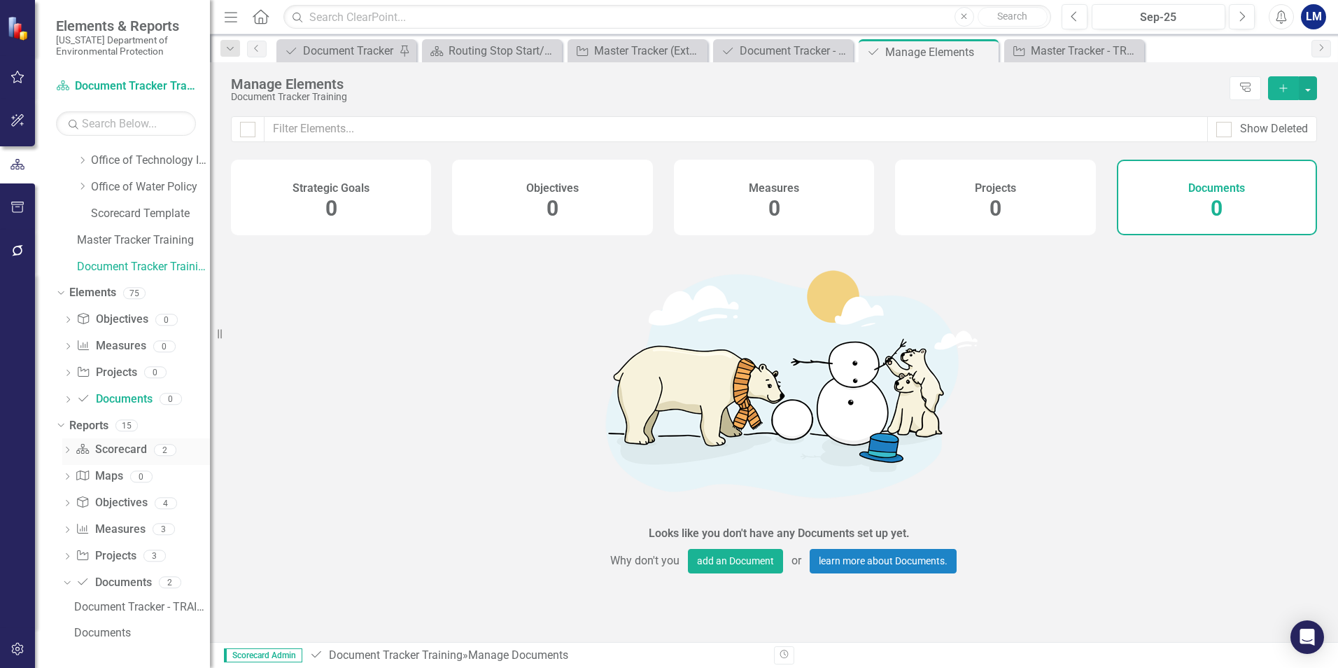
click at [67, 452] on icon "Dropdown" at bounding box center [67, 451] width 10 height 8
click at [101, 475] on div "Document Tracker - TRAINING" at bounding box center [142, 474] width 136 height 13
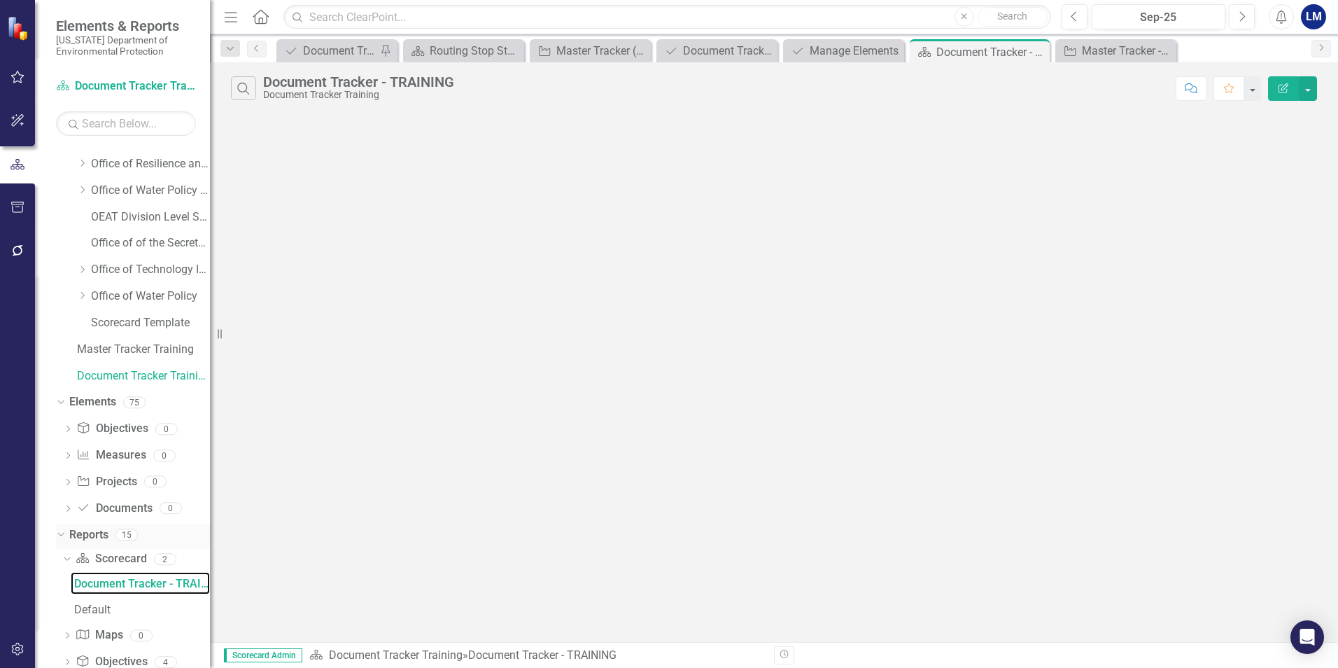
scroll to position [527, 0]
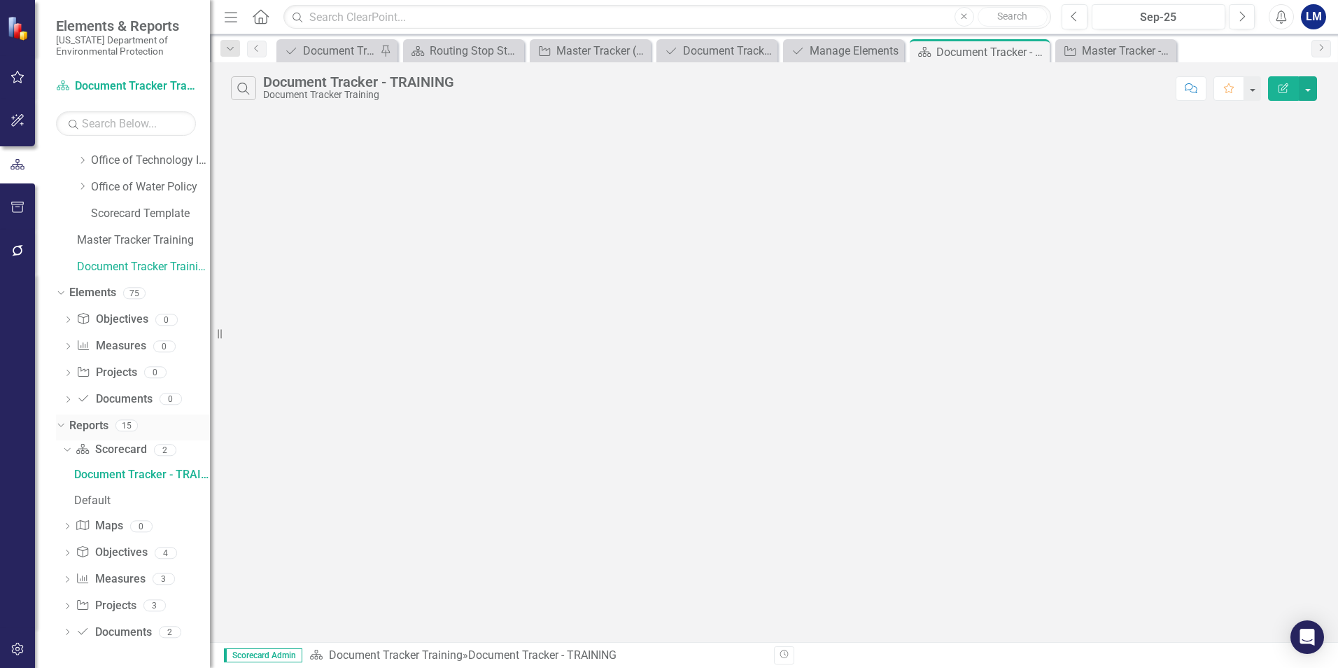
click at [90, 430] on link "Reports" at bounding box center [88, 426] width 39 height 16
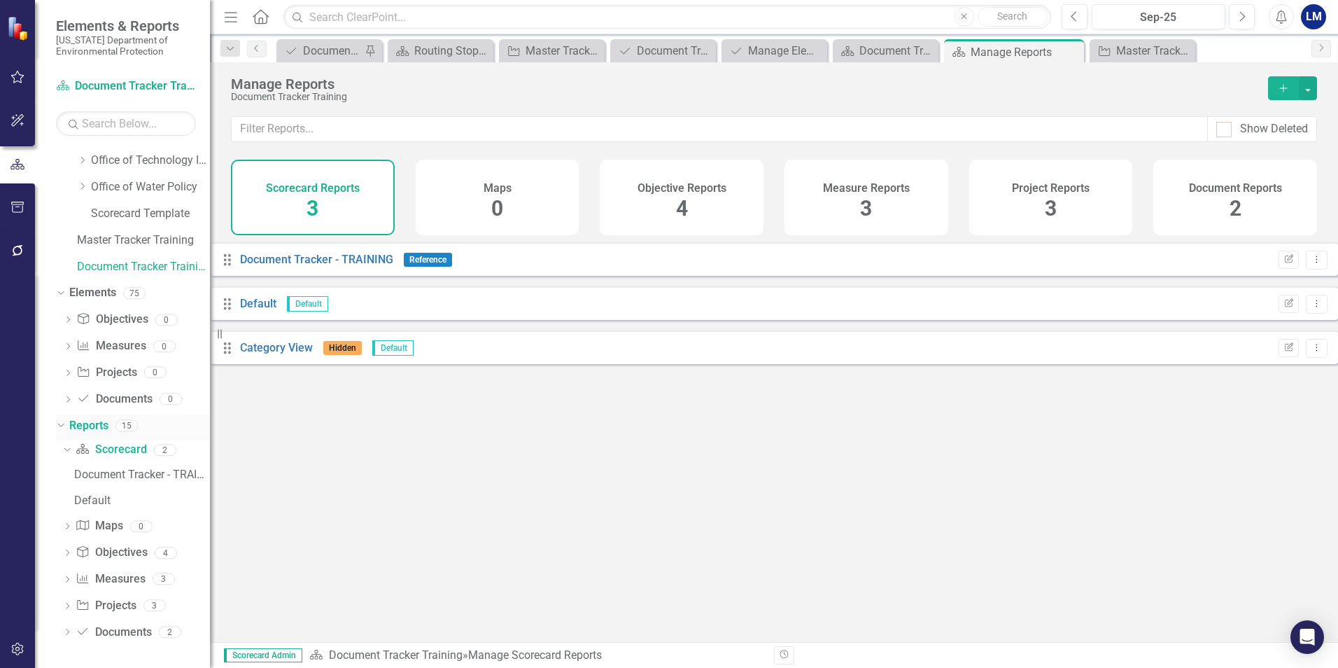
click at [64, 430] on div "Dropdown" at bounding box center [61, 426] width 10 height 7
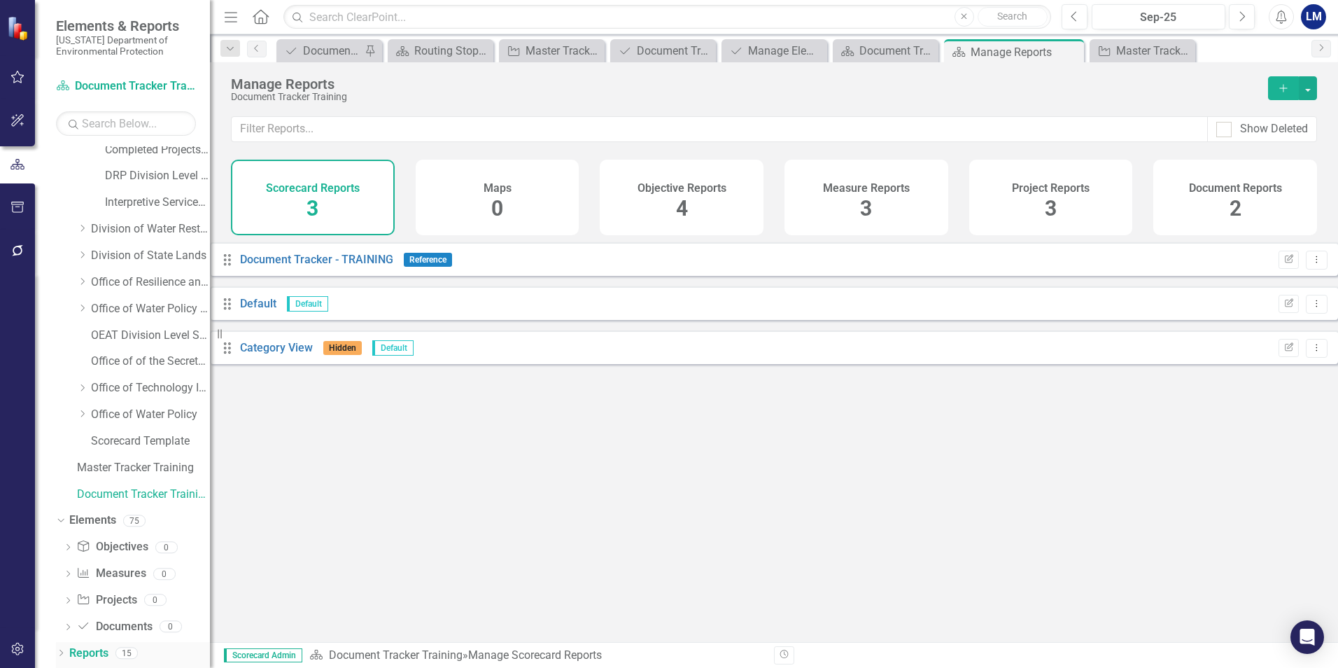
scroll to position [300, 0]
click at [63, 651] on icon "Dropdown" at bounding box center [61, 654] width 10 height 8
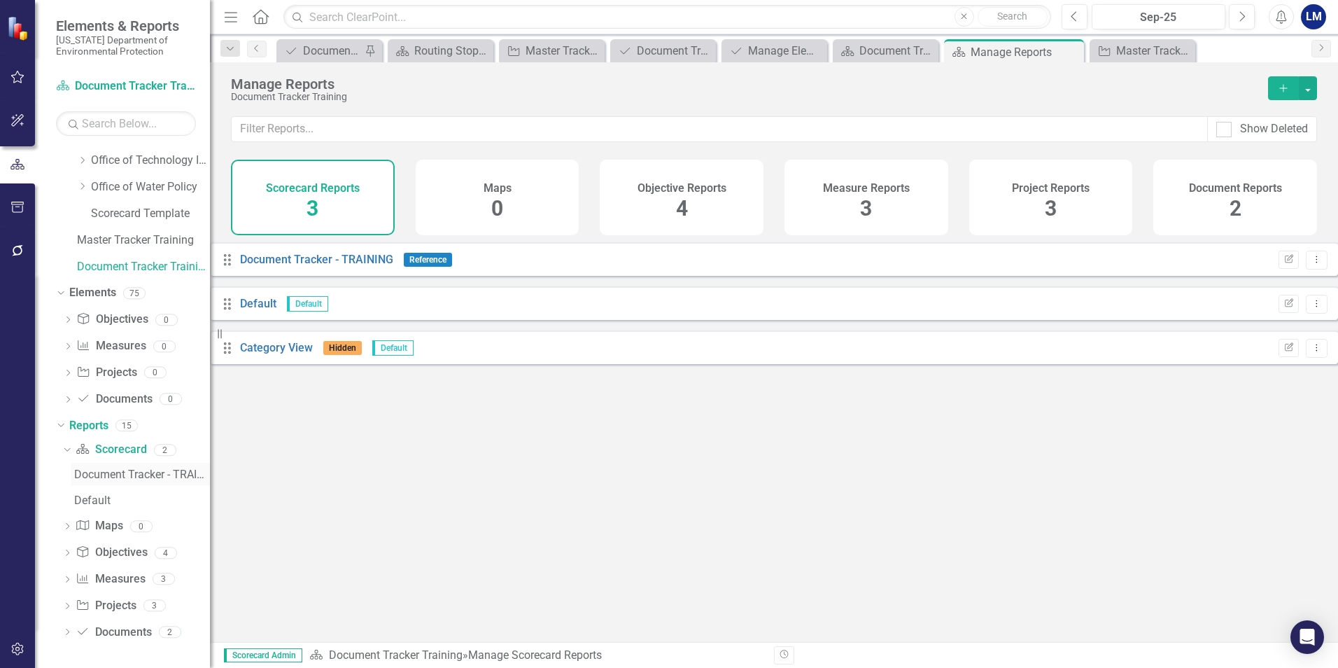
click at [104, 475] on div "Document Tracker - TRAINING" at bounding box center [142, 474] width 136 height 13
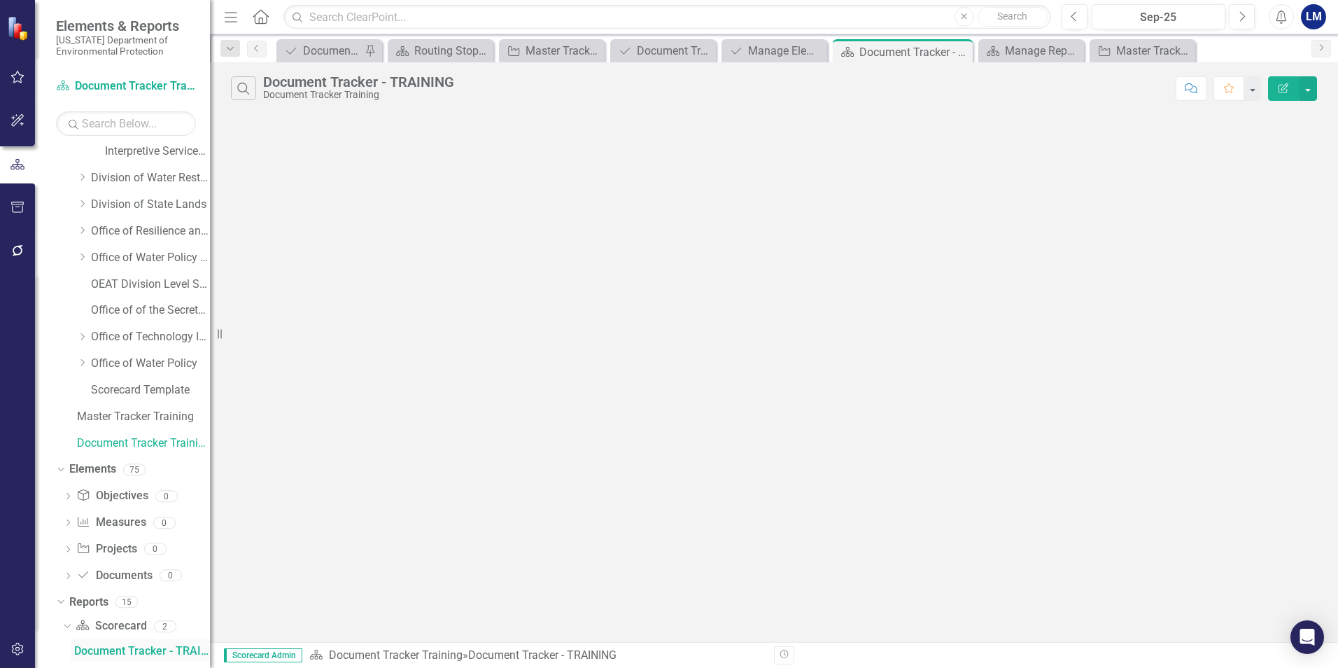
scroll to position [344, 0]
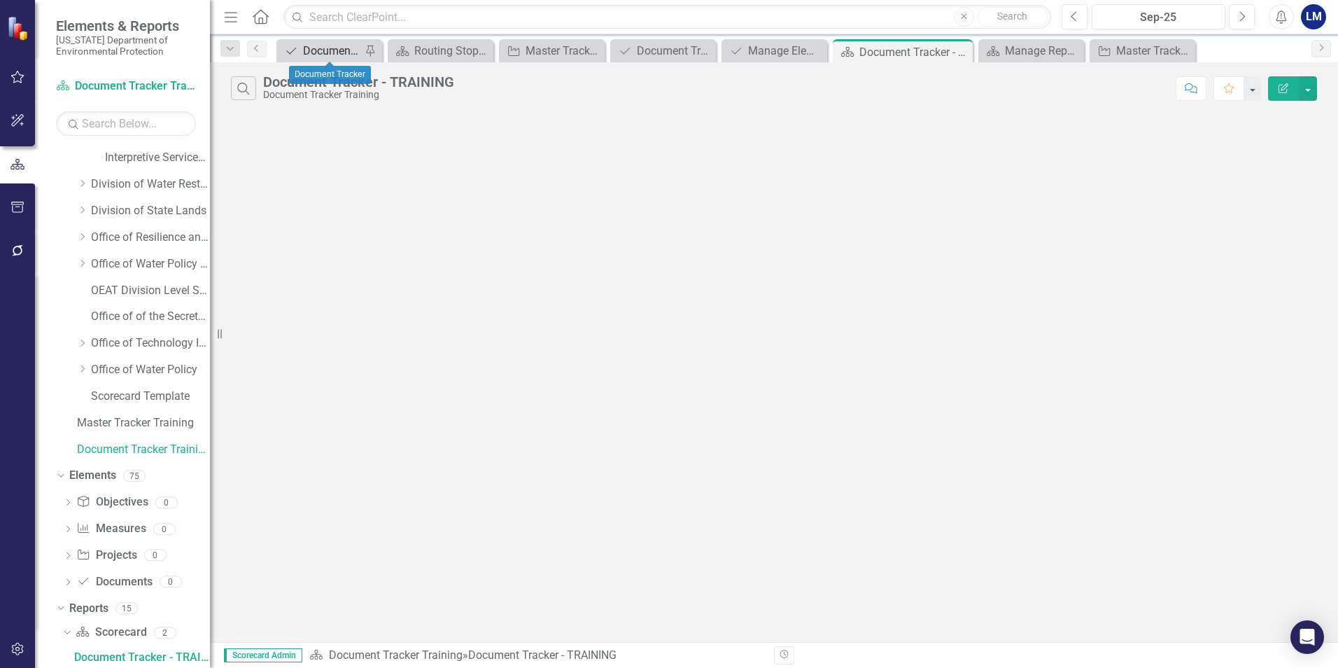
click at [327, 50] on div "Document Tracker" at bounding box center [332, 50] width 58 height 17
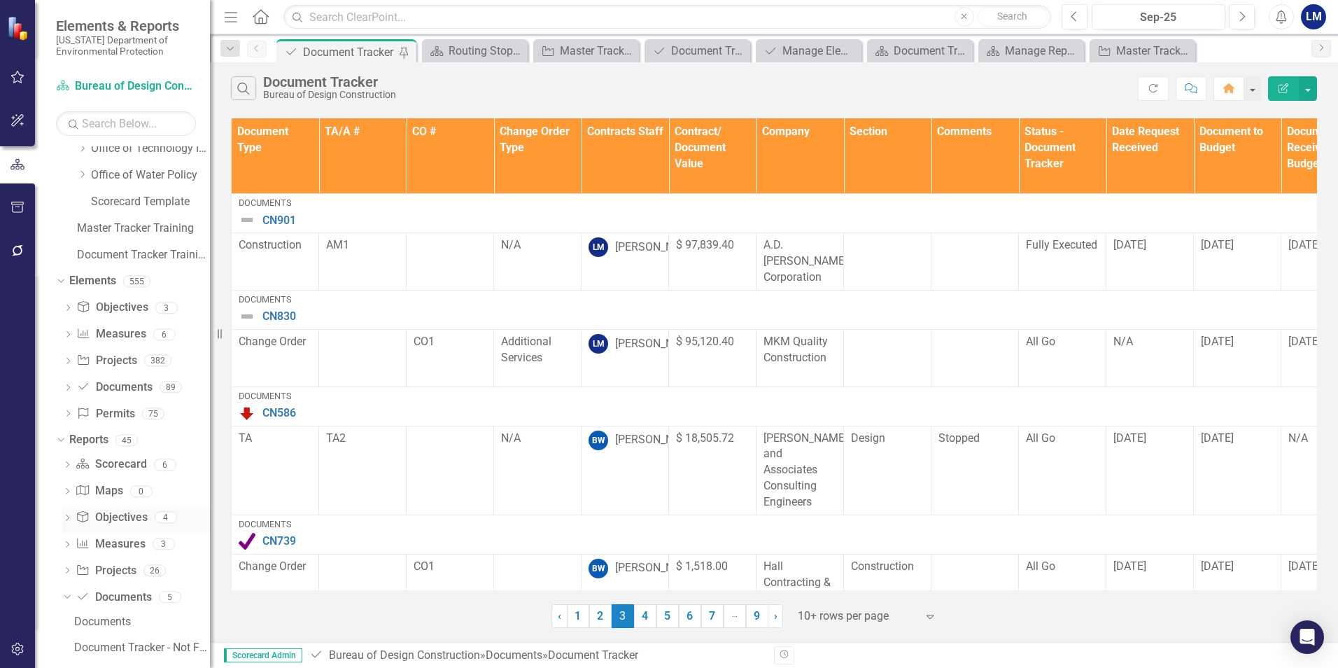
scroll to position [555, 0]
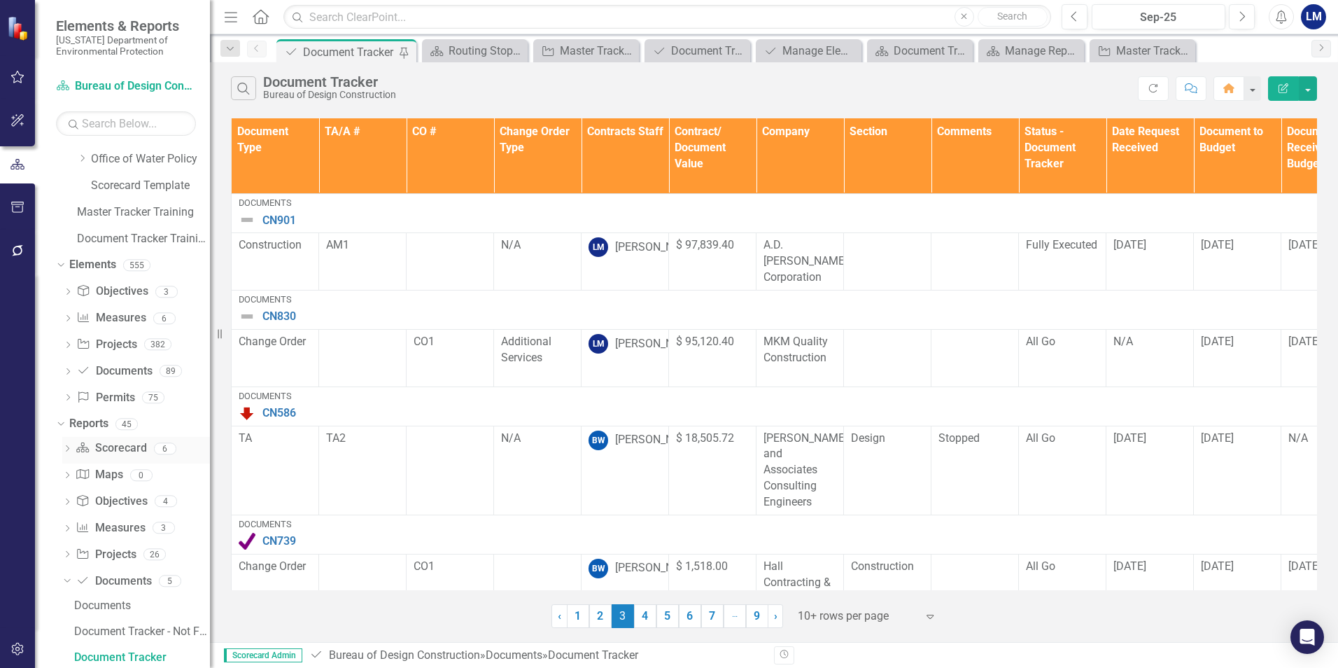
click at [69, 448] on icon "Dropdown" at bounding box center [67, 450] width 10 height 8
click at [122, 577] on div "Document Tracker - Current User" at bounding box center [142, 576] width 136 height 13
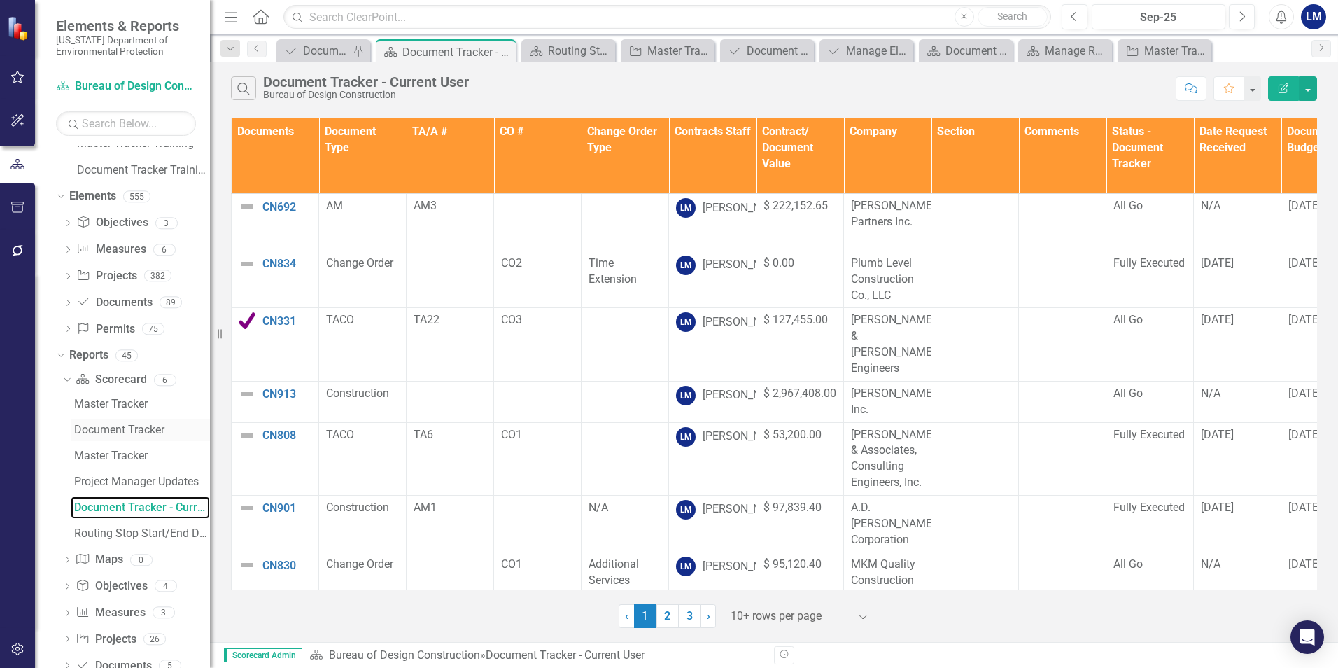
scroll to position [684, 0]
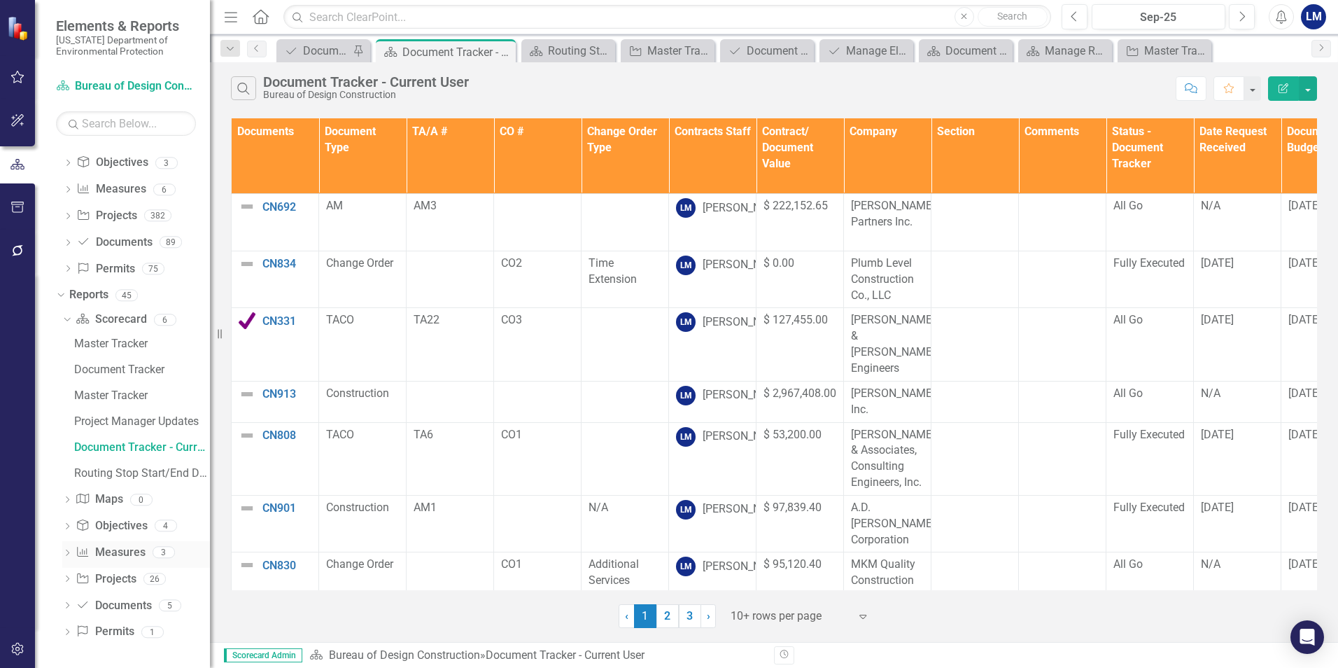
click at [69, 556] on icon "Dropdown" at bounding box center [67, 554] width 10 height 8
click at [72, 578] on icon "Dropdown" at bounding box center [67, 580] width 10 height 8
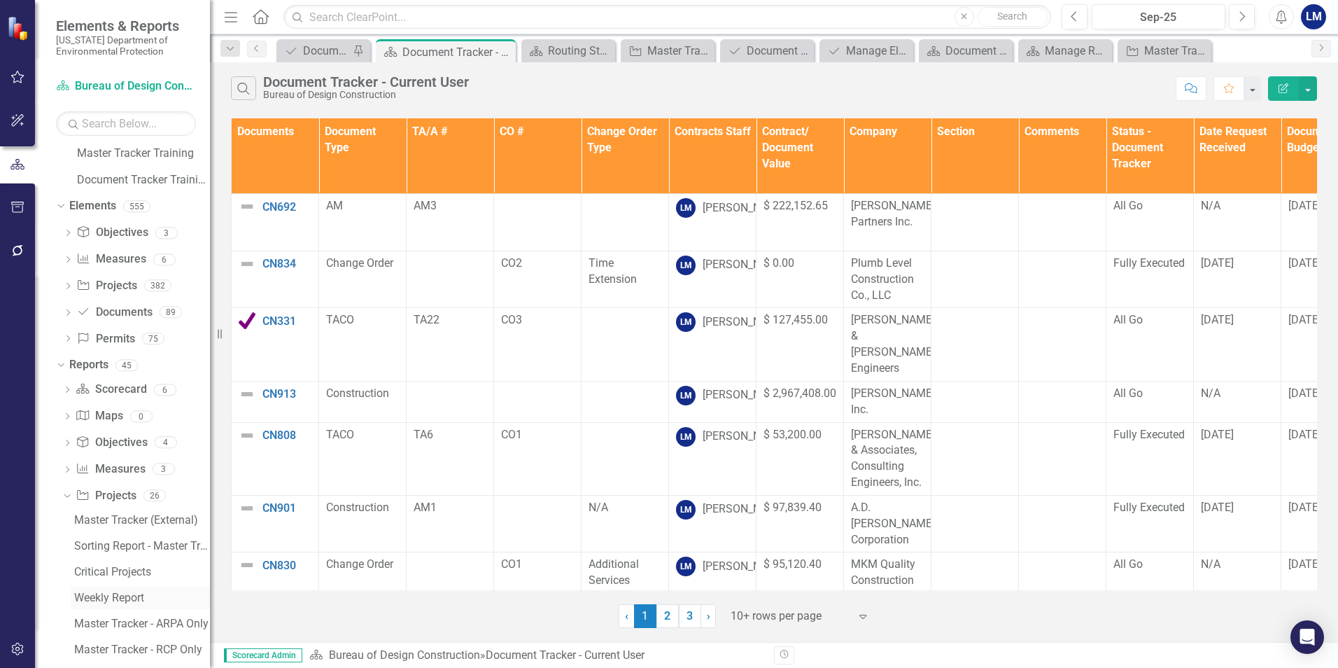
click at [89, 591] on div "Weekly Report" at bounding box center [142, 597] width 136 height 13
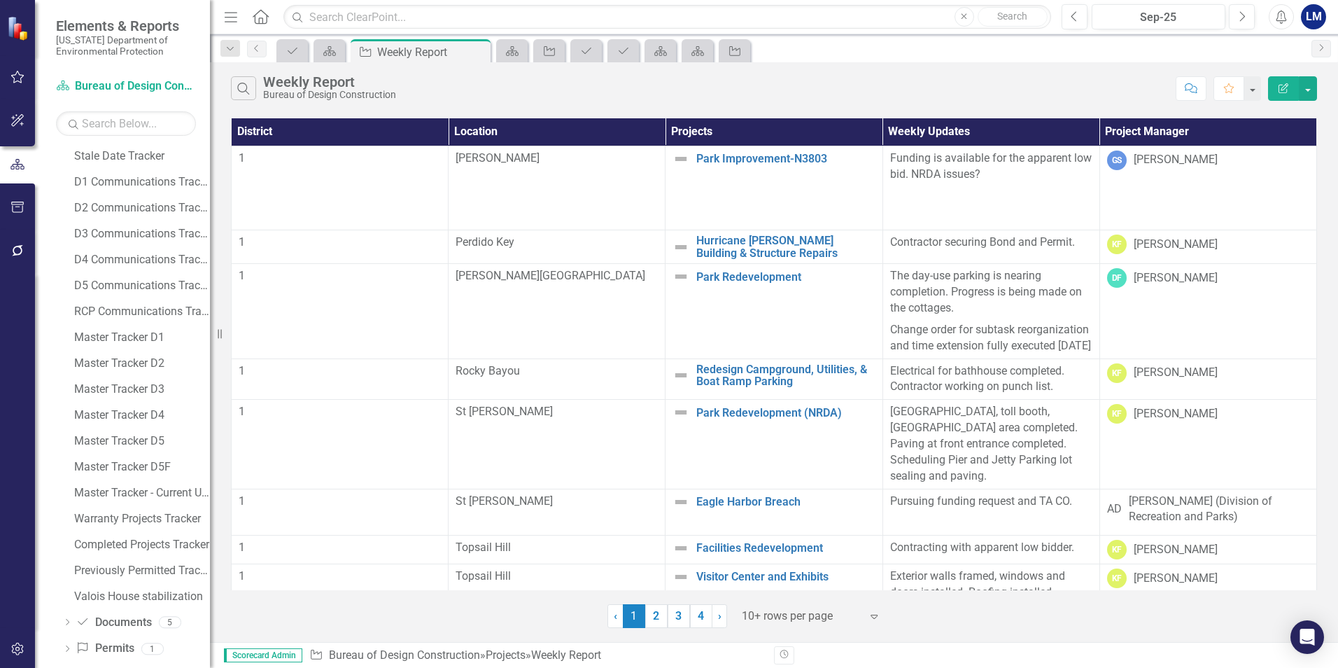
scroll to position [1202, 0]
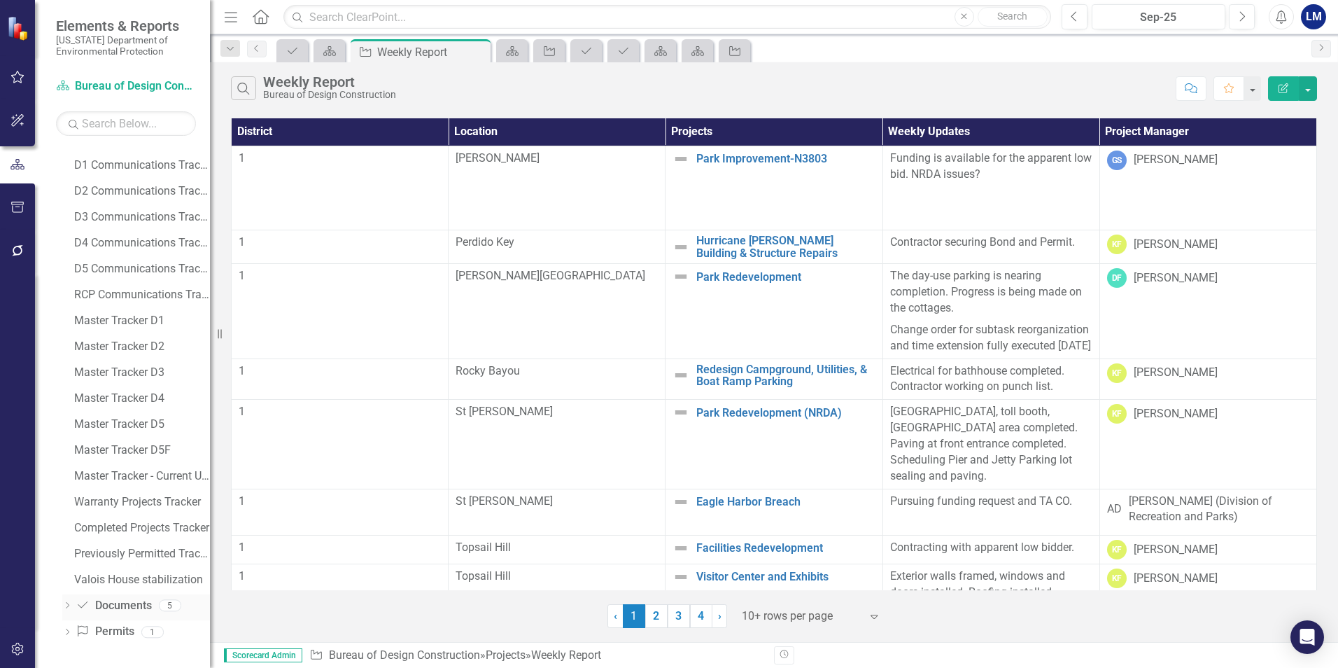
click at [66, 607] on icon "Dropdown" at bounding box center [67, 607] width 10 height 8
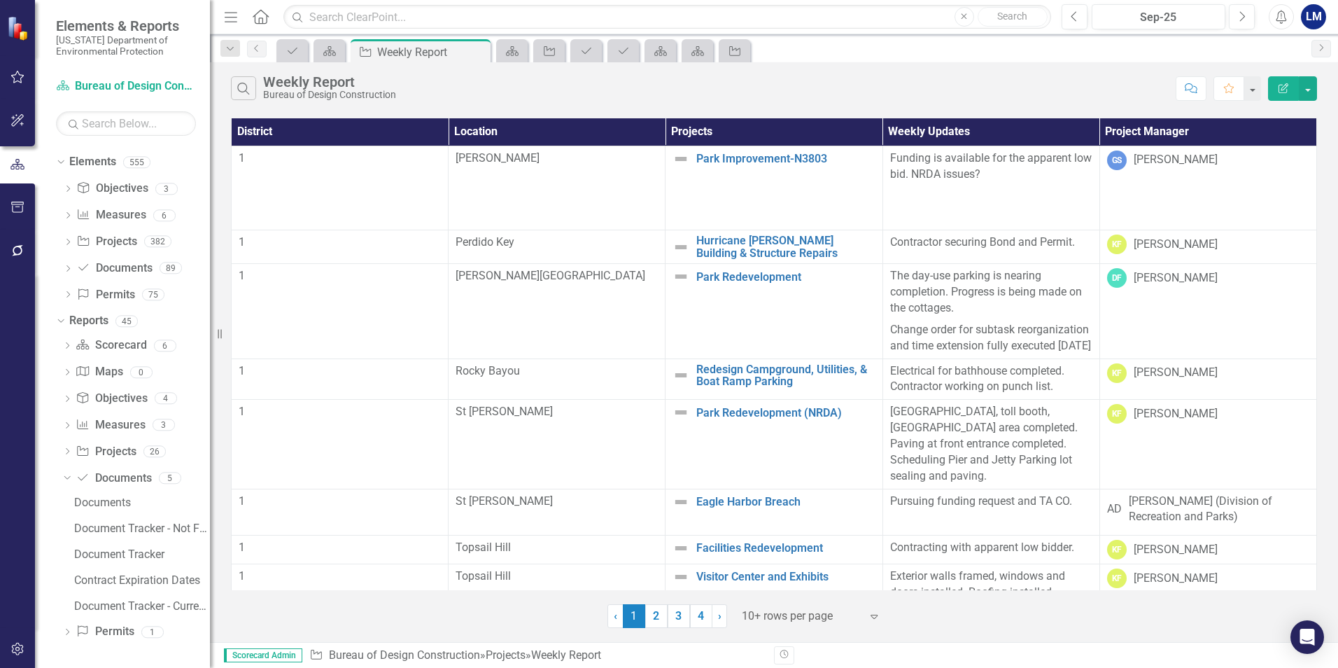
scroll to position [658, 0]
click at [66, 636] on icon "Dropdown" at bounding box center [67, 633] width 10 height 8
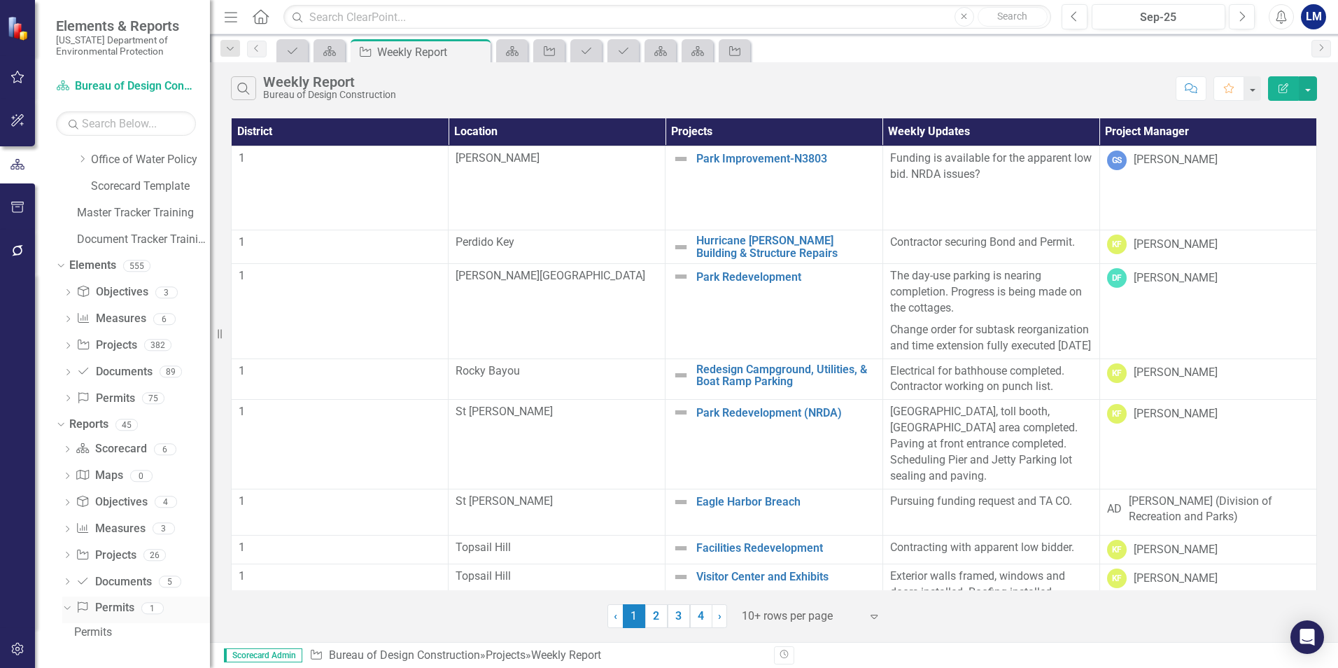
scroll to position [554, 0]
click at [64, 454] on icon "Dropdown" at bounding box center [67, 451] width 10 height 8
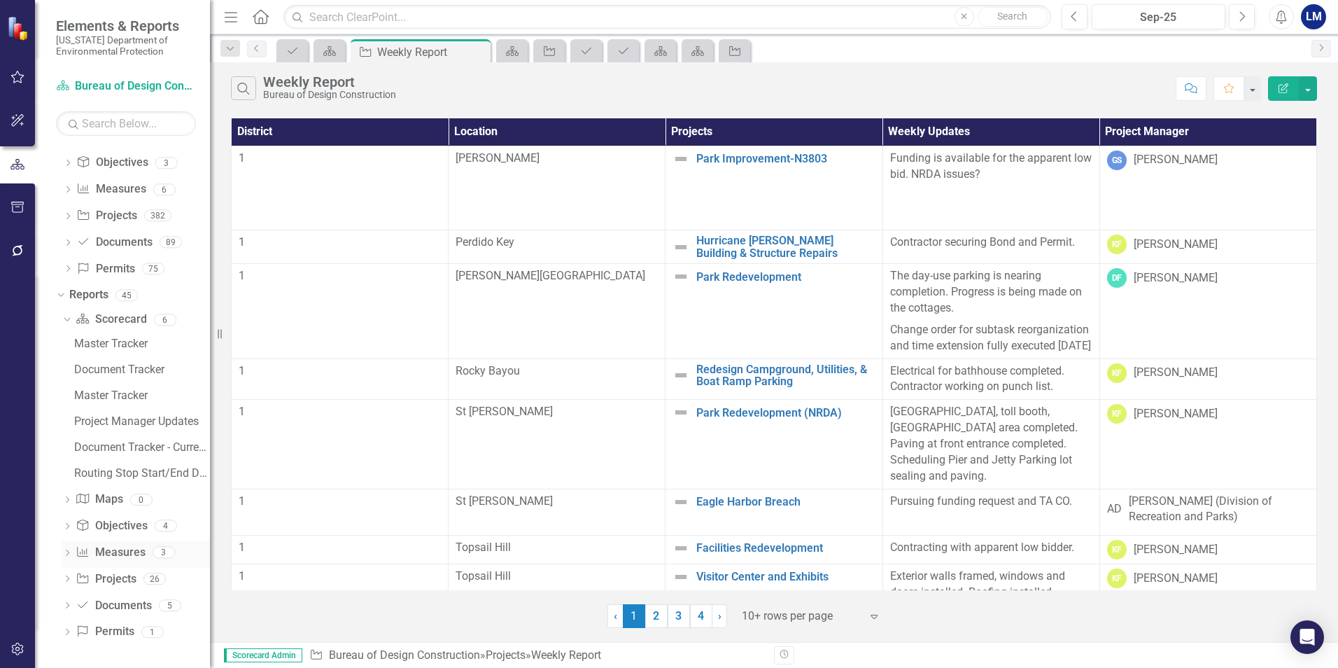
click at [68, 552] on icon "Dropdown" at bounding box center [67, 554] width 10 height 8
click at [77, 529] on div "Dashboard" at bounding box center [142, 527] width 136 height 13
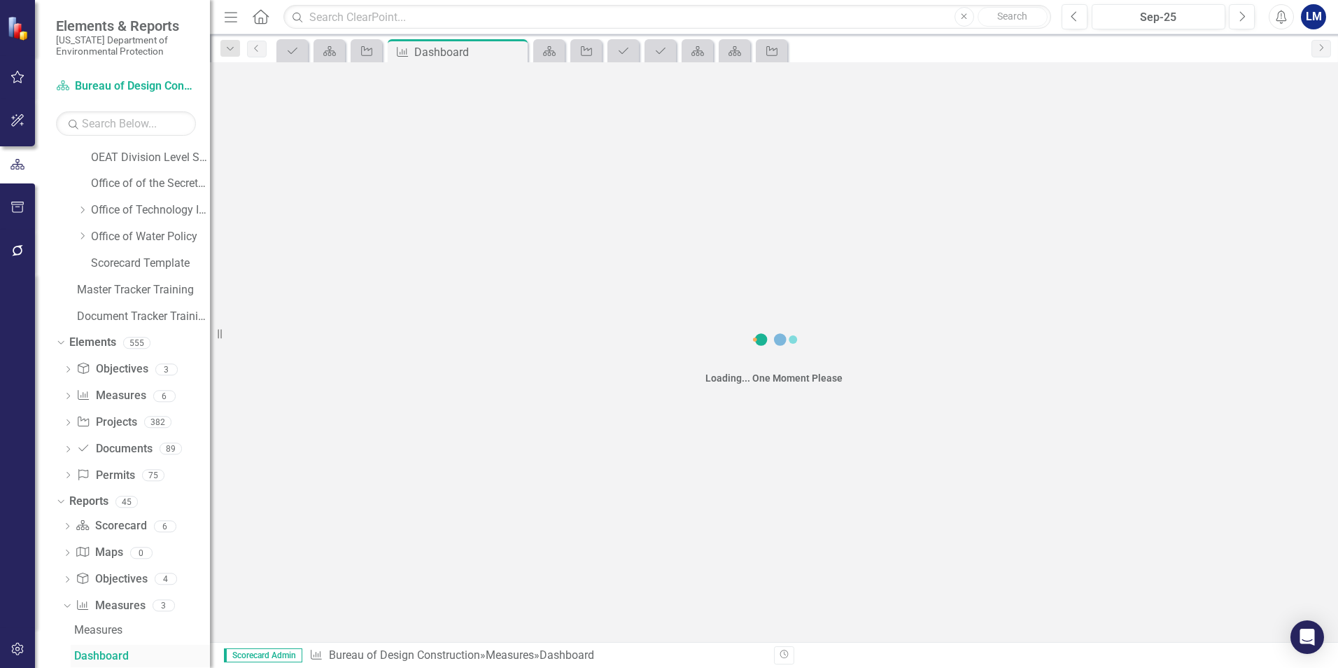
scroll to position [477, 0]
